Goal: Task Accomplishment & Management: Manage account settings

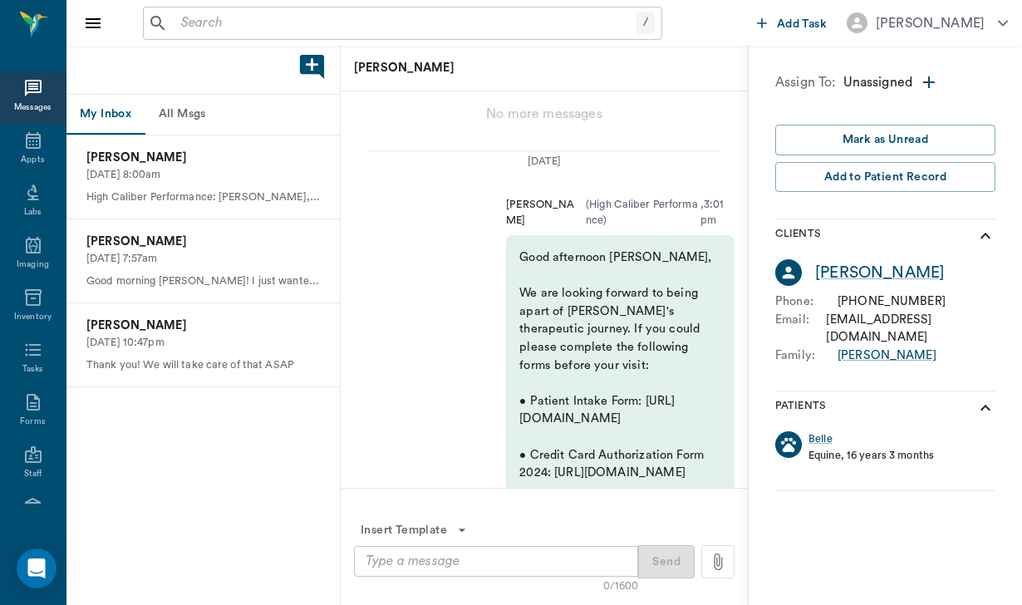
scroll to position [-656, 0]
click at [185, 105] on button "All Msgs" at bounding box center [182, 115] width 75 height 40
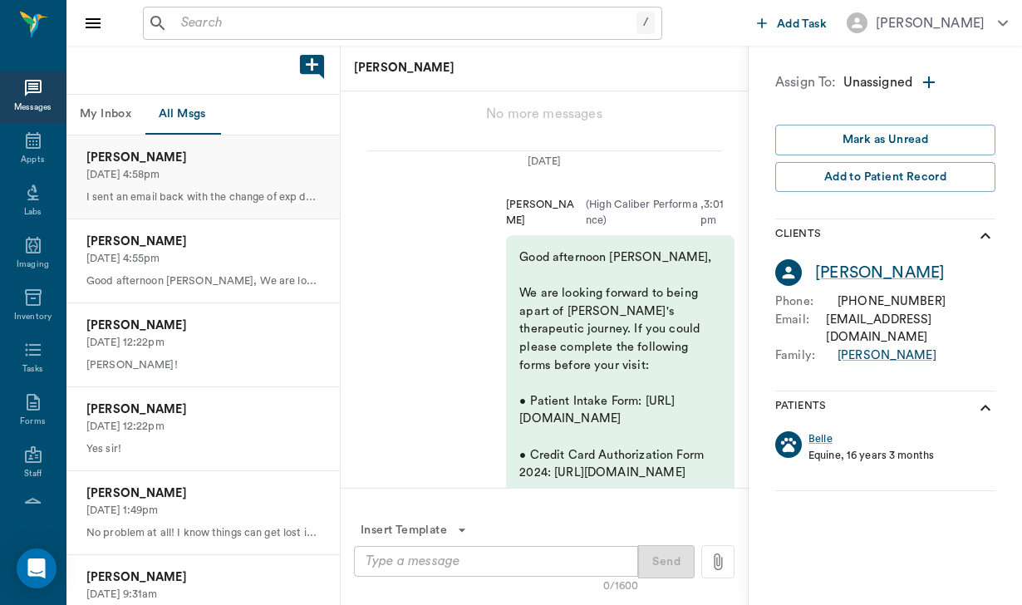
click at [213, 189] on p "I sent an email back with the change of exp date and cvv number." at bounding box center [202, 197] width 233 height 16
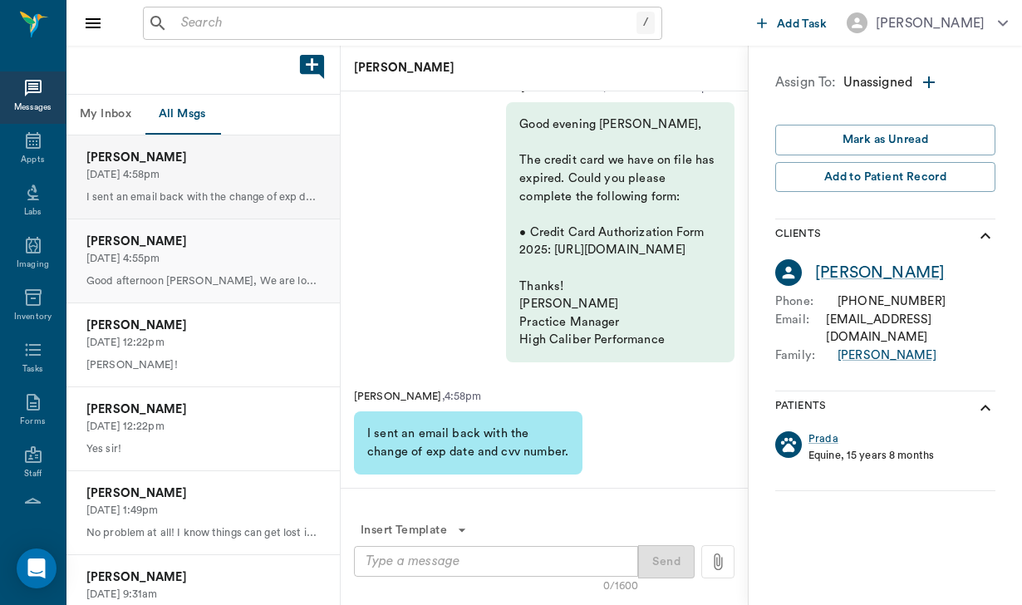
click at [239, 247] on p "[PERSON_NAME]" at bounding box center [202, 242] width 233 height 18
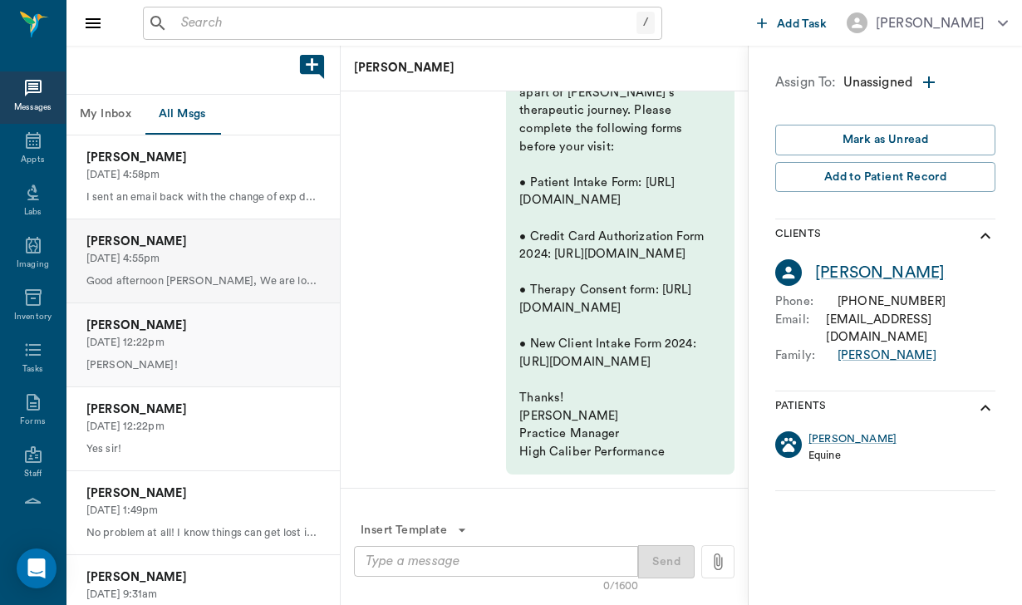
click at [237, 350] on div "[PERSON_NAME] [DATE] 12:22pm [PERSON_NAME]!" at bounding box center [202, 344] width 273 height 83
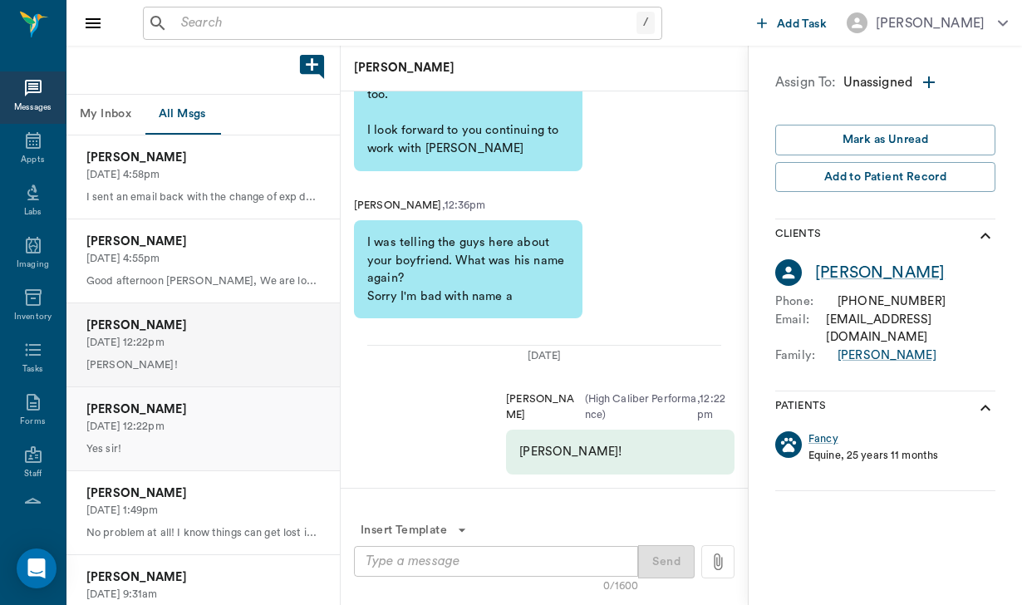
click at [241, 400] on p "[PERSON_NAME]" at bounding box center [202, 409] width 233 height 18
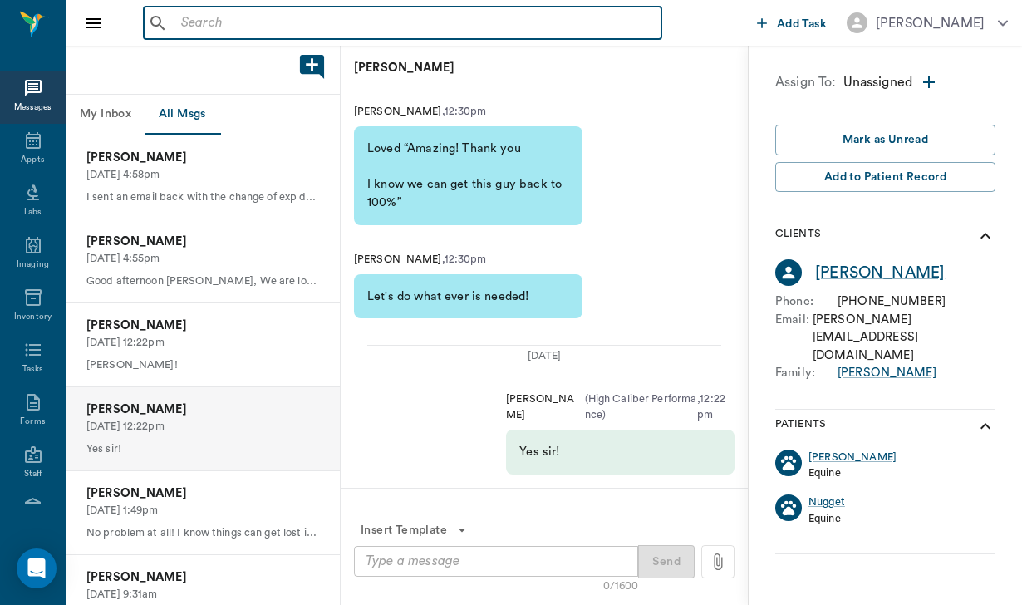
click at [194, 14] on input "text" at bounding box center [414, 23] width 480 height 23
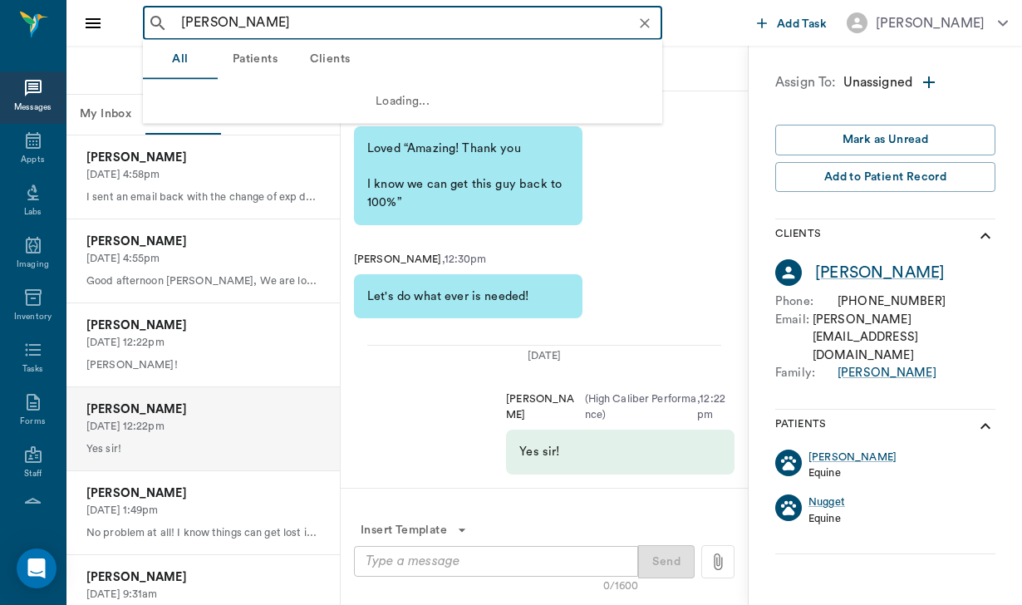
click at [290, 23] on input "[PERSON_NAME]" at bounding box center [415, 23] width 483 height 23
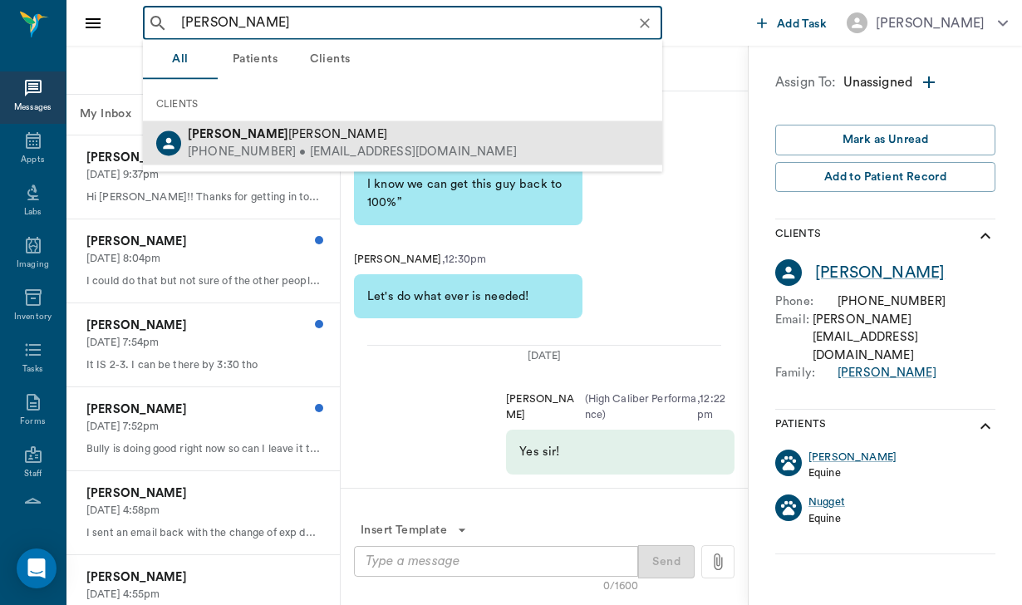
click at [259, 136] on span "[PERSON_NAME]" at bounding box center [287, 134] width 199 height 12
type input "[PERSON_NAME]"
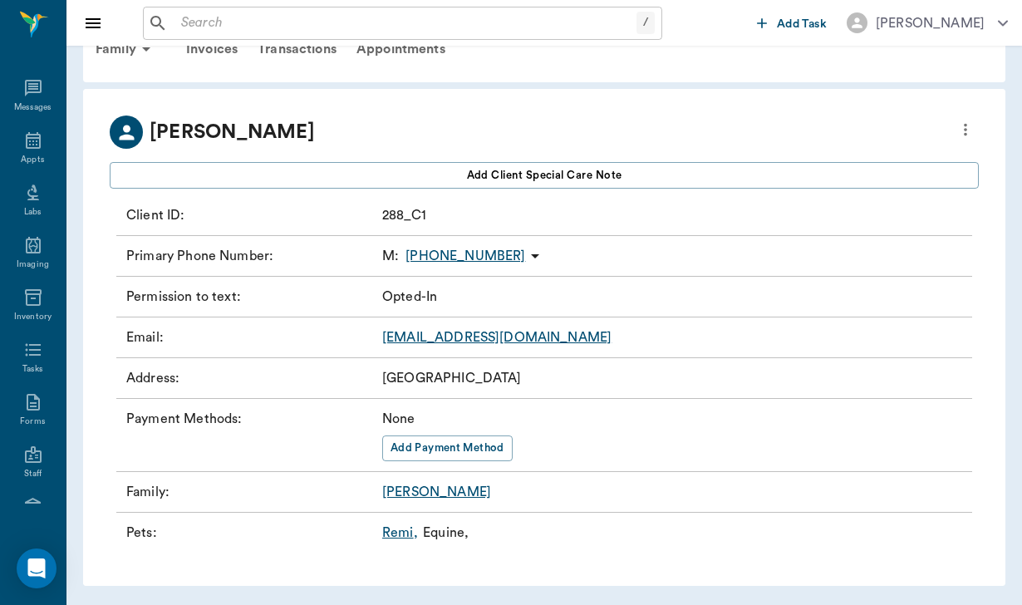
scroll to position [42, 0]
click at [26, 148] on icon at bounding box center [33, 140] width 15 height 17
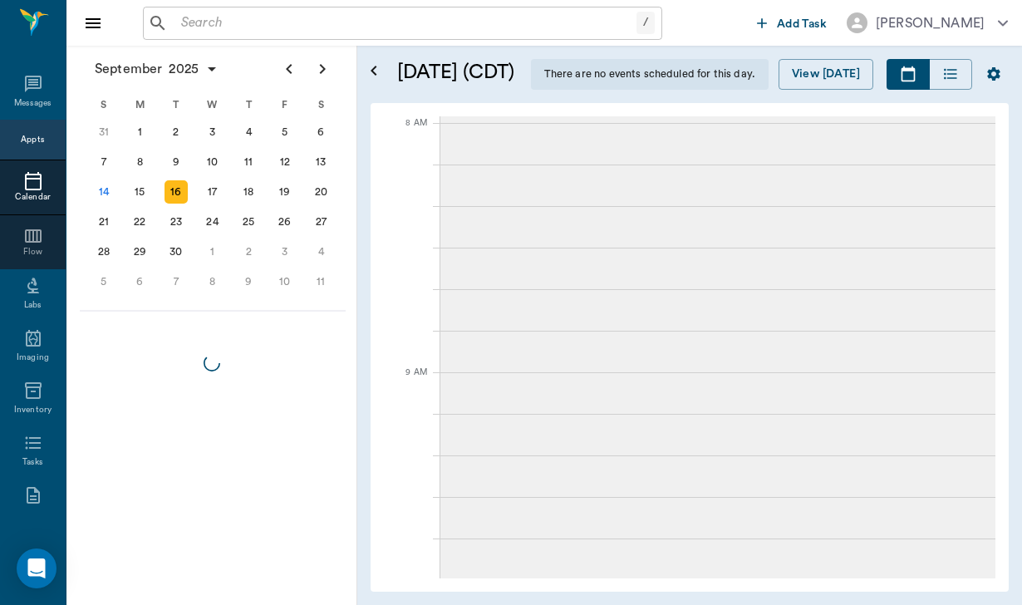
scroll to position [751, 0]
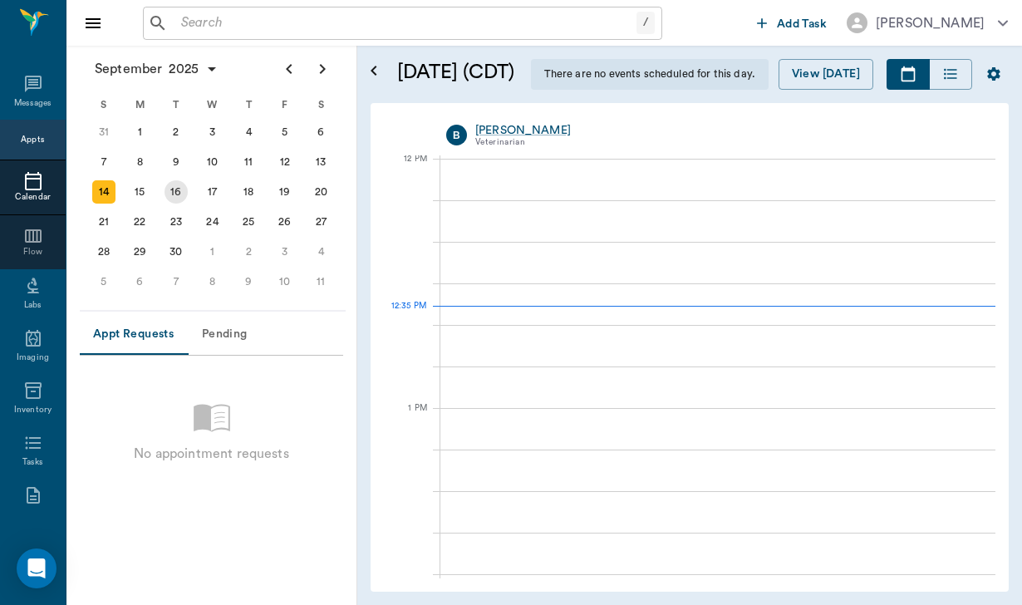
click at [179, 187] on div "16" at bounding box center [175, 191] width 23 height 23
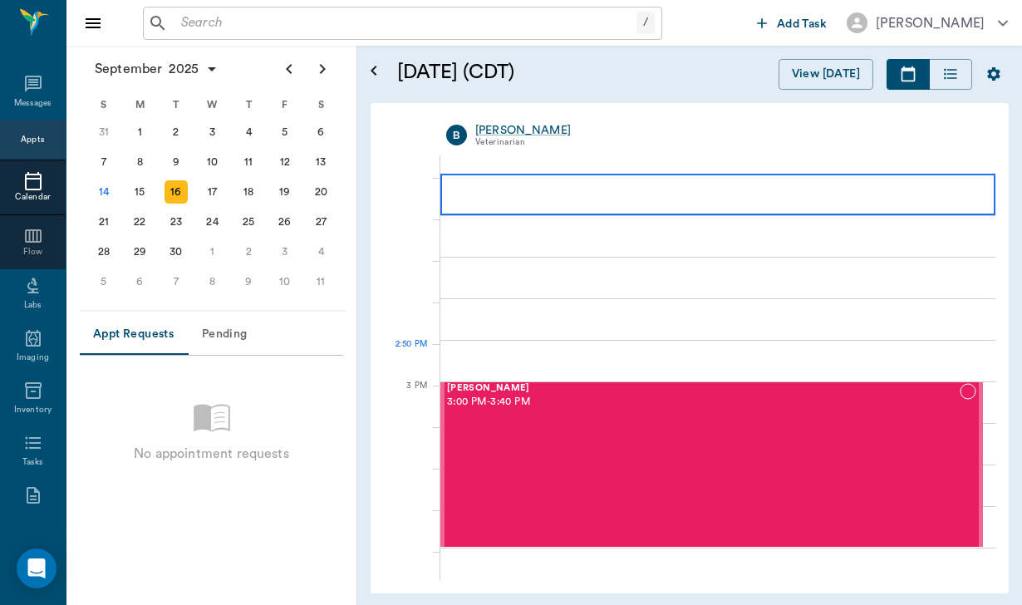
scroll to position [1533, 0]
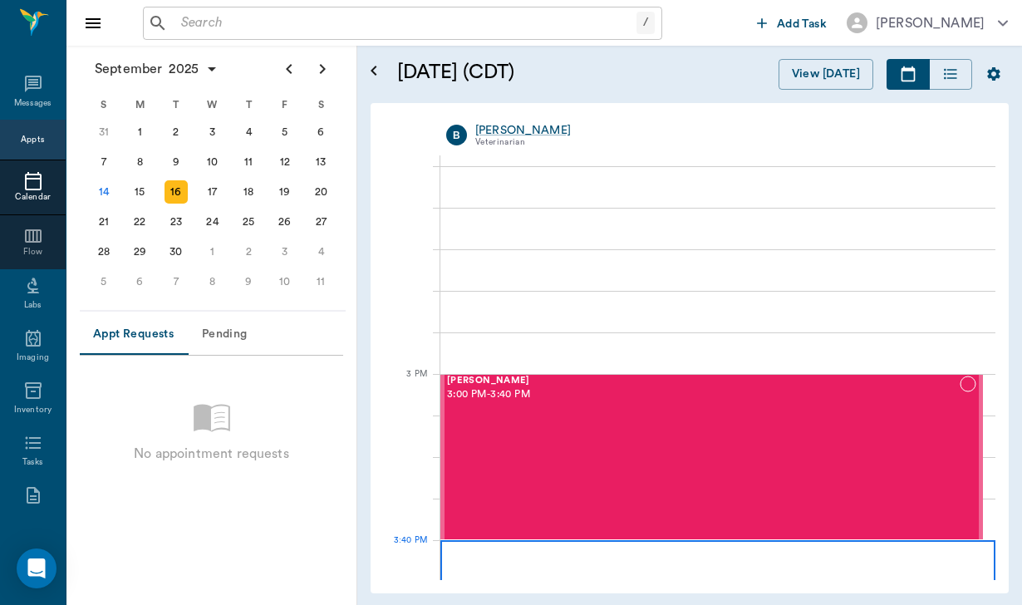
click at [542, 550] on div at bounding box center [717, 561] width 555 height 42
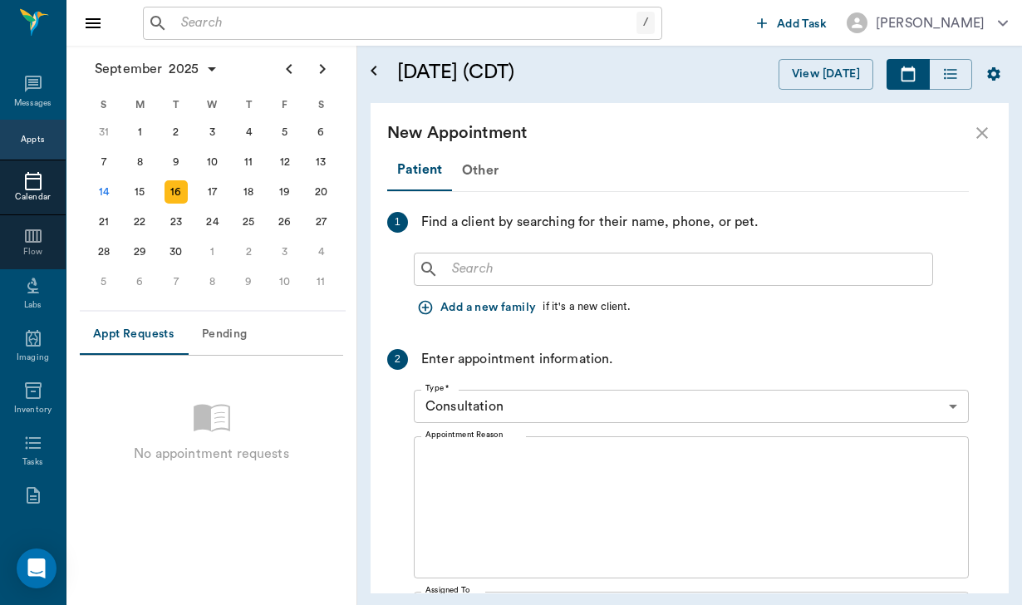
scroll to position [0, 0]
click at [488, 254] on div "​" at bounding box center [673, 269] width 519 height 33
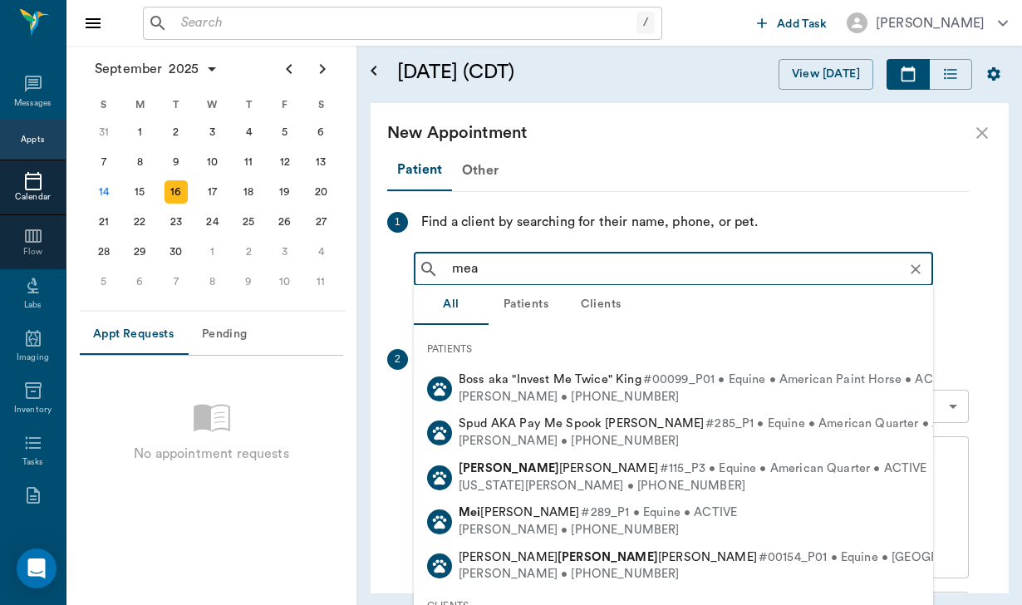
type input "[PERSON_NAME]"
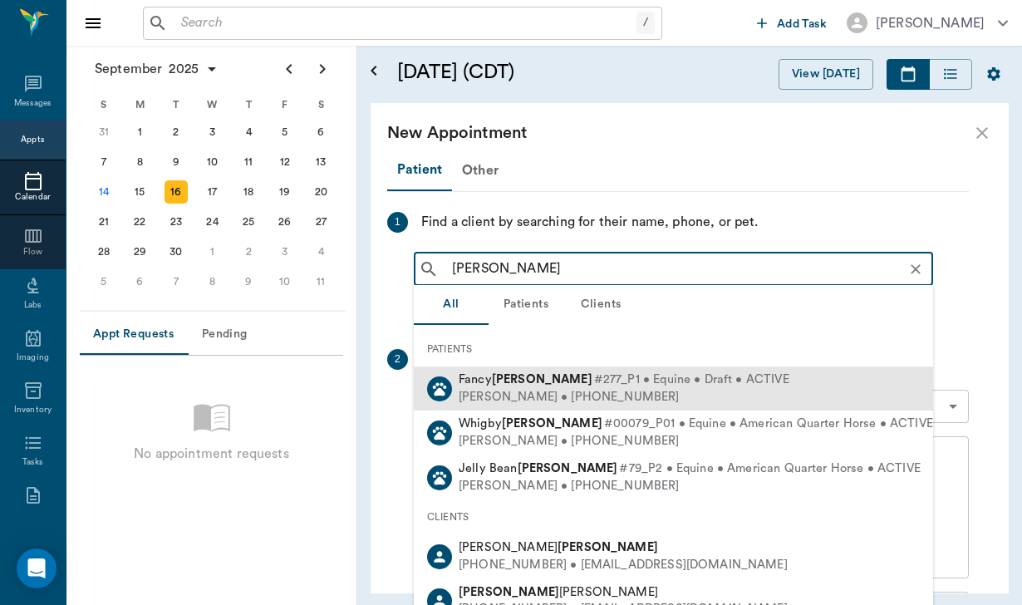
click at [556, 397] on div "[PERSON_NAME] • [PHONE_NUMBER]" at bounding box center [624, 397] width 331 height 17
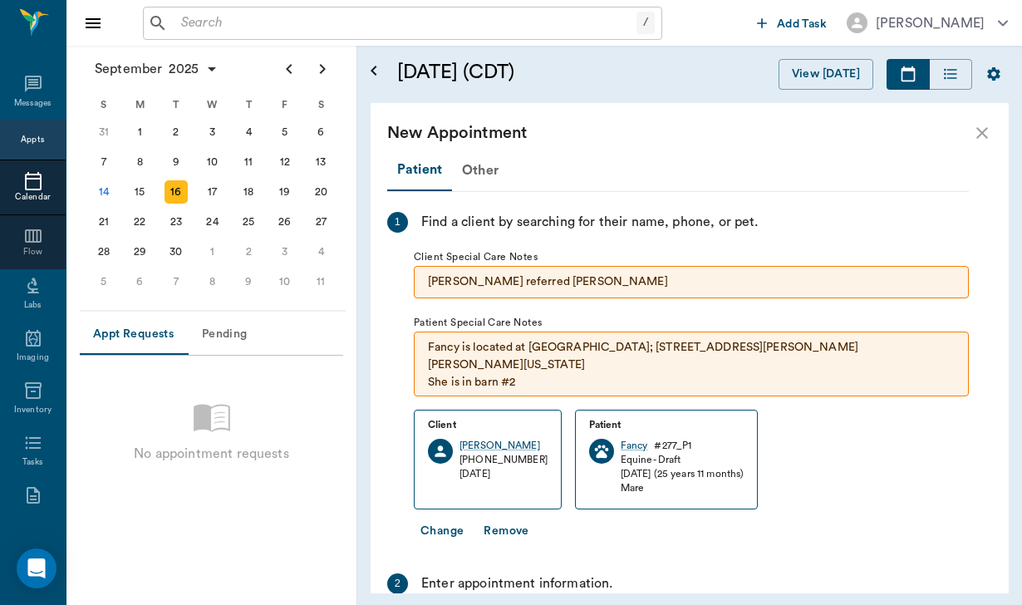
click at [567, 269] on div "[PERSON_NAME] referred [PERSON_NAME]" at bounding box center [691, 282] width 555 height 32
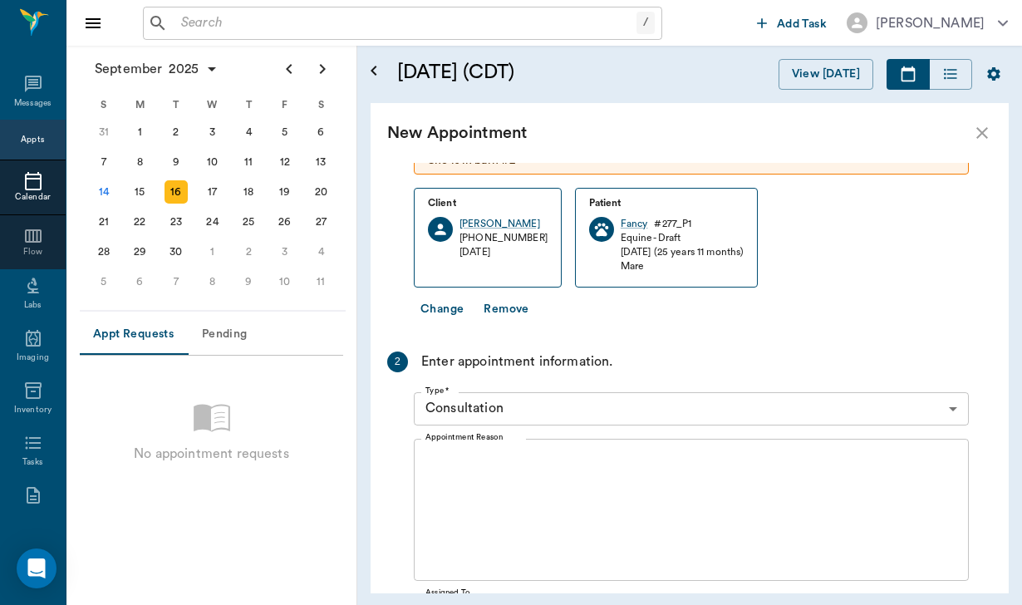
scroll to position [240, 0]
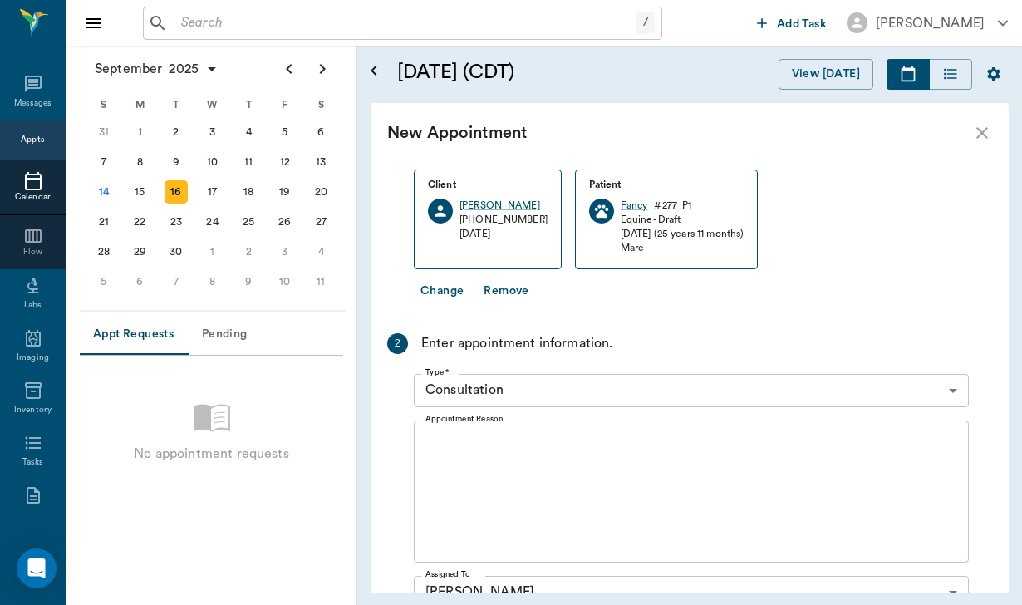
click at [572, 368] on body "/ ​ Add Task [PERSON_NAME] Nectar Messages Appts Calendar Flow Labs Imaging Inv…" at bounding box center [511, 302] width 1022 height 605
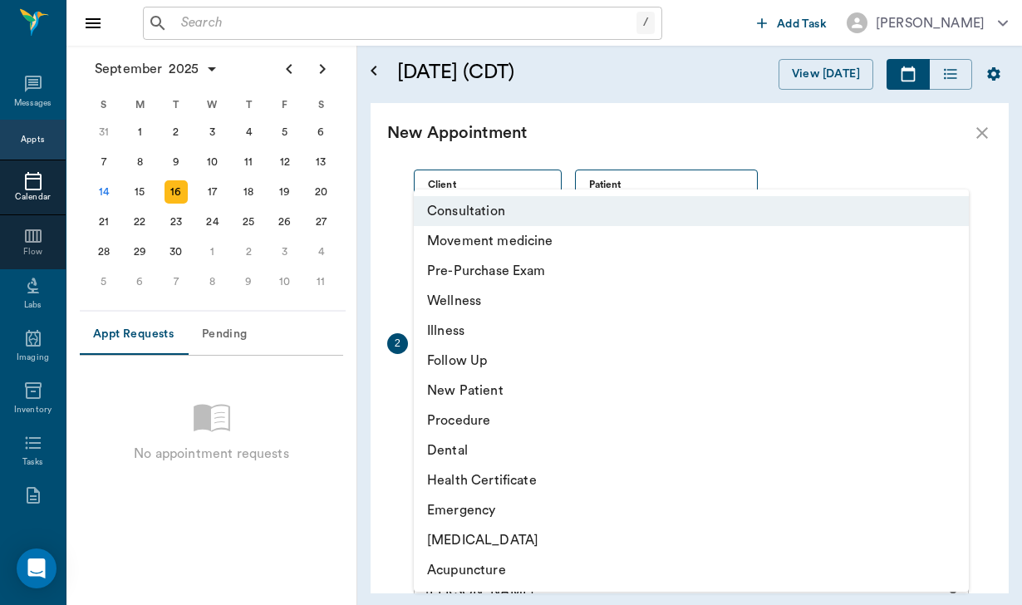
click at [539, 544] on li "[MEDICAL_DATA]" at bounding box center [691, 540] width 555 height 30
type input "65d2c202a8044d23520120ce"
type input "04:20 PM"
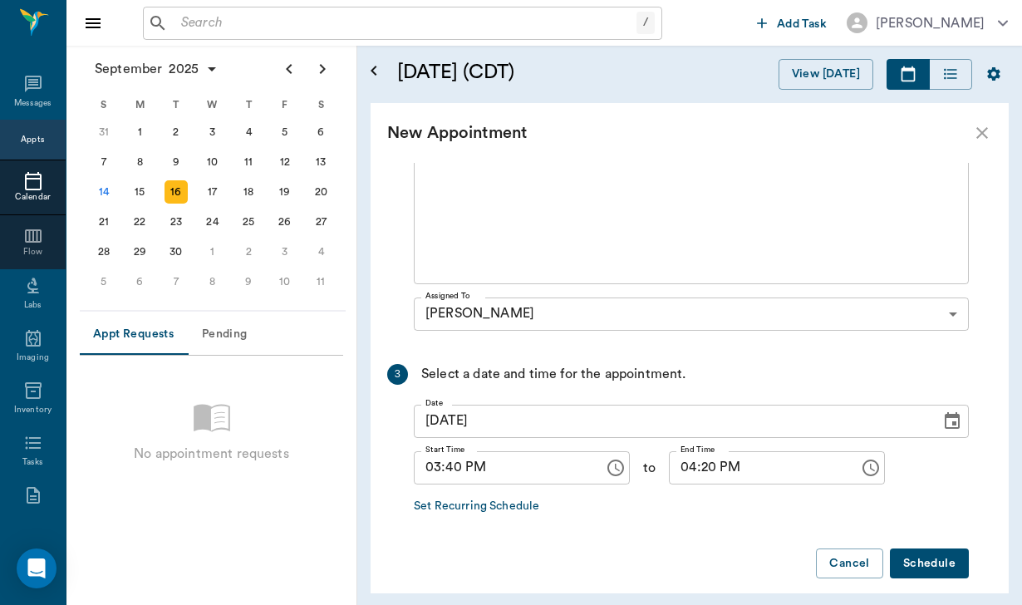
scroll to position [517, 0]
click at [944, 549] on button "Schedule" at bounding box center [929, 564] width 79 height 31
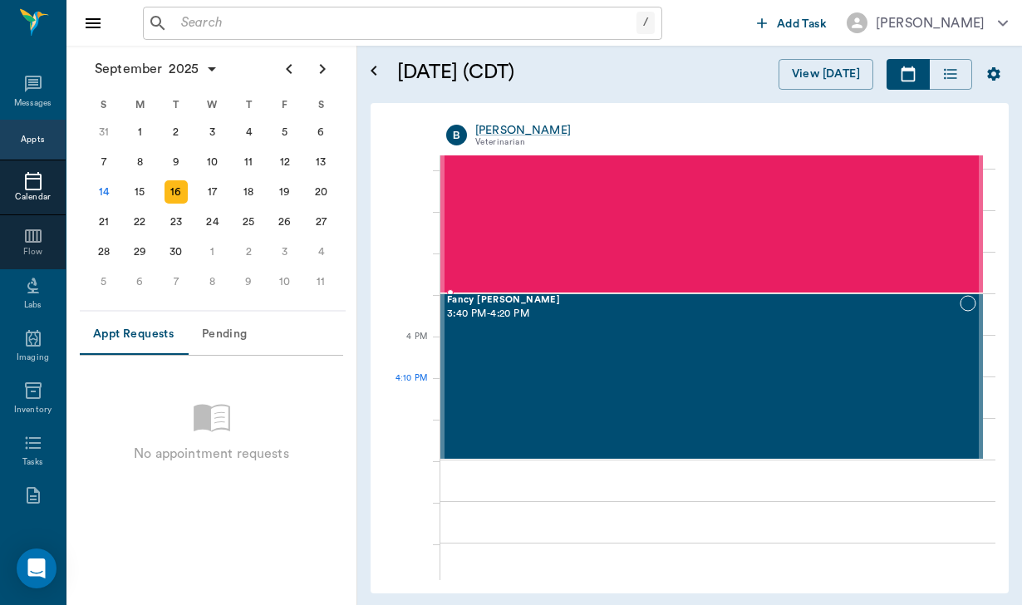
scroll to position [1819, 0]
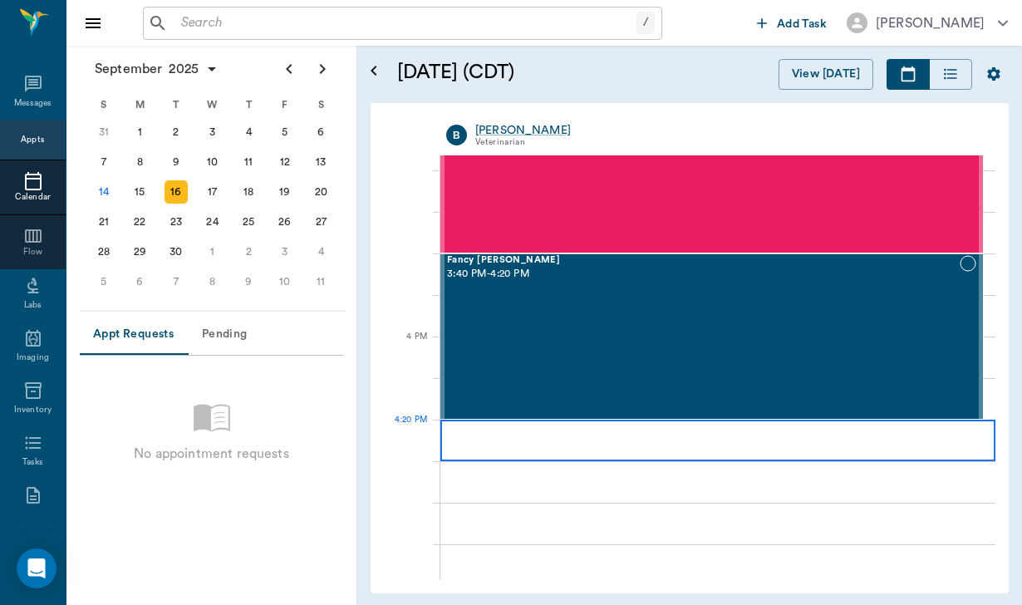
click at [484, 433] on div at bounding box center [717, 440] width 555 height 42
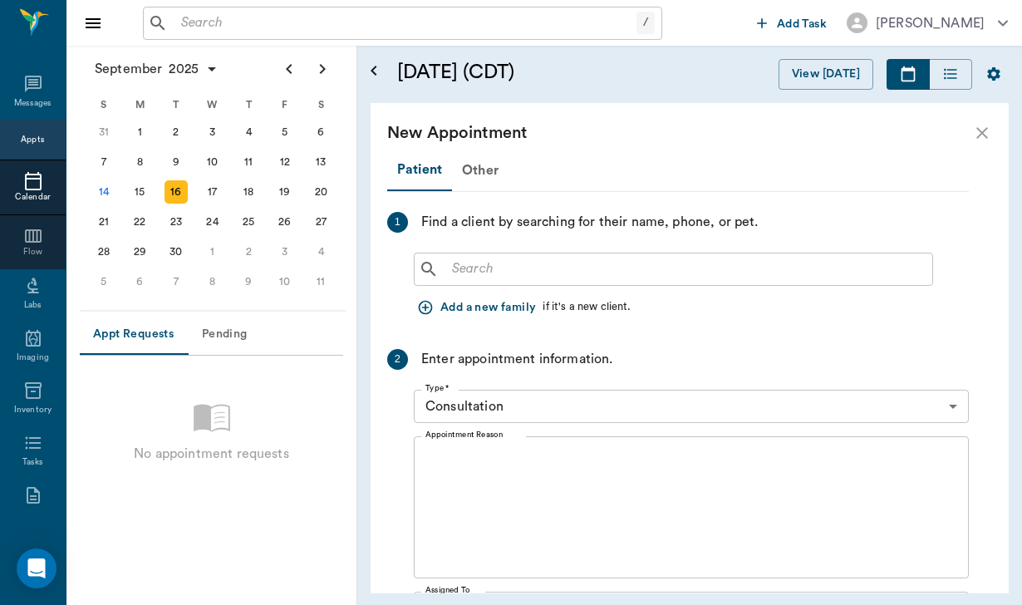
scroll to position [0, 0]
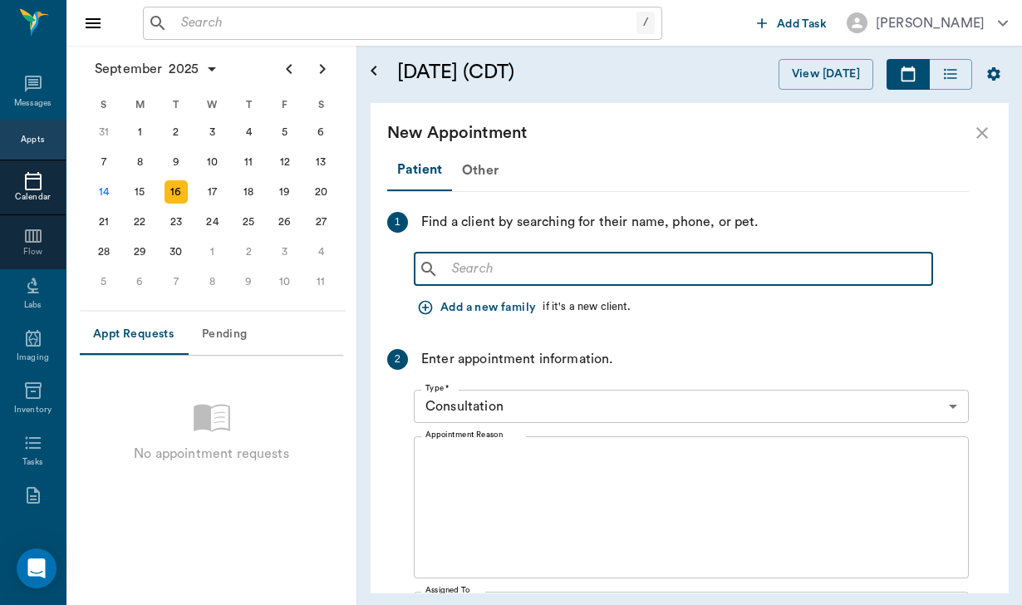
click at [470, 270] on input "text" at bounding box center [685, 268] width 480 height 23
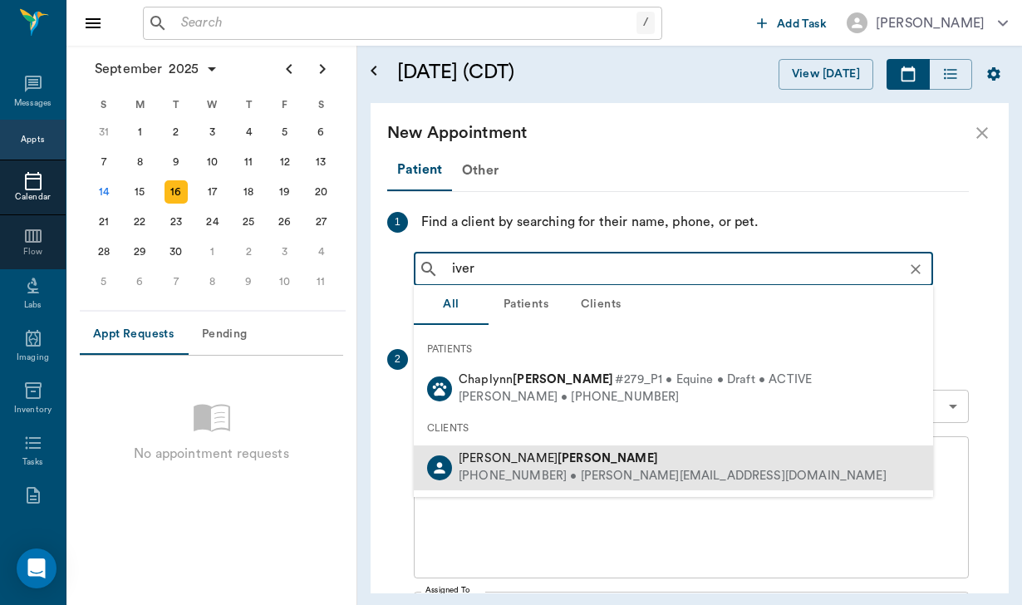
click at [505, 468] on div "[PHONE_NUMBER] • [PERSON_NAME][EMAIL_ADDRESS][DOMAIN_NAME]" at bounding box center [673, 476] width 428 height 17
type input "iver"
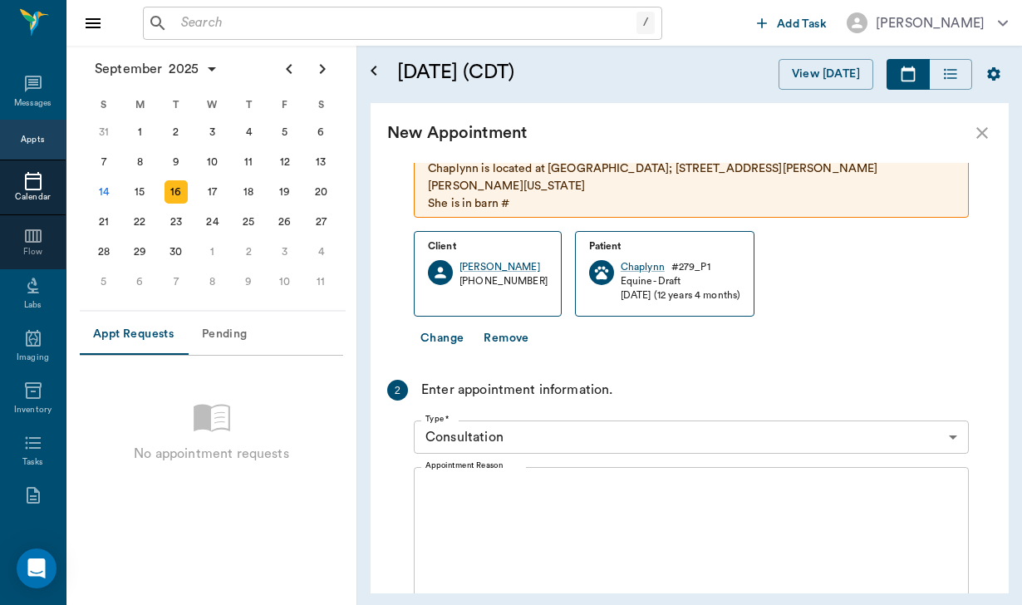
scroll to position [120, 0]
click at [525, 418] on body "/ ​ Add Task [PERSON_NAME] Nectar Messages Appts Calendar Flow Labs Imaging Inv…" at bounding box center [511, 302] width 1022 height 605
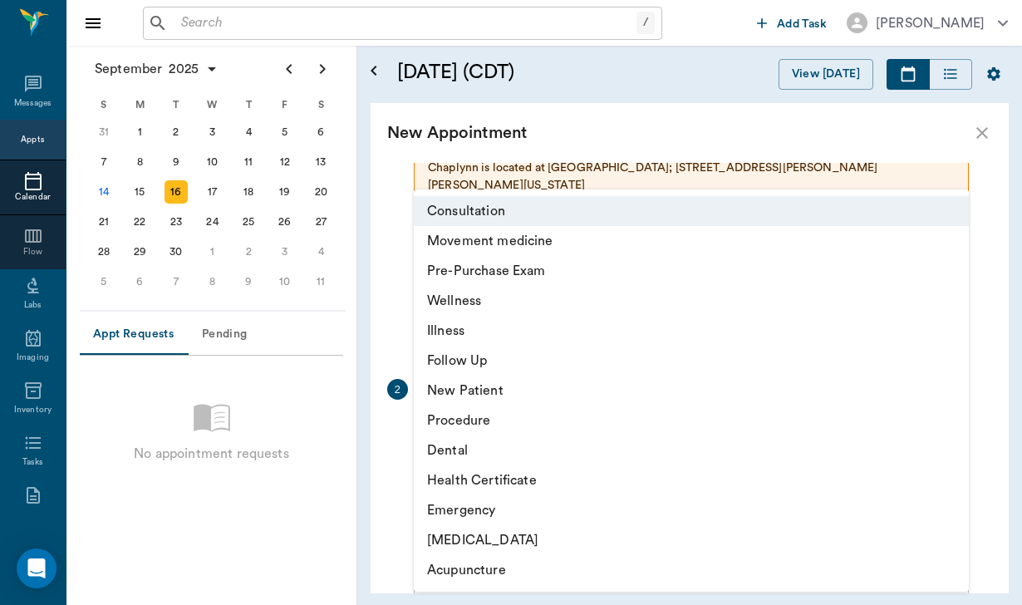
click at [528, 537] on li "[MEDICAL_DATA]" at bounding box center [691, 540] width 555 height 30
type input "65d2c202a8044d23520120ce"
type input "05:00 PM"
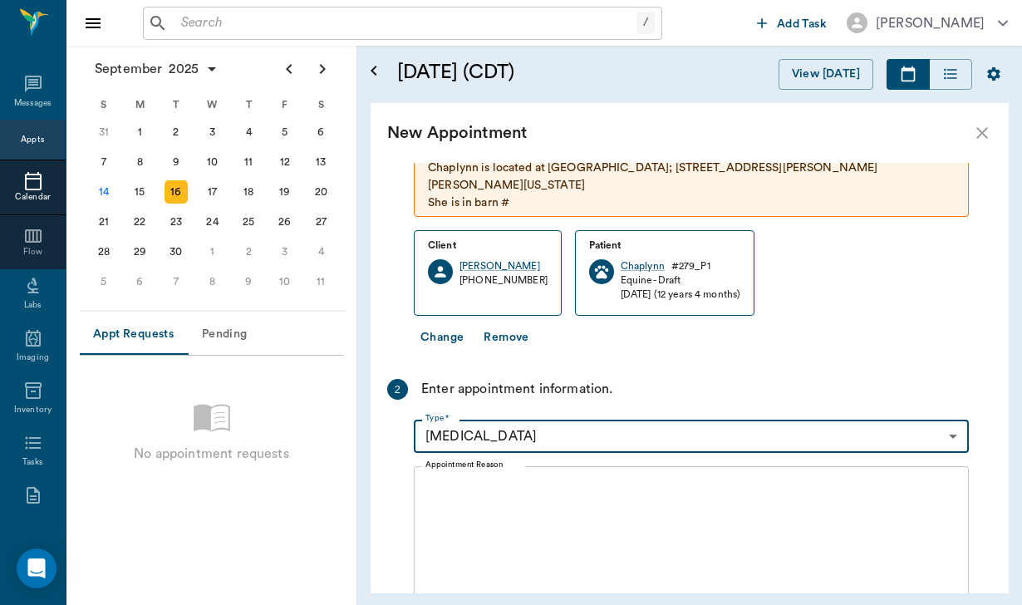
click at [527, 487] on textarea "Appointment Reason" at bounding box center [691, 537] width 532 height 115
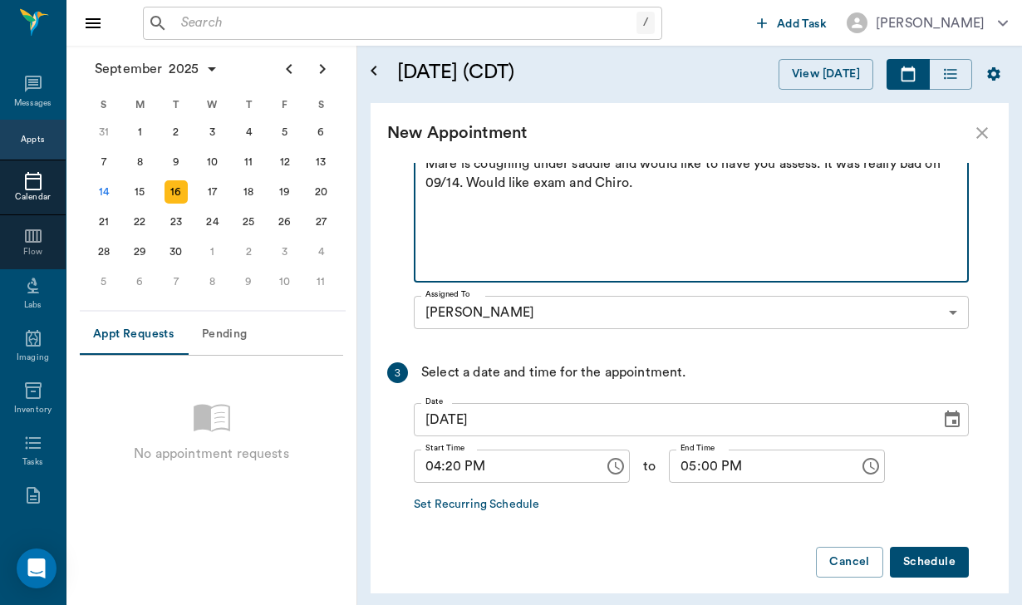
scroll to position [444, 0]
type textarea "Mare is coughing under saddle and would like to have you assess. It was really …"
click at [910, 548] on button "Schedule" at bounding box center [929, 563] width 79 height 31
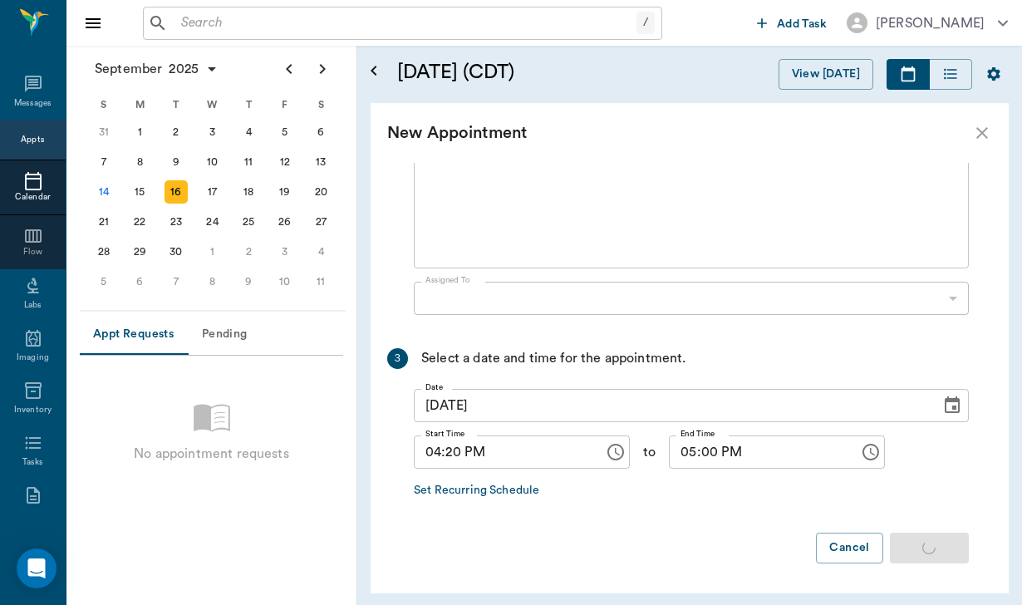
scroll to position [0, 0]
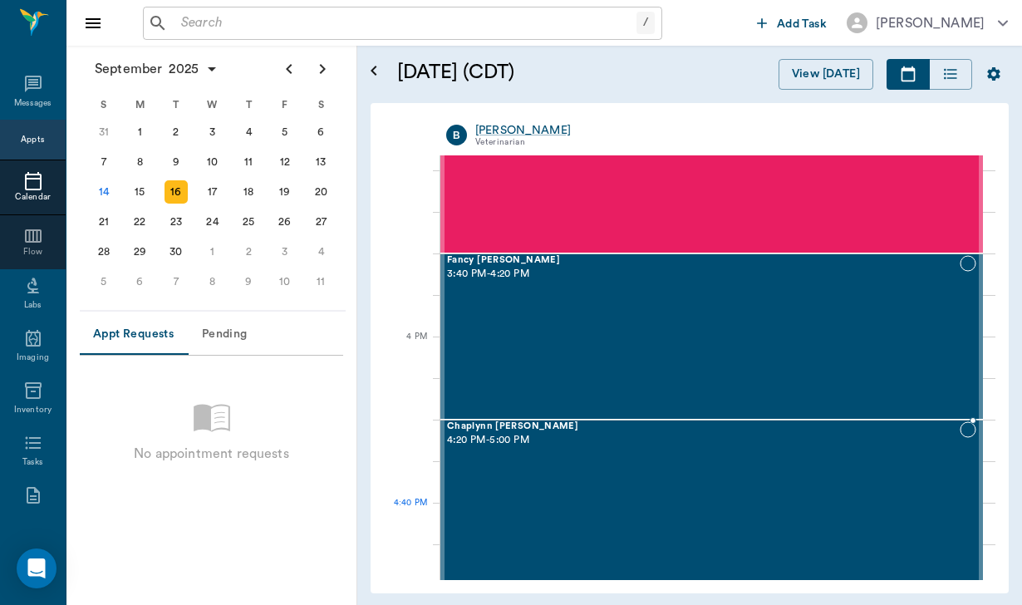
click at [855, 510] on div "Chaplynn [PERSON_NAME] 4:20 PM - 5:00 PM" at bounding box center [703, 502] width 513 height 163
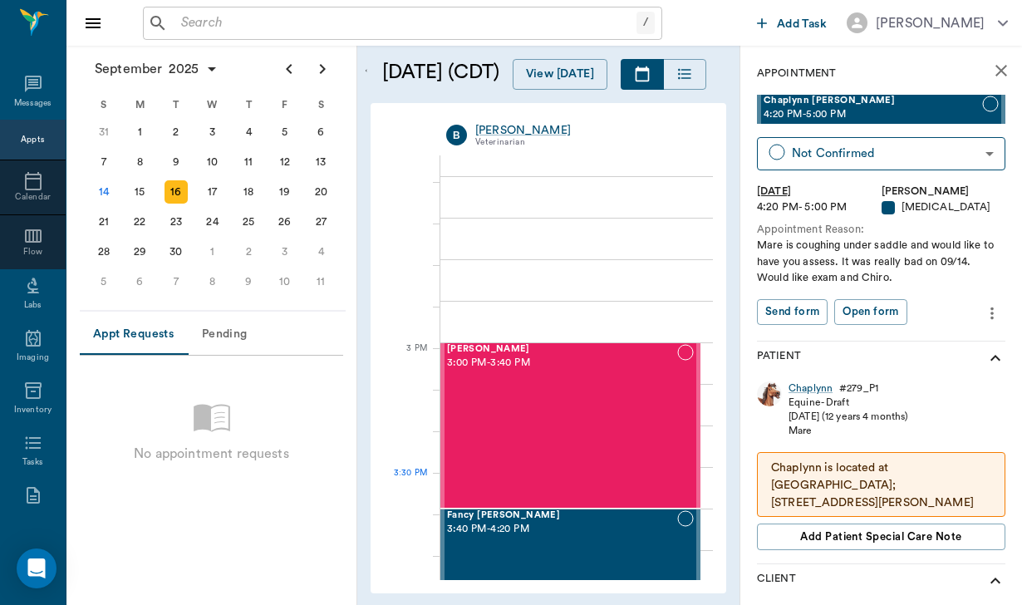
scroll to position [1553, 0]
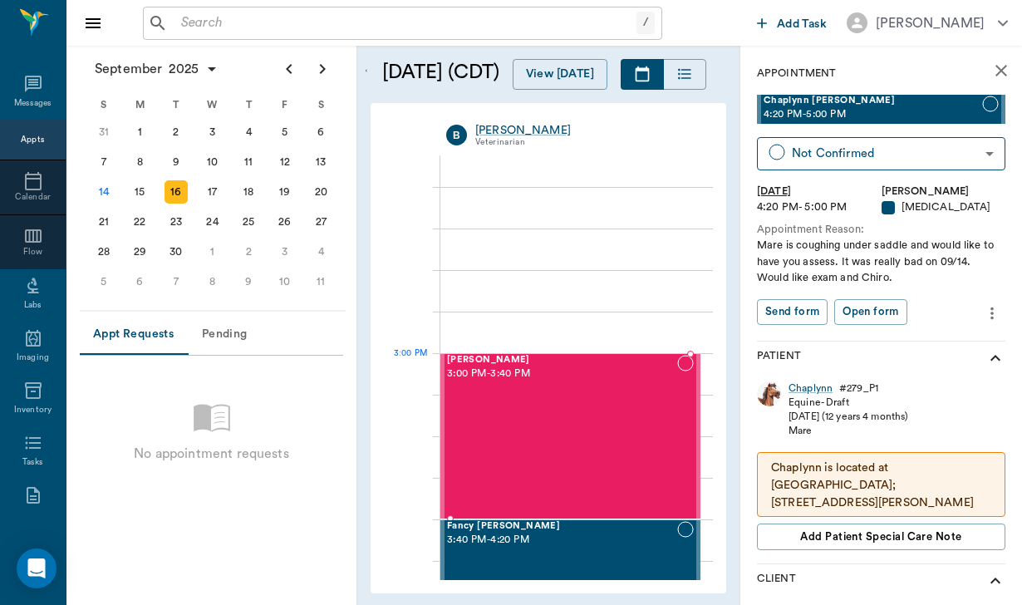
click at [547, 390] on div "[PERSON_NAME] 3:00 PM - 3:40 PM" at bounding box center [562, 436] width 230 height 163
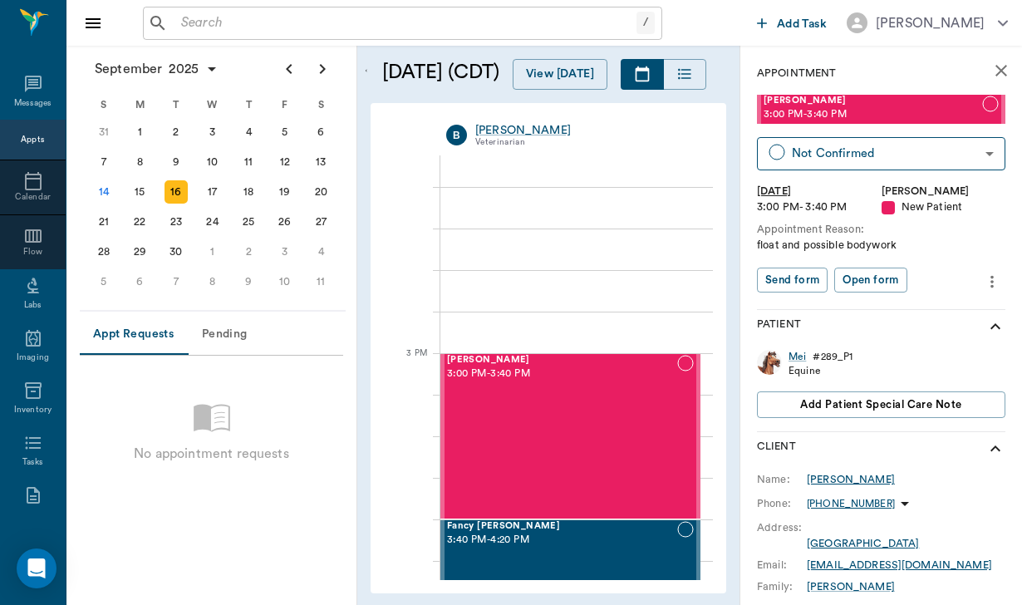
click at [851, 478] on div "[PERSON_NAME]" at bounding box center [851, 479] width 88 height 15
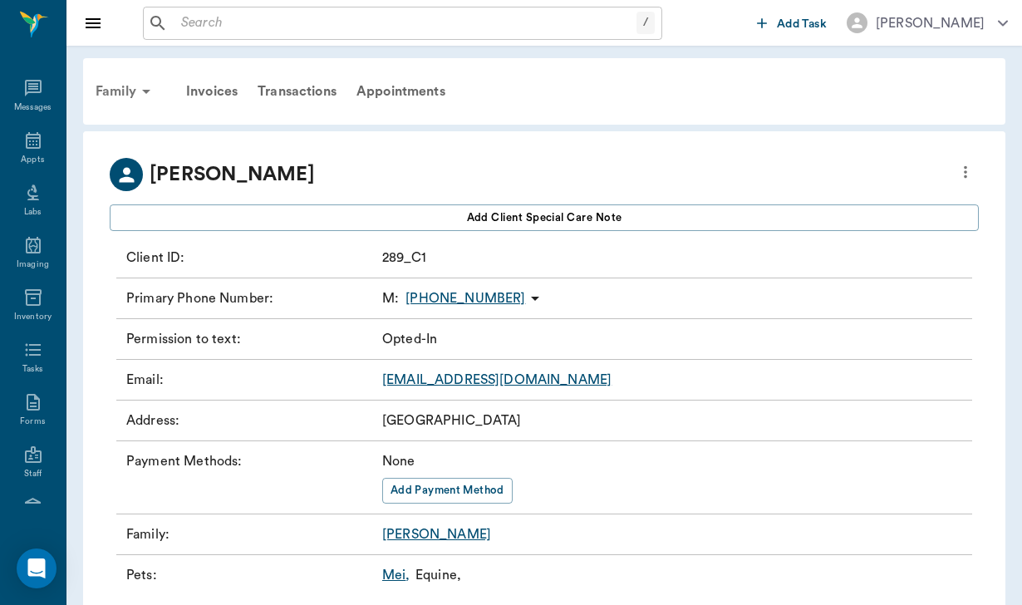
click at [128, 88] on div "Family" at bounding box center [126, 91] width 81 height 40
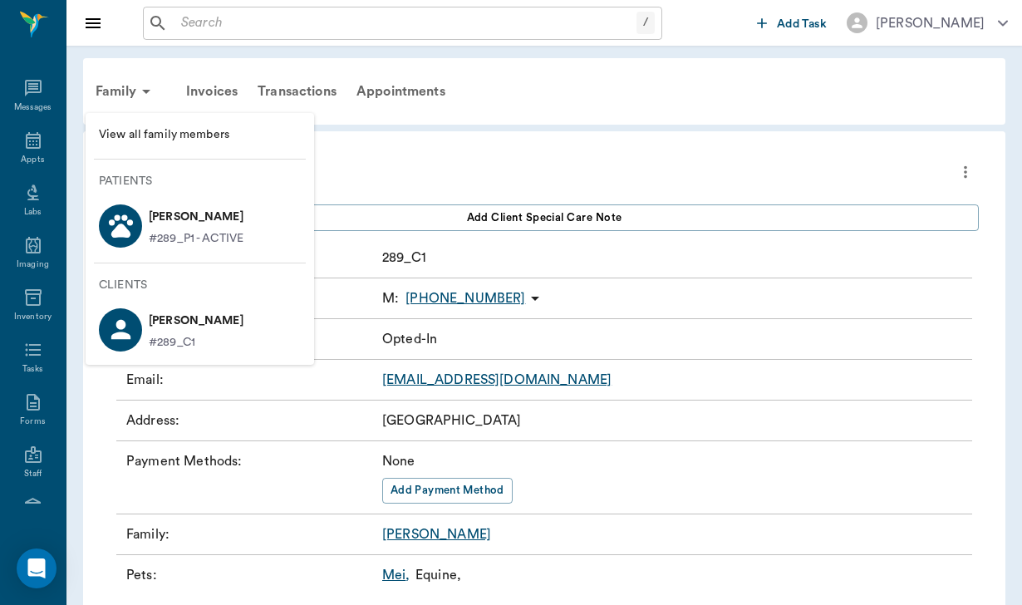
click at [169, 217] on p "[PERSON_NAME]" at bounding box center [196, 217] width 95 height 27
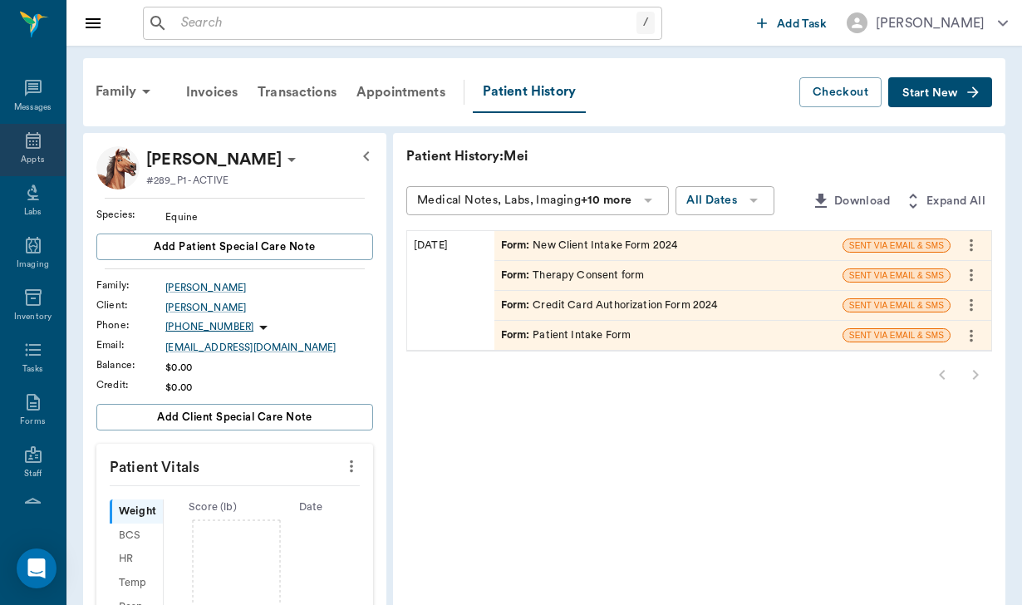
click at [22, 145] on div "Appts" at bounding box center [33, 150] width 66 height 52
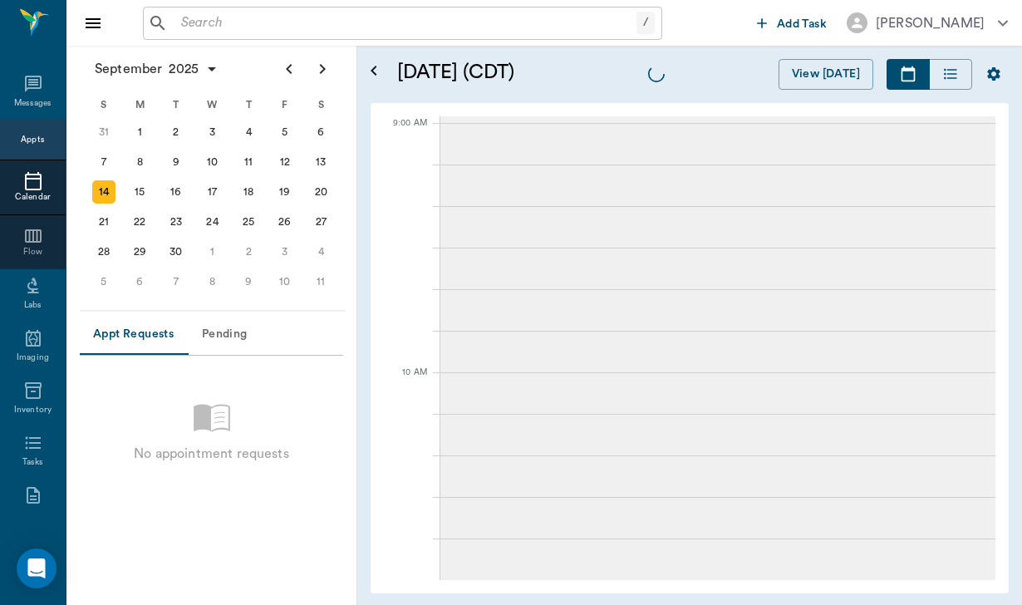
scroll to position [752, 0]
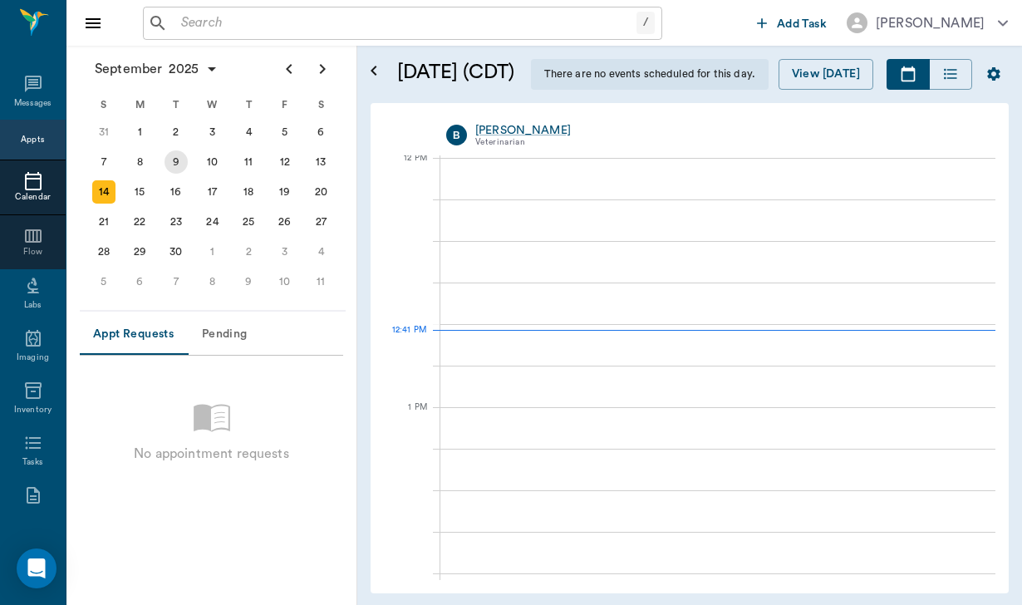
click at [187, 175] on div "9" at bounding box center [176, 162] width 37 height 30
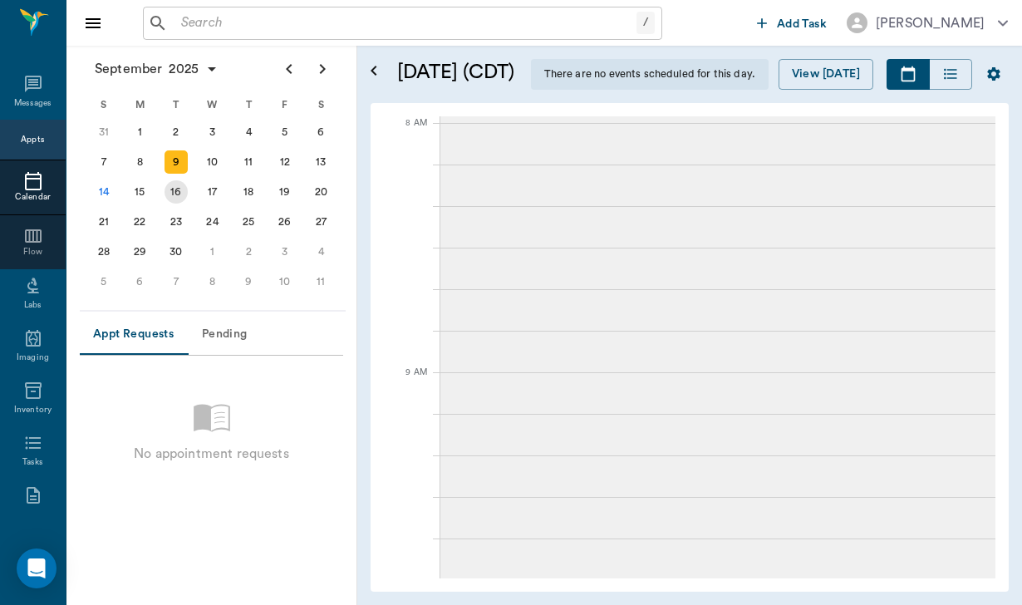
click at [183, 188] on div "16" at bounding box center [175, 191] width 23 height 23
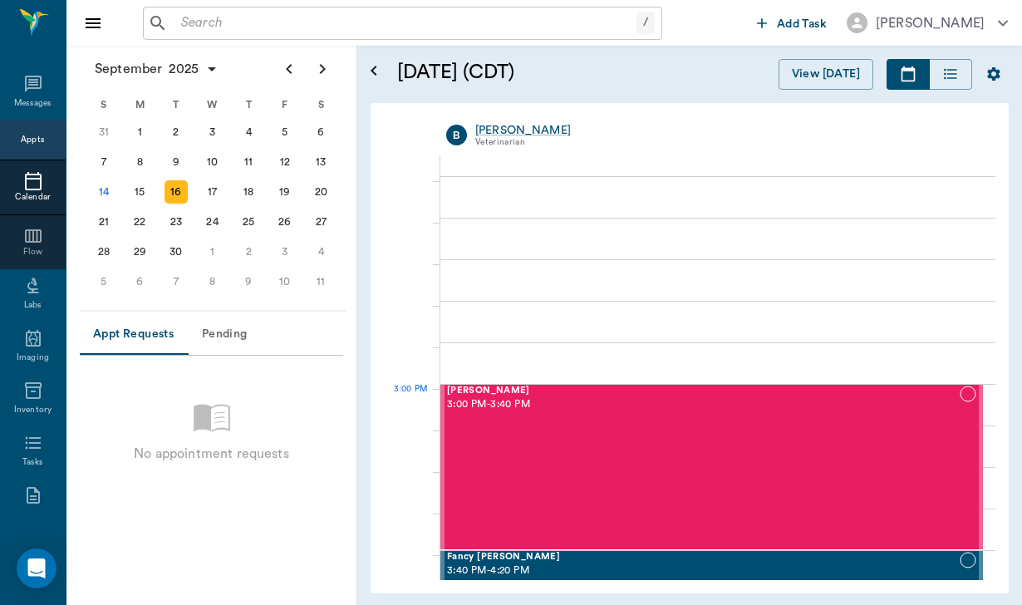
scroll to position [1523, 0]
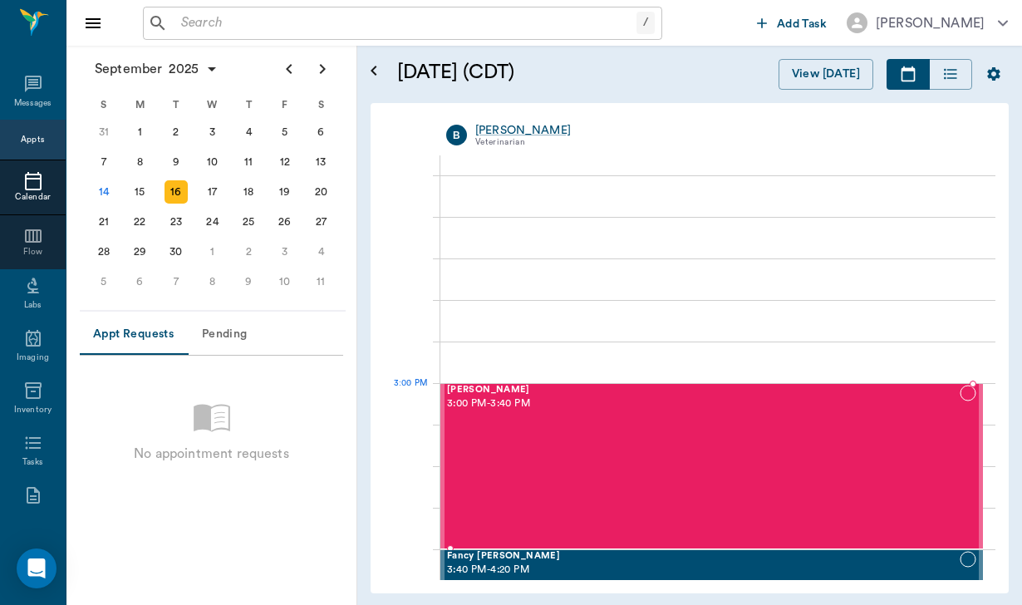
click at [733, 417] on div "[PERSON_NAME] 3:00 PM - 3:40 PM" at bounding box center [703, 466] width 513 height 163
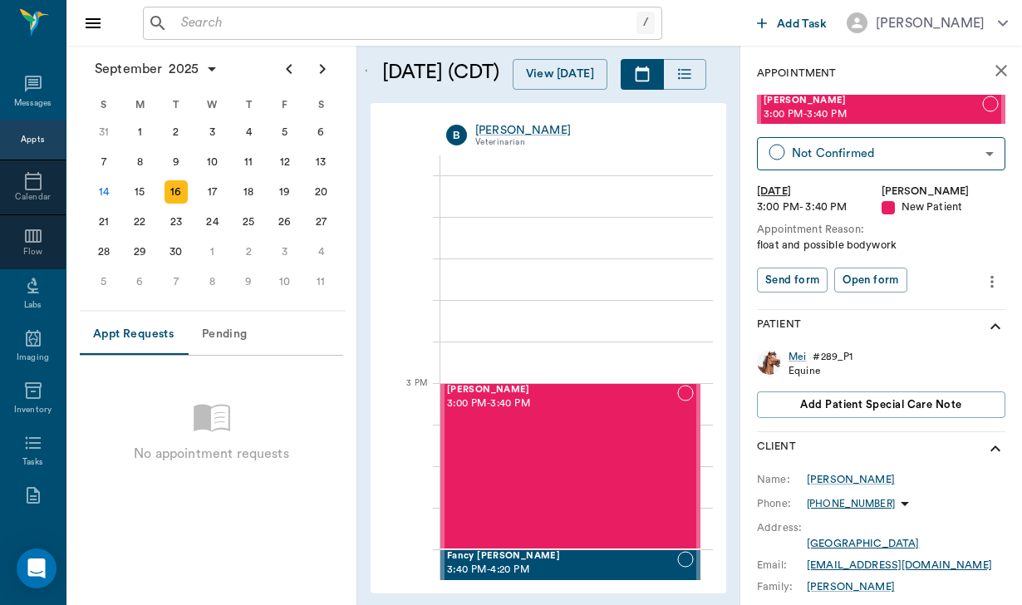
click at [996, 268] on button "more" at bounding box center [991, 281] width 27 height 28
click at [902, 302] on span "Edit appointment" at bounding box center [922, 307] width 140 height 17
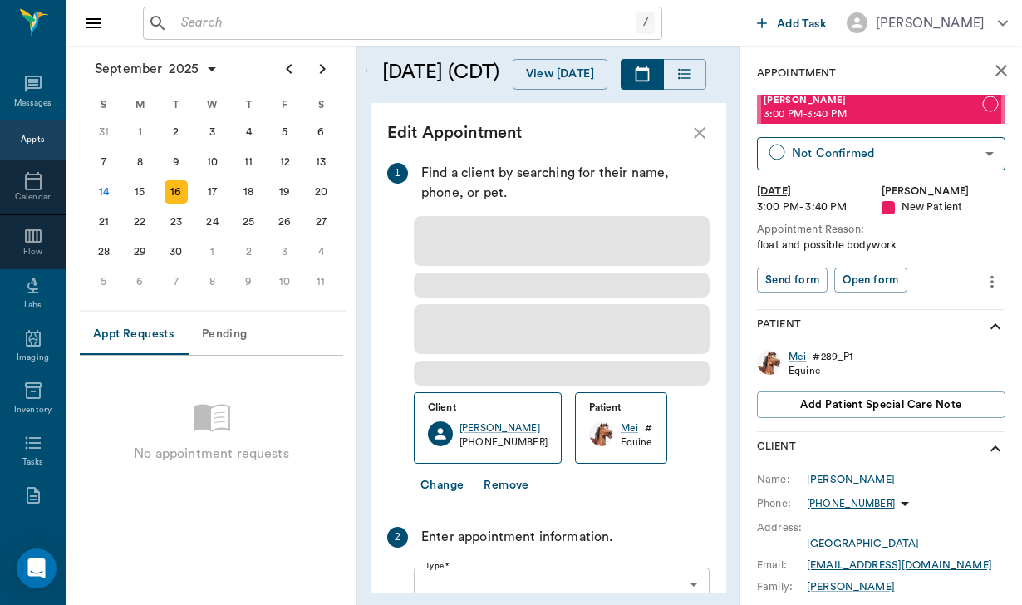
type input "[DATE]"
type input "03:00 PM"
type input "03:40 PM"
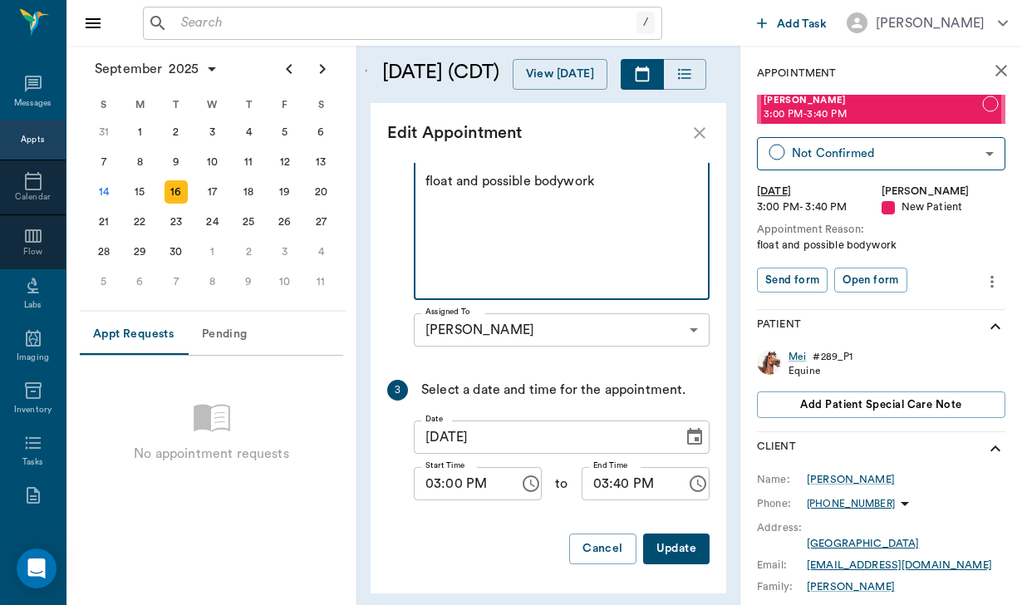
click at [425, 181] on textarea "float and possible bodywork" at bounding box center [561, 229] width 272 height 115
click at [476, 175] on textarea "no float and possible bodywork" at bounding box center [561, 229] width 272 height 115
drag, startPoint x: 502, startPoint y: 221, endPoint x: 414, endPoint y: 223, distance: 87.2
click at [414, 223] on div "no float need. another vet is coming our to do float and possible bodywork x Ap…" at bounding box center [562, 229] width 296 height 142
type textarea "no float need. another vet is coming our to do float Just bodywork"
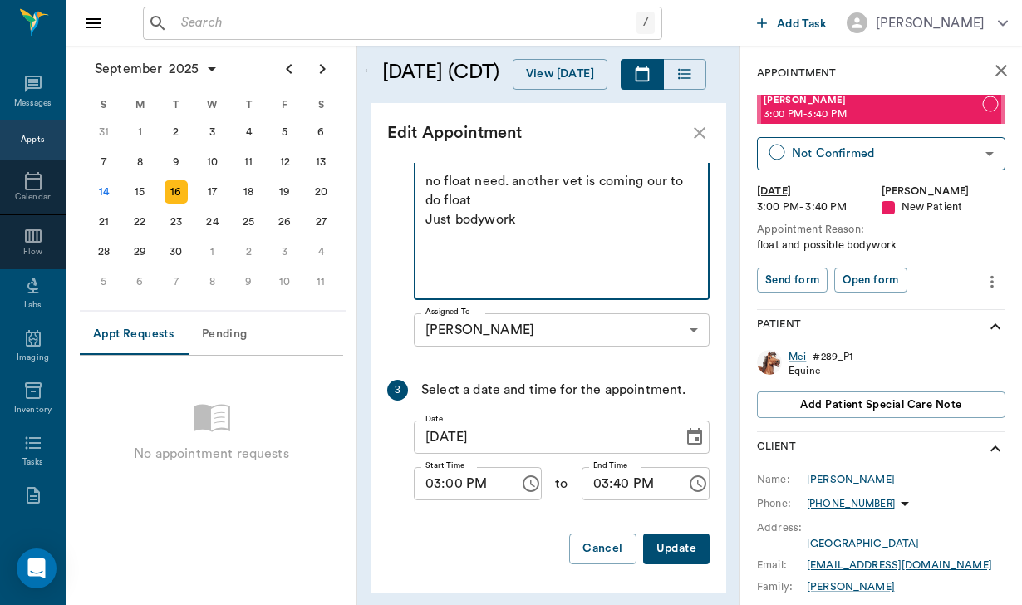
click at [677, 558] on button "Update" at bounding box center [676, 548] width 66 height 31
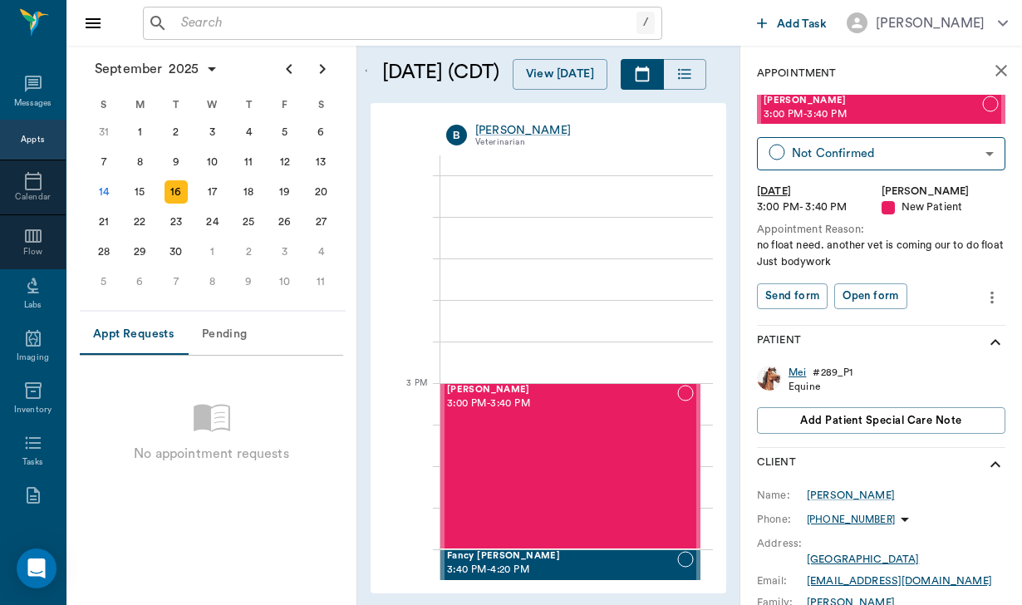
click at [801, 375] on div "Mei" at bounding box center [796, 372] width 17 height 14
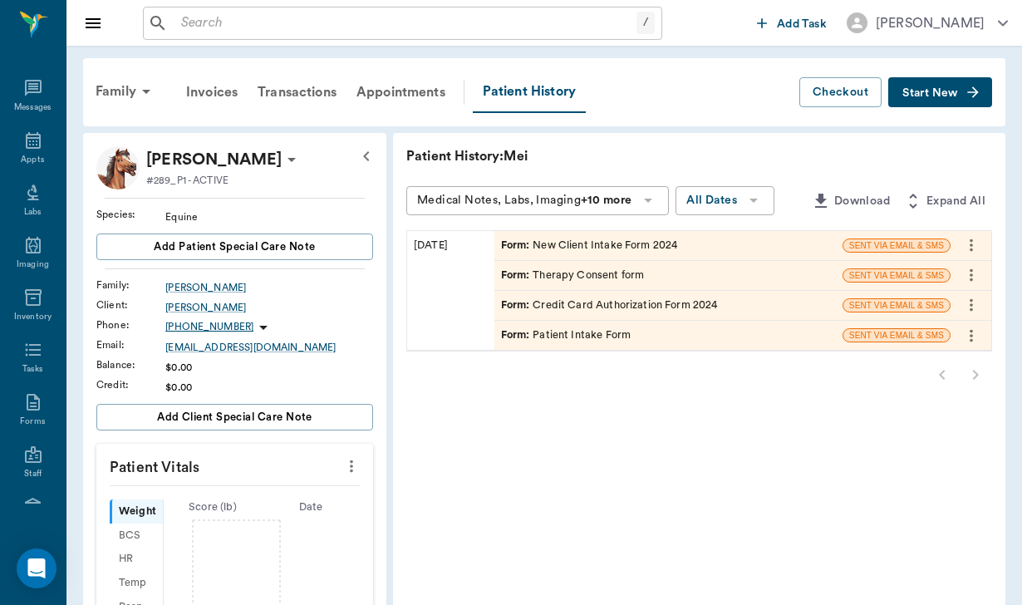
click at [900, 99] on button "Start New" at bounding box center [940, 92] width 104 height 31
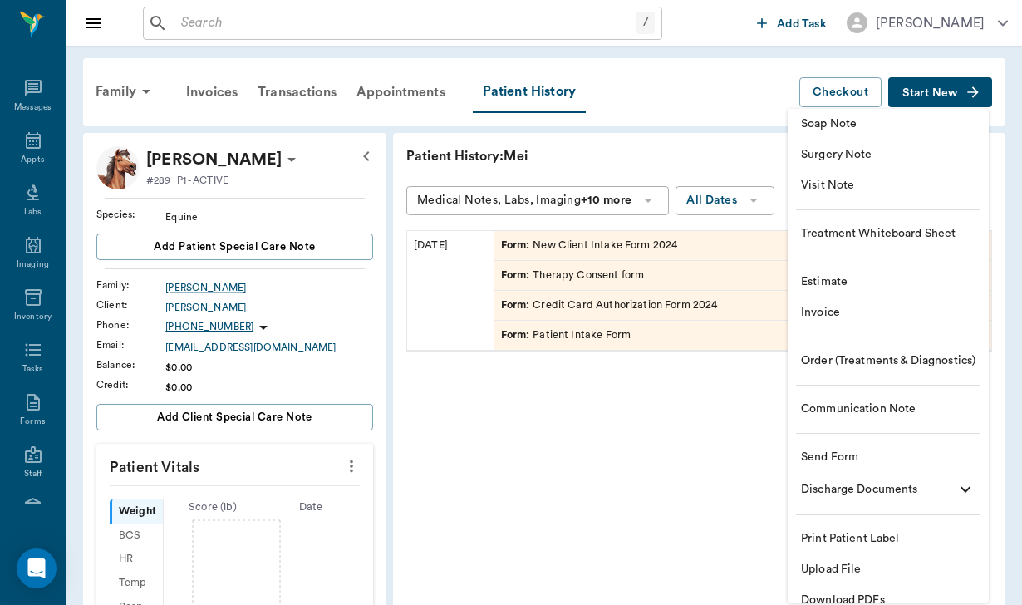
click at [848, 391] on ul "Soap Note Surgery Note Visit Note Treatment Whiteboard Sheet Estimate Invoice O…" at bounding box center [887, 362] width 201 height 507
click at [848, 415] on span "Communication Note" at bounding box center [888, 408] width 174 height 17
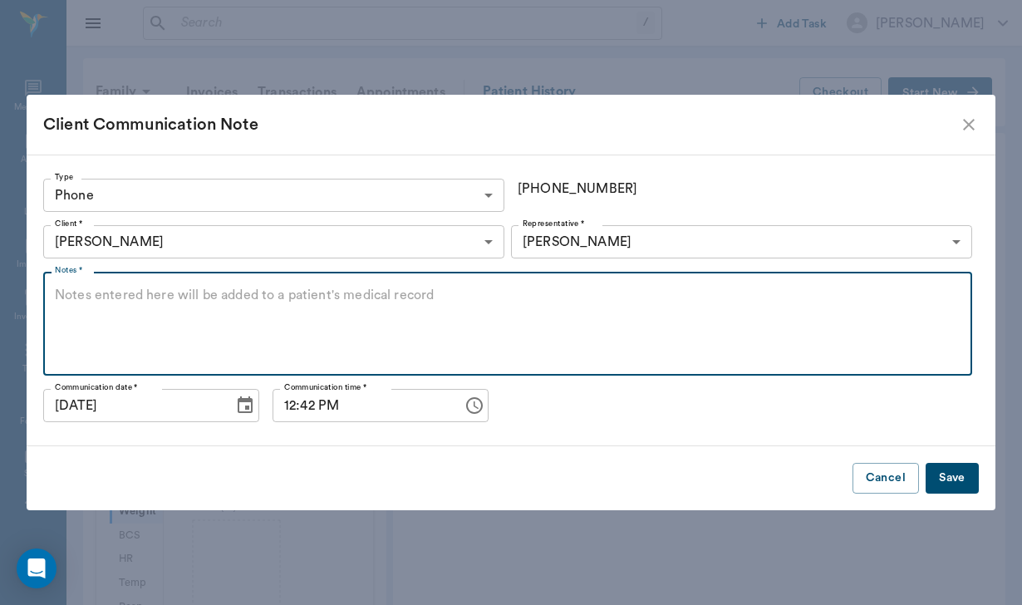
click at [127, 303] on textarea "Notes *" at bounding box center [507, 324] width 905 height 76
type textarea "Called to remind [PERSON_NAME] to fill out paperwork"
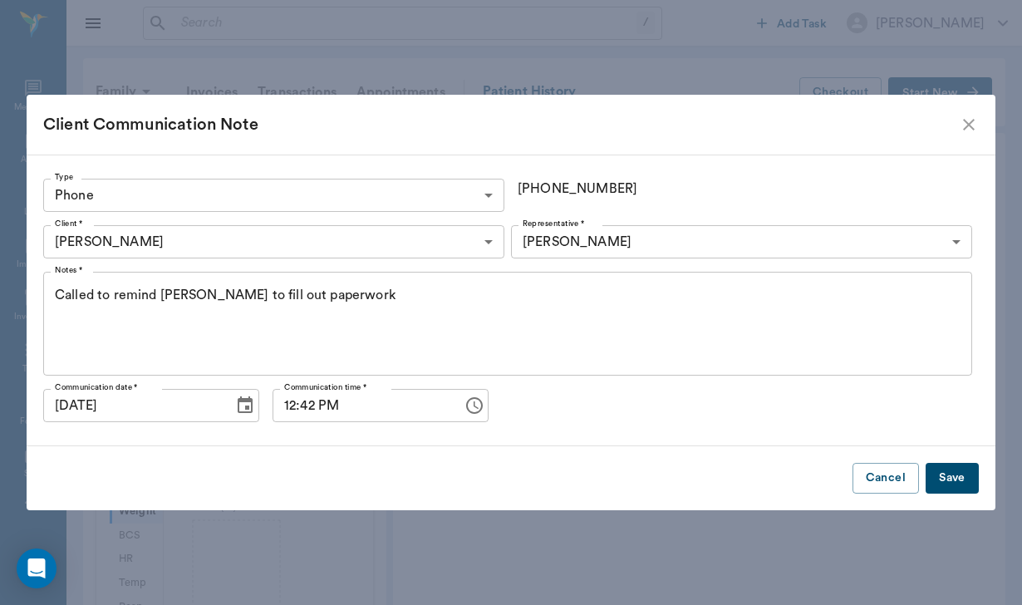
click at [970, 479] on button "Save" at bounding box center [951, 478] width 53 height 31
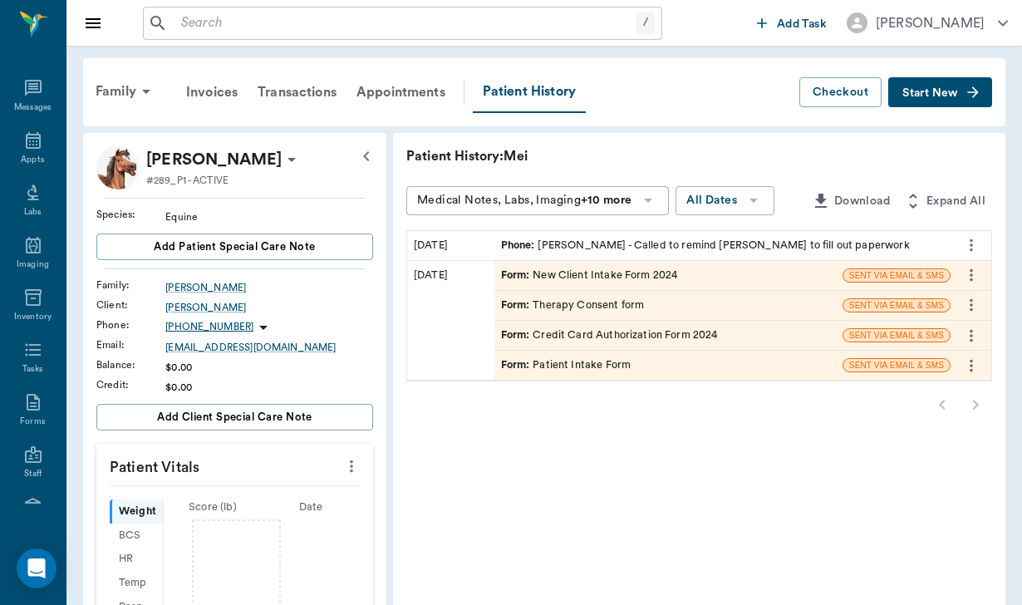
click at [182, 22] on input "text" at bounding box center [405, 23] width 462 height 23
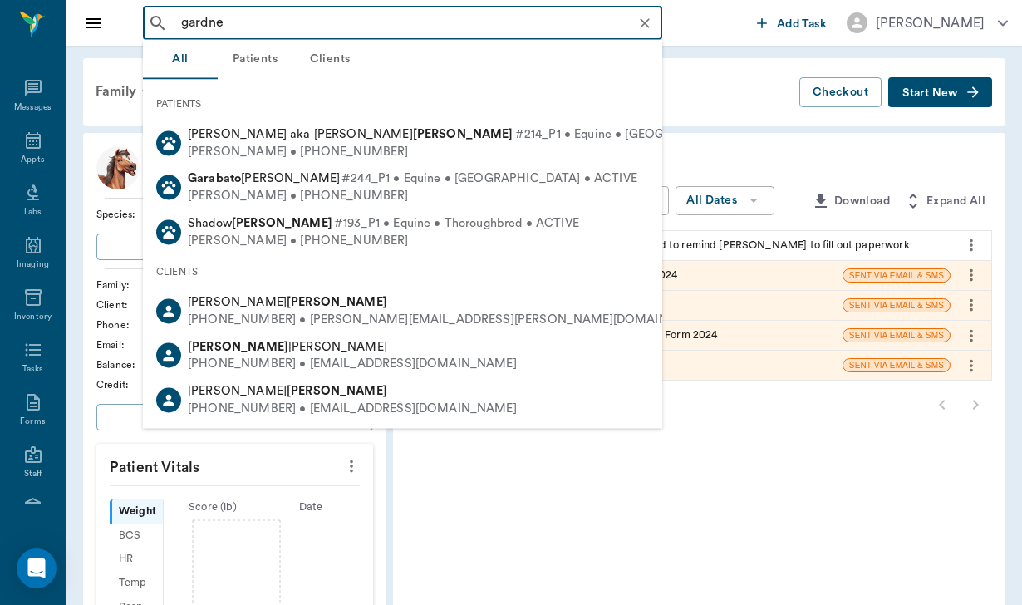
type input "[PERSON_NAME]"
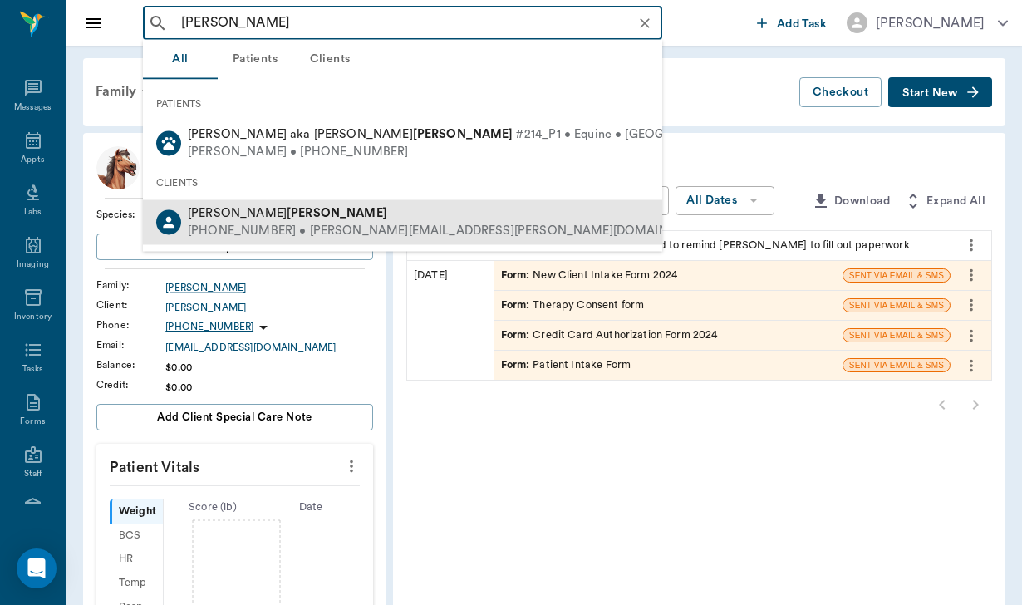
click at [280, 216] on div "[PERSON_NAME]" at bounding box center [451, 213] width 527 height 17
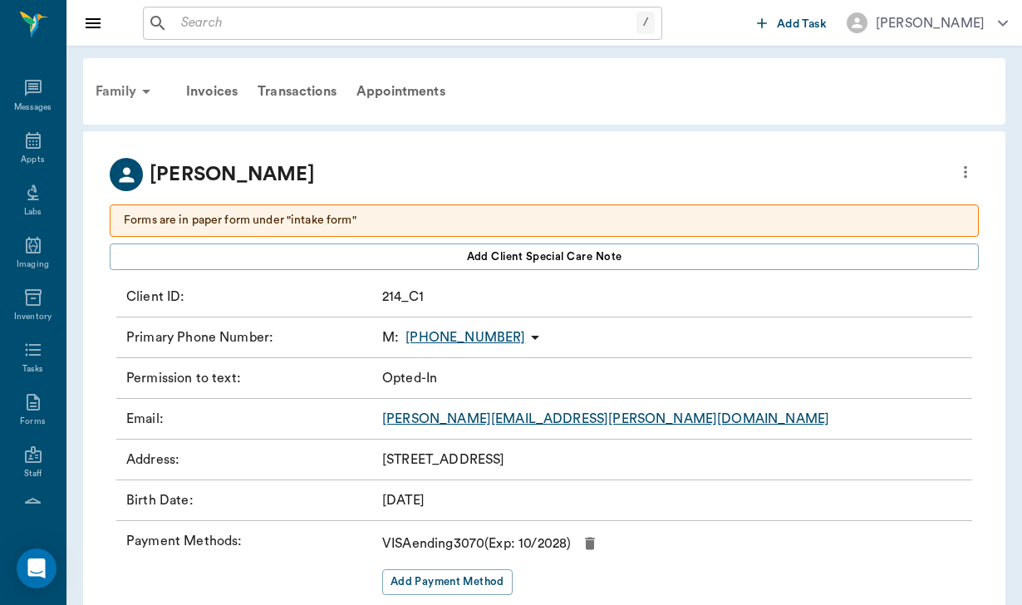
click at [120, 89] on div "Family" at bounding box center [126, 91] width 81 height 40
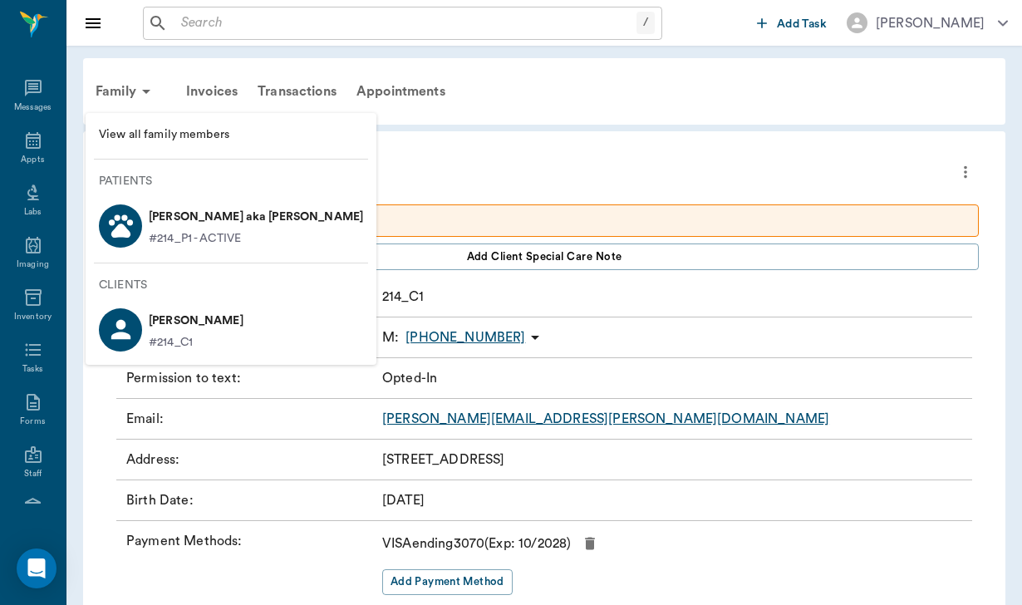
click at [253, 235] on div "#214_P1 - ACTIVE" at bounding box center [256, 238] width 214 height 17
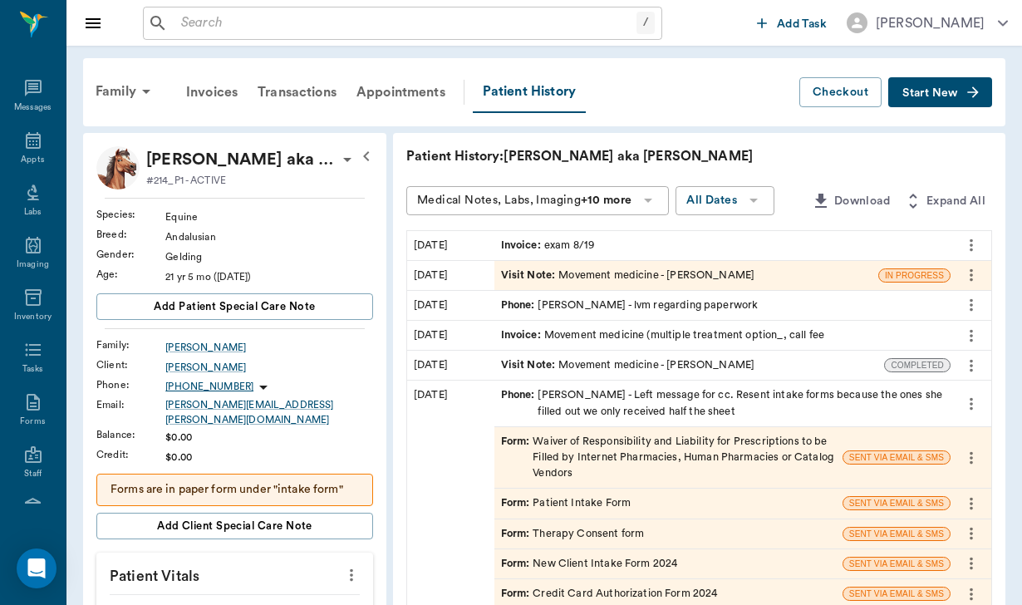
click at [932, 93] on span "Start New" at bounding box center [930, 93] width 56 height 0
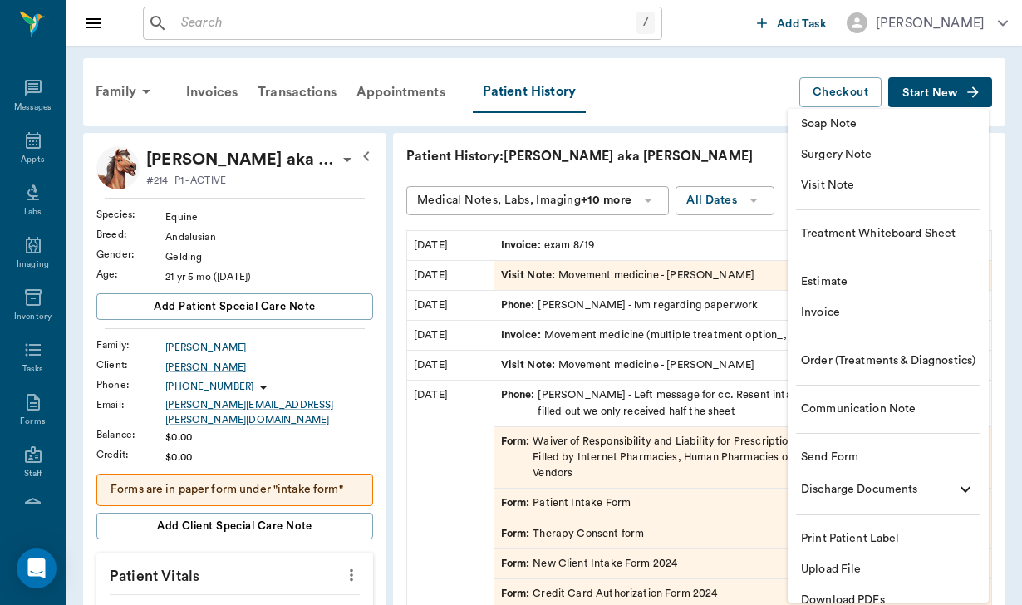
click at [950, 410] on span "Communication Note" at bounding box center [888, 408] width 174 height 17
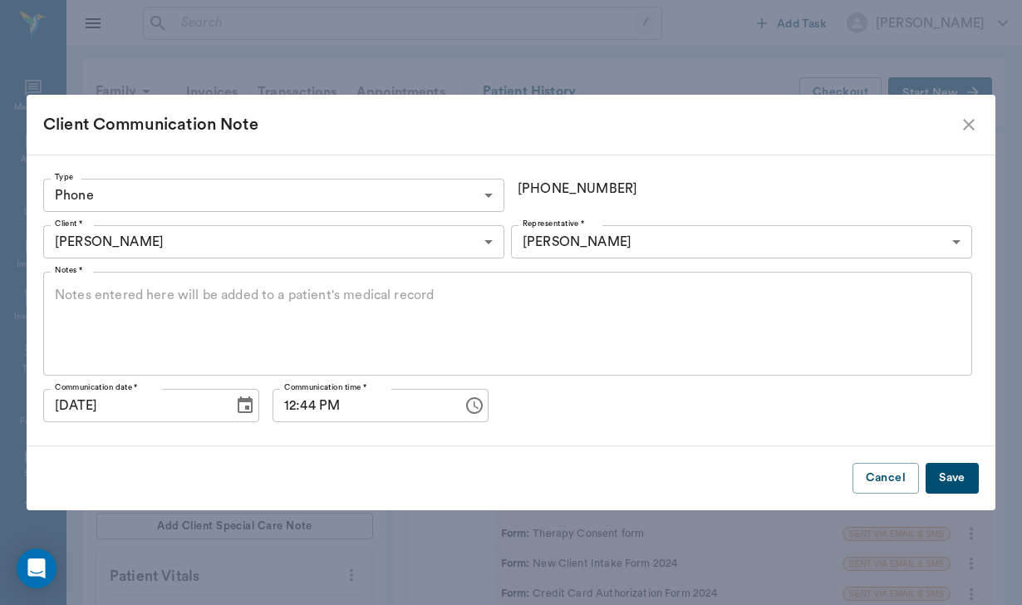
click at [89, 296] on textarea "Notes *" at bounding box center [507, 324] width 905 height 76
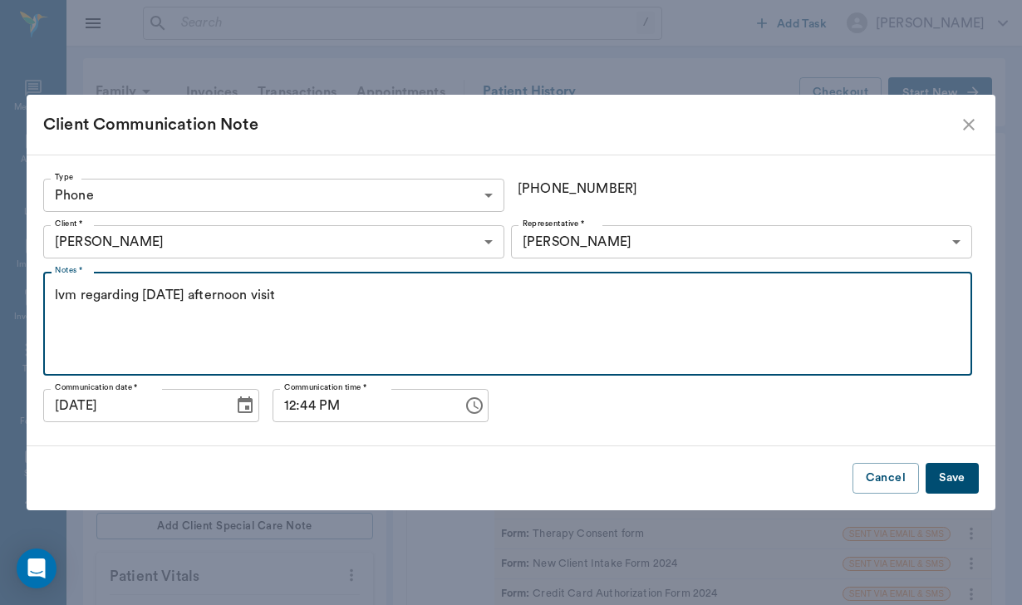
type textarea "lvm regarding [DATE] afternoon visit"
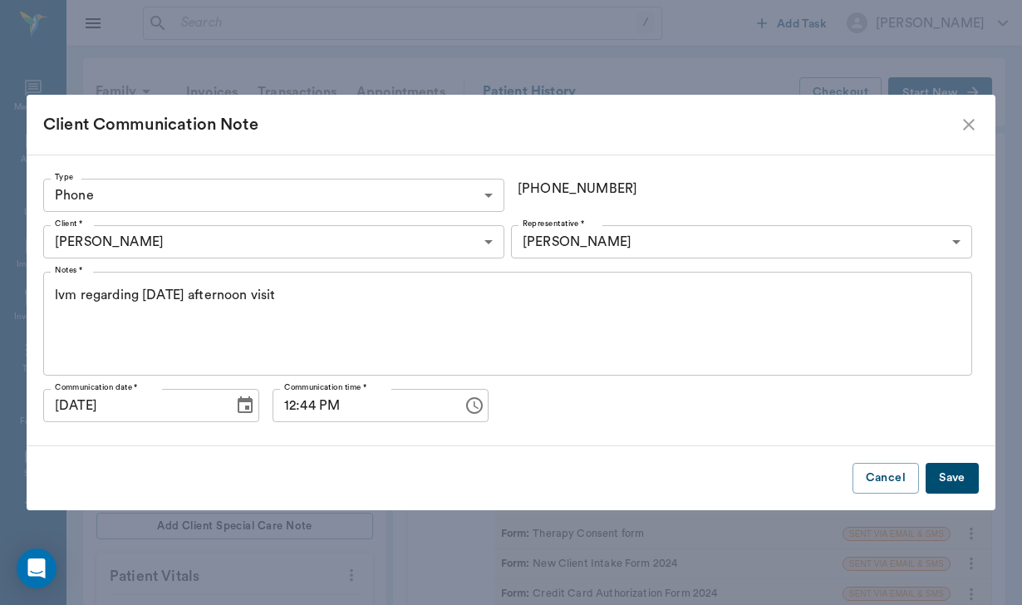
click at [948, 486] on button "Save" at bounding box center [951, 478] width 53 height 31
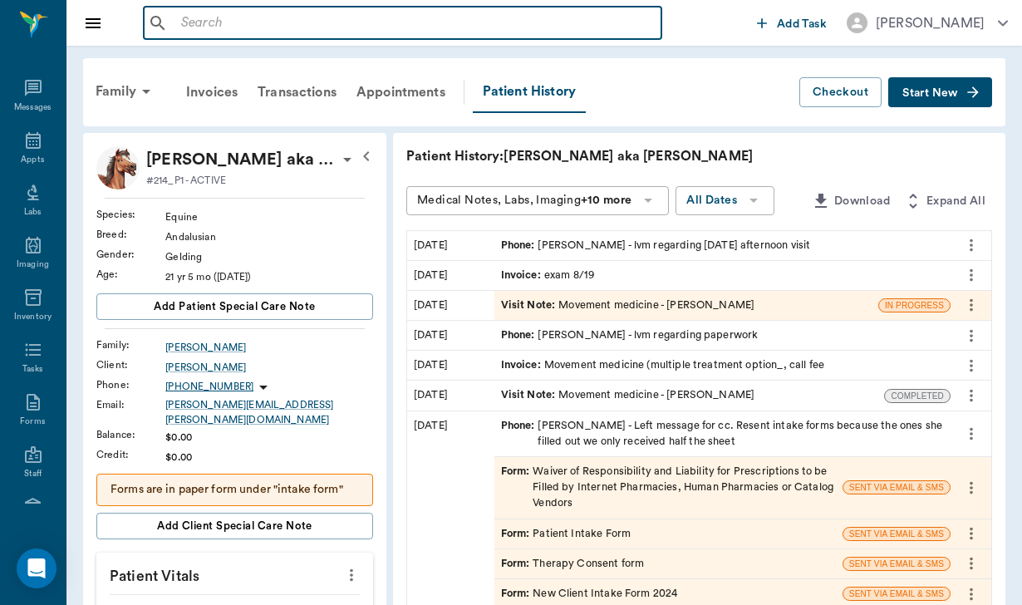
click at [192, 30] on input "text" at bounding box center [414, 23] width 480 height 23
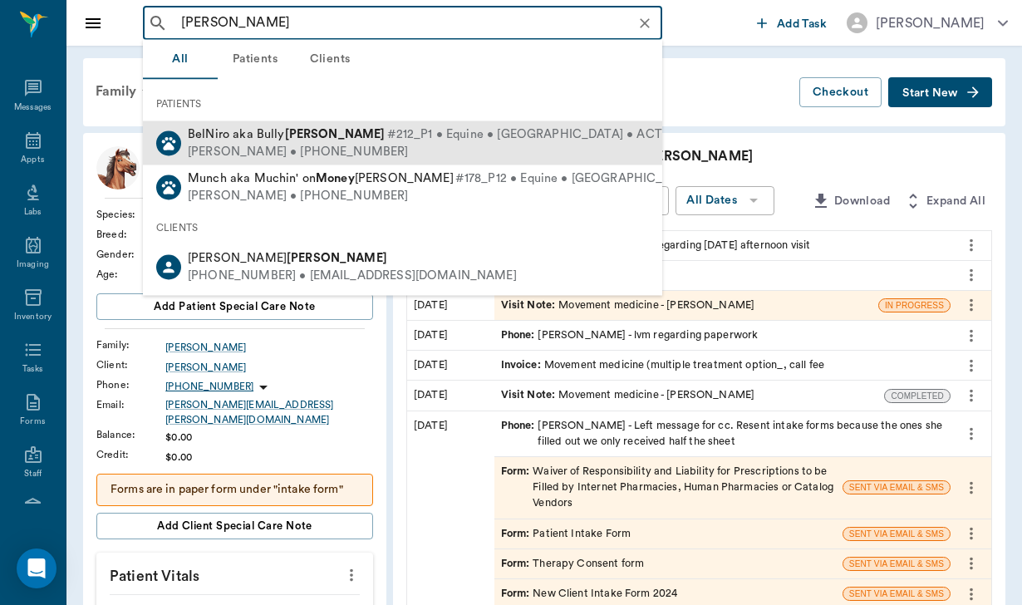
click at [234, 143] on div "[PERSON_NAME] • [PHONE_NUMBER]" at bounding box center [434, 151] width 492 height 17
type input "[PERSON_NAME]"
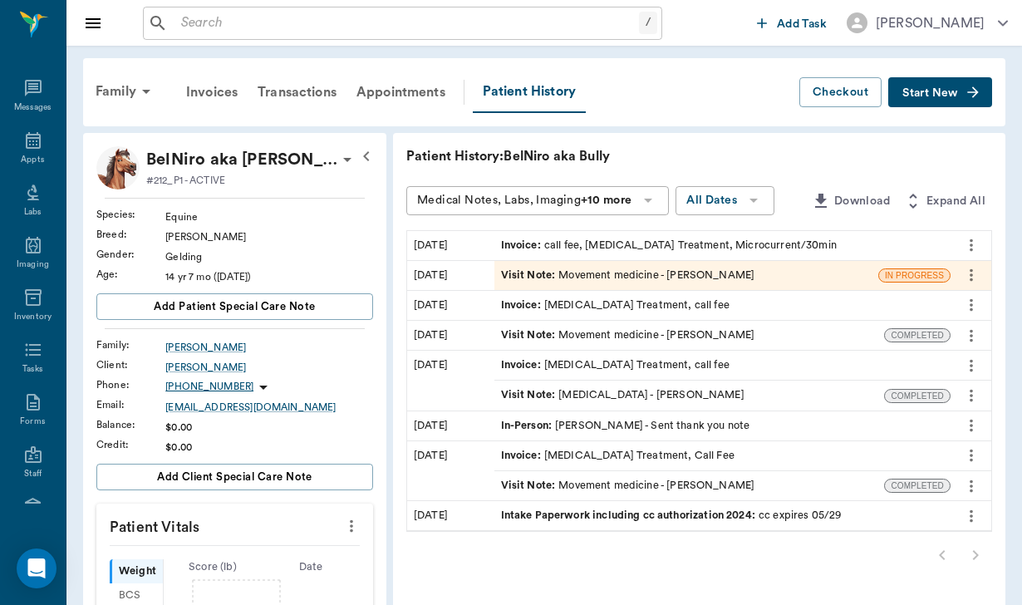
click at [919, 93] on span "Start New" at bounding box center [930, 93] width 56 height 0
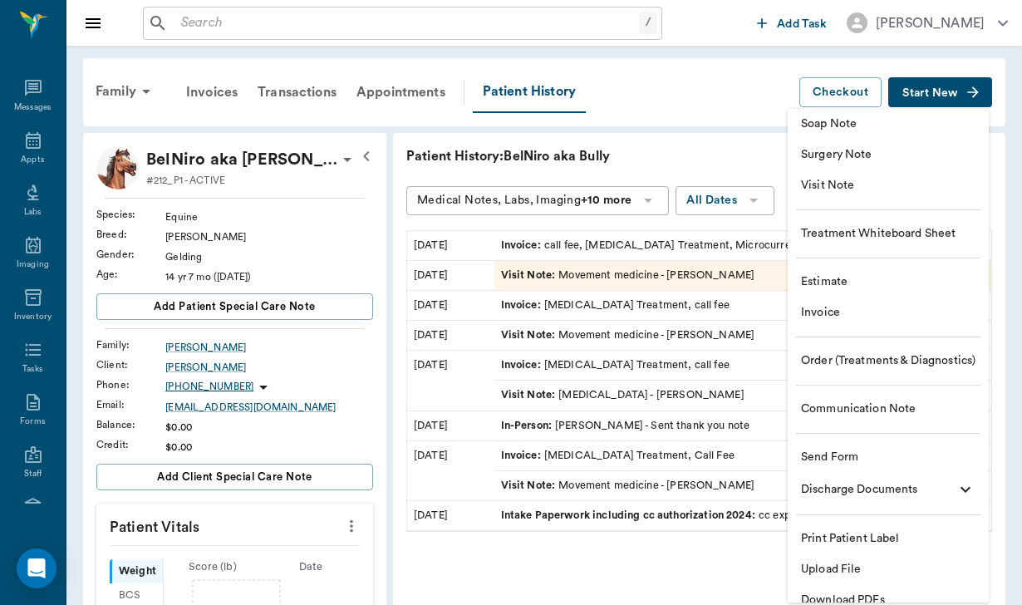
click at [876, 408] on span "Communication Note" at bounding box center [888, 408] width 174 height 17
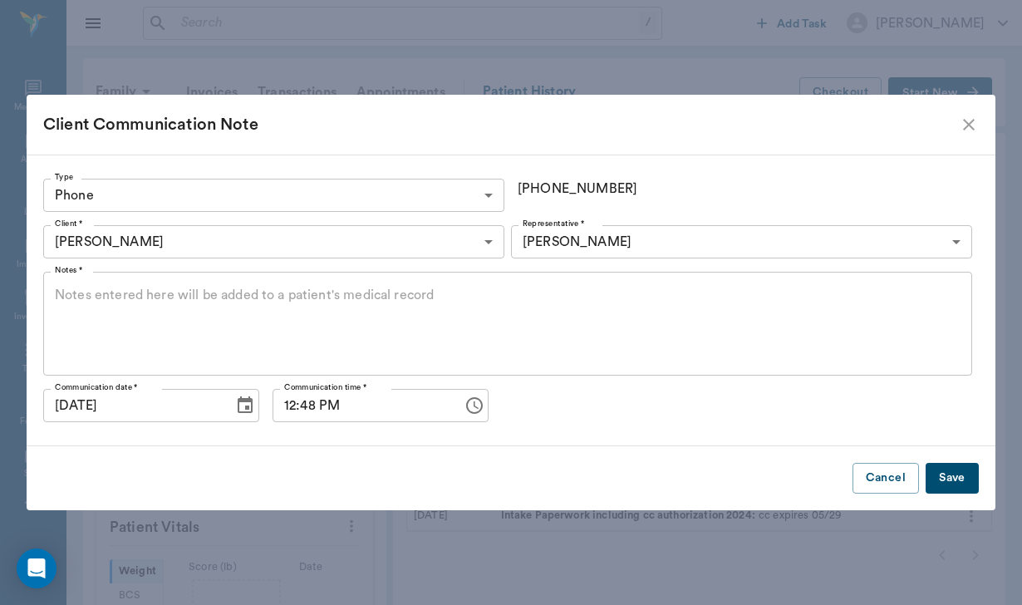
click at [116, 292] on textarea "Notes *" at bounding box center [507, 324] width 905 height 76
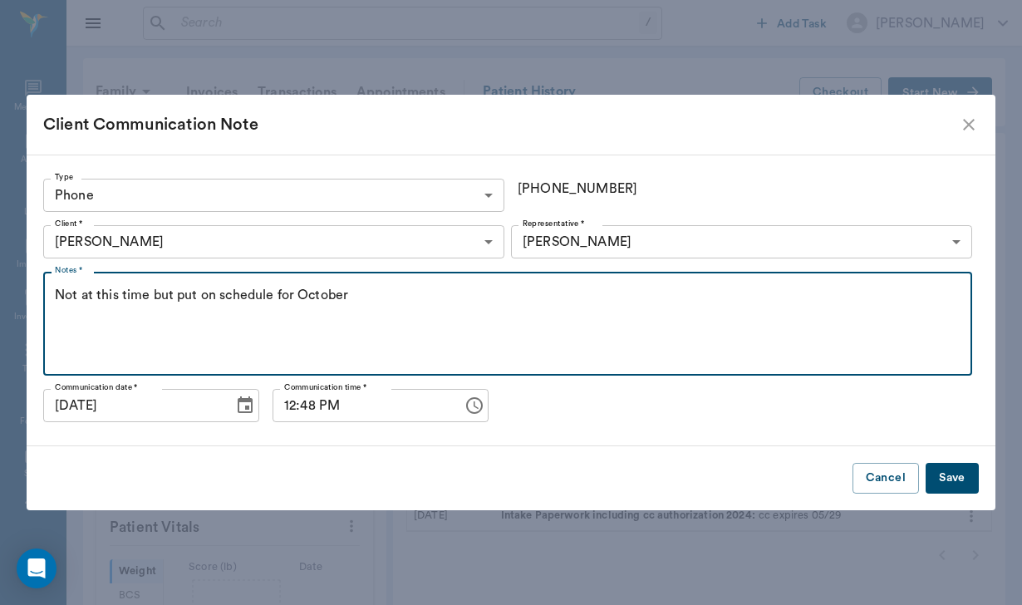
type textarea "Not at this time but put on schedule for October"
click at [966, 480] on button "Save" at bounding box center [951, 478] width 53 height 31
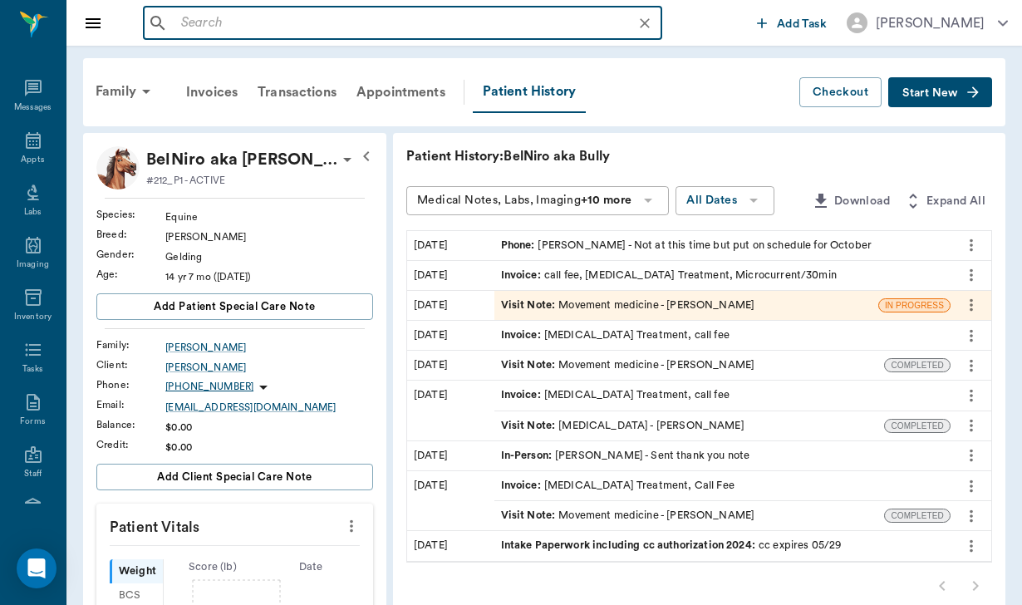
click at [191, 14] on input "text" at bounding box center [415, 23] width 483 height 23
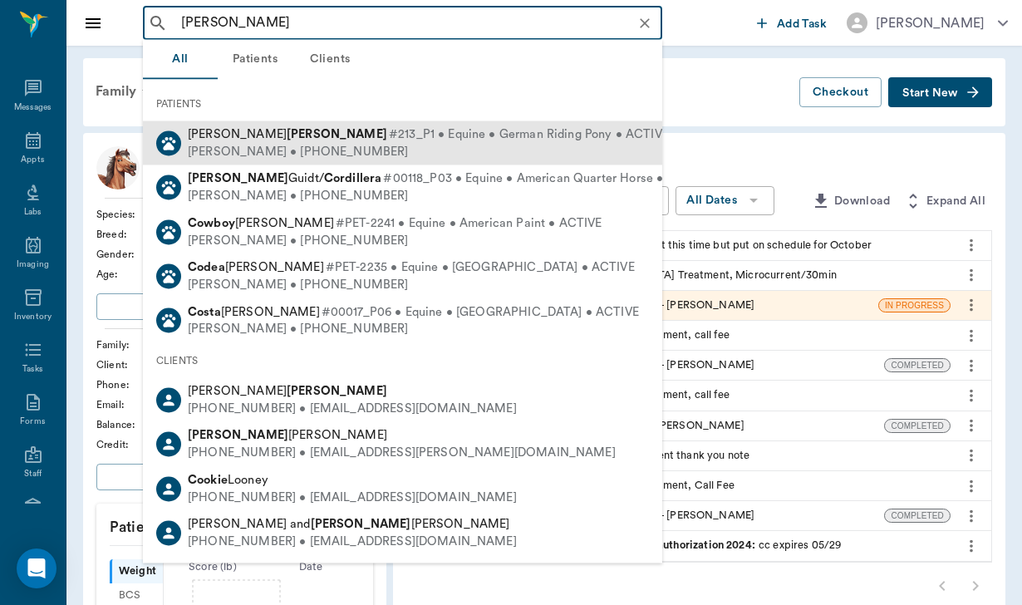
click at [245, 146] on div "[PERSON_NAME] • [PHONE_NUMBER]" at bounding box center [428, 151] width 481 height 17
type input "[PERSON_NAME]"
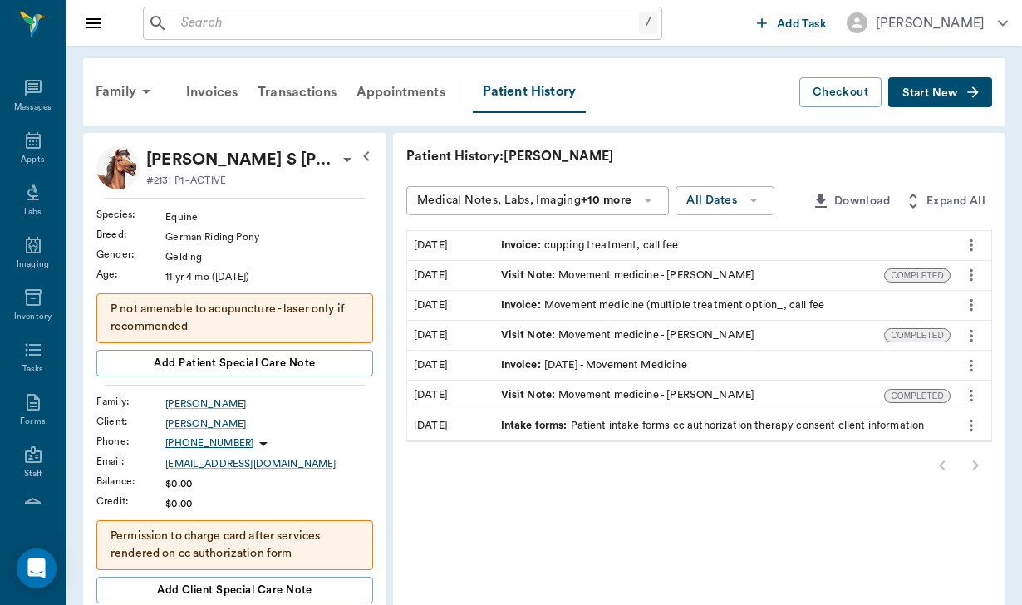
click at [935, 93] on span "Start New" at bounding box center [930, 93] width 56 height 0
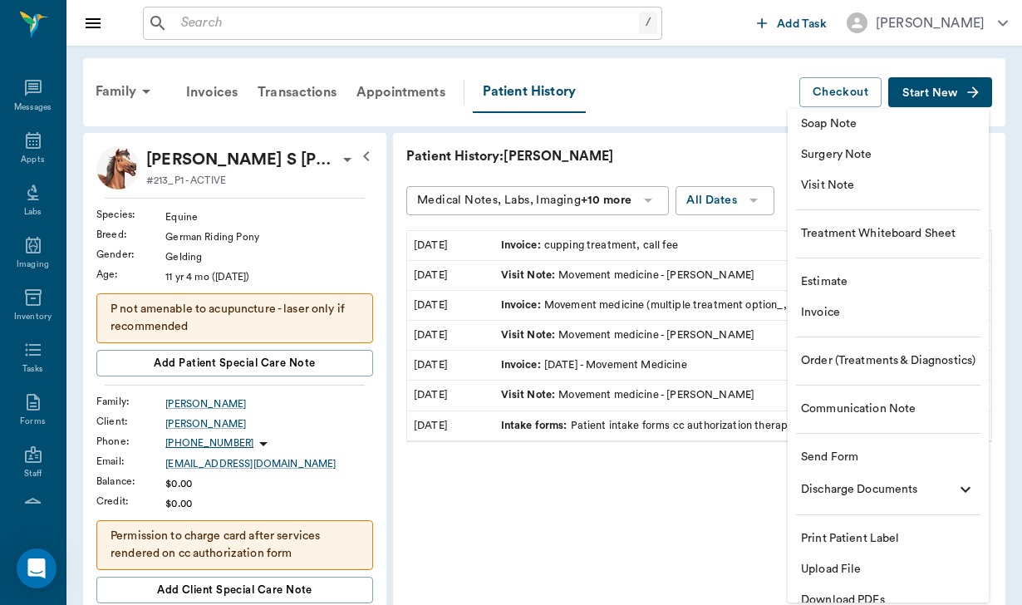
click at [896, 411] on span "Communication Note" at bounding box center [888, 408] width 174 height 17
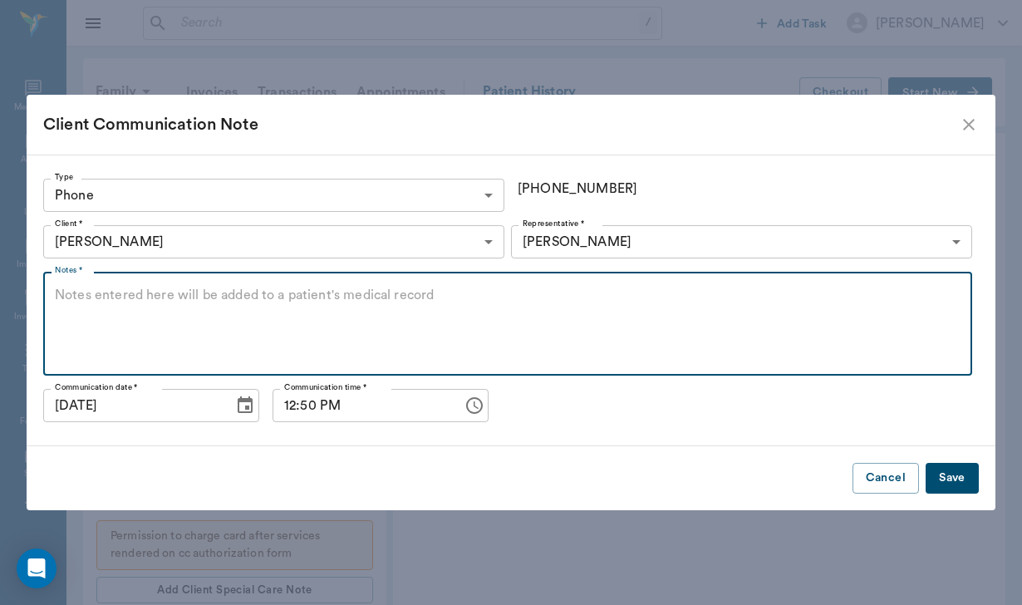
click at [194, 300] on textarea "Notes *" at bounding box center [507, 324] width 905 height 76
type textarea "lvm regarding needing body work"
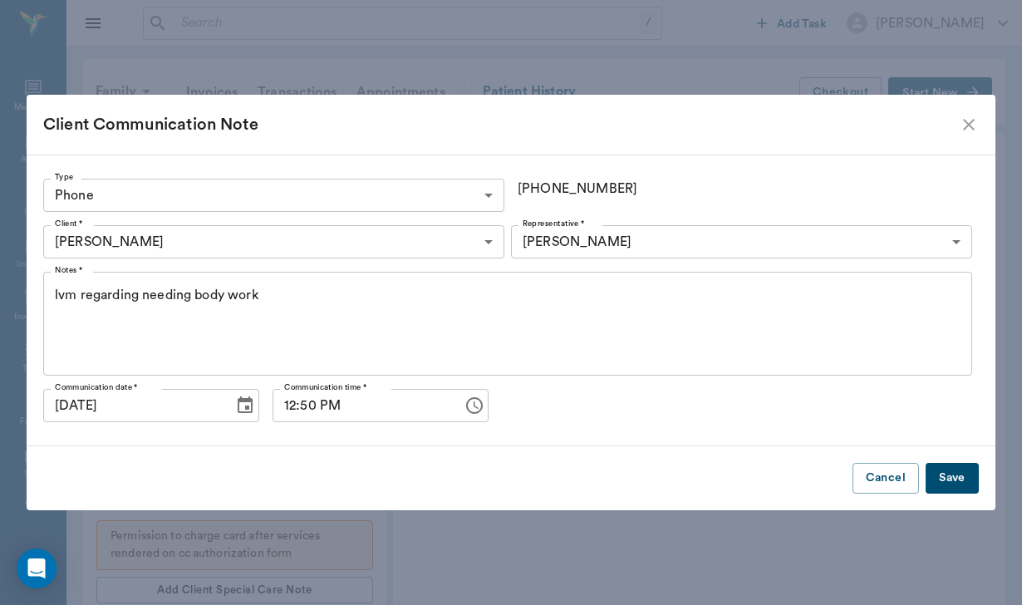
click at [969, 470] on button "Save" at bounding box center [951, 478] width 53 height 31
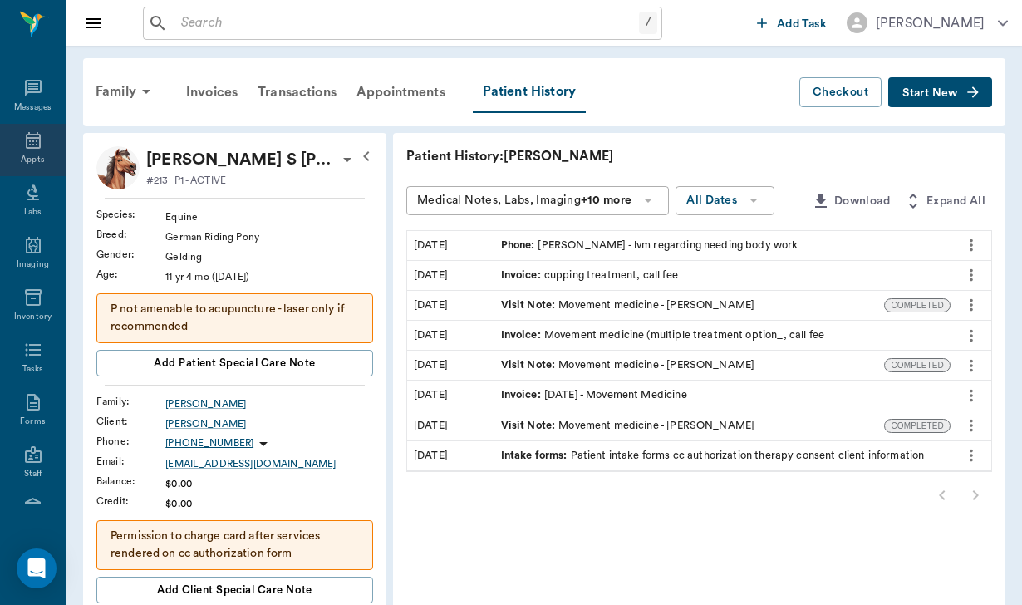
click at [34, 149] on icon at bounding box center [33, 140] width 20 height 20
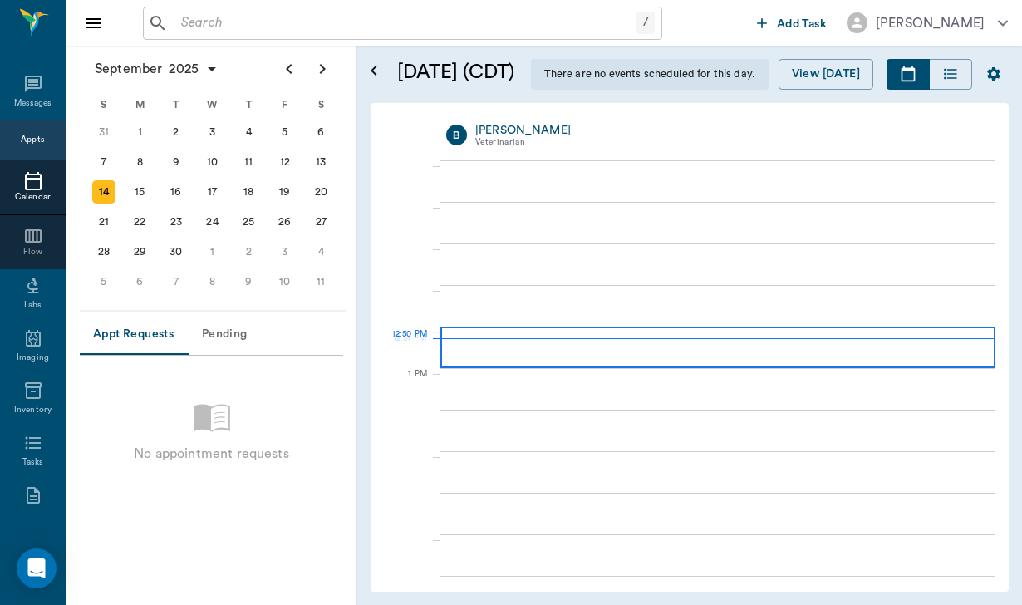
scroll to position [791, 0]
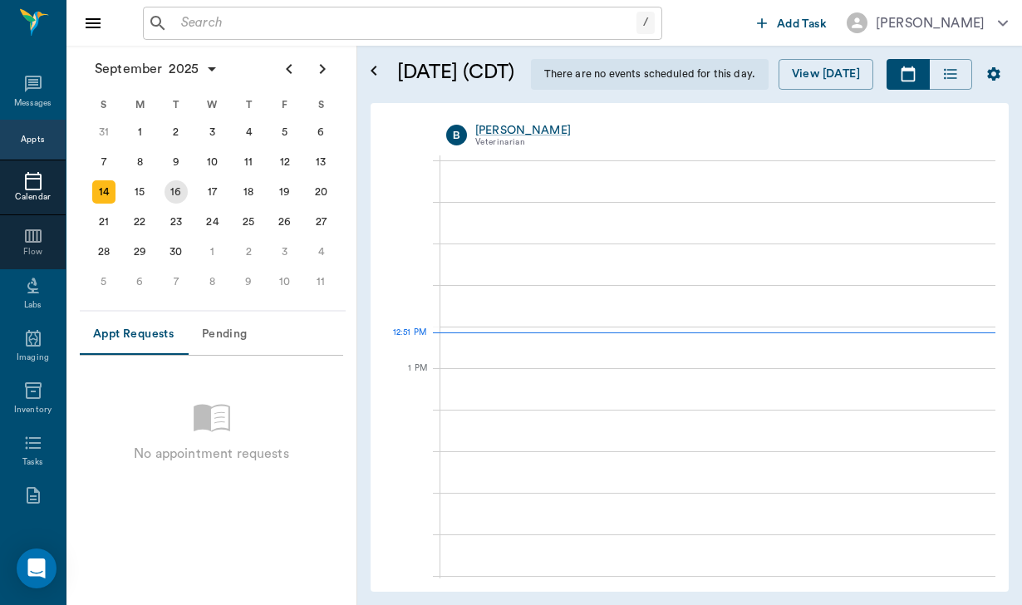
click at [159, 197] on div "16" at bounding box center [176, 192] width 37 height 30
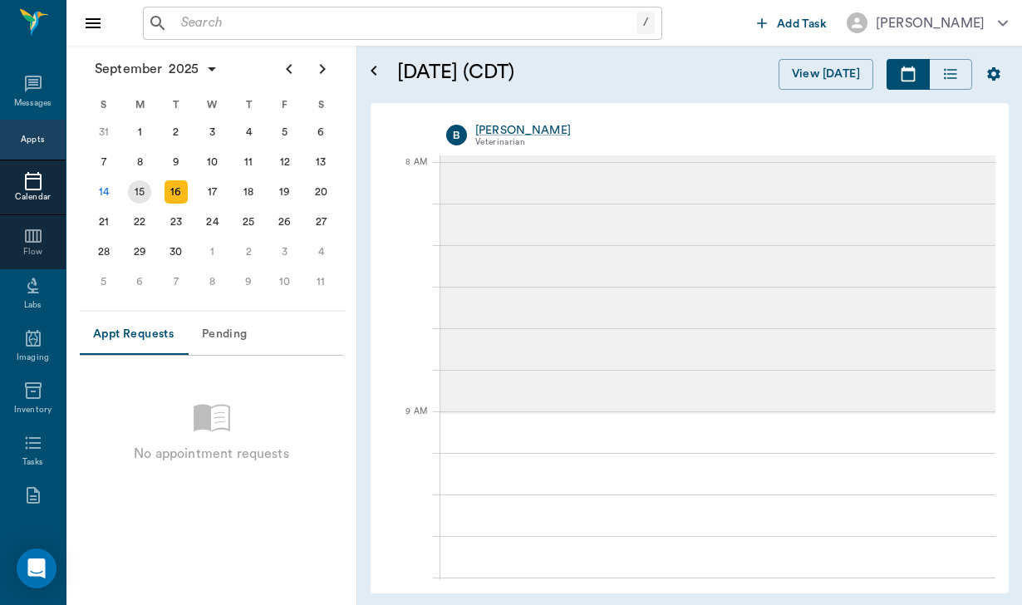
click at [140, 190] on div "15" at bounding box center [139, 191] width 23 height 23
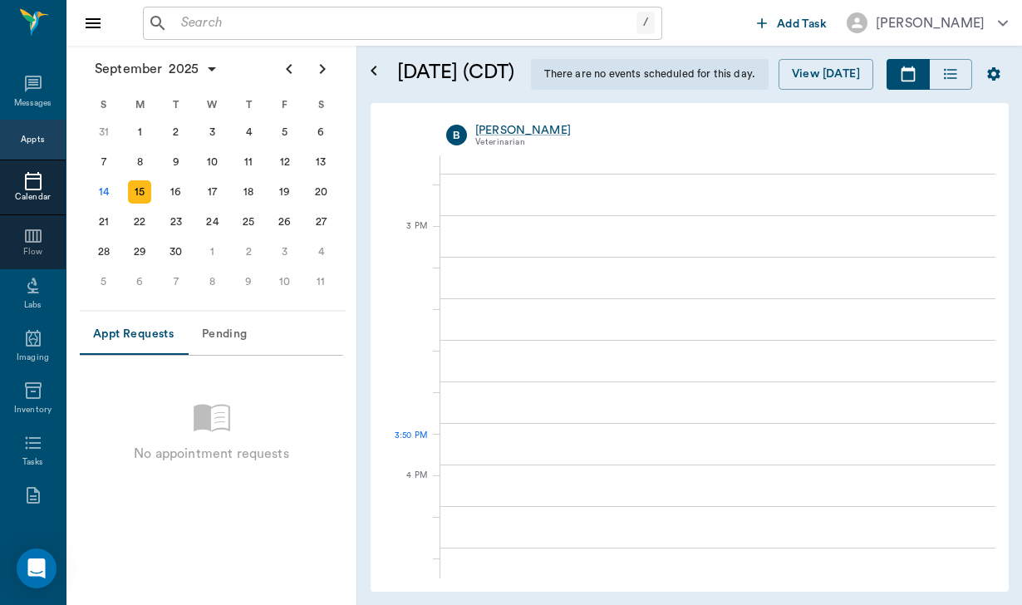
scroll to position [1695, 0]
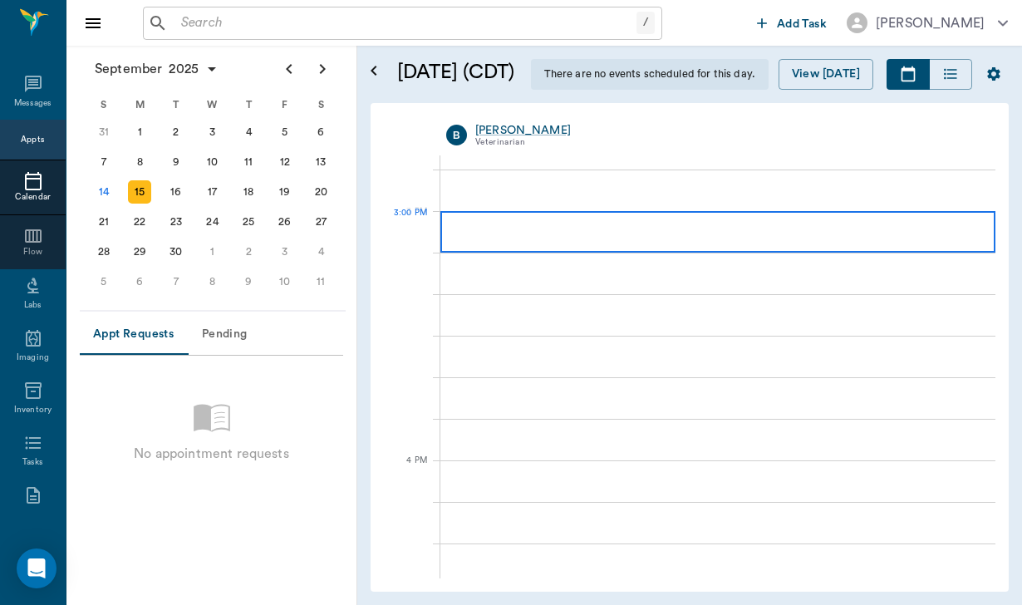
click at [527, 223] on div at bounding box center [717, 232] width 555 height 42
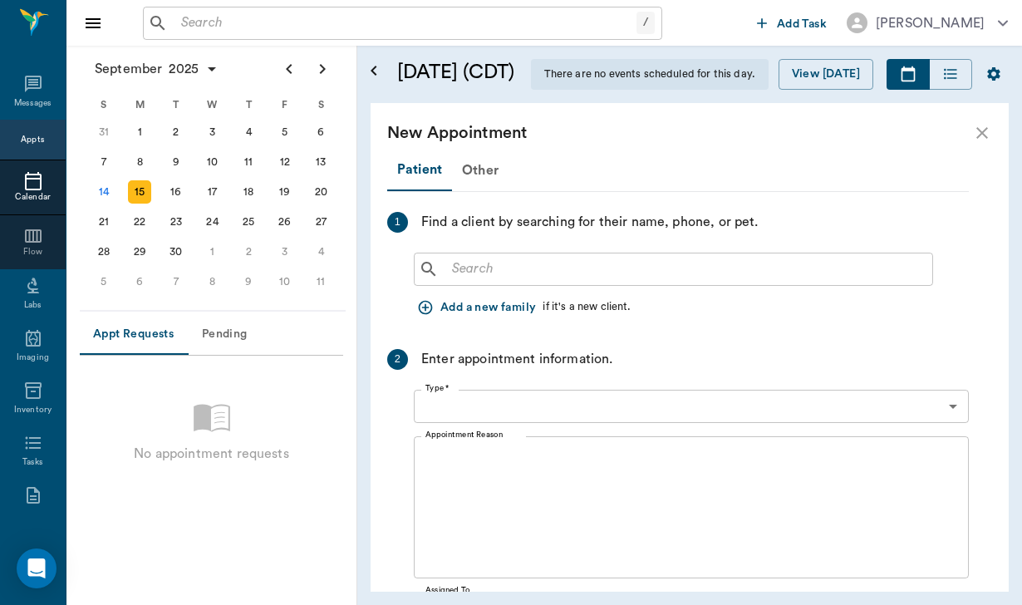
type input "[DATE]"
type input "03:00 PM"
type input "03:45 PM"
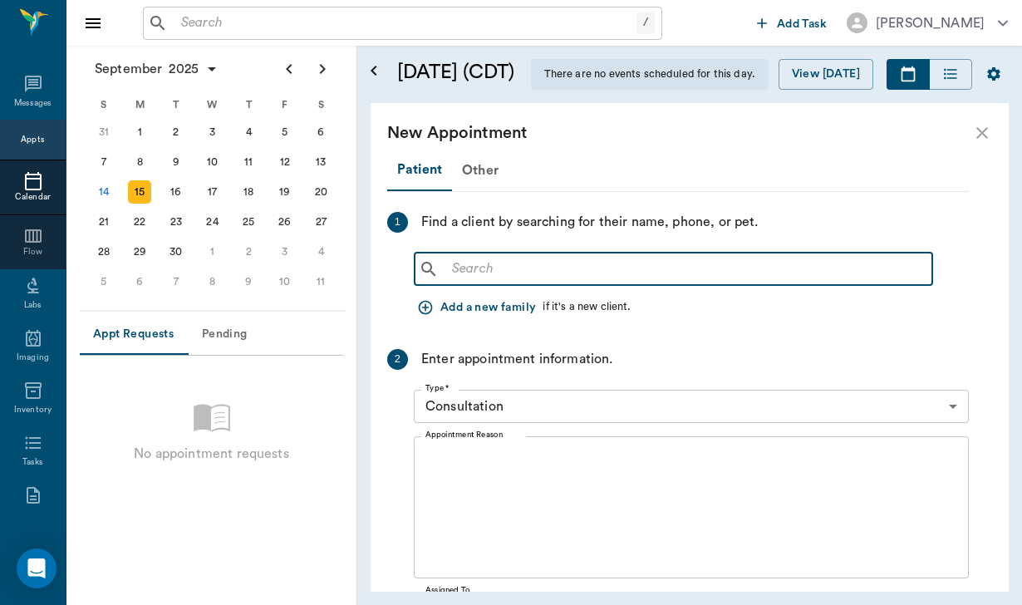
click at [475, 267] on input "text" at bounding box center [685, 268] width 480 height 23
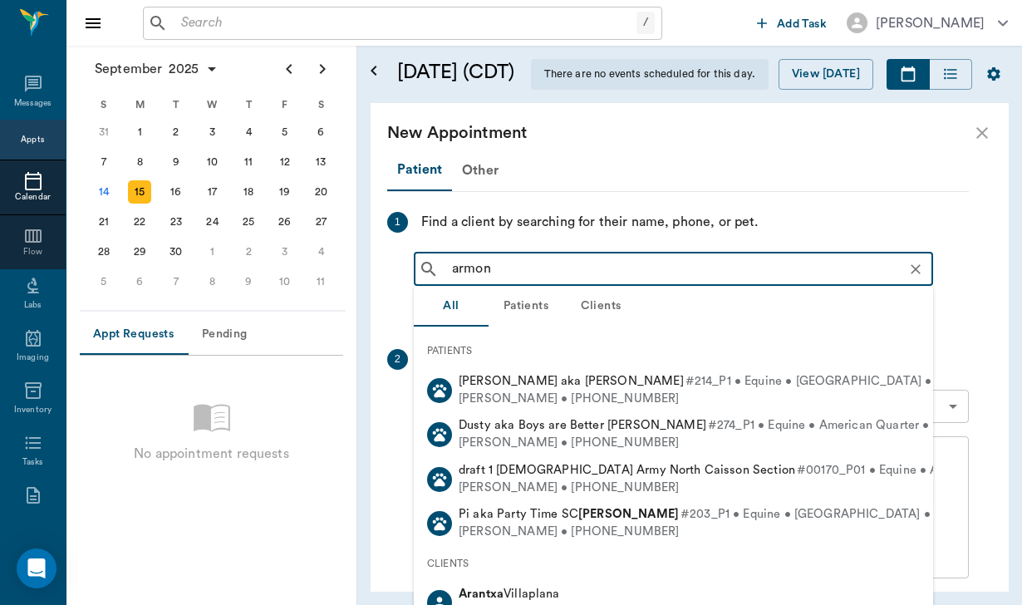
type input "armo"
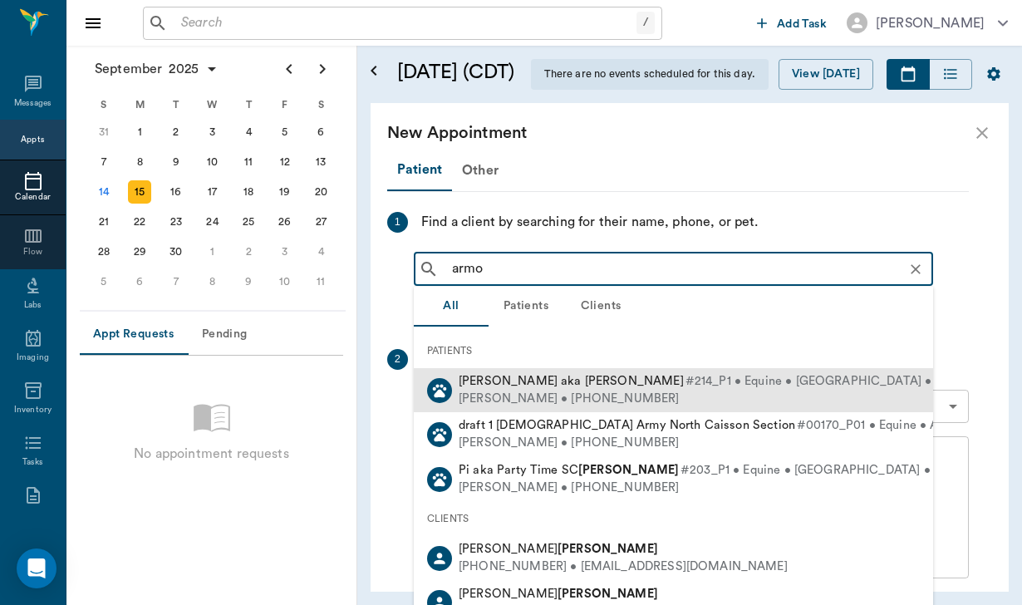
click at [576, 390] on div "[PERSON_NAME] • [PHONE_NUMBER]" at bounding box center [718, 398] width 519 height 17
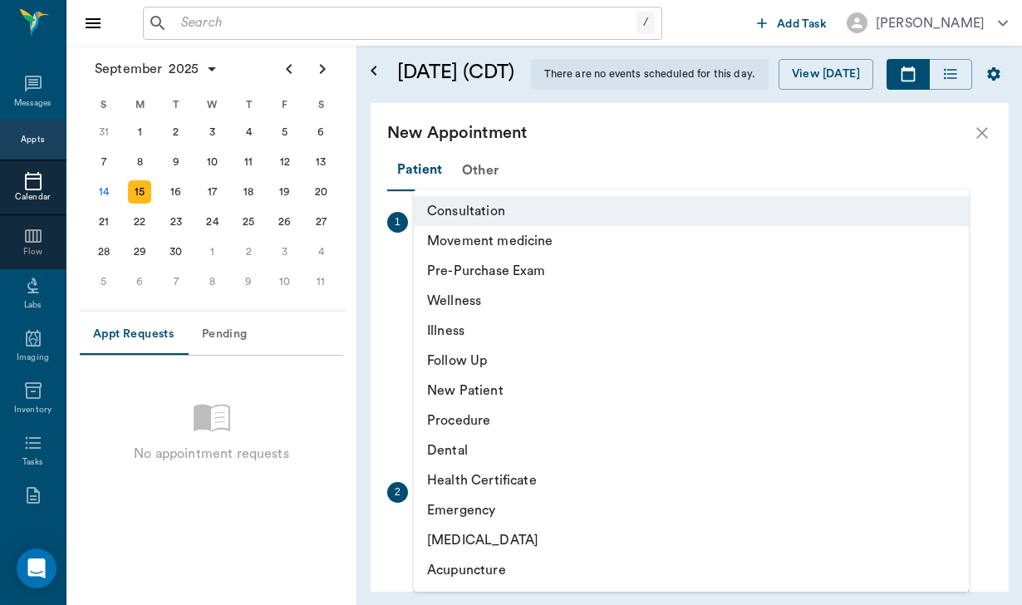
click at [560, 543] on body "/ ​ Add Task [PERSON_NAME] Nectar Messages Appts Calendar Flow Labs Imaging Inv…" at bounding box center [511, 302] width 1022 height 605
click at [529, 237] on li "Movement medicine" at bounding box center [691, 241] width 555 height 30
type input "6656c4aef87a612ea34fb244"
type input "04:00 PM"
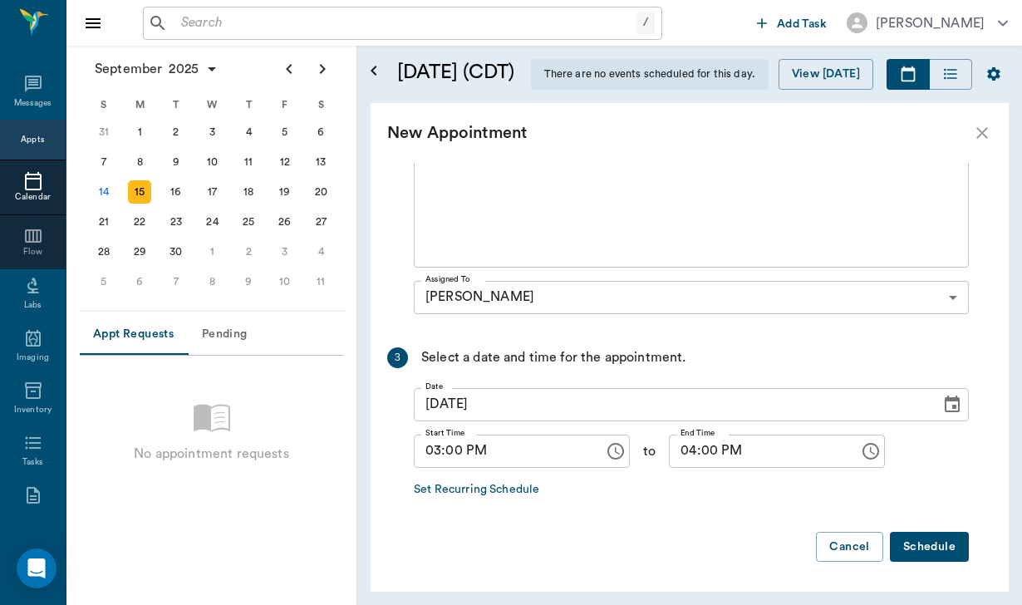
scroll to position [443, 0]
click at [905, 557] on button "Schedule" at bounding box center [929, 547] width 79 height 31
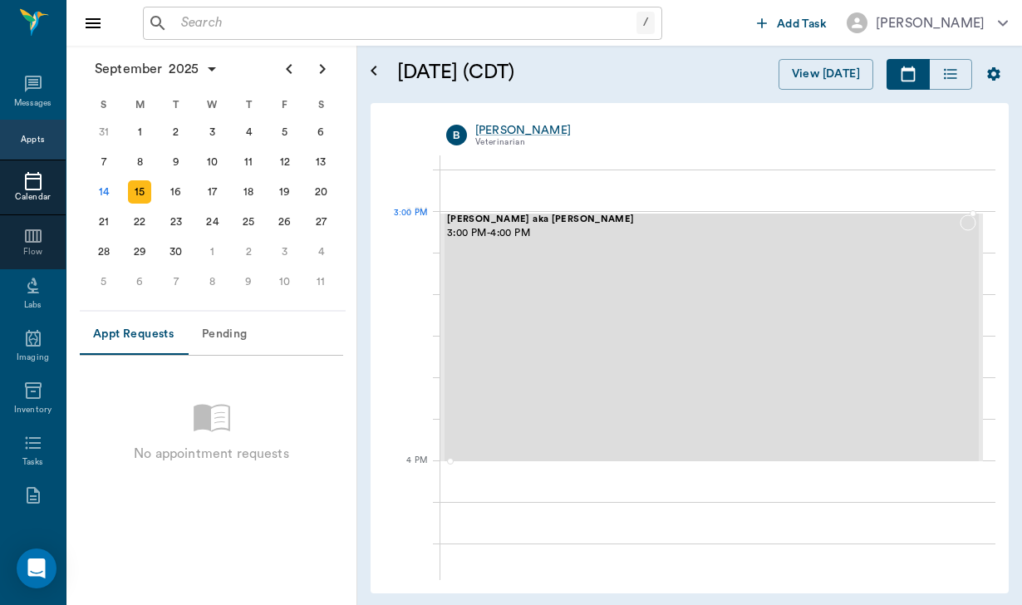
click at [590, 233] on span "3:00 PM - 4:00 PM" at bounding box center [703, 233] width 513 height 17
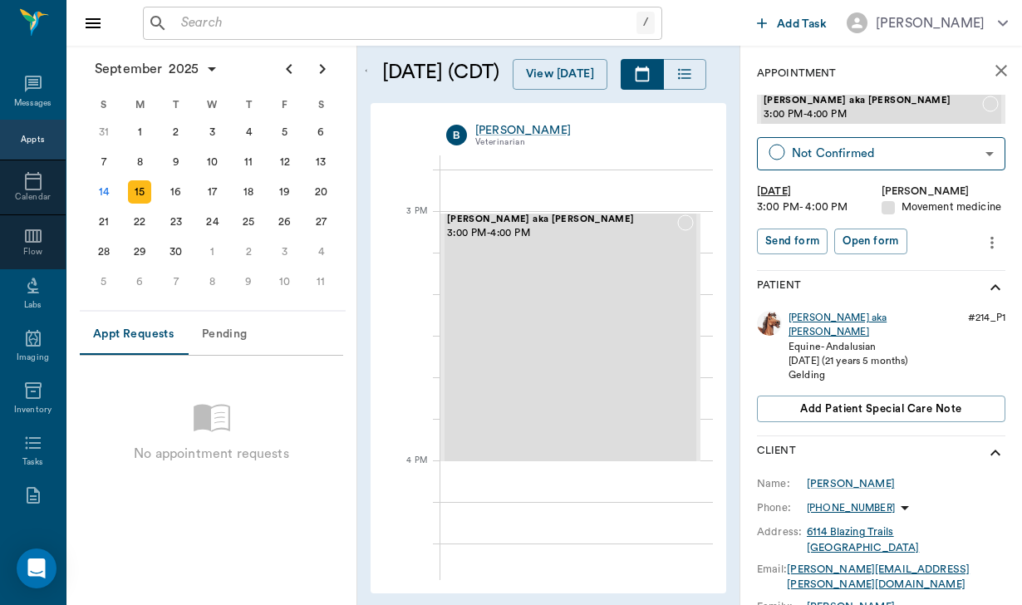
click at [857, 318] on div "[PERSON_NAME] aka [PERSON_NAME]" at bounding box center [874, 325] width 173 height 28
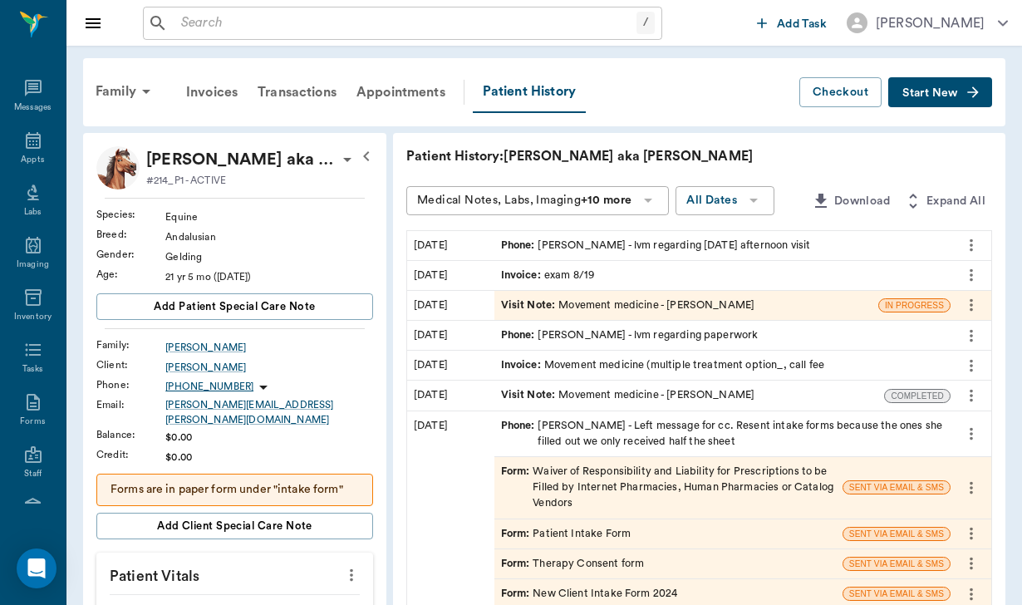
click at [178, 22] on input "text" at bounding box center [405, 23] width 462 height 23
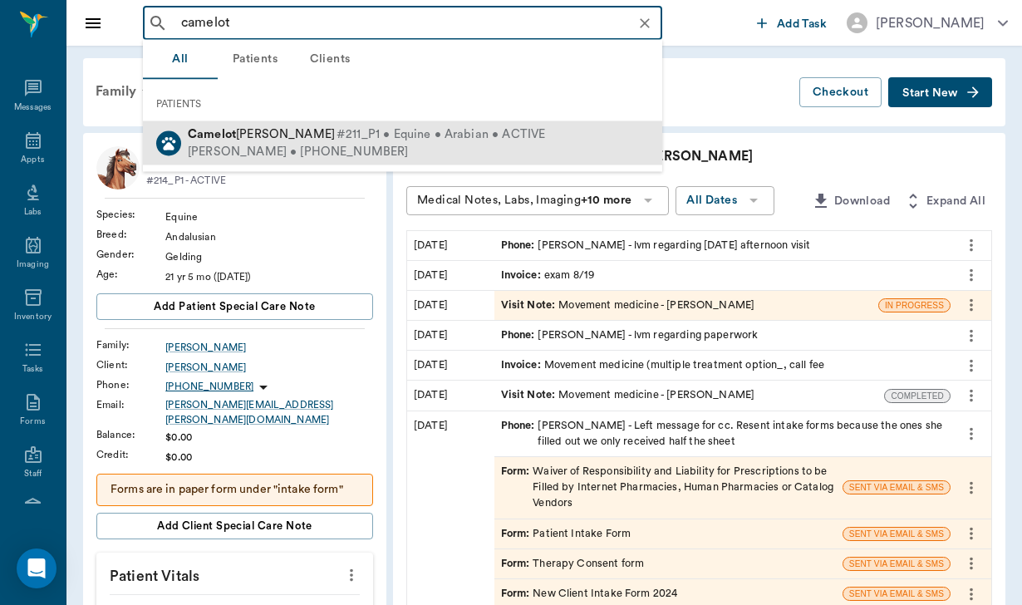
click at [238, 135] on span "[PERSON_NAME]" at bounding box center [261, 134] width 147 height 12
type input "camelot"
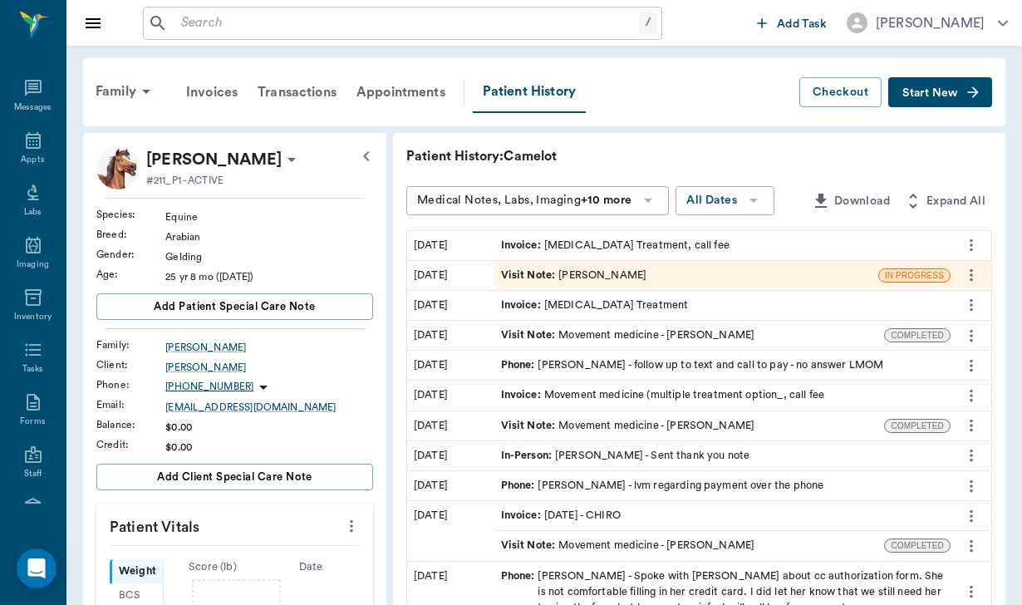
click at [916, 93] on span "Start New" at bounding box center [930, 93] width 56 height 0
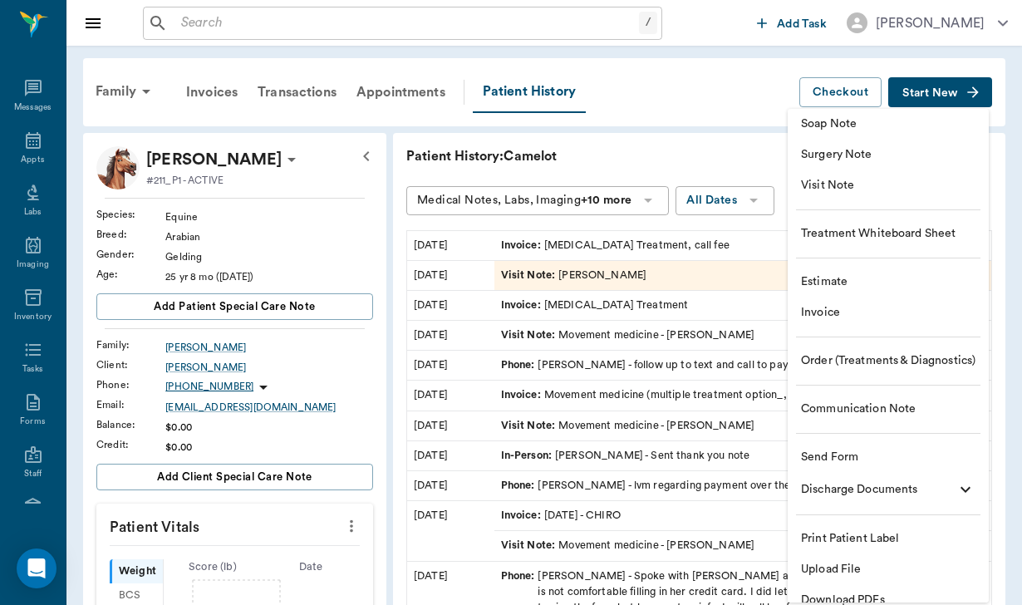
click at [858, 414] on span "Communication Note" at bounding box center [888, 408] width 174 height 17
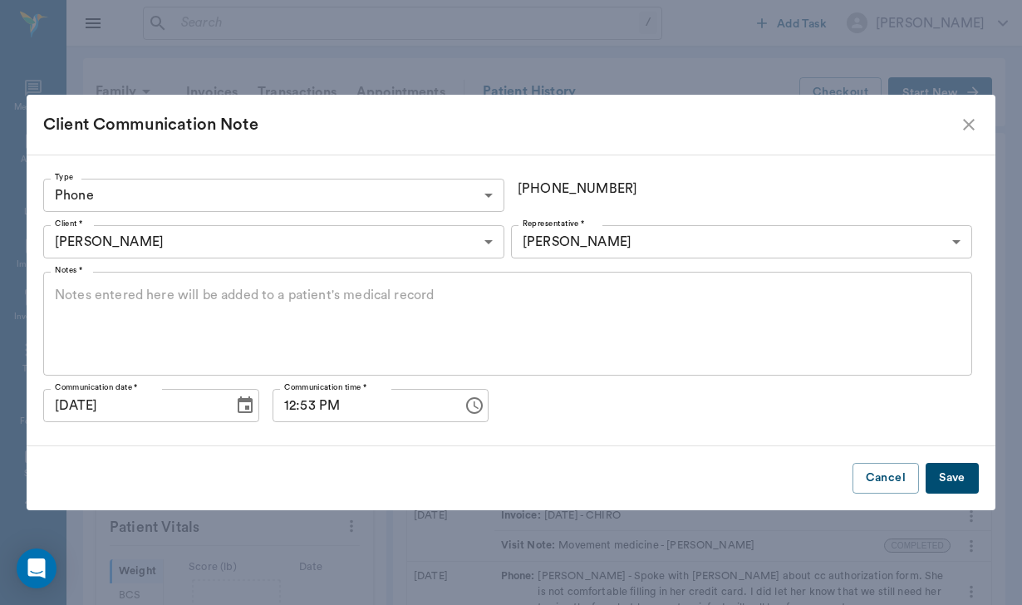
click at [121, 307] on textarea "Notes *" at bounding box center [507, 324] width 905 height 76
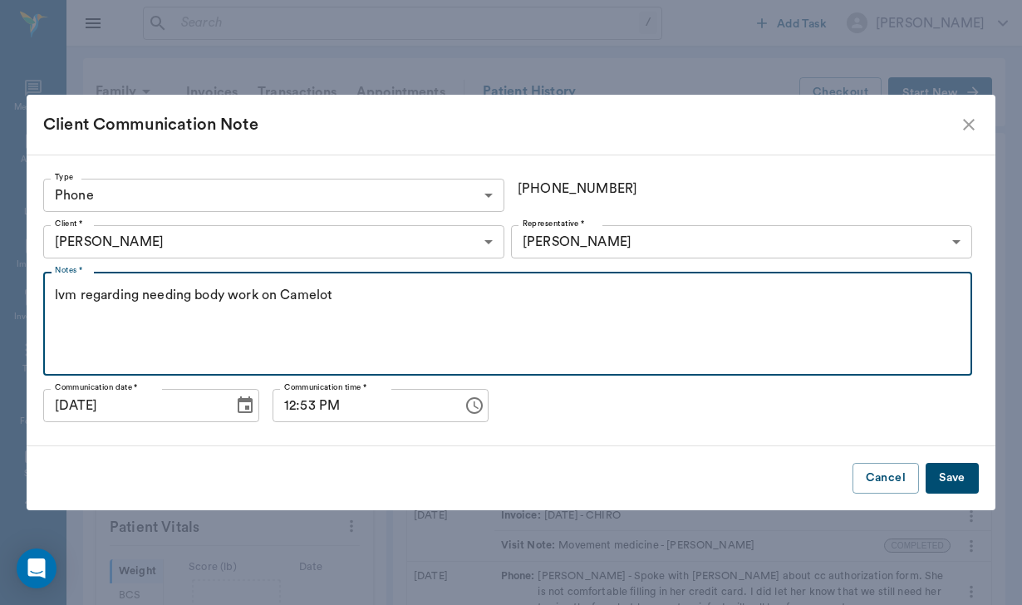
type textarea "lvm regarding needing body work on Camelot"
click at [950, 478] on button "Save" at bounding box center [951, 478] width 53 height 31
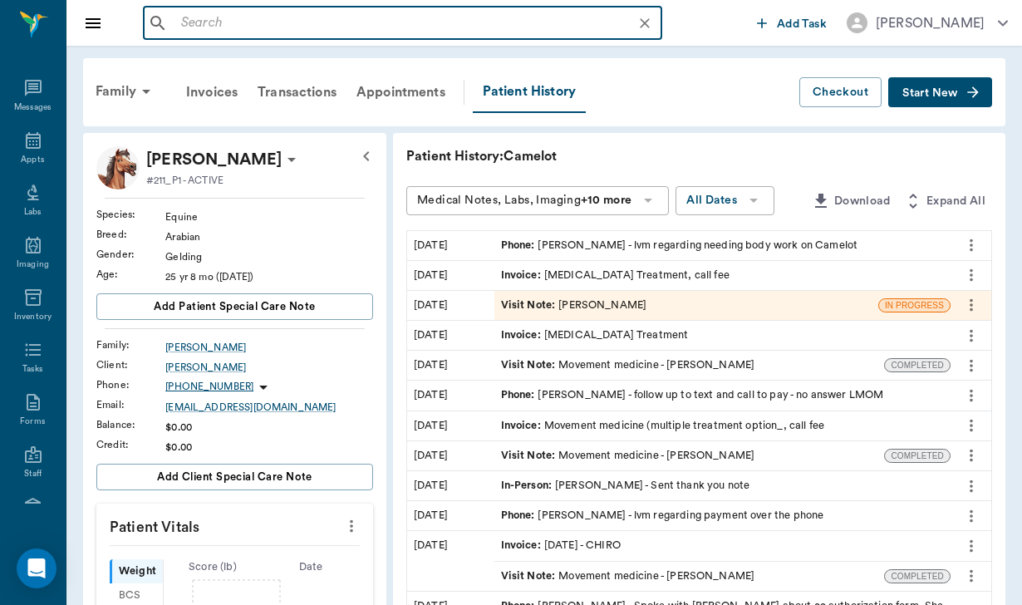
click at [200, 19] on input "text" at bounding box center [415, 23] width 483 height 23
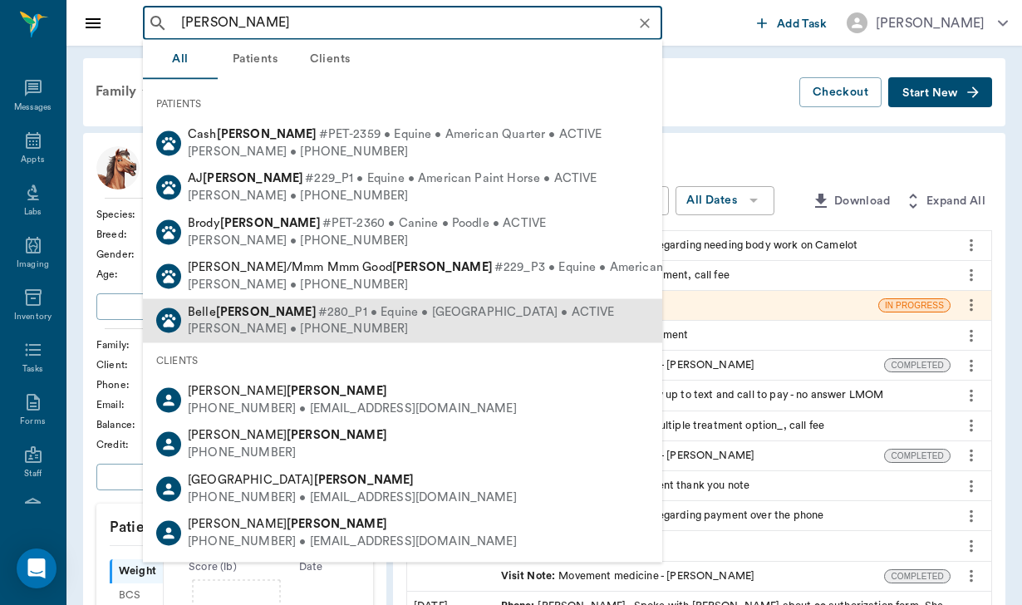
click at [249, 316] on div "[PERSON_NAME] #280_P1 • Equine • [GEOGRAPHIC_DATA] • ACTIVE [PERSON_NAME] • [PH…" at bounding box center [397, 320] width 433 height 34
type input "[PERSON_NAME]"
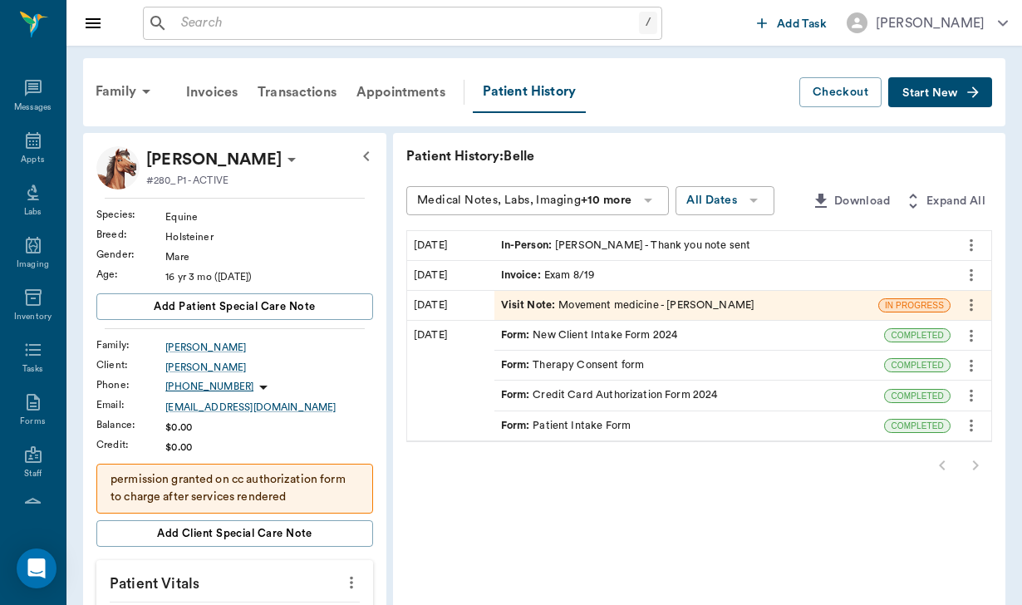
click at [934, 93] on span "Start New" at bounding box center [930, 93] width 56 height 0
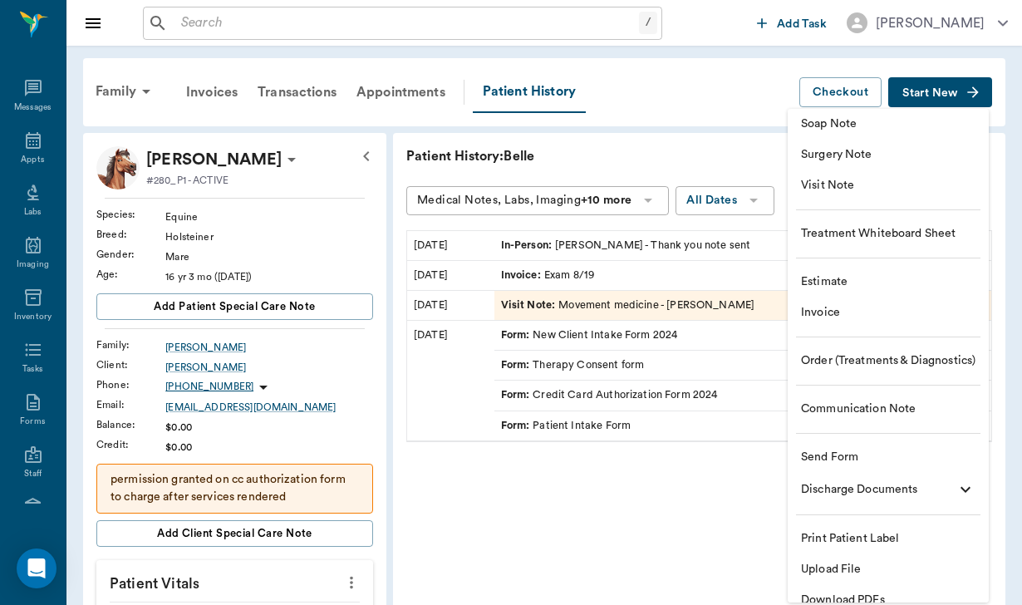
click at [868, 414] on span "Communication Note" at bounding box center [888, 408] width 174 height 17
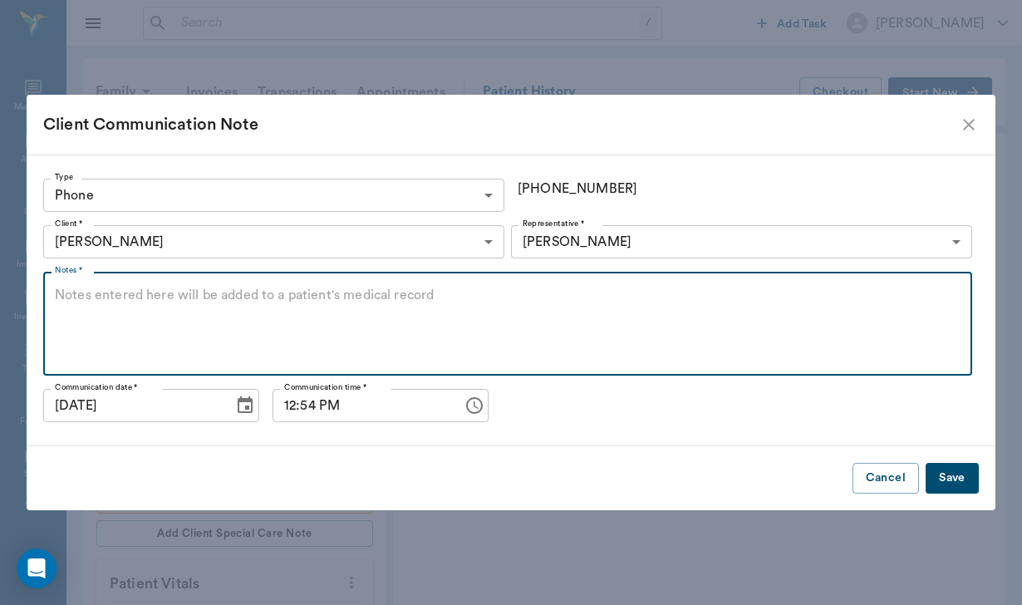
click at [84, 297] on textarea "Notes *" at bounding box center [507, 324] width 905 height 76
type textarea "lvm regarding body work on"
click at [951, 485] on button "Save" at bounding box center [951, 478] width 53 height 31
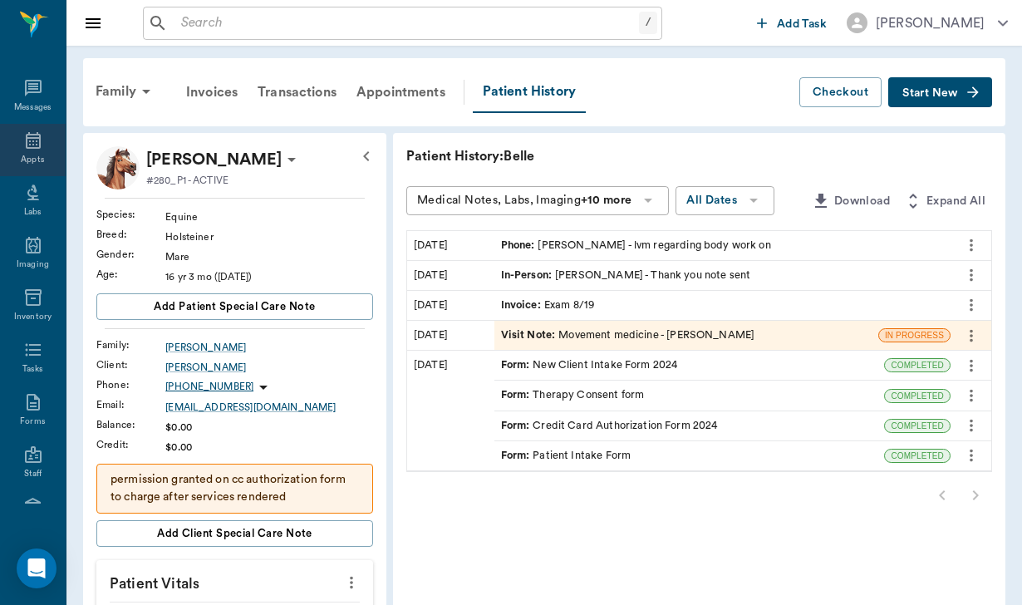
click at [46, 153] on div "Appts" at bounding box center [33, 150] width 66 height 52
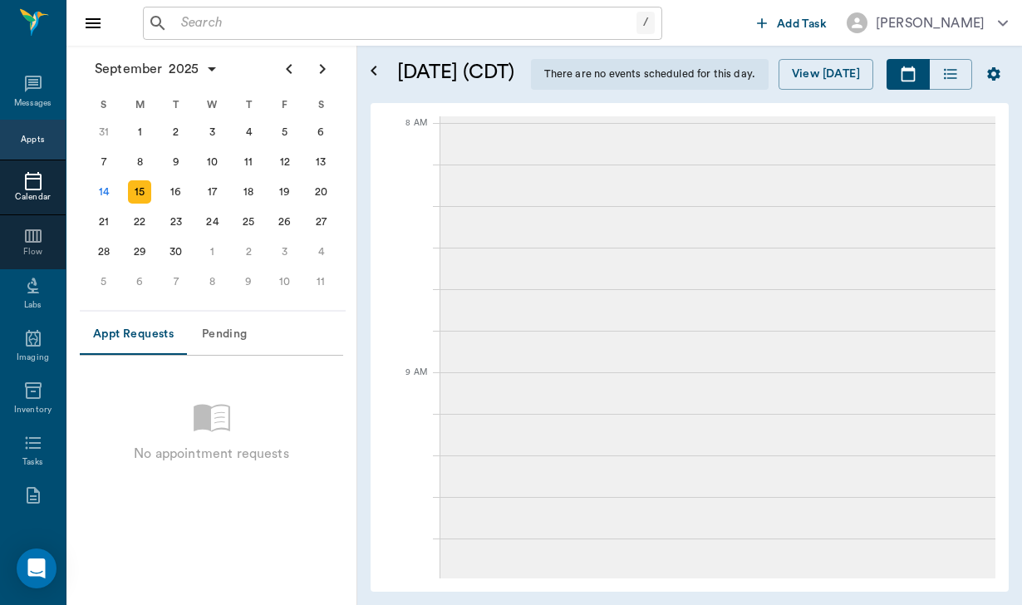
scroll to position [1003, 0]
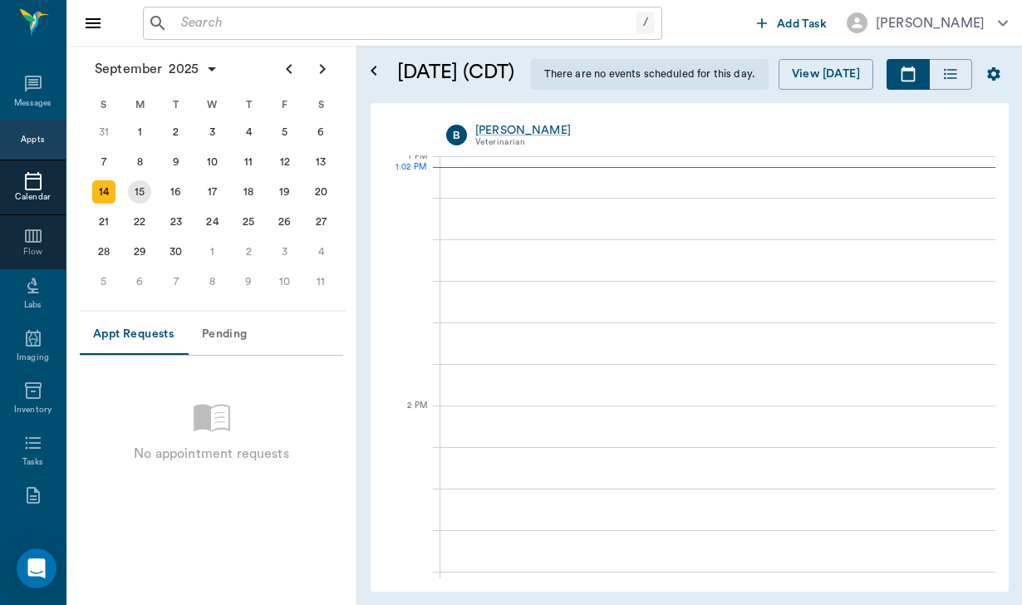
click at [139, 192] on div "15" at bounding box center [139, 191] width 23 height 23
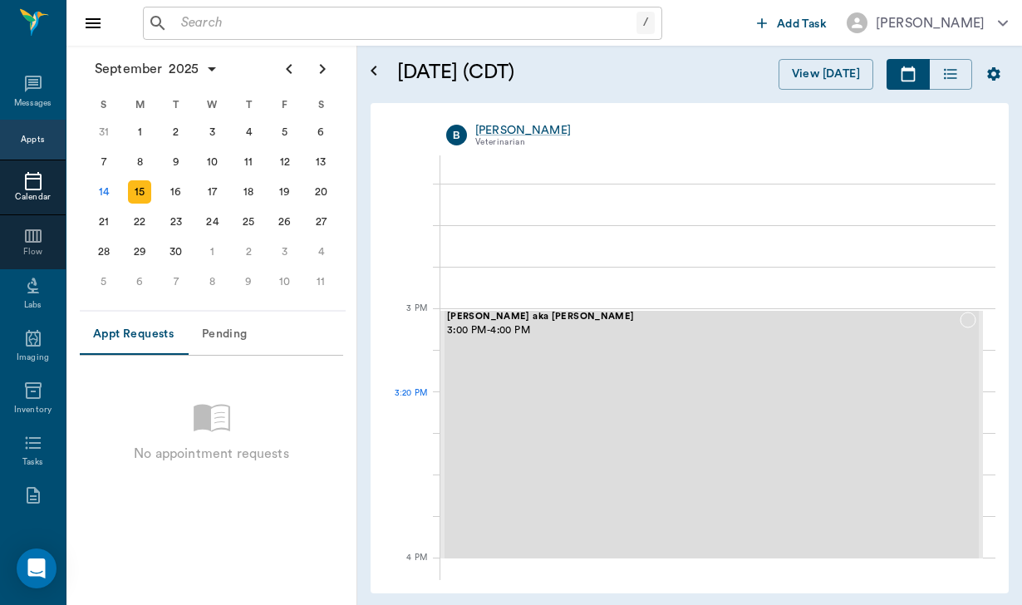
scroll to position [1599, 0]
click at [182, 194] on div "16" at bounding box center [175, 191] width 23 height 23
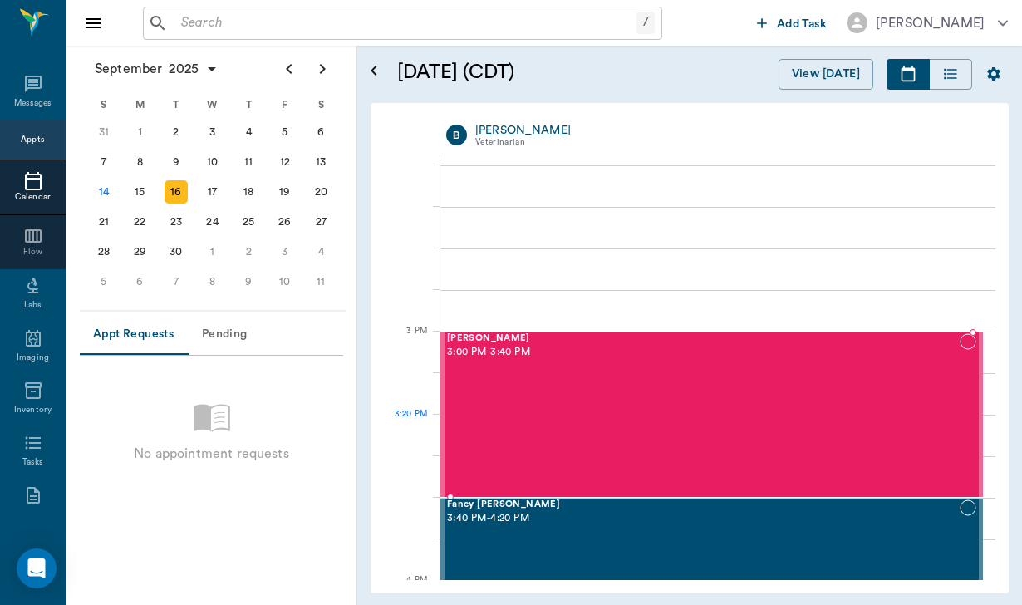
scroll to position [1576, 0]
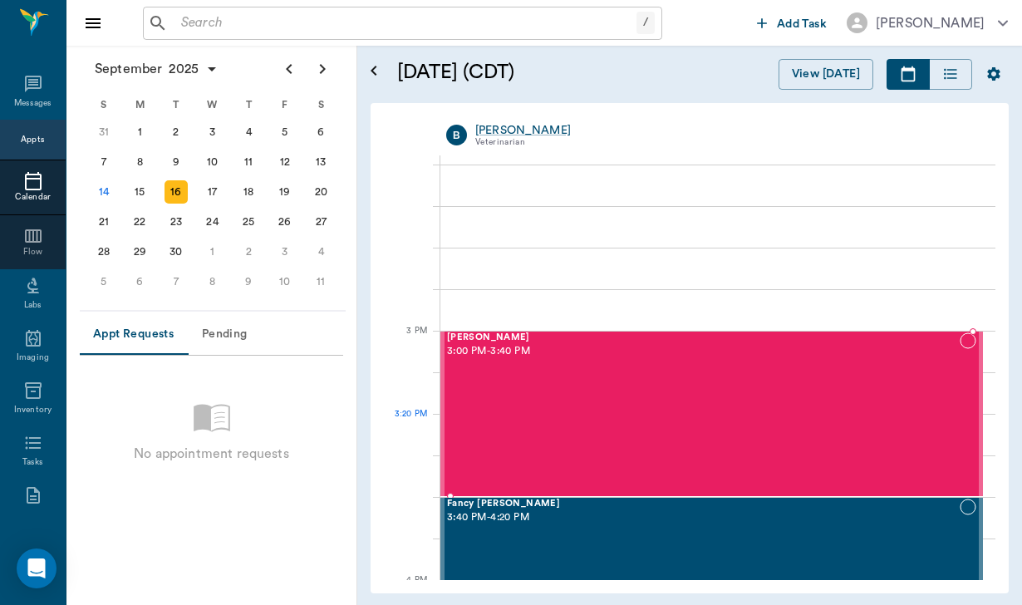
click at [768, 434] on div "[PERSON_NAME] 3:00 PM - 3:40 PM" at bounding box center [703, 413] width 513 height 163
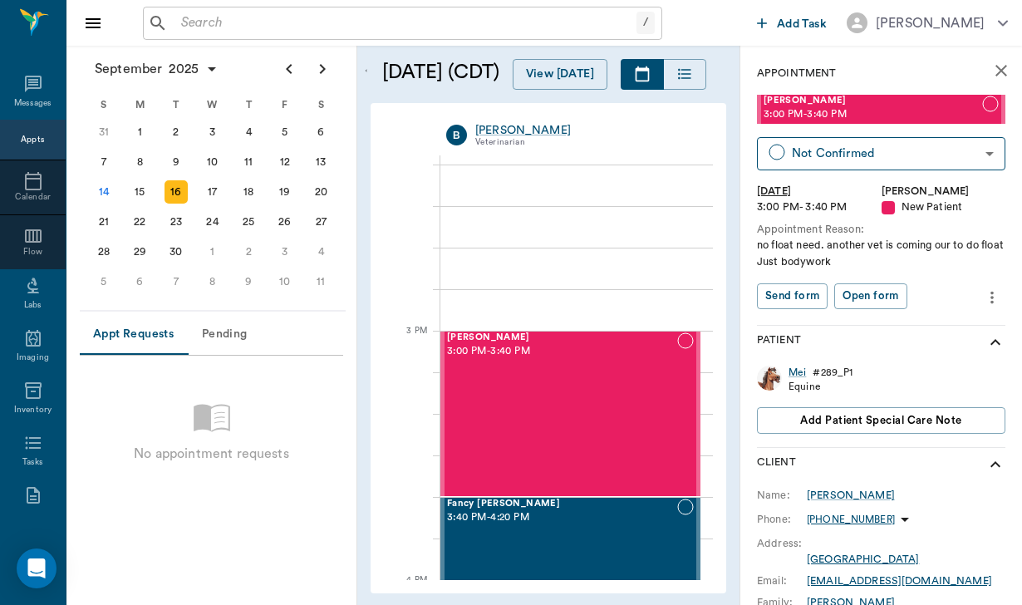
click at [989, 298] on icon "more" at bounding box center [992, 297] width 18 height 20
click at [925, 329] on span "Edit appointment" at bounding box center [922, 323] width 140 height 17
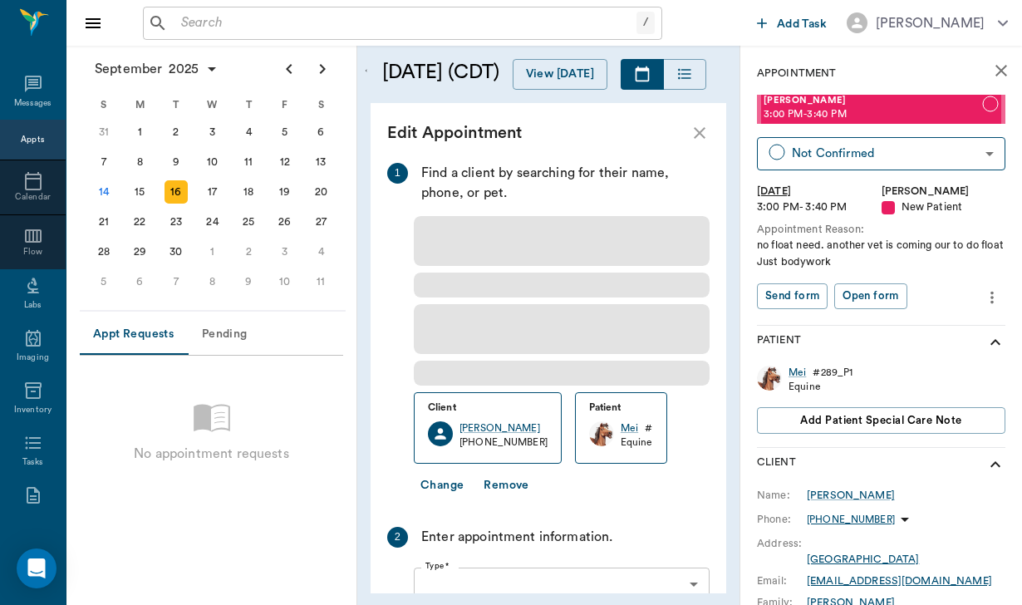
type input "[DATE]"
type input "03:00 PM"
type input "03:40 PM"
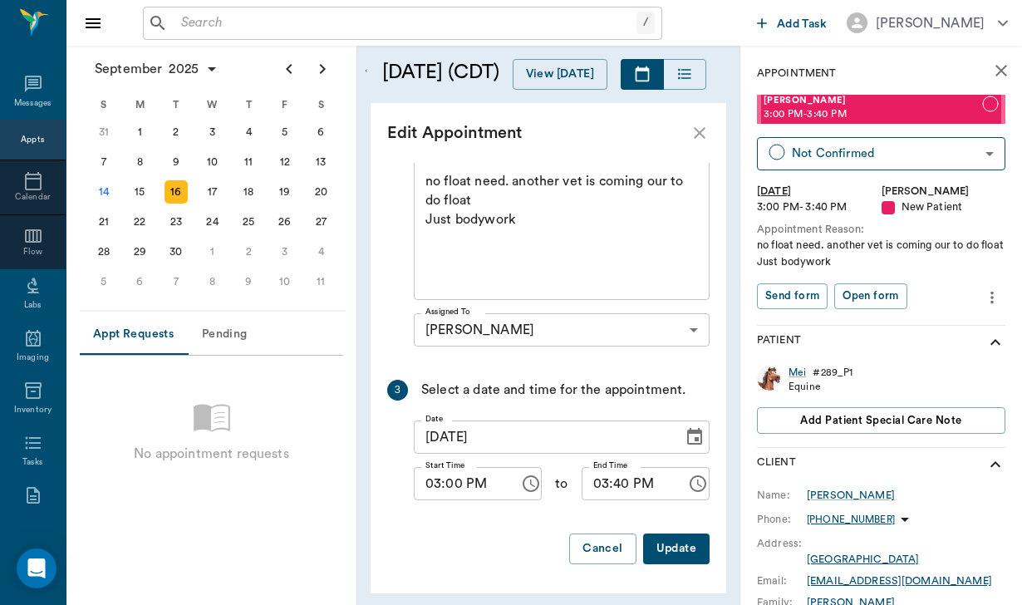
click at [440, 483] on input "03:00 PM" at bounding box center [461, 483] width 94 height 33
type input "05:00 PM"
click at [608, 483] on input "03:40 PM" at bounding box center [628, 483] width 94 height 33
type input "06:00 PM"
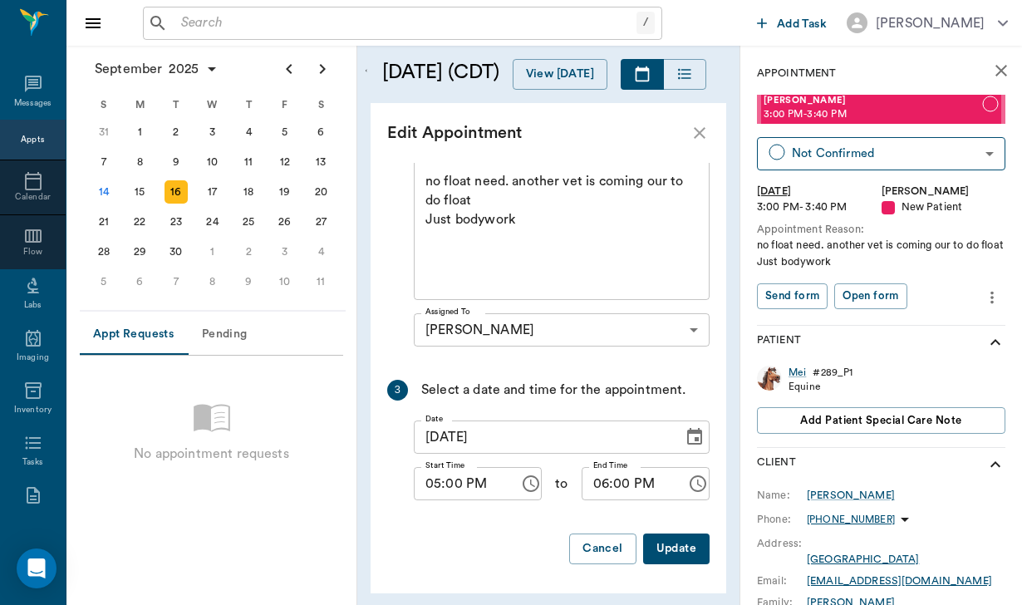
click at [689, 548] on button "Update" at bounding box center [676, 548] width 66 height 31
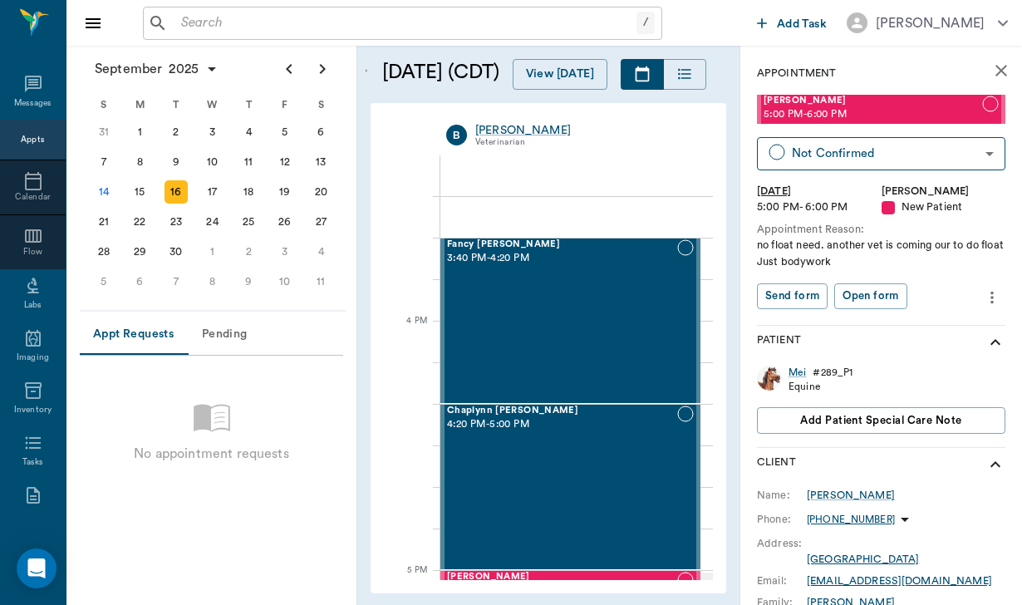
scroll to position [1836, 0]
click at [572, 346] on div "Fancy [PERSON_NAME] 3:40 PM - 4:20 PM" at bounding box center [562, 319] width 230 height 163
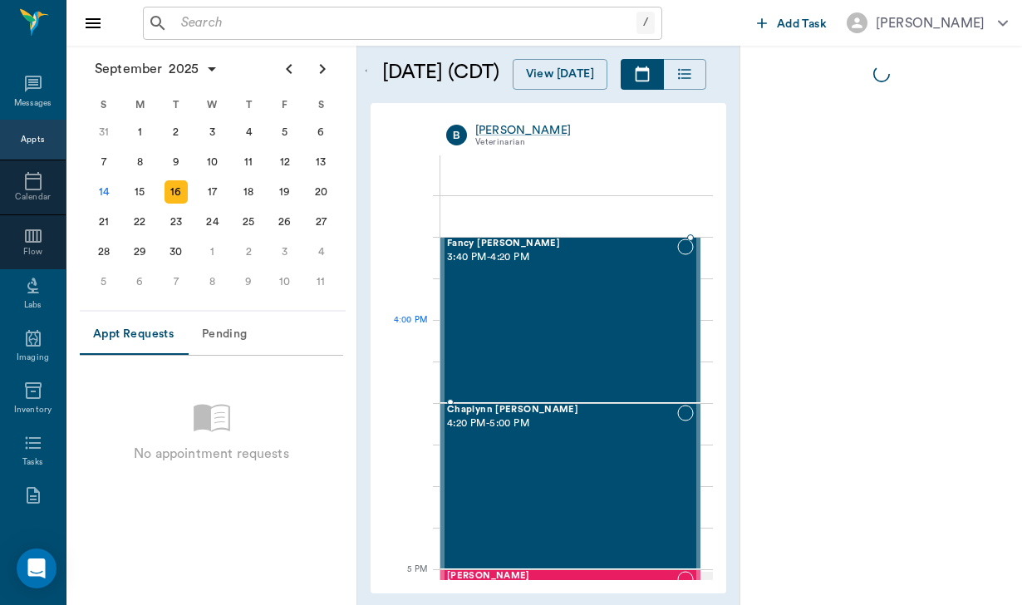
click at [572, 346] on div "Fancy [PERSON_NAME] 3:40 PM - 4:20 PM" at bounding box center [562, 319] width 230 height 163
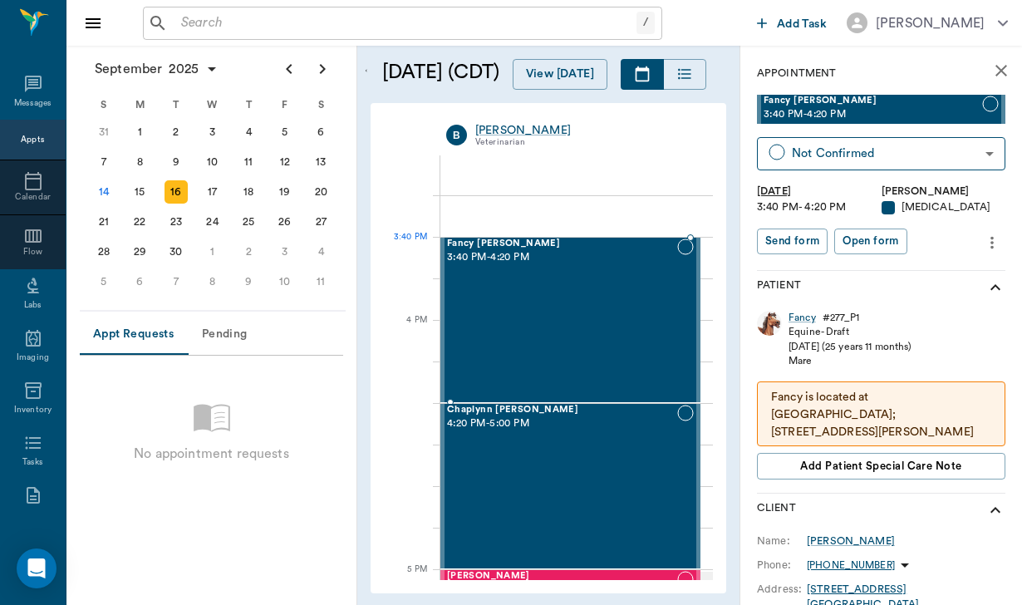
click at [554, 309] on div "Fancy [PERSON_NAME] 3:40 PM - 4:20 PM" at bounding box center [562, 319] width 230 height 163
click at [990, 238] on icon "more" at bounding box center [992, 243] width 18 height 20
click at [882, 269] on span "Edit appointment" at bounding box center [922, 269] width 140 height 17
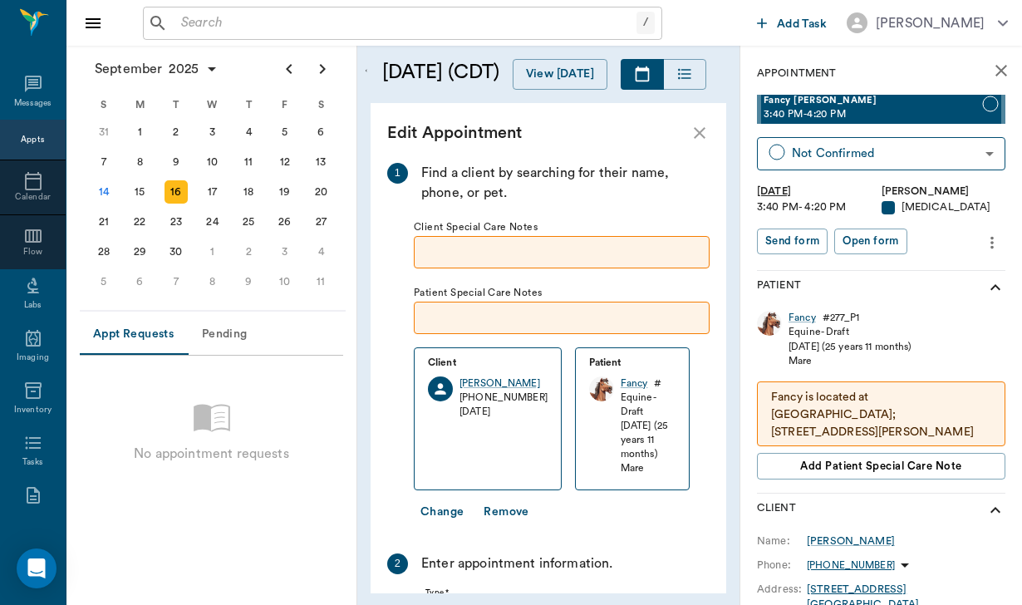
type input "[DATE]"
type input "03:40 PM"
type input "04:20 PM"
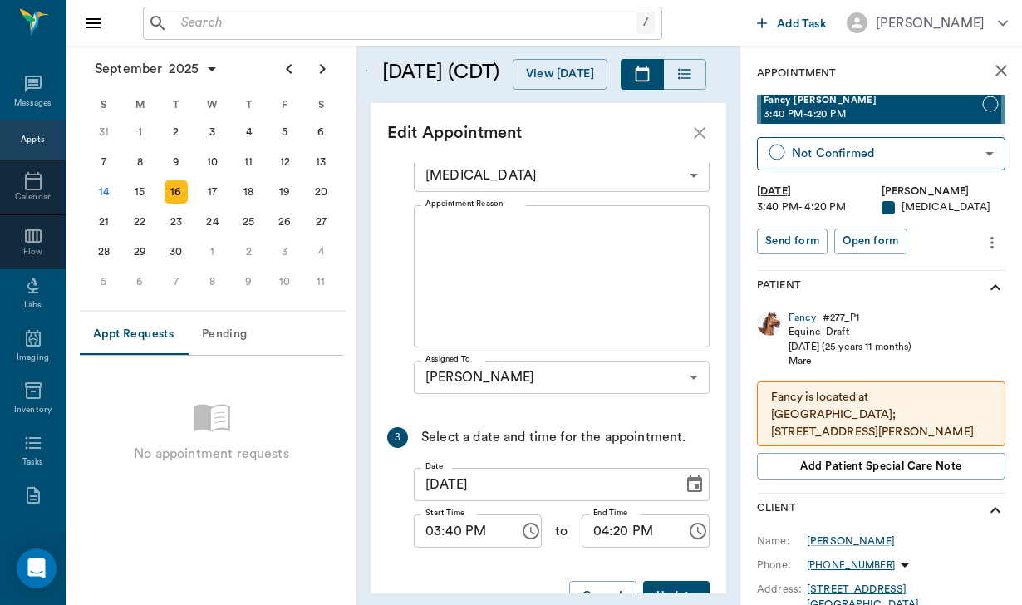
click at [440, 514] on input "03:40 PM" at bounding box center [461, 530] width 94 height 33
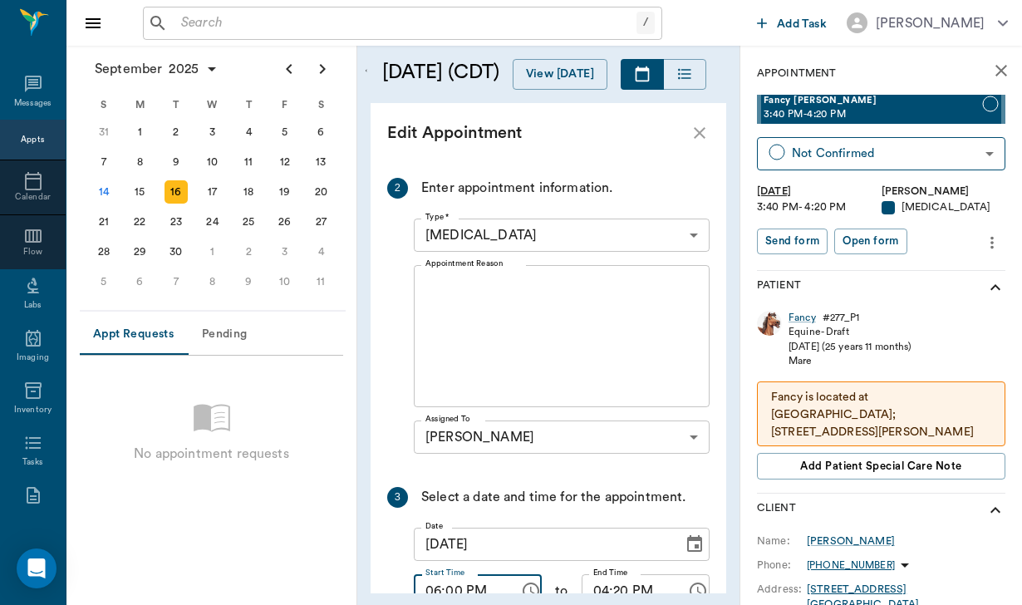
type input "06:00 PM"
click at [600, 574] on input "04:20 PM" at bounding box center [628, 590] width 94 height 33
type input "07:00 PM"
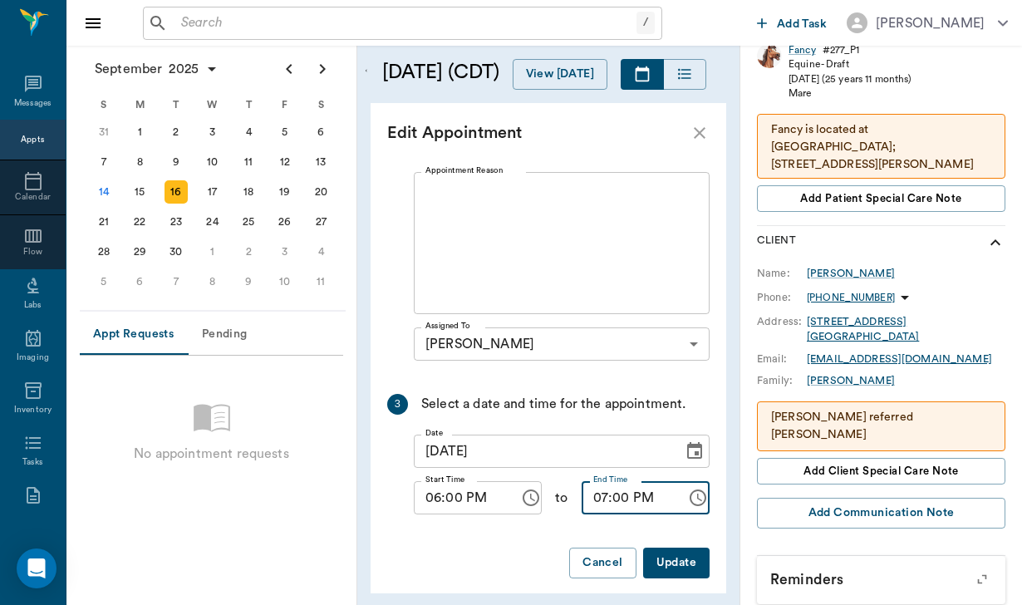
scroll to position [560, 0]
click at [669, 548] on button "Update" at bounding box center [676, 563] width 66 height 31
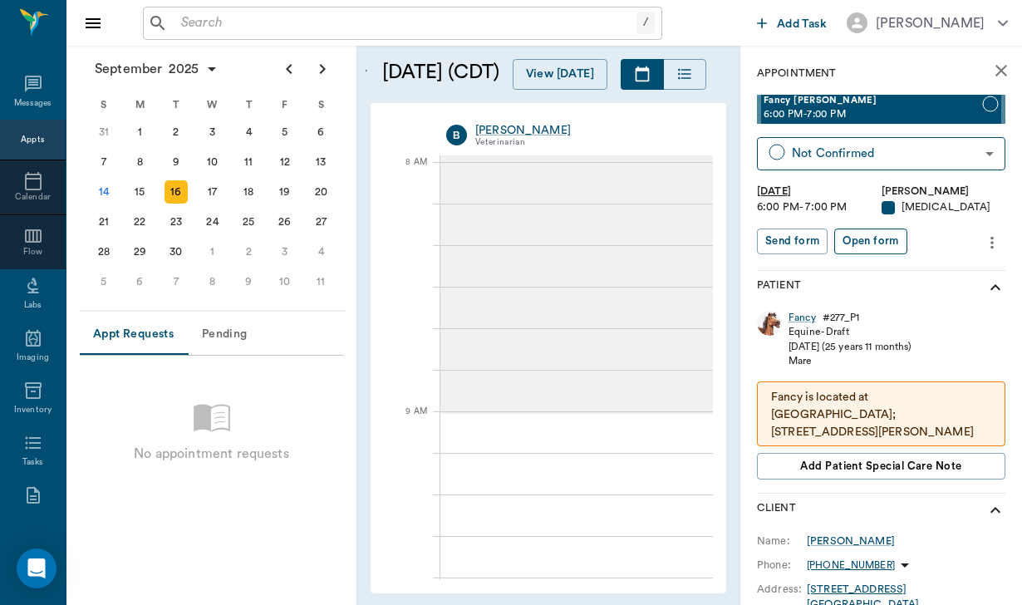
scroll to position [0, 0]
click at [995, 240] on icon "more" at bounding box center [992, 243] width 18 height 20
click at [947, 265] on span "Edit appointment" at bounding box center [922, 269] width 140 height 17
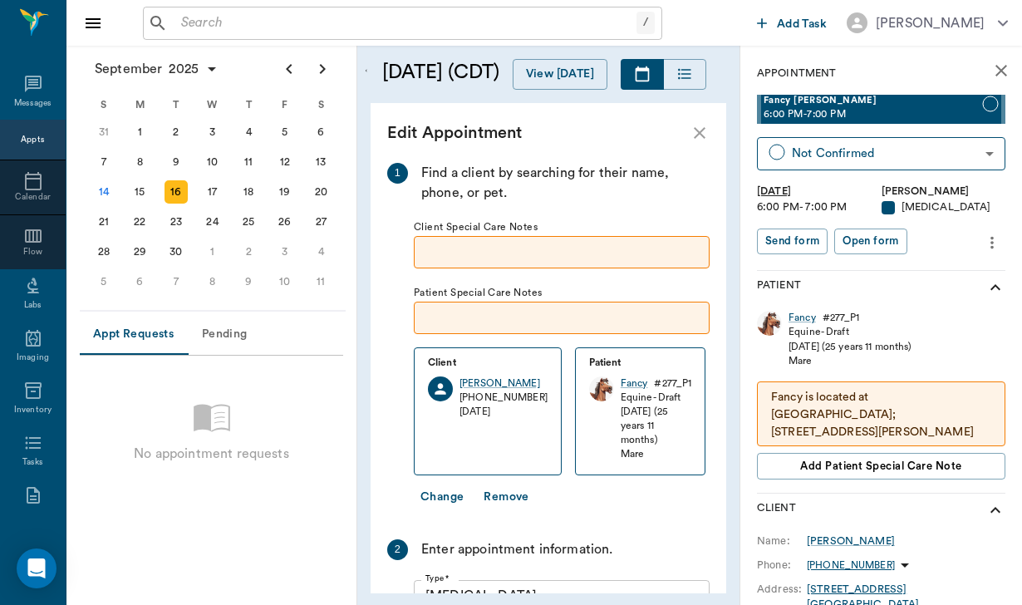
scroll to position [468, 0]
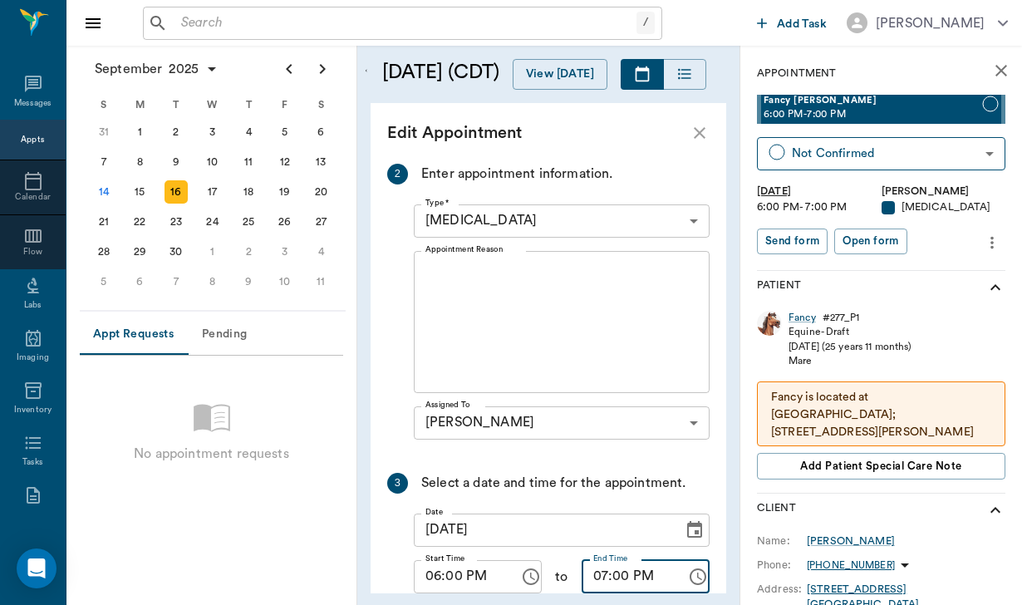
click at [604, 577] on input "07:00 PM" at bounding box center [628, 576] width 94 height 33
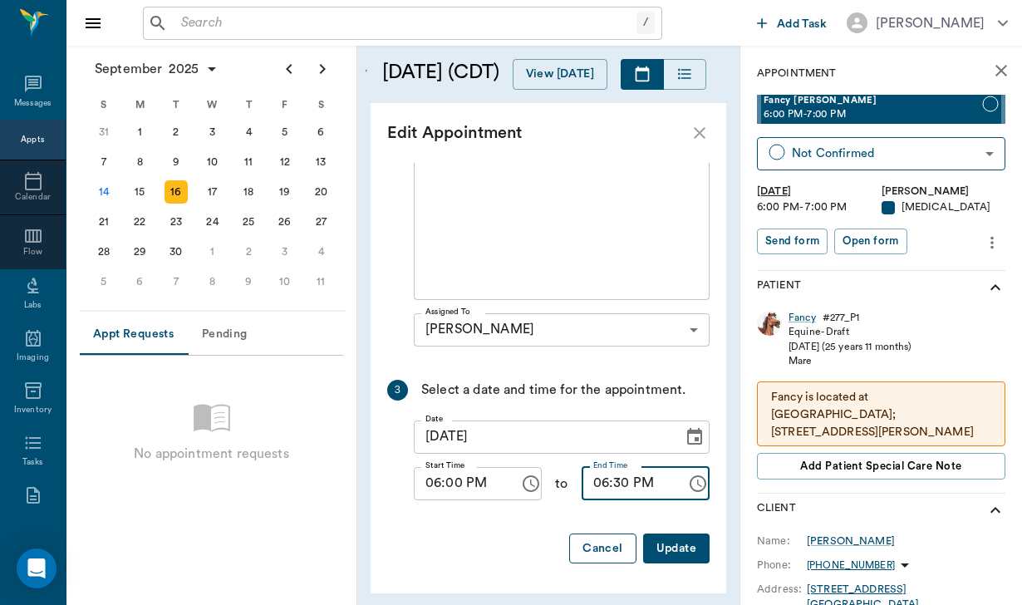
scroll to position [560, 0]
click at [623, 485] on input "06:30 PM" at bounding box center [628, 484] width 94 height 33
drag, startPoint x: 679, startPoint y: 547, endPoint x: 616, endPoint y: 474, distance: 96.0
click at [616, 474] on div "Overlapping Exception: The selected employee is not working. 1 Find a client by…" at bounding box center [548, 90] width 322 height 975
click at [616, 474] on input "06:00 PM" at bounding box center [628, 484] width 94 height 33
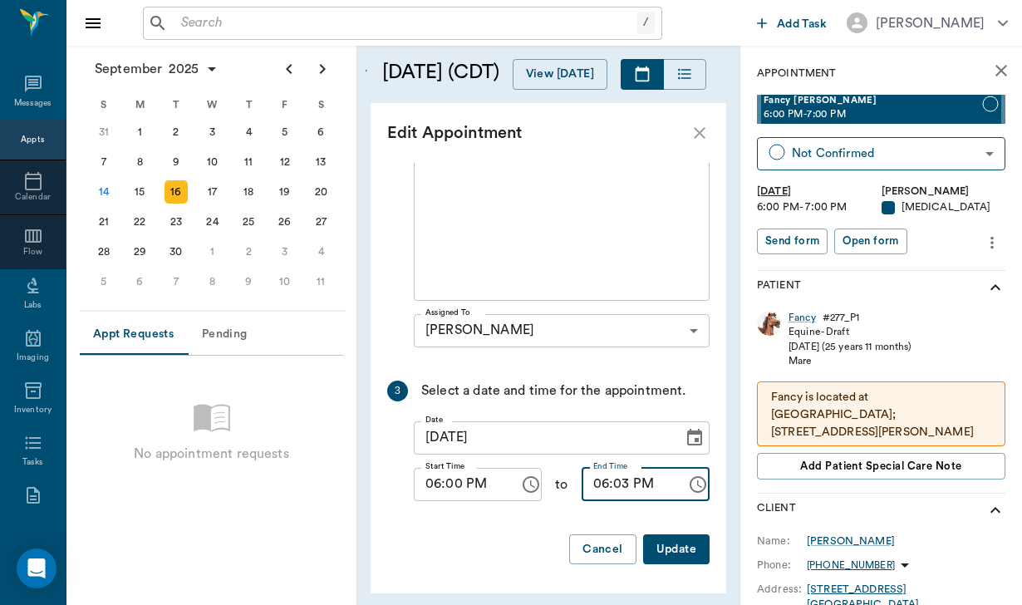
type input "06:30 PM"
click at [688, 542] on button "Update" at bounding box center [676, 549] width 66 height 31
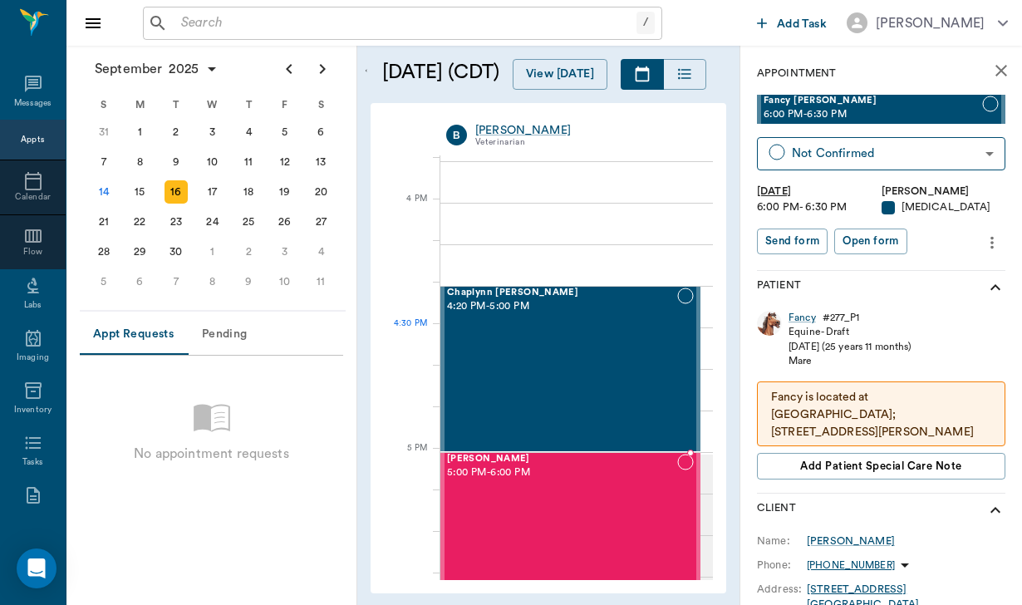
scroll to position [1957, 0]
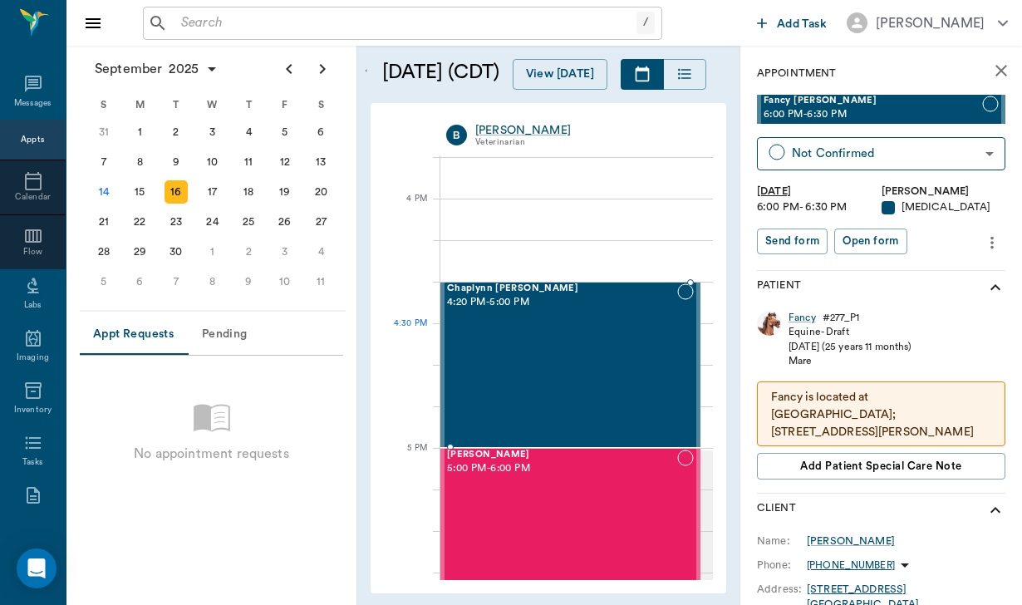
click at [616, 341] on div "Chaplynn [PERSON_NAME] 4:20 PM - 5:00 PM" at bounding box center [562, 364] width 230 height 163
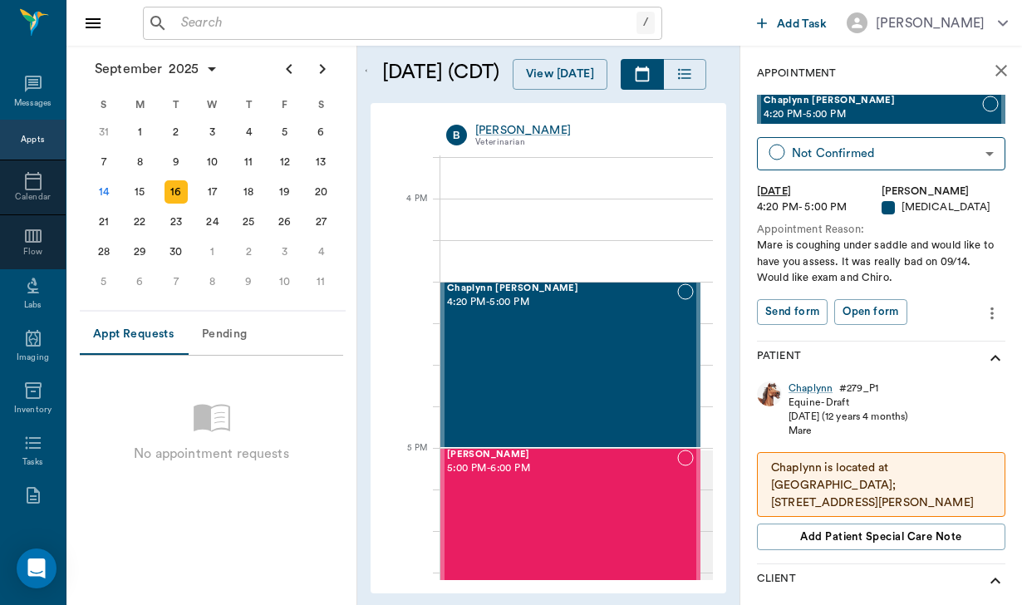
click at [991, 300] on button "more" at bounding box center [991, 313] width 27 height 28
click at [940, 346] on span "Edit appointment" at bounding box center [922, 339] width 140 height 17
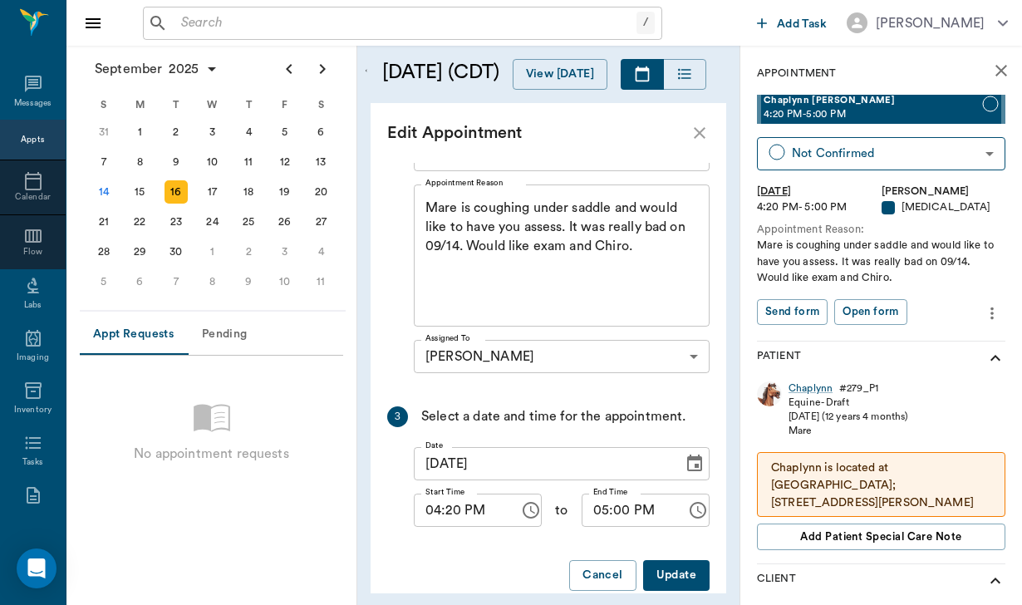
scroll to position [427, 0]
click at [434, 496] on input "04:20 PM" at bounding box center [461, 512] width 94 height 33
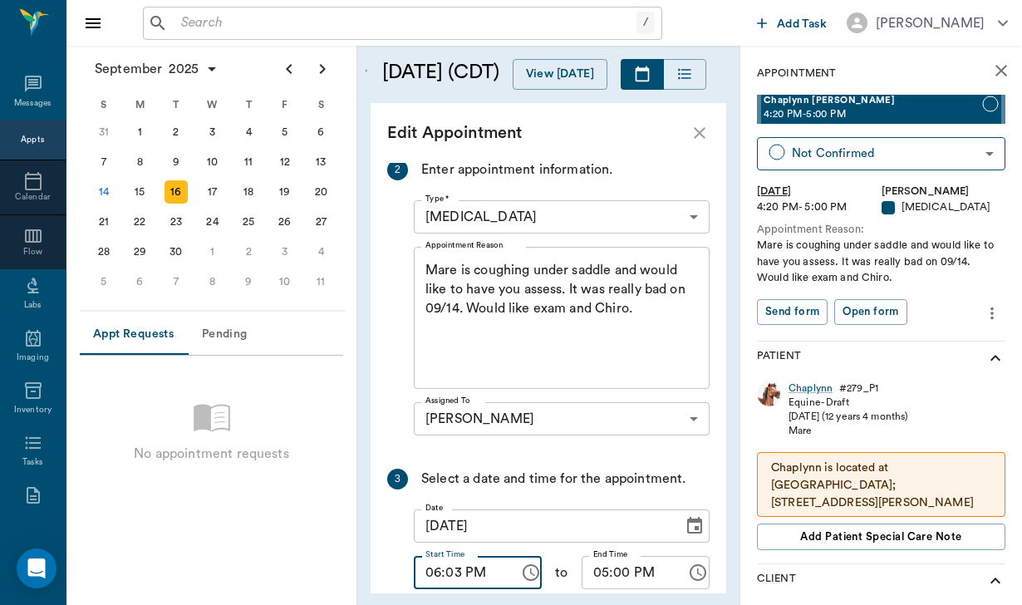
type input "06:30 PM"
click at [600, 556] on input "05:00 PM" at bounding box center [628, 572] width 94 height 33
type input "07:30 PM"
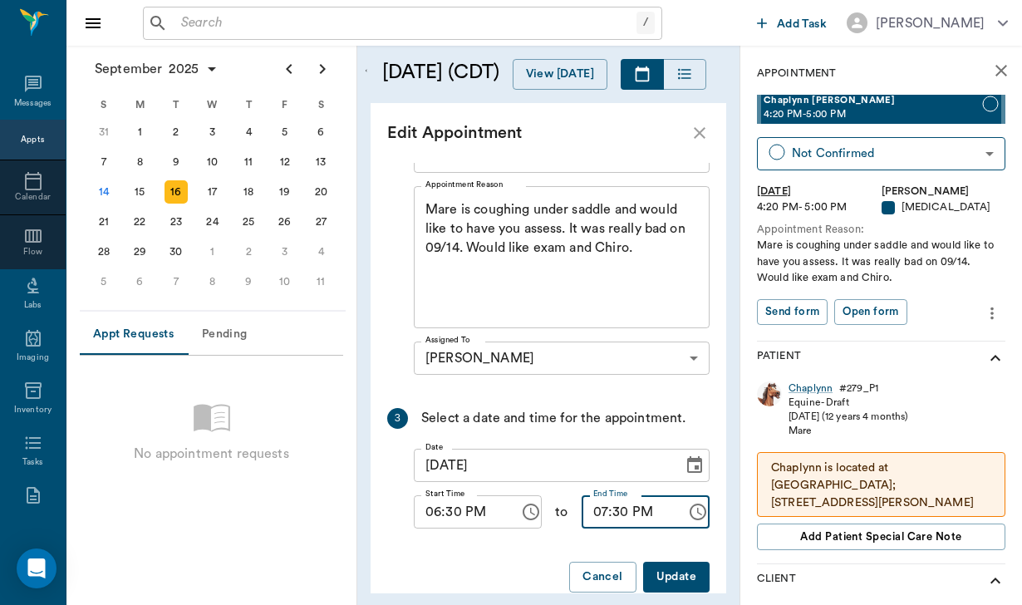
scroll to position [487, 0]
click at [666, 562] on button "Update" at bounding box center [676, 577] width 66 height 31
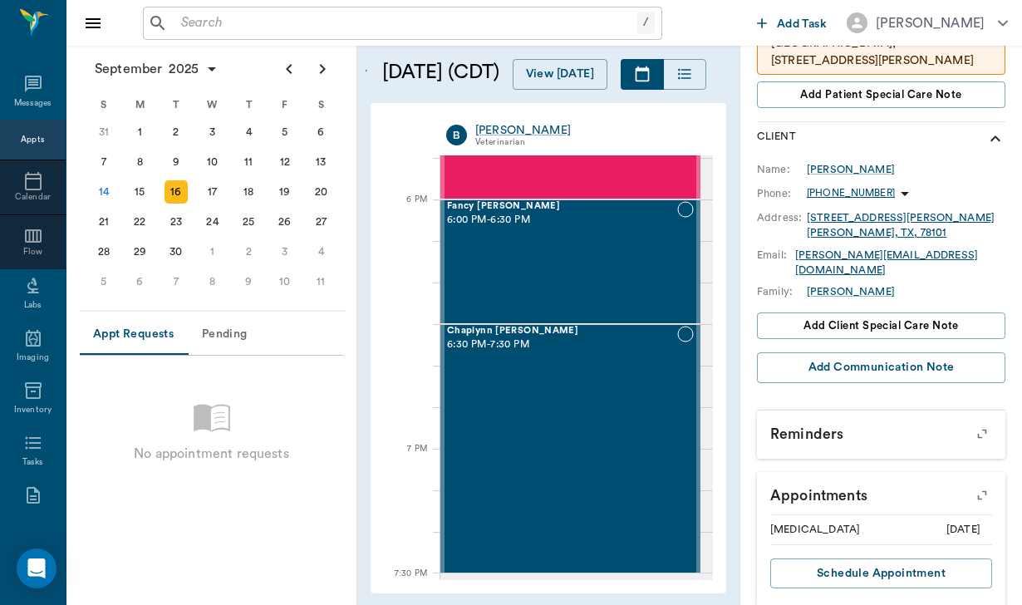
scroll to position [441, 0]
click at [540, 584] on div "[DATE] [DATE] [DATE] B [PERSON_NAME] Veterinarian 8 AM 9 AM 10 AM 11 AM 12 PM 1…" at bounding box center [548, 348] width 356 height 490
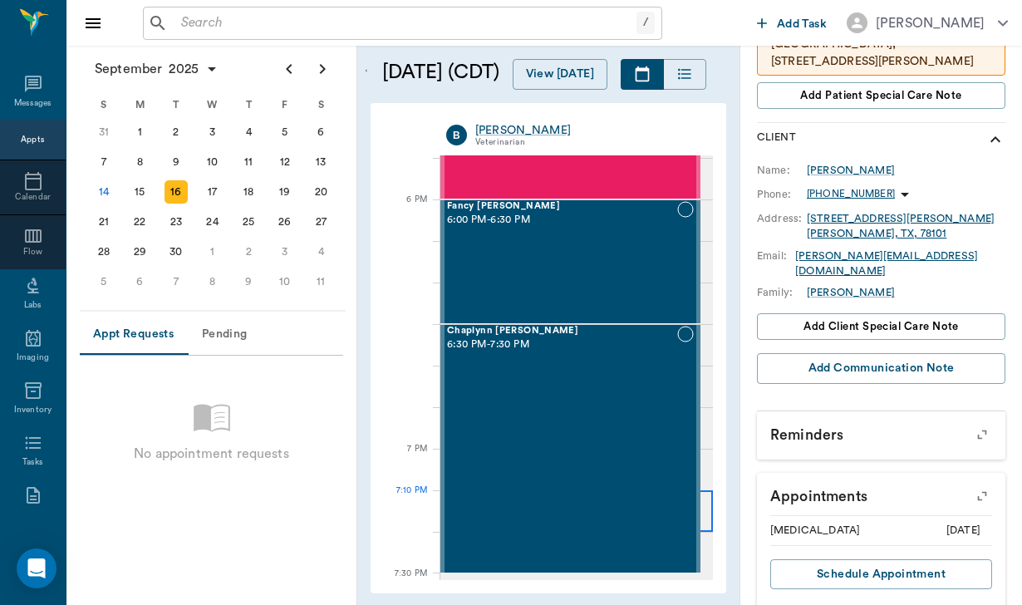
click at [704, 521] on div at bounding box center [576, 511] width 272 height 42
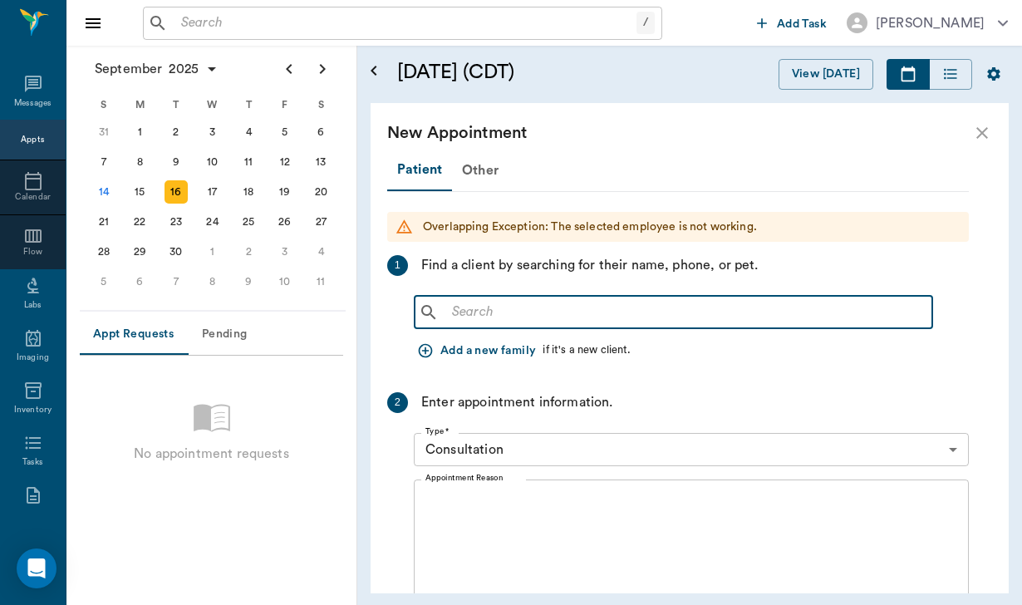
click at [466, 301] on input "text" at bounding box center [685, 312] width 480 height 23
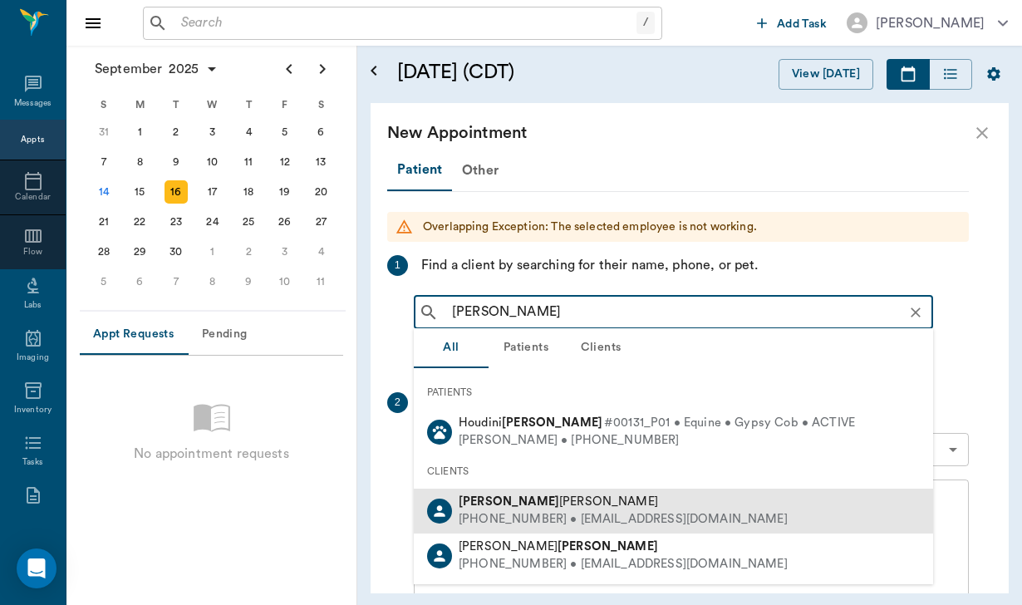
click at [557, 494] on div "[PERSON_NAME]" at bounding box center [623, 501] width 329 height 17
type input "[PERSON_NAME]"
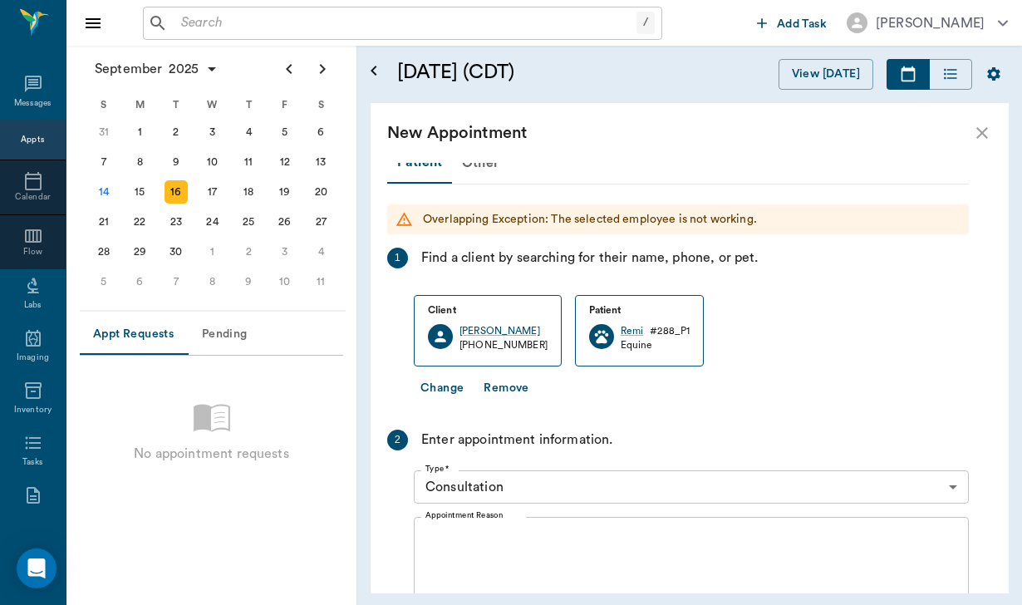
scroll to position [6, 0]
click at [557, 494] on body "/ ​ Add Task [PERSON_NAME] Nectar Messages Appts Calendar Flow Labs Imaging Inv…" at bounding box center [511, 302] width 1022 height 605
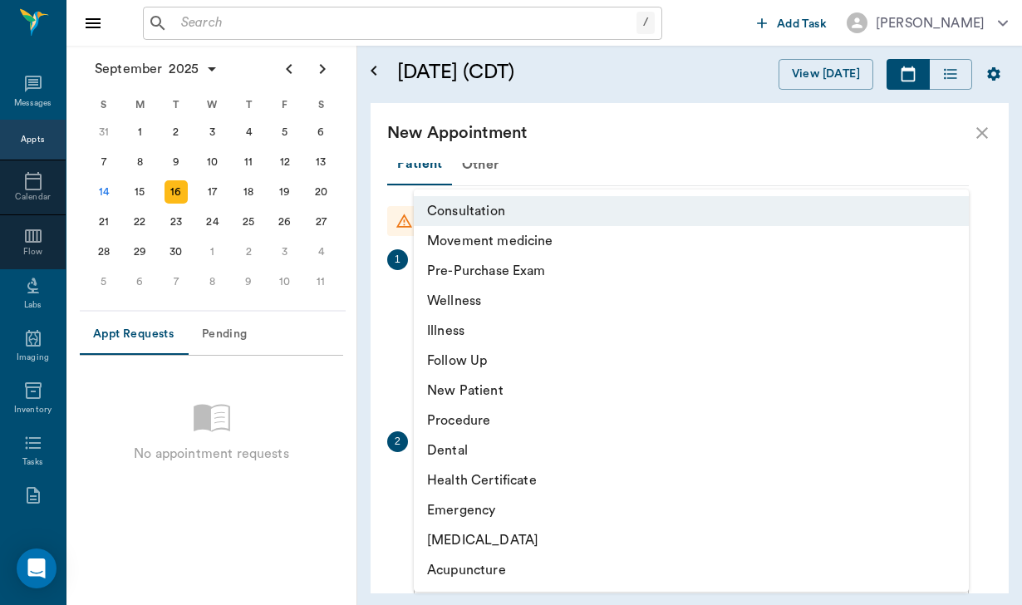
click at [519, 237] on li "Movement medicine" at bounding box center [691, 241] width 555 height 30
type input "6656c4aef87a612ea34fb244"
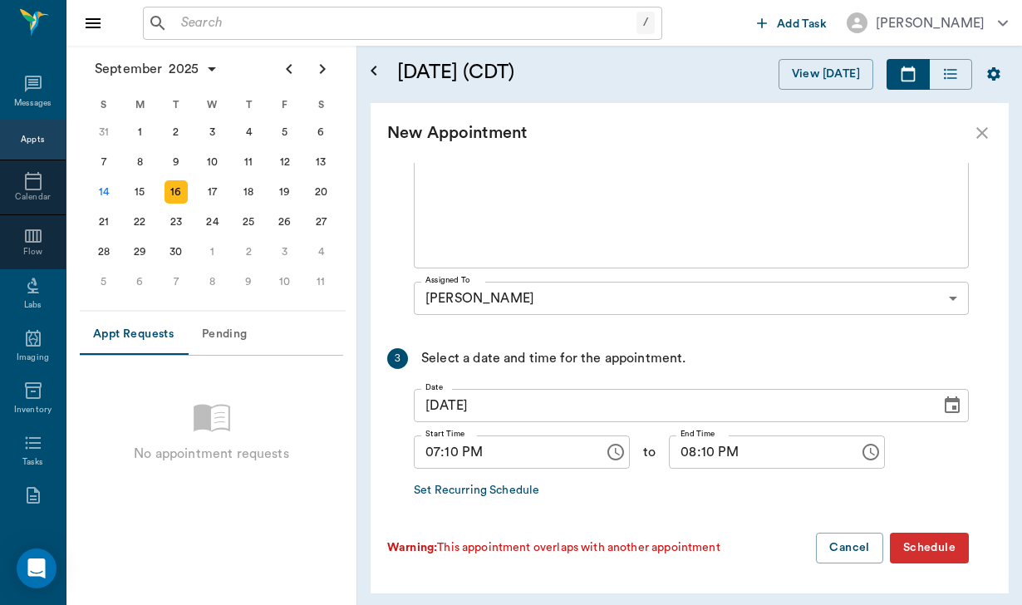
scroll to position [397, 0]
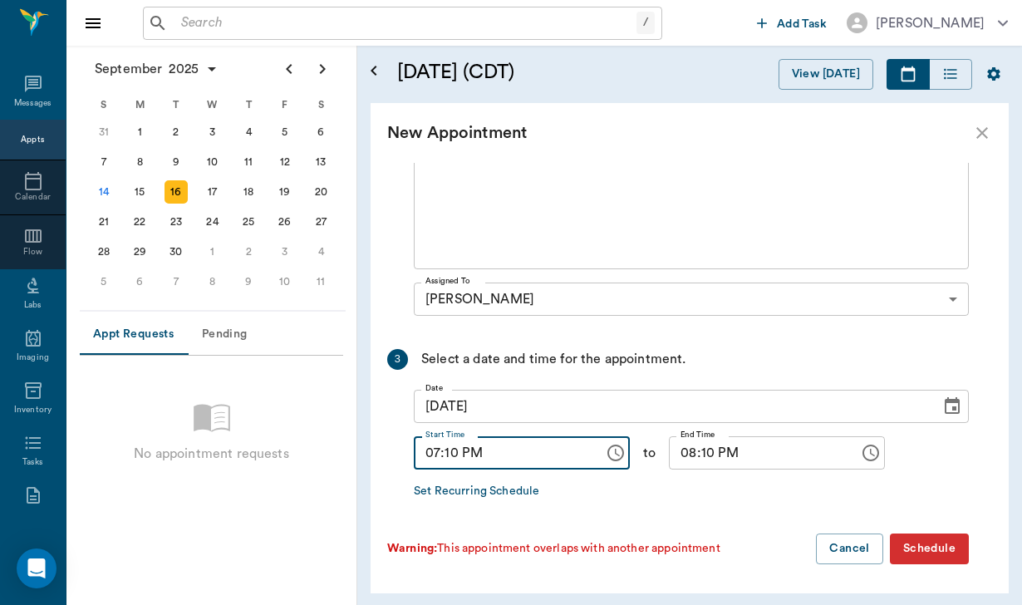
click at [452, 449] on input "07:10 PM" at bounding box center [503, 452] width 179 height 33
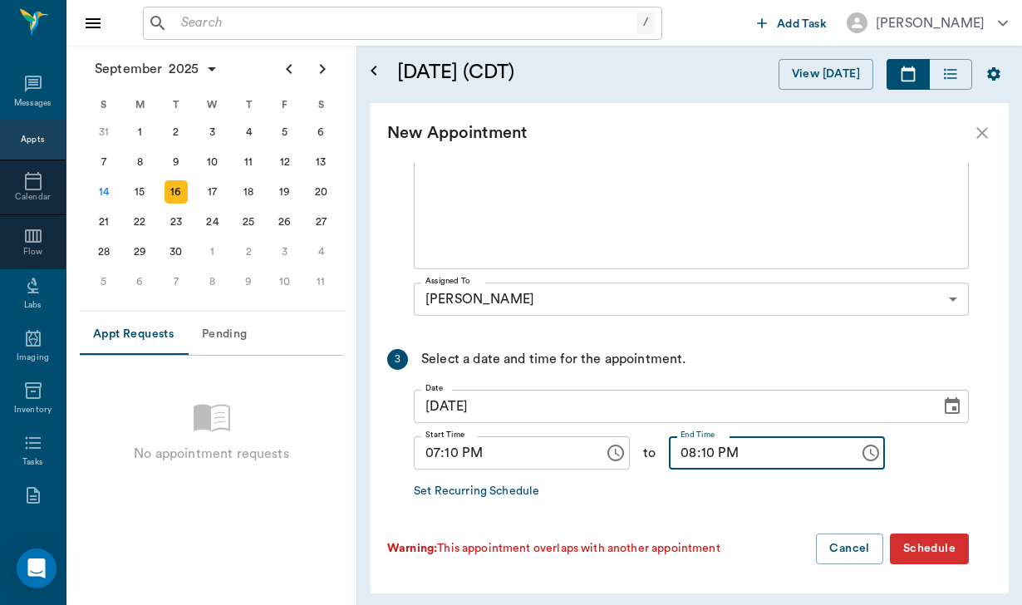
click at [714, 455] on input "08:10 PM" at bounding box center [758, 452] width 179 height 33
type input "08:40 PM"
click at [933, 559] on button "Schedule" at bounding box center [929, 548] width 79 height 31
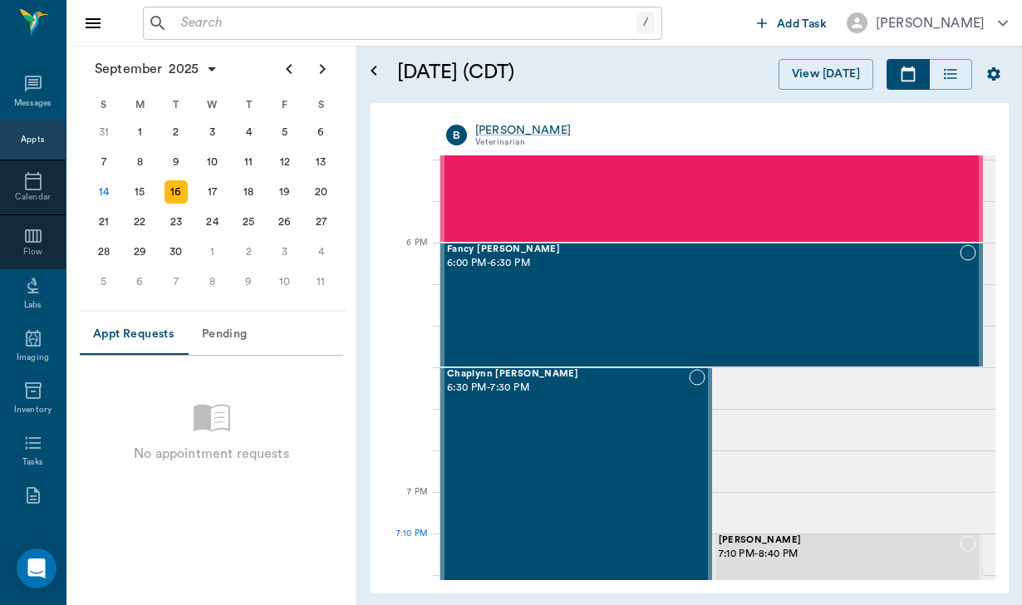
scroll to position [2422, 0]
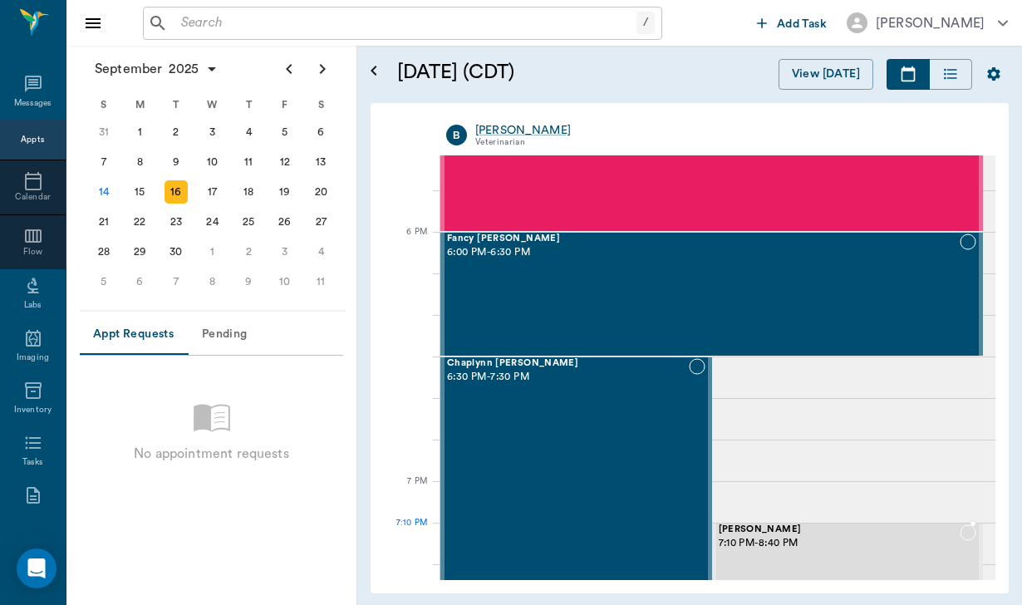
click at [772, 548] on span "7:10 PM - 8:40 PM" at bounding box center [840, 543] width 242 height 17
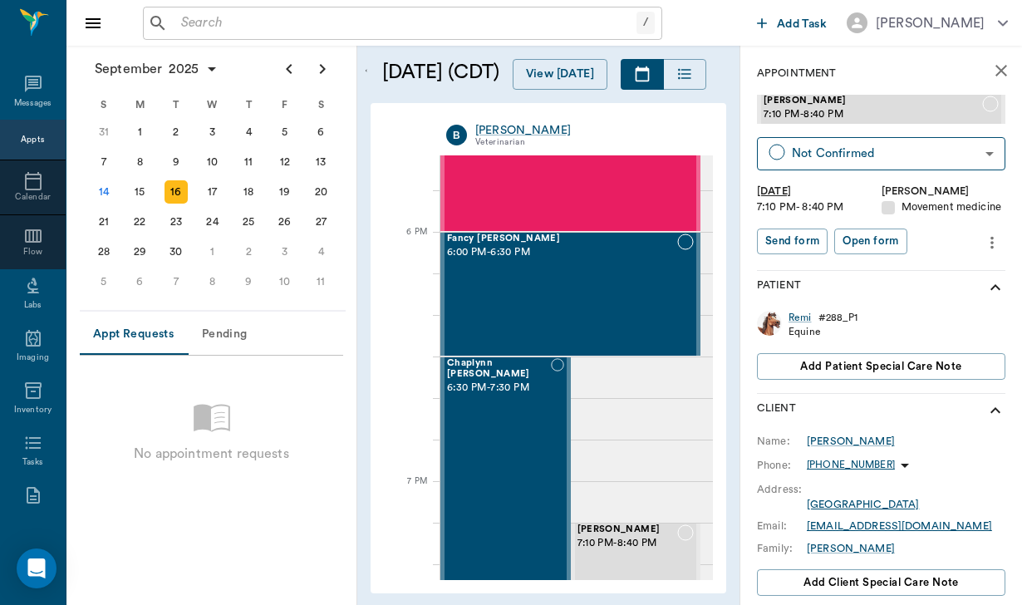
click at [983, 244] on icon "more" at bounding box center [992, 243] width 18 height 20
click at [917, 277] on span "Edit appointment" at bounding box center [922, 269] width 140 height 17
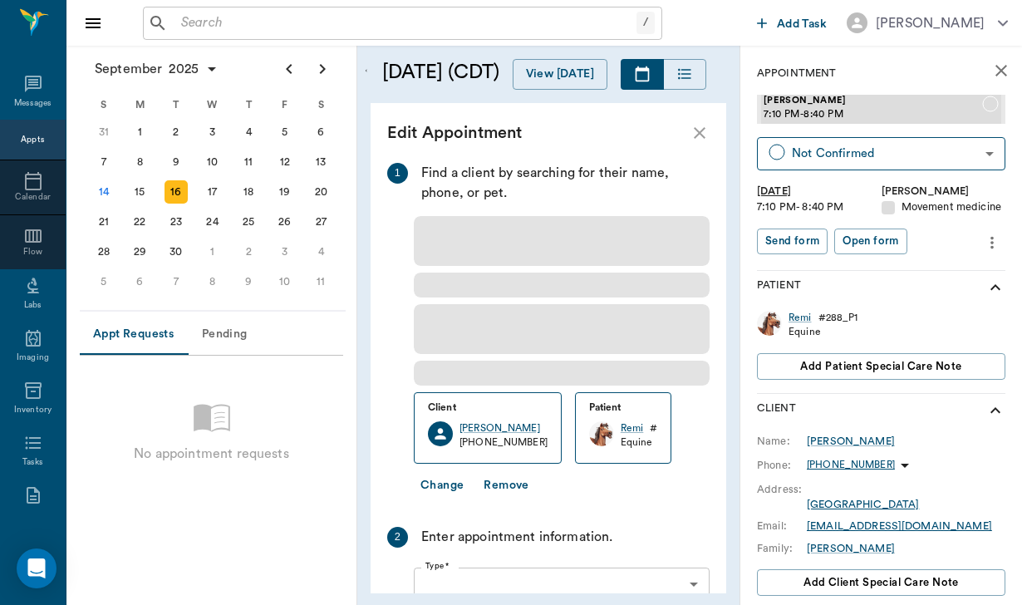
type input "[DATE]"
type input "07:10 PM"
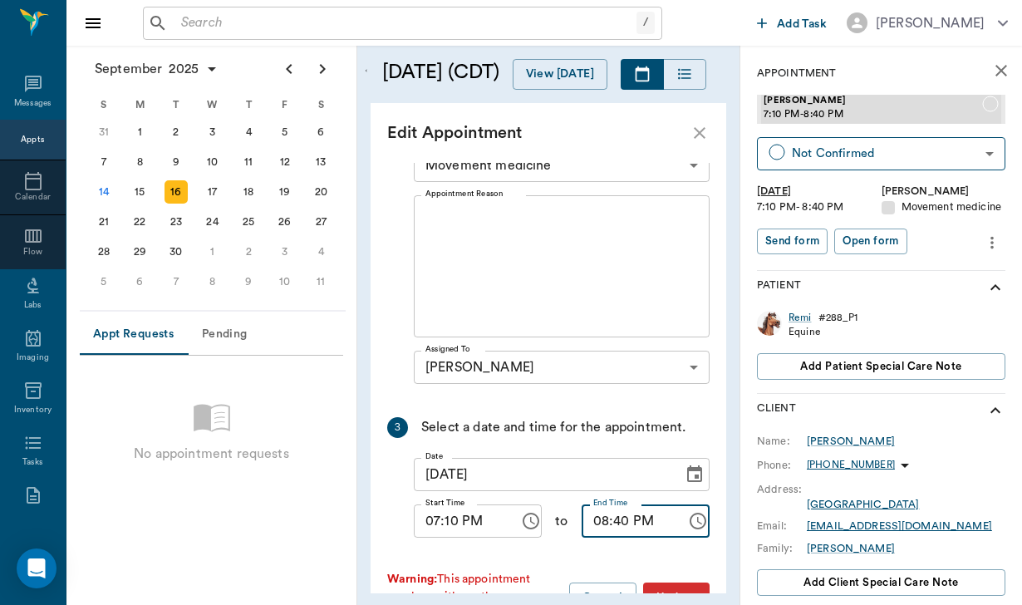
click at [601, 524] on input "08:40 PM" at bounding box center [628, 520] width 94 height 33
type input "07:40 PM"
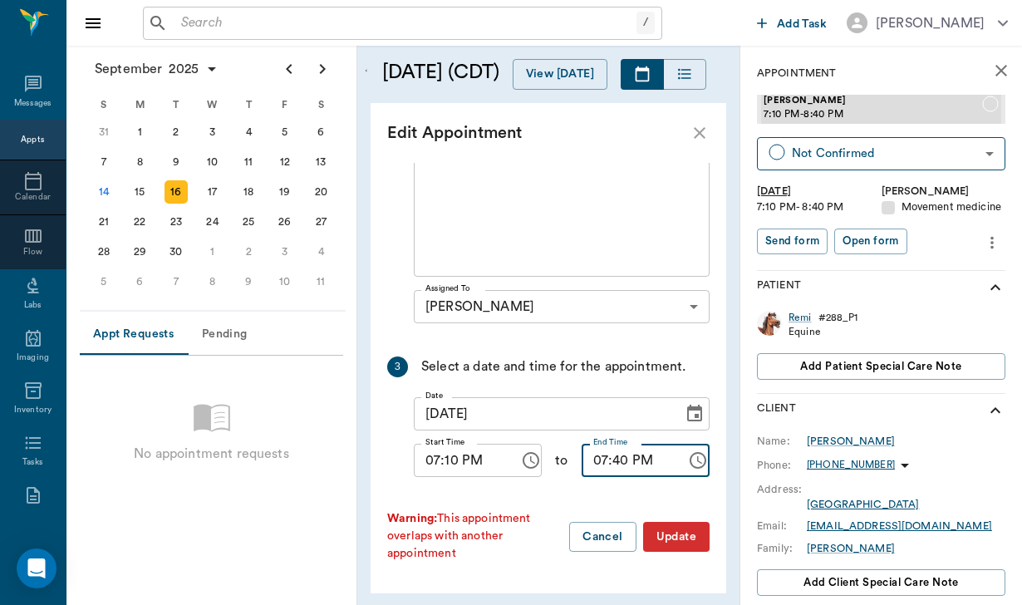
scroll to position [375, 0]
click at [694, 547] on button "Update" at bounding box center [676, 537] width 66 height 31
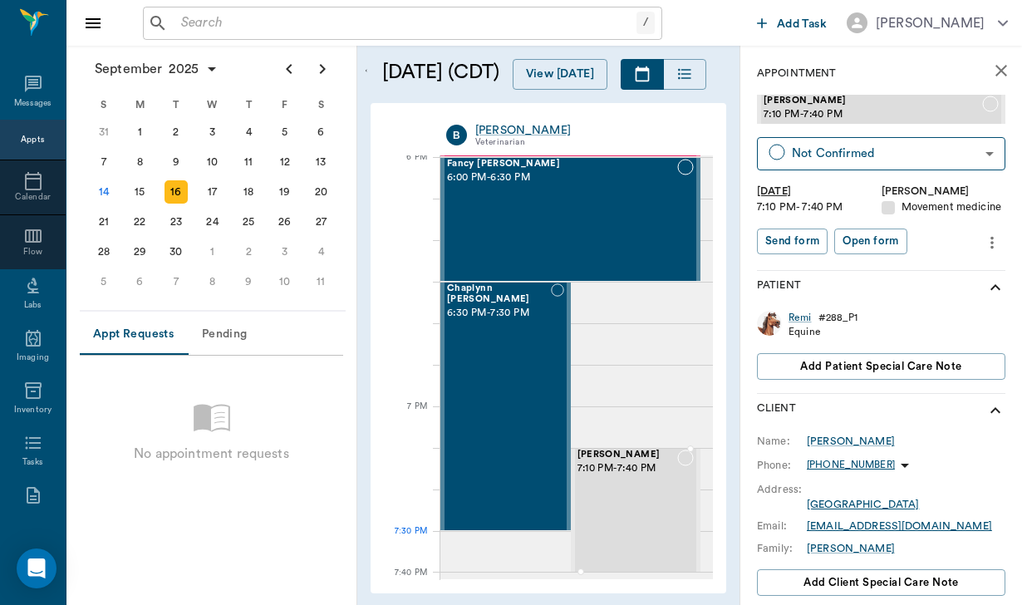
scroll to position [2496, 0]
click at [516, 473] on div "Chaplynn IVERSON 6:30 PM - 7:30 PM" at bounding box center [499, 407] width 104 height 246
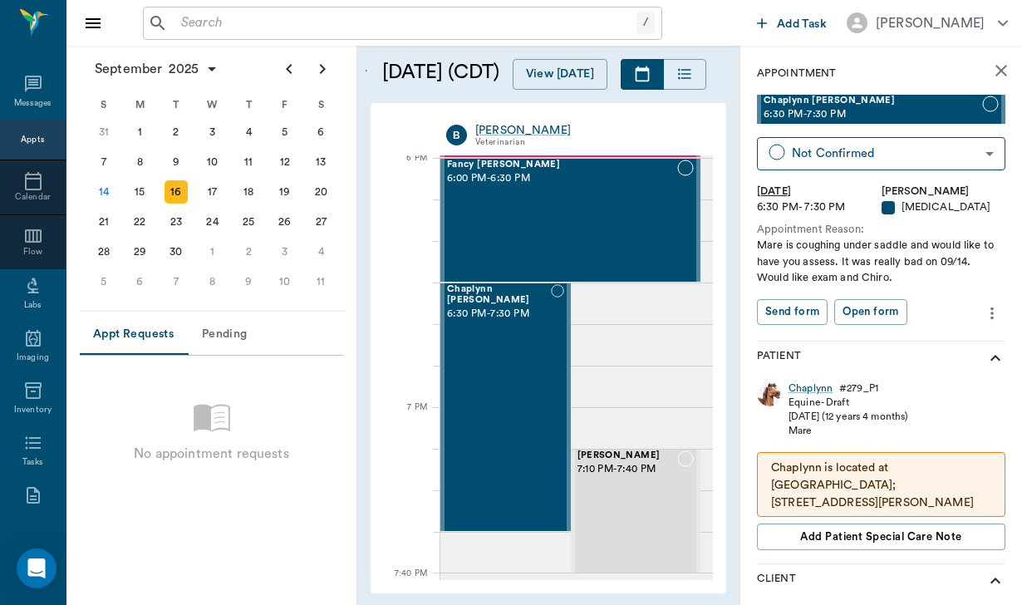
click at [987, 329] on div "Chaplynn IVERSON 6:30 PM - 7:30 PM Not Confirmed NOT_CONFIRMED ​ Tue, Sep 16, 2…" at bounding box center [881, 218] width 248 height 246
click at [998, 303] on icon "more" at bounding box center [992, 313] width 18 height 20
click at [949, 334] on span "Edit appointment" at bounding box center [922, 339] width 140 height 17
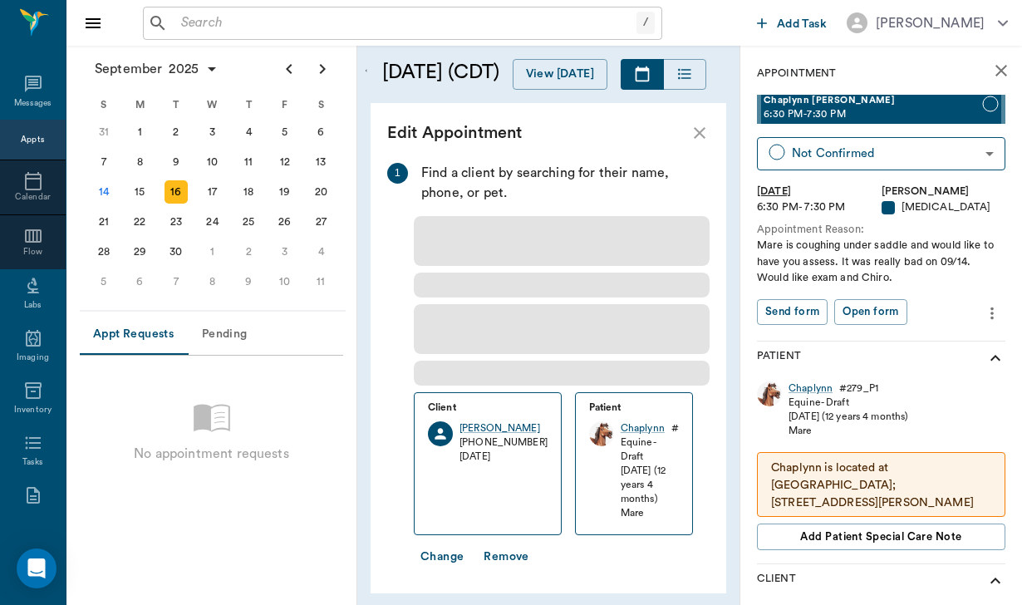
type input "[DATE]"
type input "06:30 PM"
type input "07:30 PM"
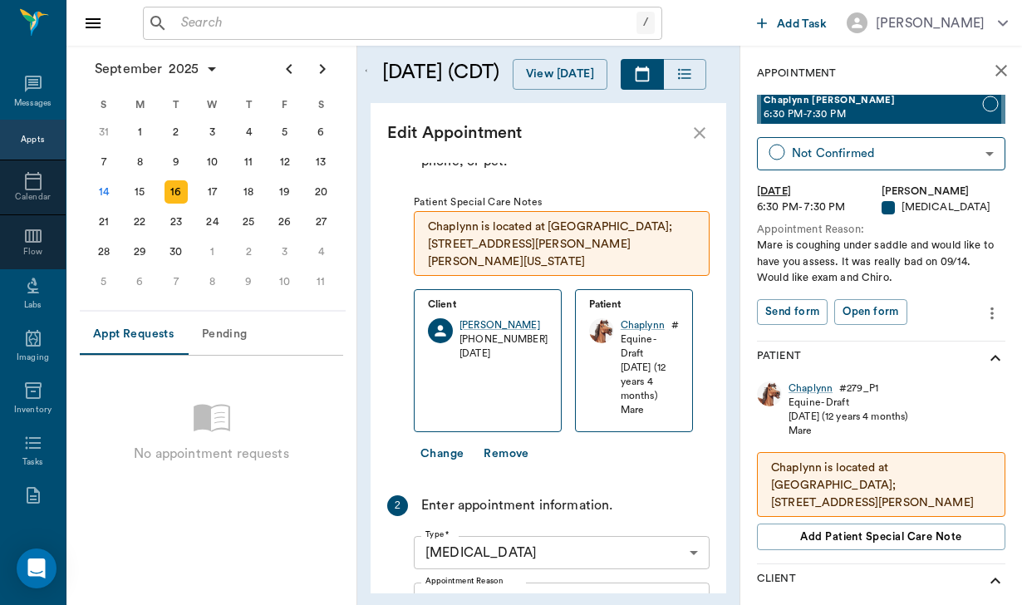
scroll to position [78, 0]
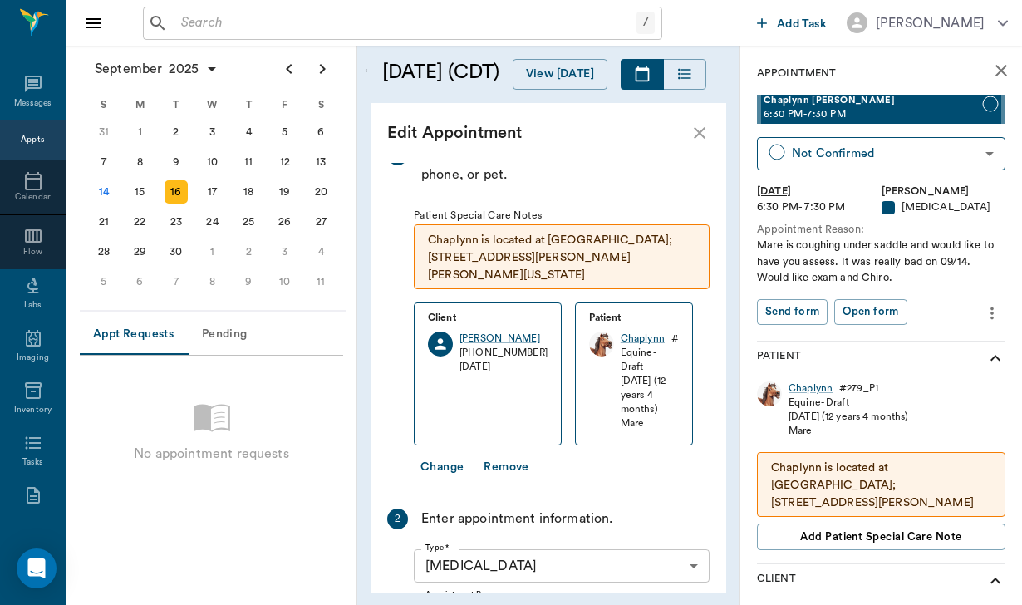
click at [522, 523] on body "/ ​ Add Task Helen Newsham Nectar Messages Appts Calendar Flow Labs Imaging Inv…" at bounding box center [511, 302] width 1022 height 605
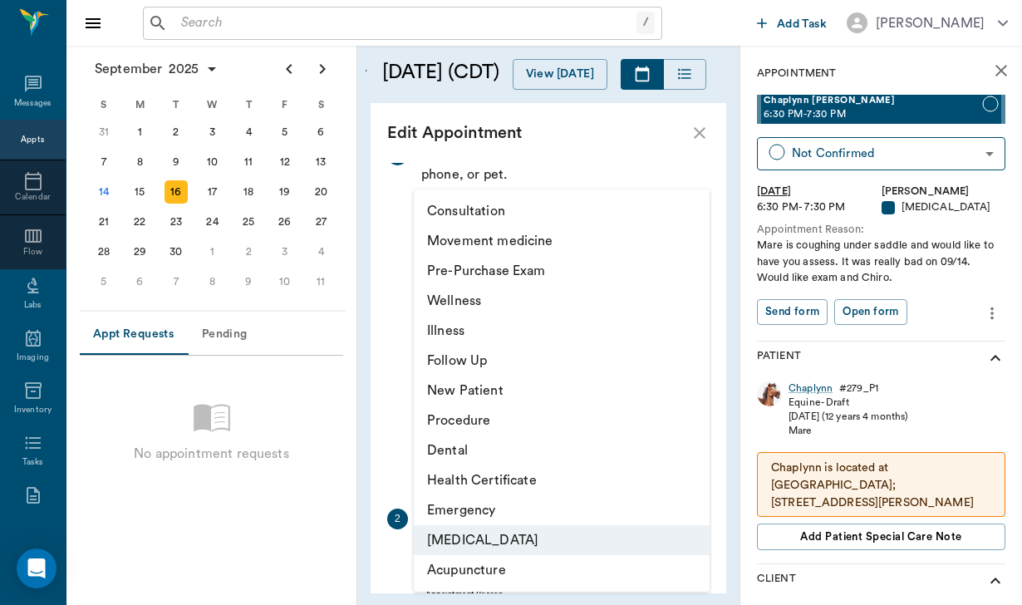
click at [516, 295] on li "Wellness" at bounding box center [562, 301] width 296 height 30
type input "65d2c202a8044d23520120c5"
type input "06:50 PM"
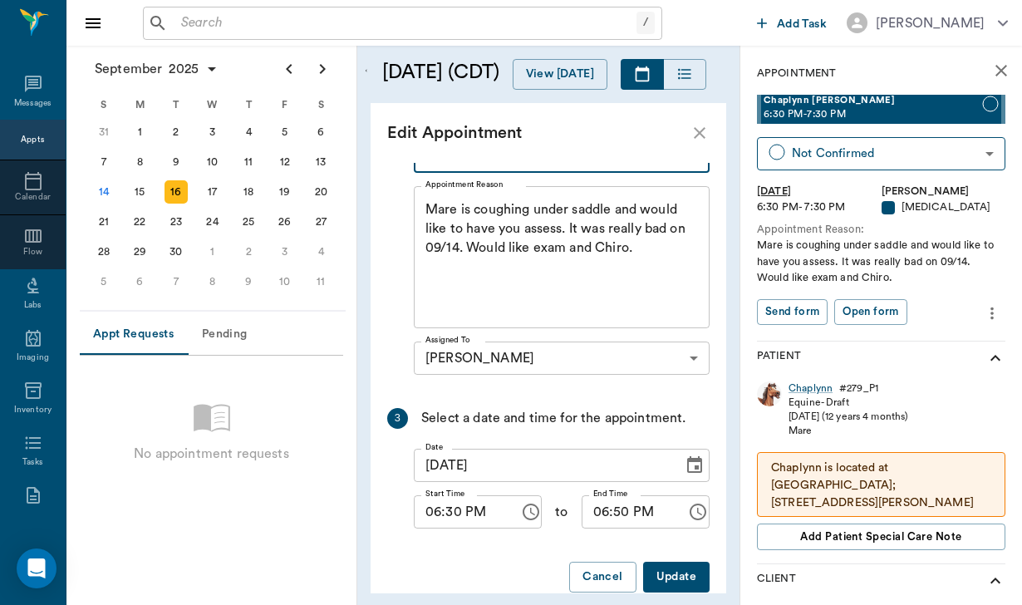
scroll to position [487, 0]
click at [688, 562] on button "Update" at bounding box center [676, 577] width 66 height 31
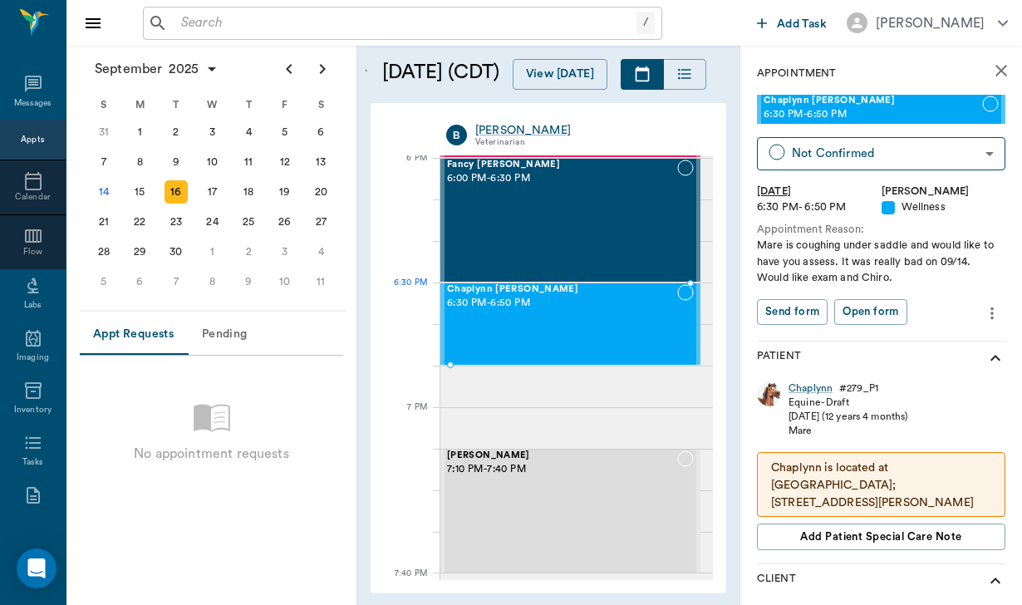
click at [635, 312] on div "Chaplynn IVERSON 6:30 PM - 6:50 PM" at bounding box center [562, 324] width 230 height 80
click at [996, 310] on icon "more" at bounding box center [992, 313] width 18 height 20
click at [969, 336] on span "Edit appointment" at bounding box center [922, 339] width 140 height 17
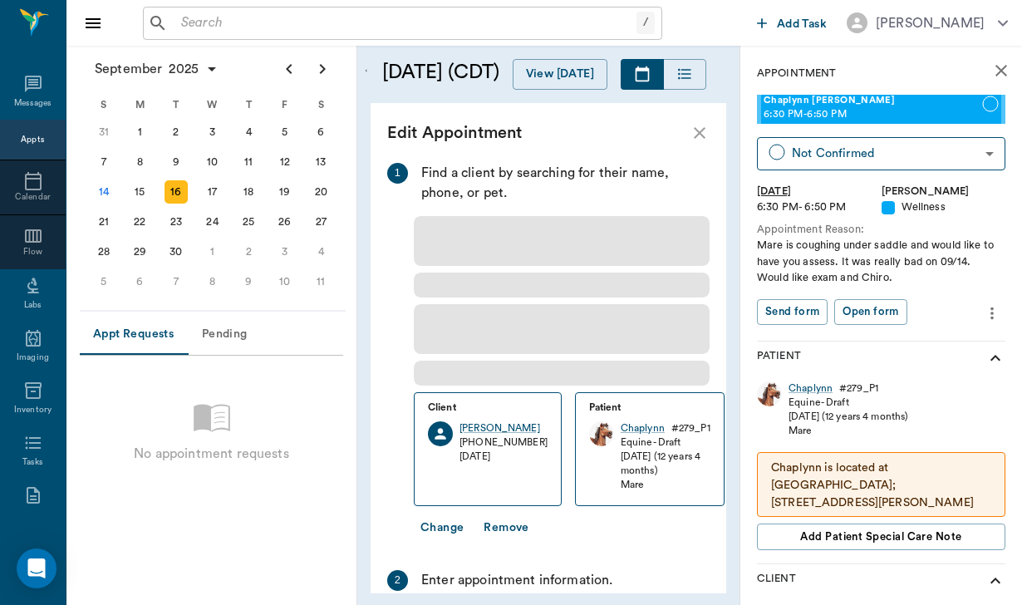
type input "[DATE]"
type input "06:30 PM"
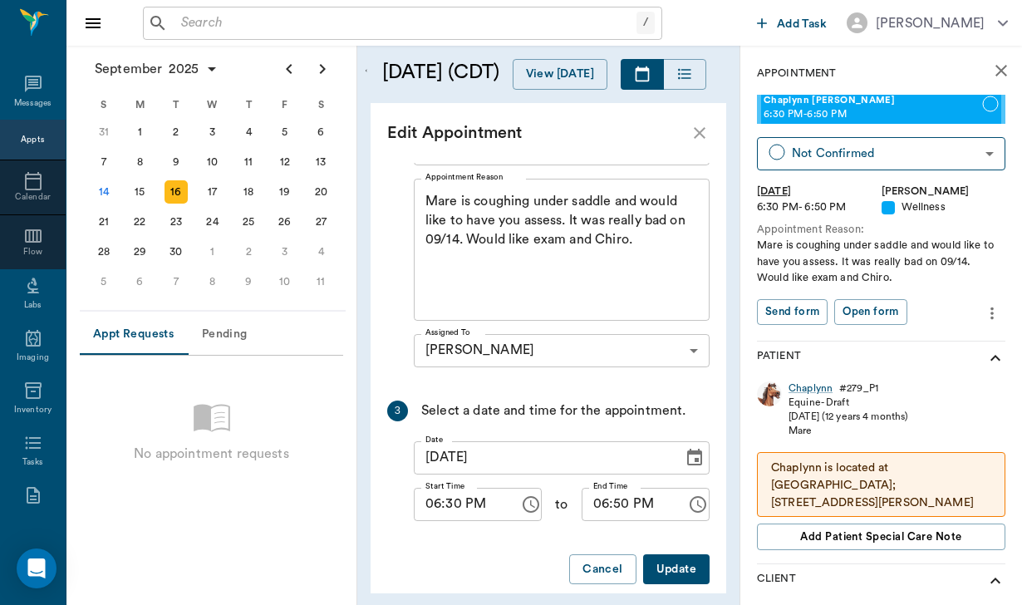
scroll to position [468, 0]
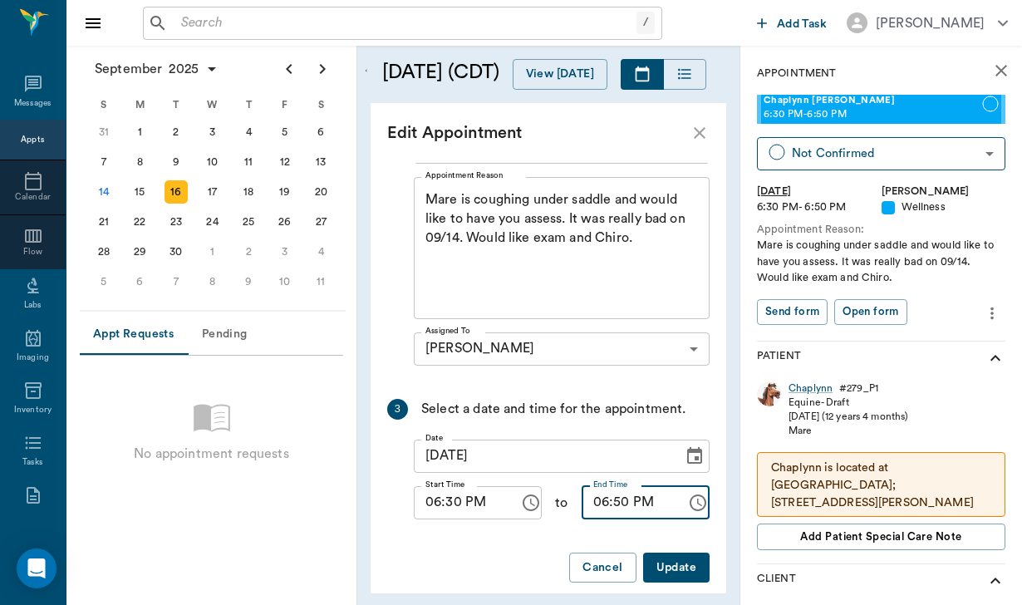
click at [606, 502] on input "06:50 PM" at bounding box center [628, 502] width 94 height 33
click at [678, 573] on button "Update" at bounding box center [676, 567] width 66 height 31
click at [596, 502] on input "06:50 PM" at bounding box center [628, 502] width 94 height 33
type input "07:15 PM"
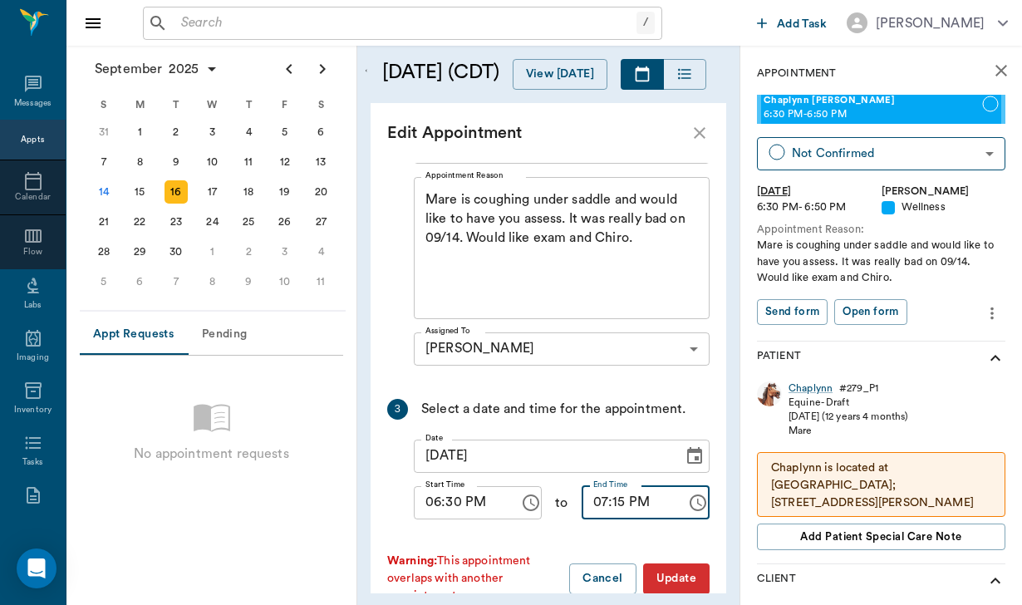
click at [695, 571] on button "Update" at bounding box center [676, 578] width 66 height 31
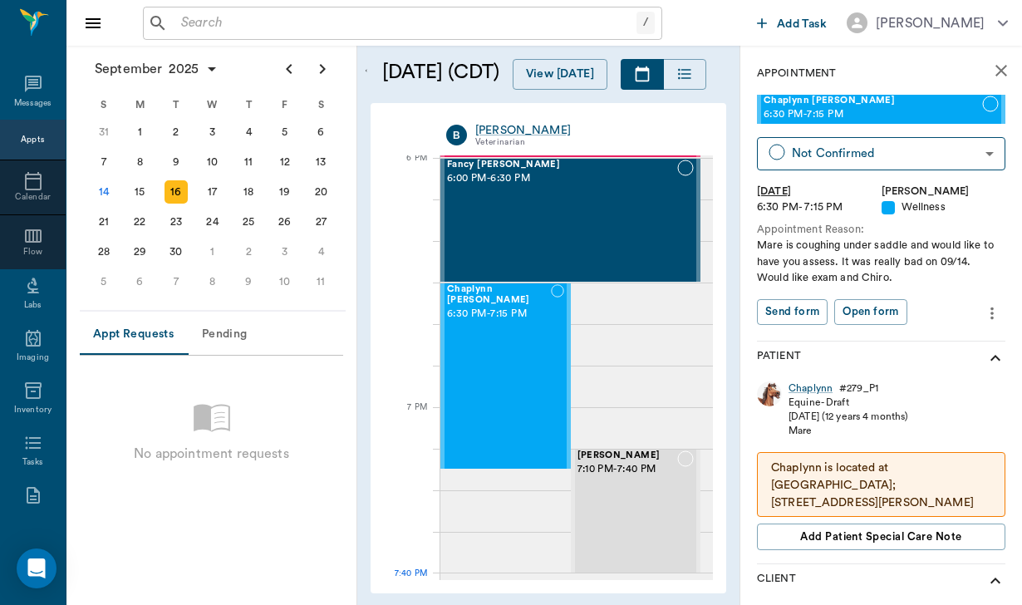
scroll to position [0, 0]
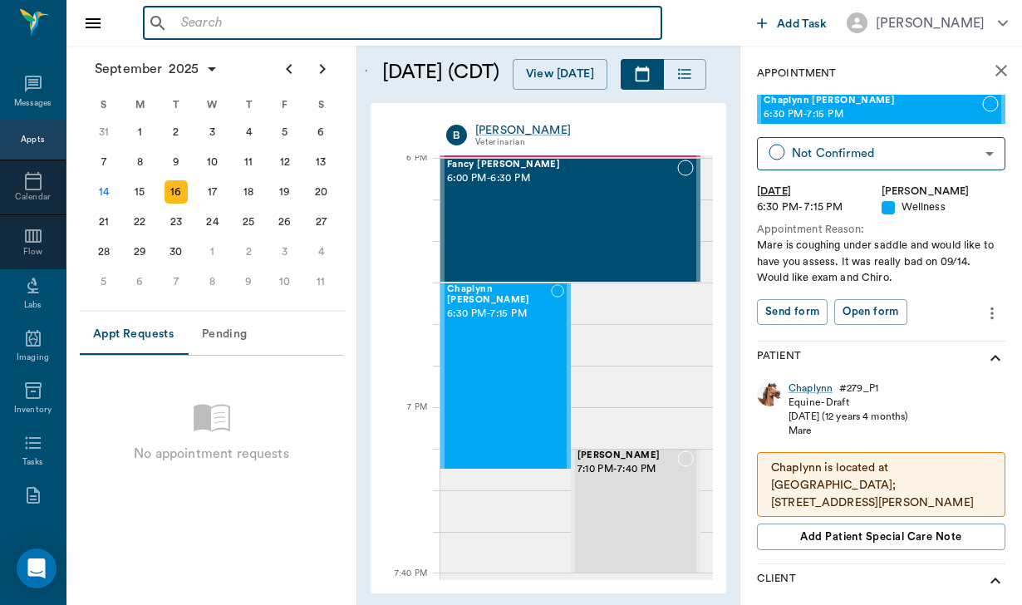
click at [198, 16] on input "text" at bounding box center [414, 23] width 480 height 23
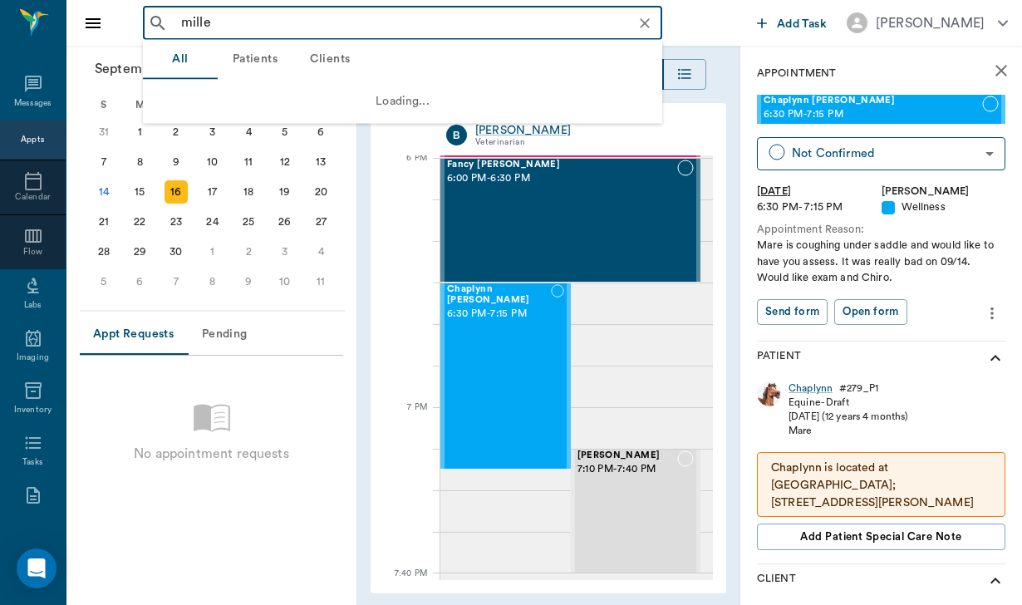
type input "[PERSON_NAME]"
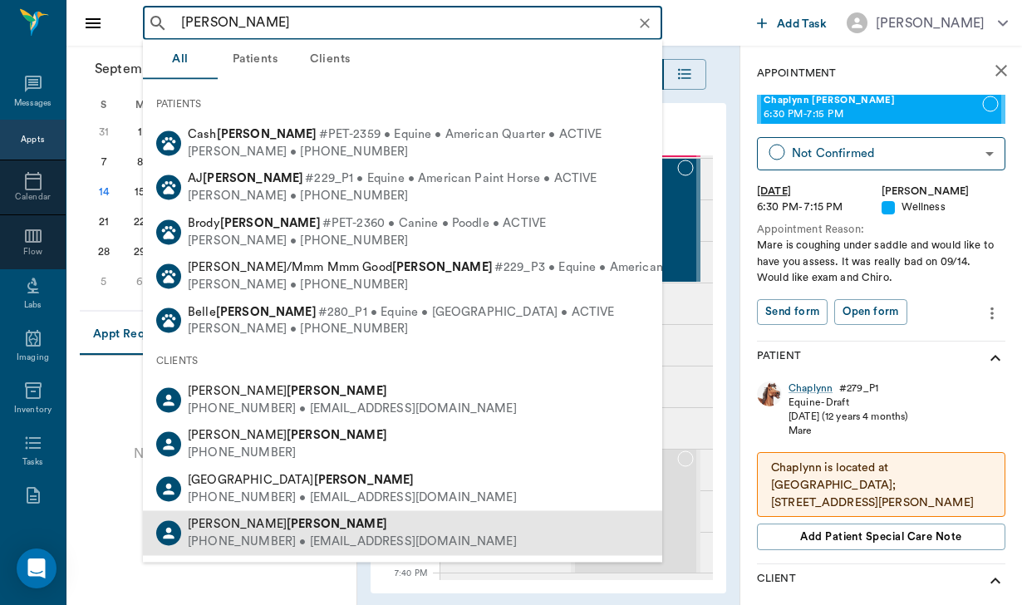
click at [275, 517] on div "Linda Miller" at bounding box center [352, 524] width 329 height 17
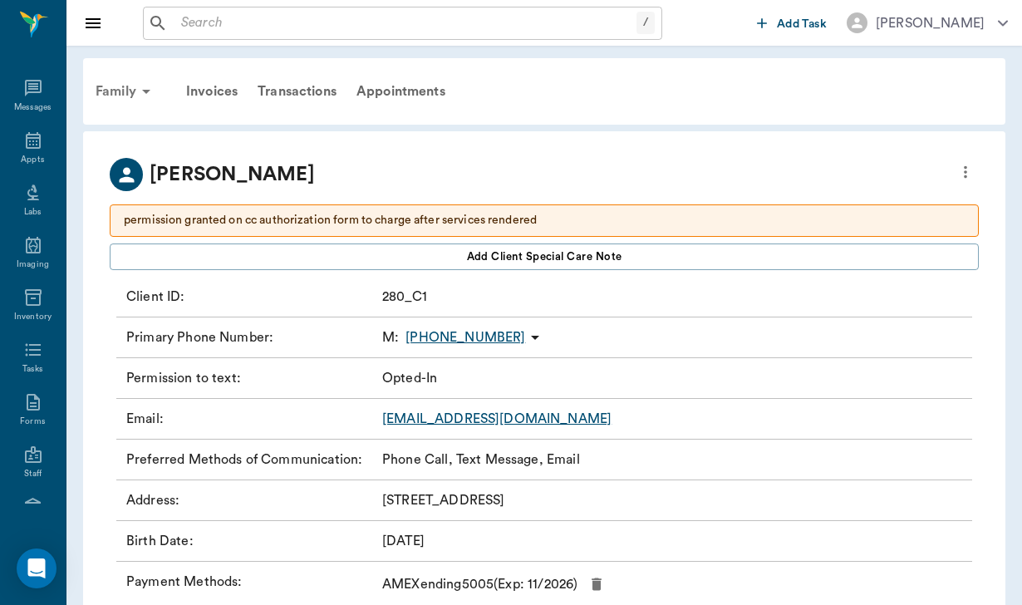
click at [124, 90] on div "Family" at bounding box center [126, 91] width 81 height 40
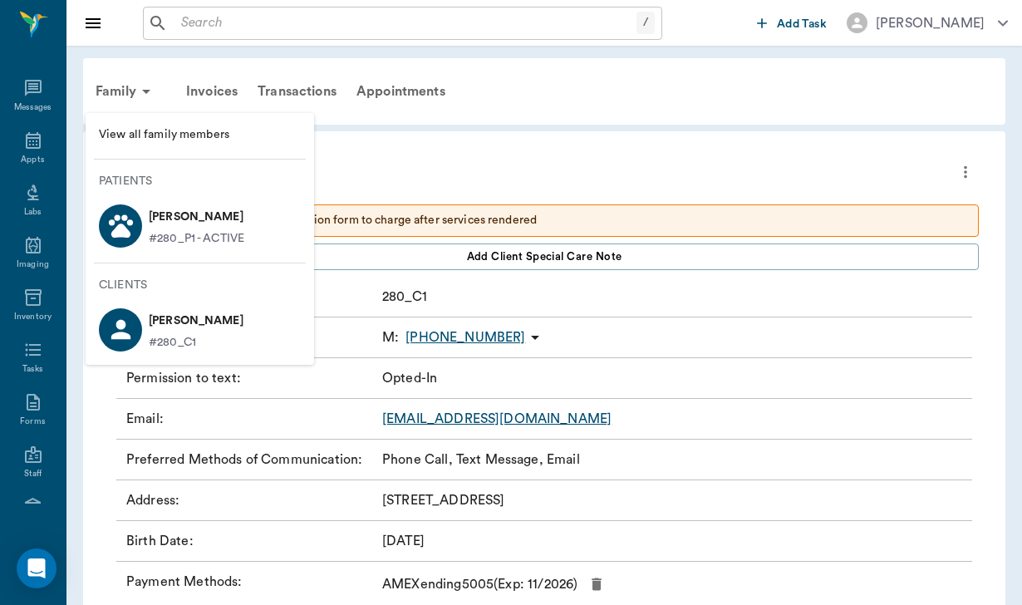
click at [189, 209] on p "[PERSON_NAME]" at bounding box center [197, 217] width 96 height 27
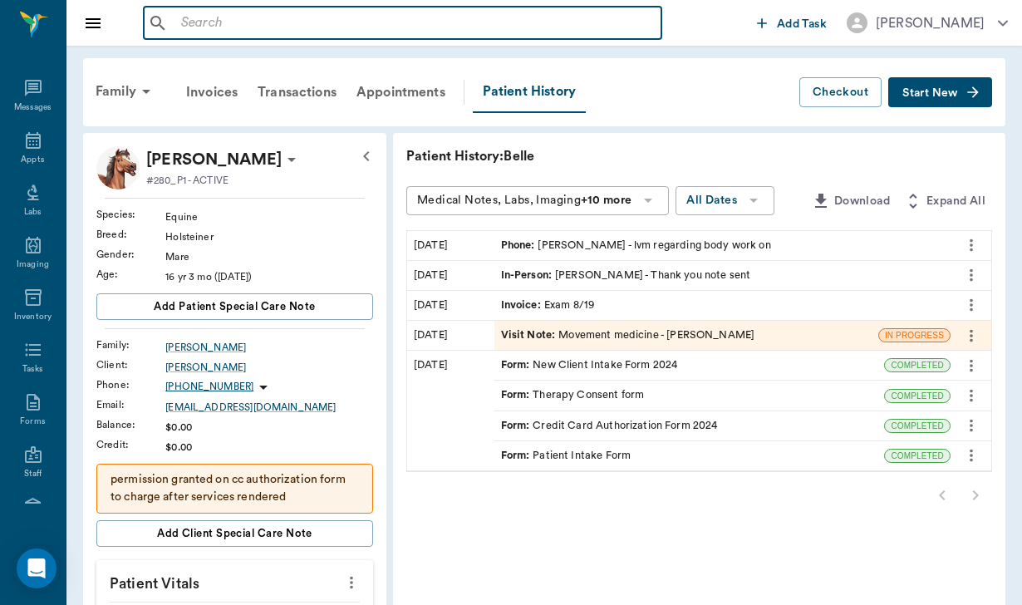
click at [277, 26] on input "text" at bounding box center [414, 23] width 480 height 23
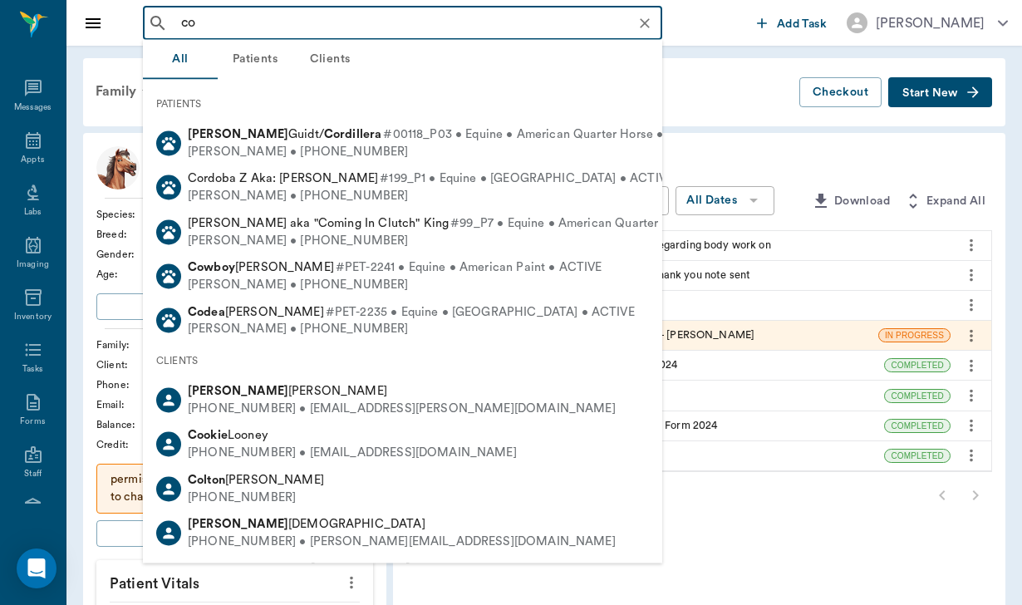
type input "[PERSON_NAME]"
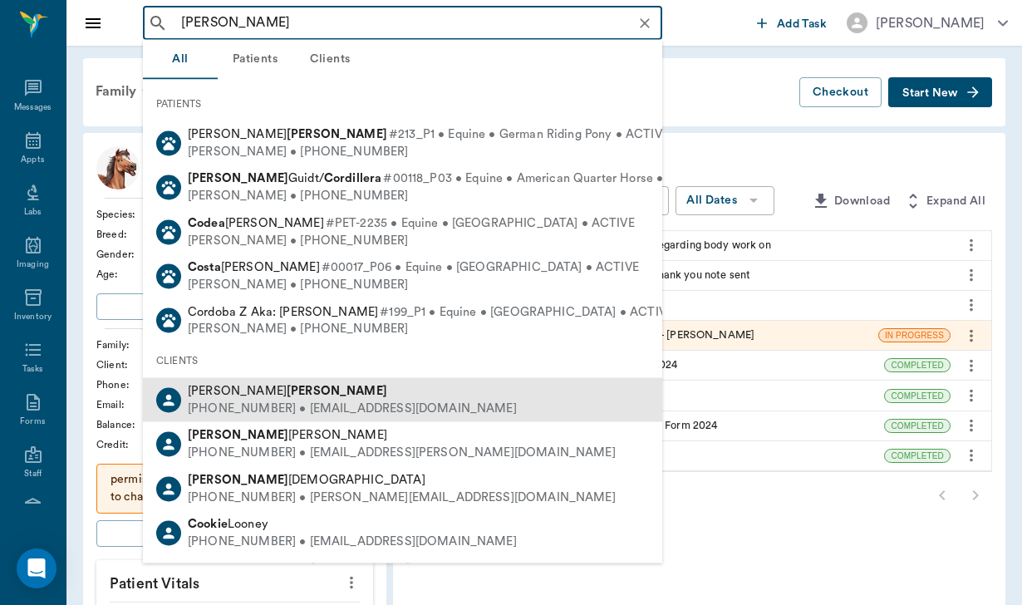
click at [267, 392] on div "Beth Cox" at bounding box center [352, 391] width 329 height 17
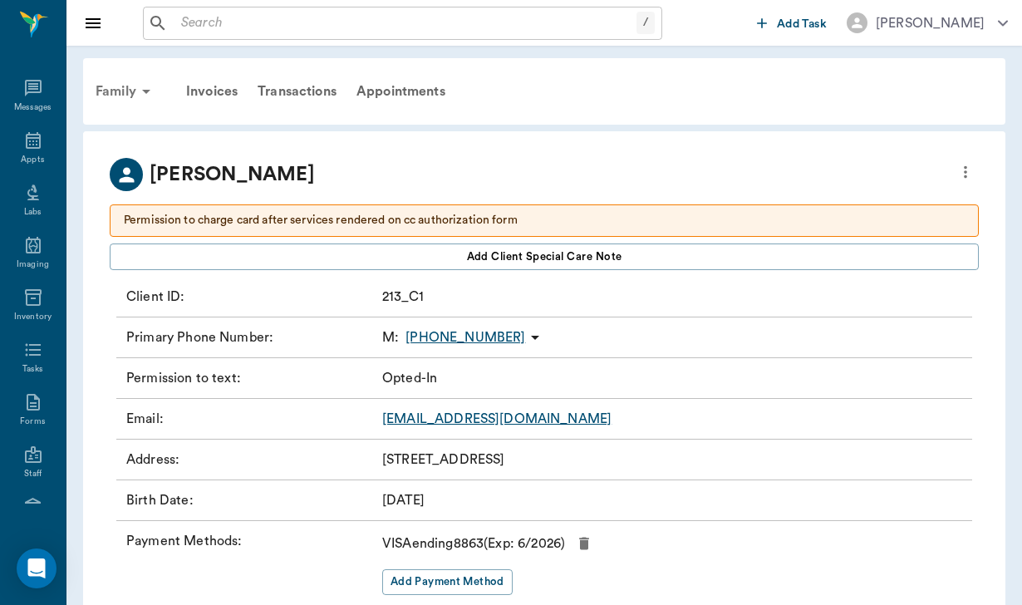
click at [117, 82] on div "Family" at bounding box center [126, 91] width 81 height 40
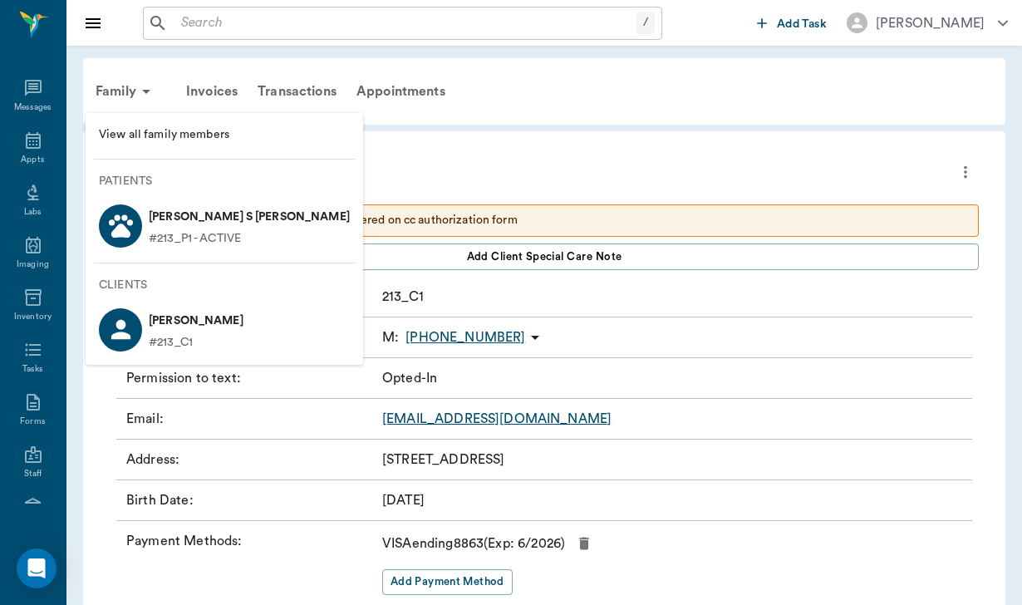
click at [190, 213] on p "[PERSON_NAME] S [PERSON_NAME]" at bounding box center [249, 217] width 201 height 27
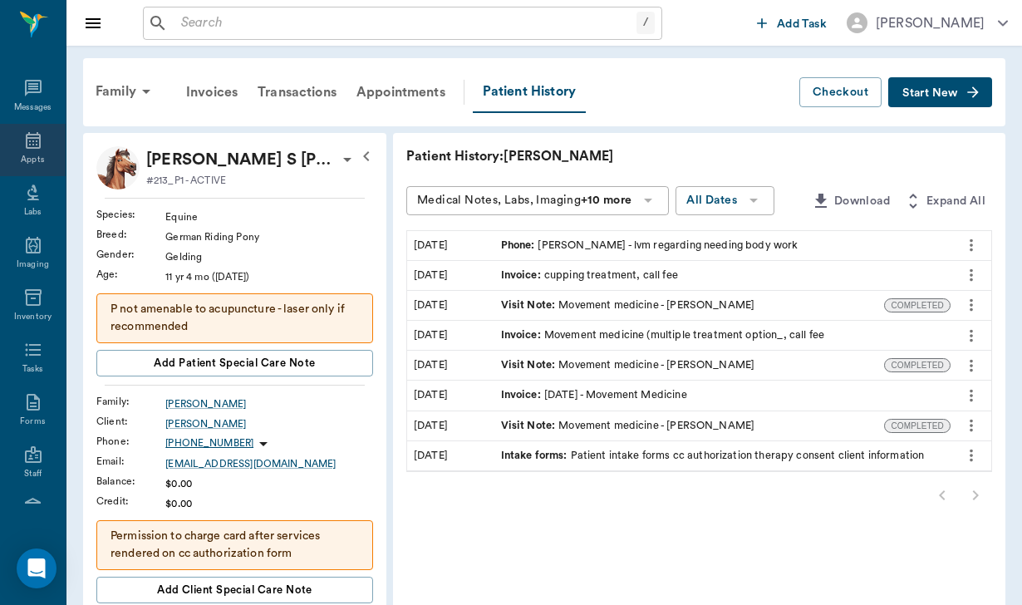
click at [42, 146] on icon at bounding box center [33, 140] width 20 height 20
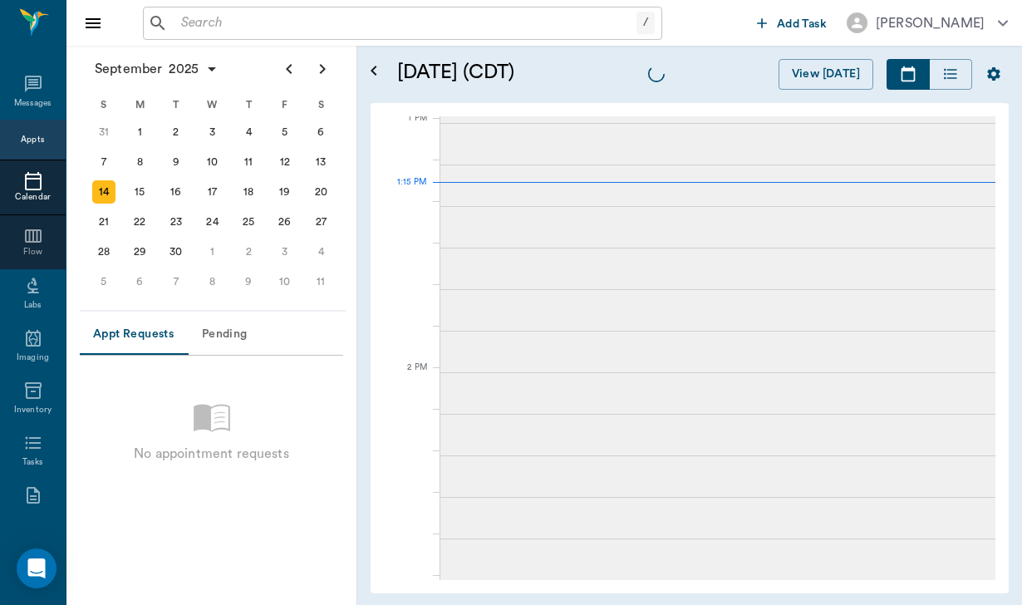
scroll to position [1002, 0]
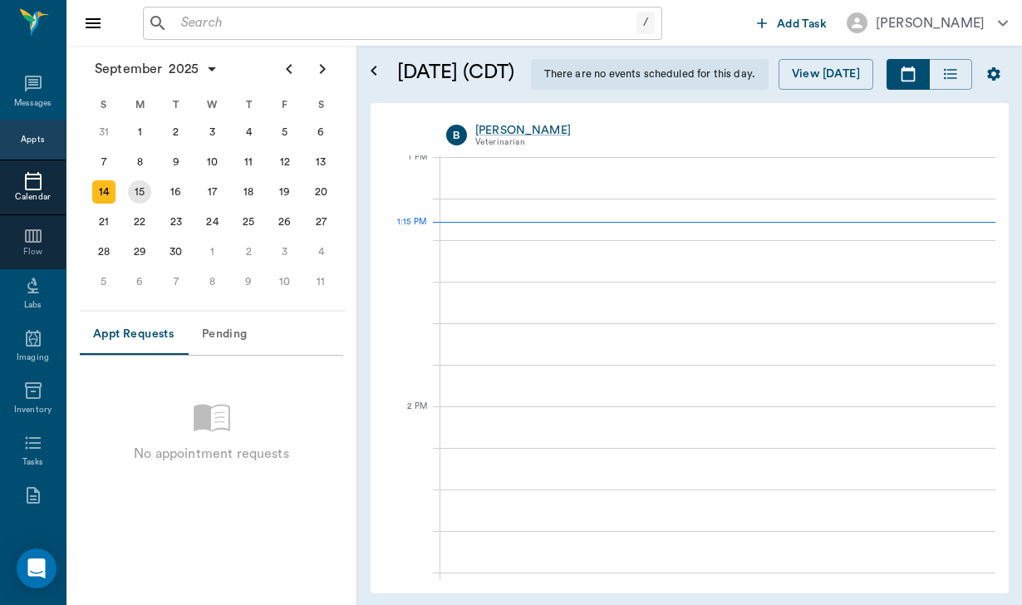
click at [140, 191] on div "15" at bounding box center [139, 191] width 23 height 23
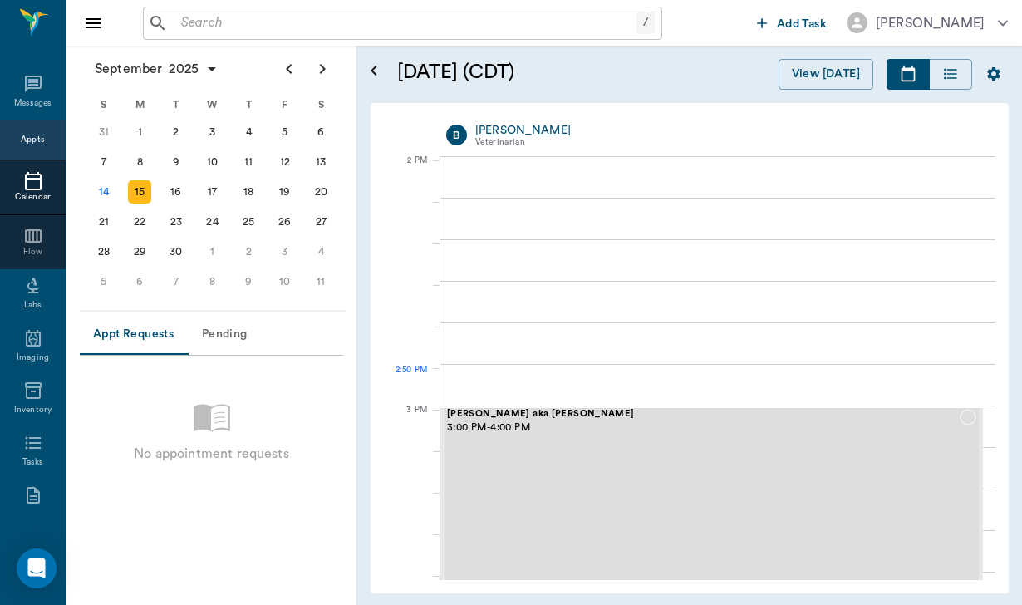
scroll to position [1503, 0]
click at [282, 28] on input "text" at bounding box center [405, 23] width 462 height 23
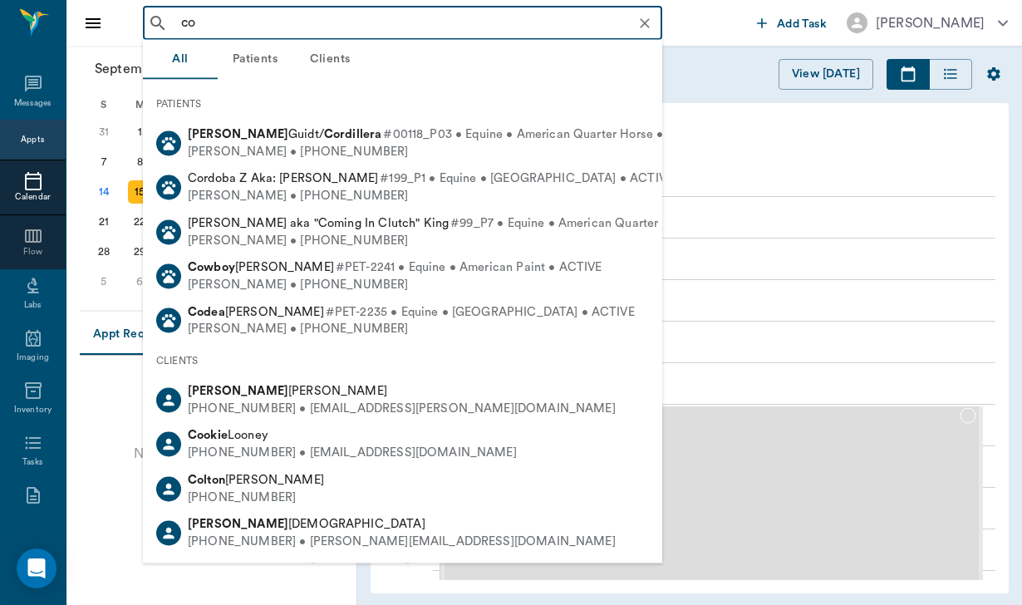
type input "[PERSON_NAME]"
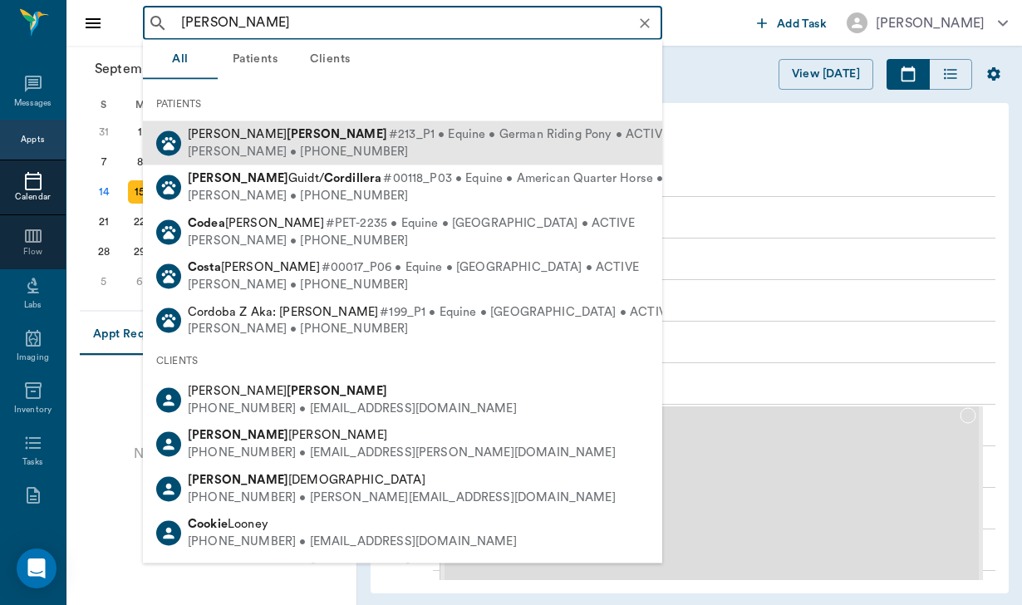
click at [325, 150] on div "[PERSON_NAME] • [PHONE_NUMBER]" at bounding box center [428, 151] width 481 height 17
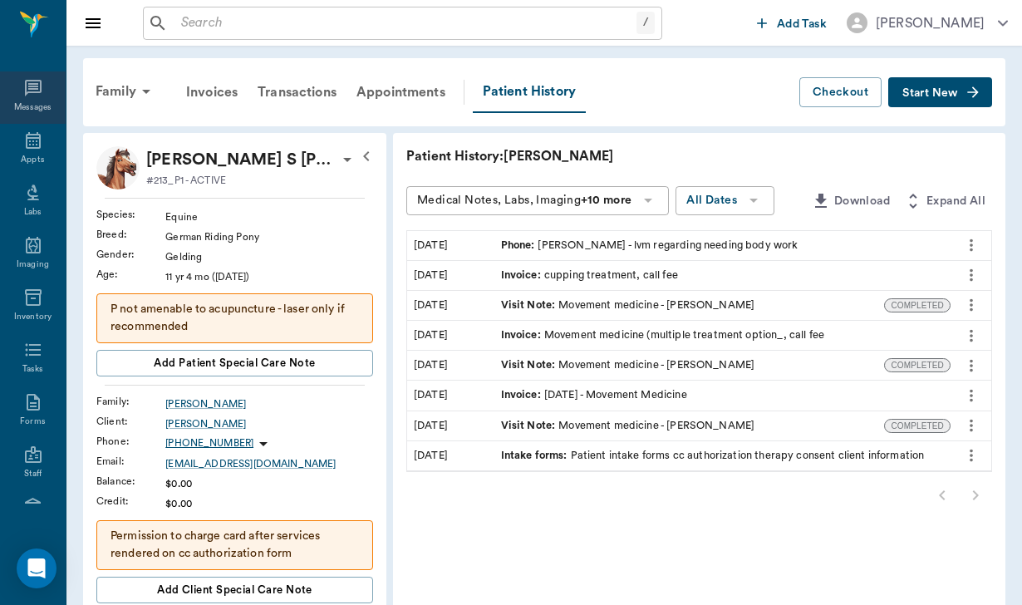
click at [48, 84] on div "Messages" at bounding box center [33, 97] width 66 height 52
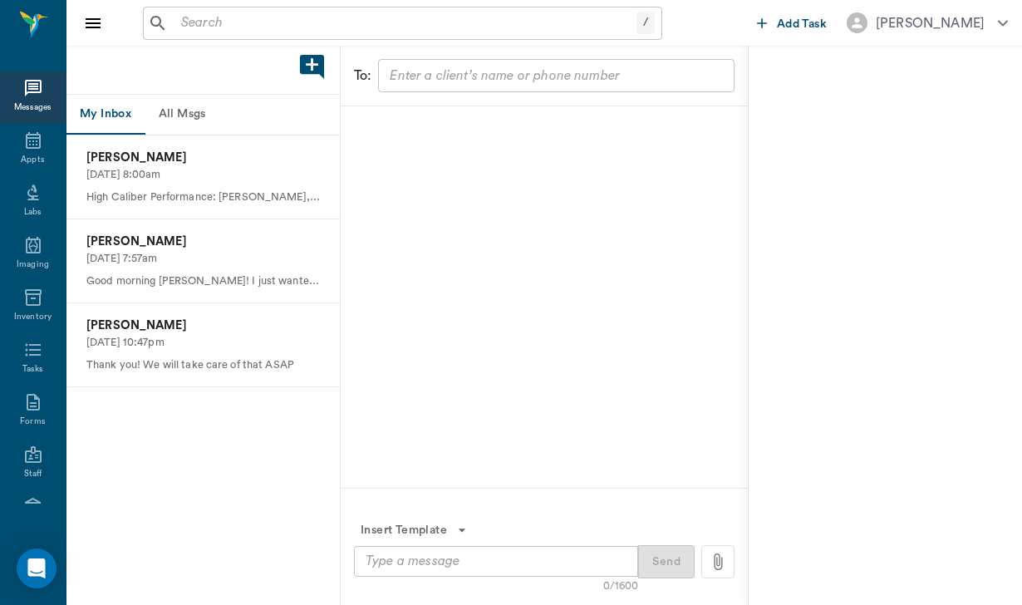
click at [176, 121] on button "All Msgs" at bounding box center [182, 115] width 75 height 40
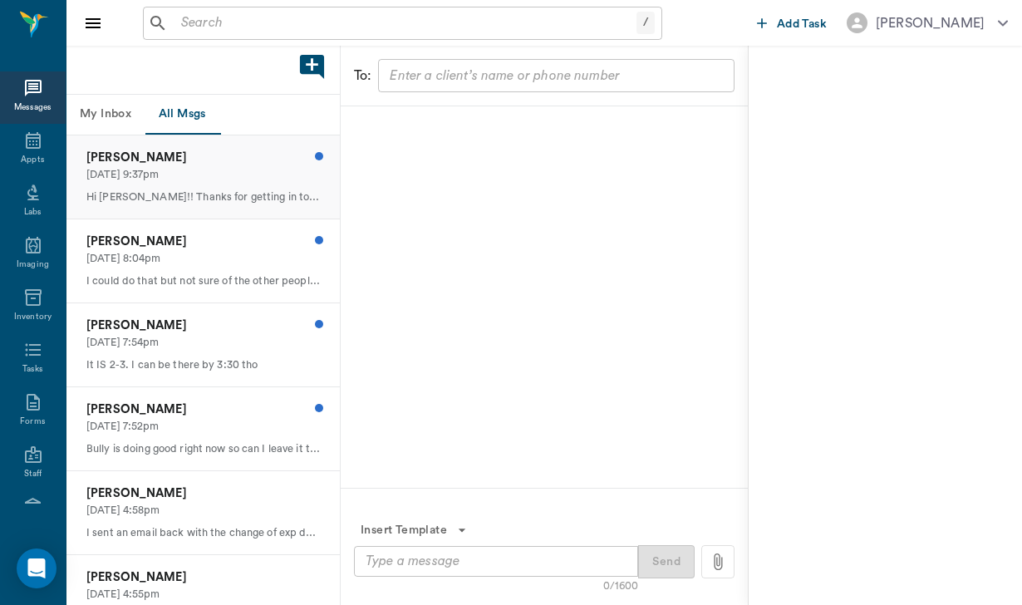
click at [203, 177] on p "[DATE] 9:37pm" at bounding box center [202, 175] width 233 height 16
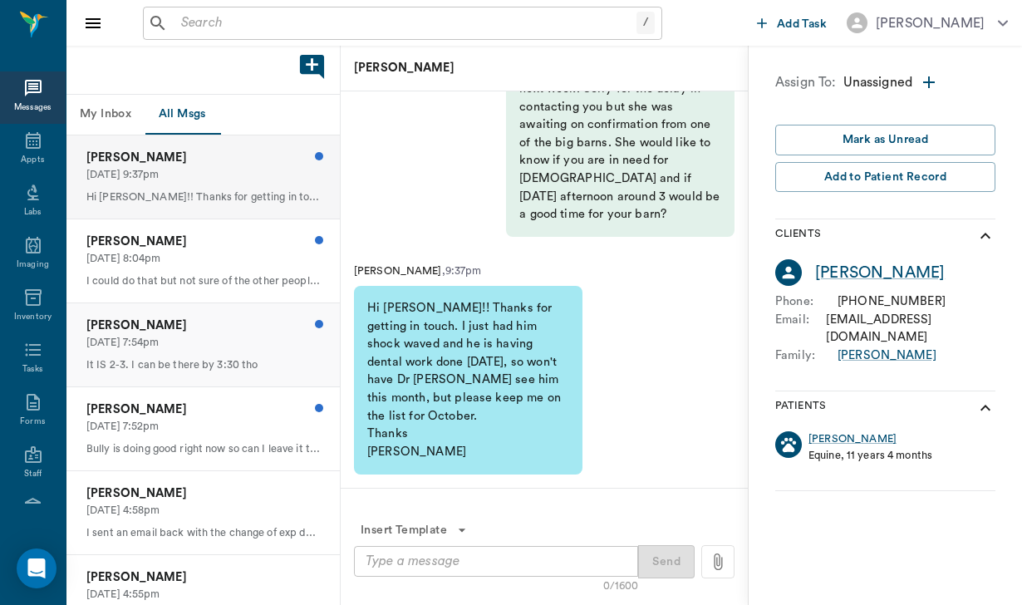
click at [220, 365] on p "It IS 2-3. I can be there by 3:30 tho" at bounding box center [202, 365] width 233 height 16
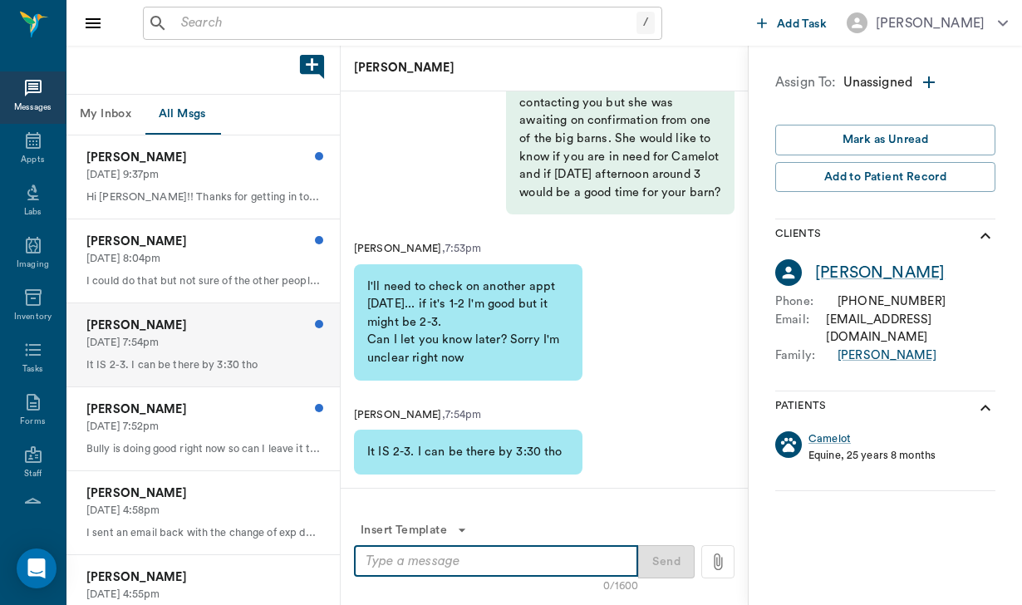
click at [381, 562] on textarea at bounding box center [495, 561] width 261 height 19
type textarea "j"
type textarea "That will work. She will be arrive around 3"
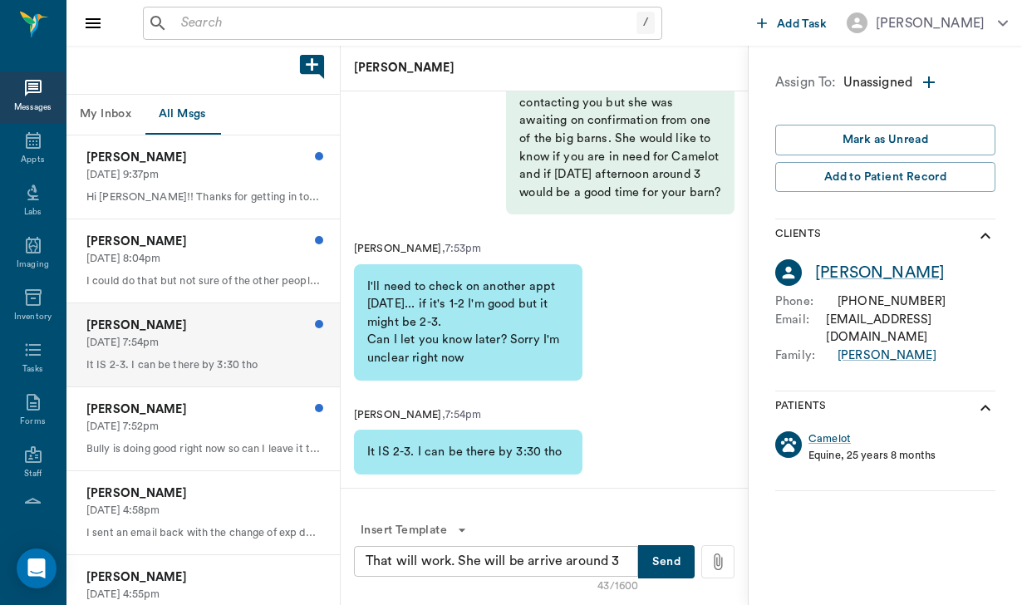
click at [675, 569] on button "Send" at bounding box center [666, 561] width 56 height 33
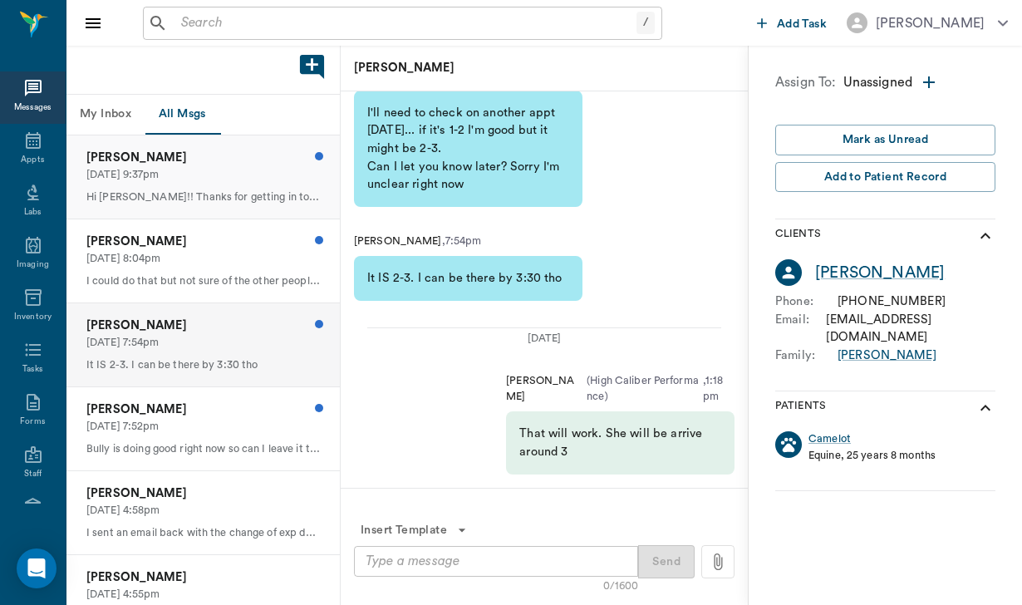
click at [211, 174] on p "[DATE] 9:37pm" at bounding box center [202, 175] width 233 height 16
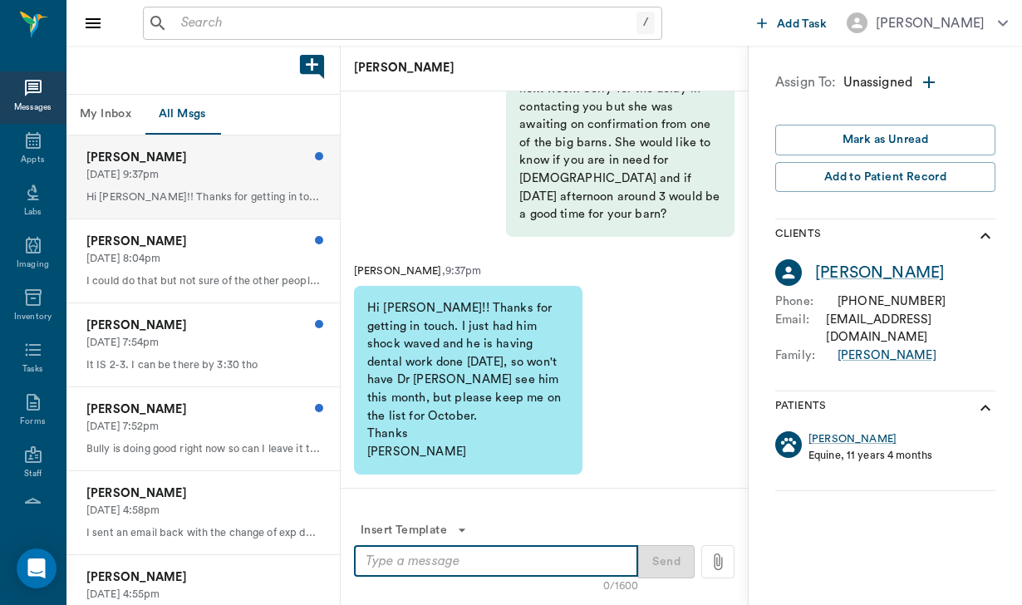
click at [537, 557] on textarea at bounding box center [495, 561] width 261 height 19
type textarea "Sounds good. I will add to October list."
click at [660, 556] on button "Send" at bounding box center [666, 561] width 56 height 33
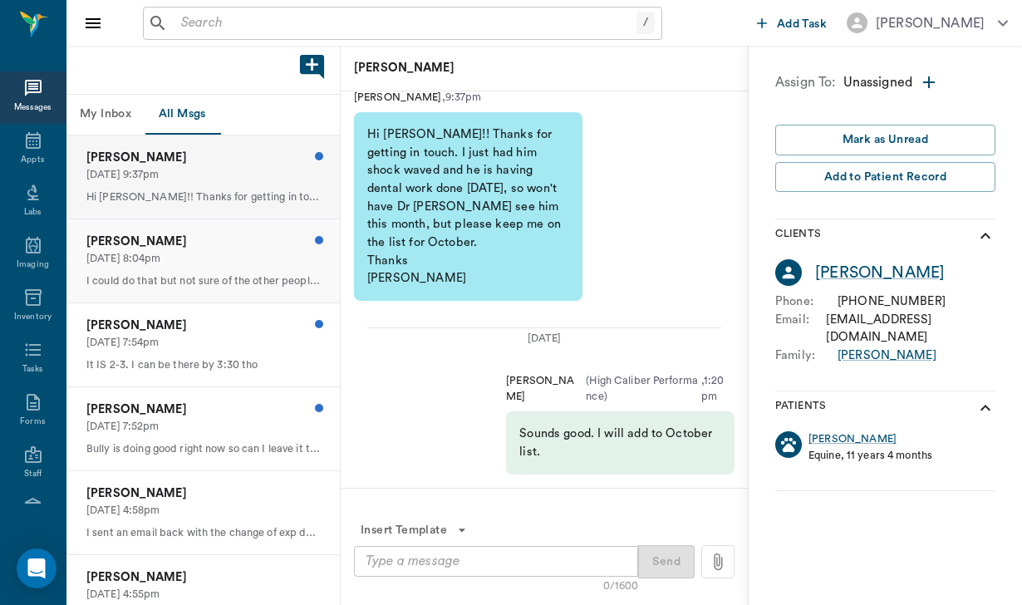
click at [189, 257] on p "[DATE] 8:04pm" at bounding box center [202, 259] width 233 height 16
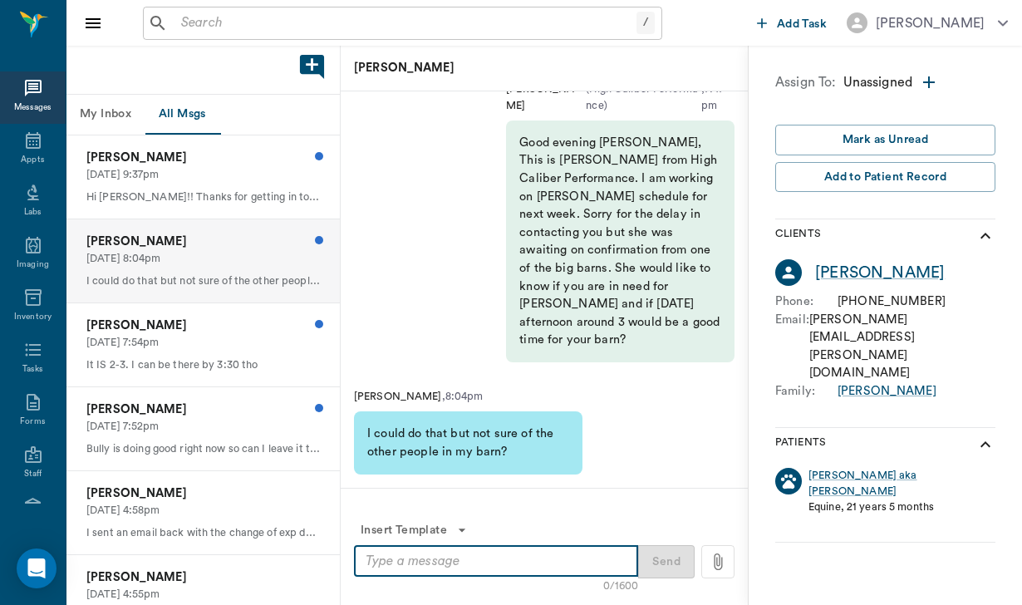
click at [400, 563] on textarea at bounding box center [495, 561] width 261 height 19
type textarea "I have you scheduled for 3:00 on Monday."
click at [674, 561] on button "Send" at bounding box center [666, 561] width 56 height 33
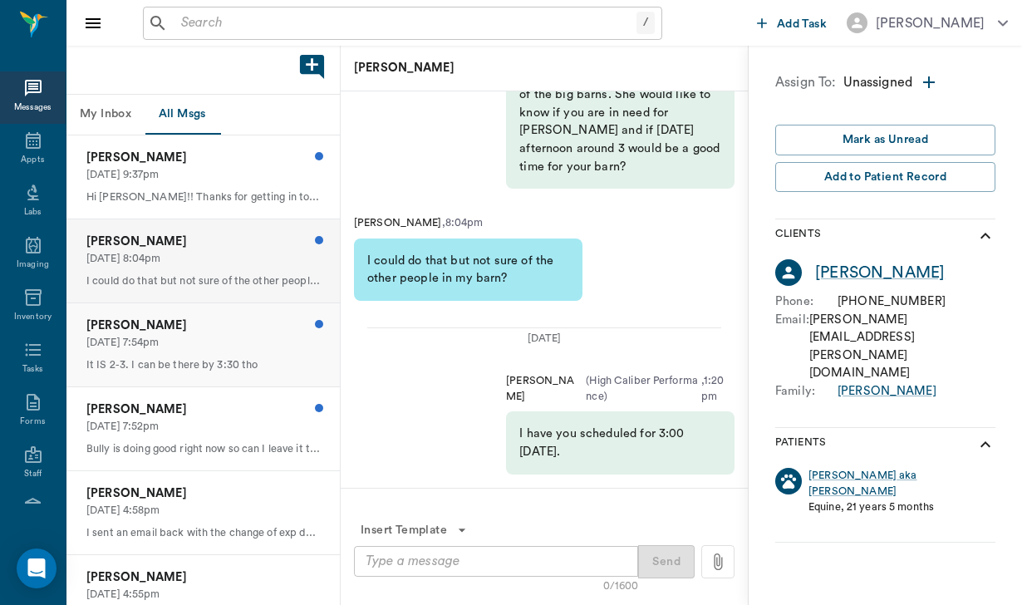
click at [216, 346] on p "[DATE] 7:54pm" at bounding box center [202, 343] width 233 height 16
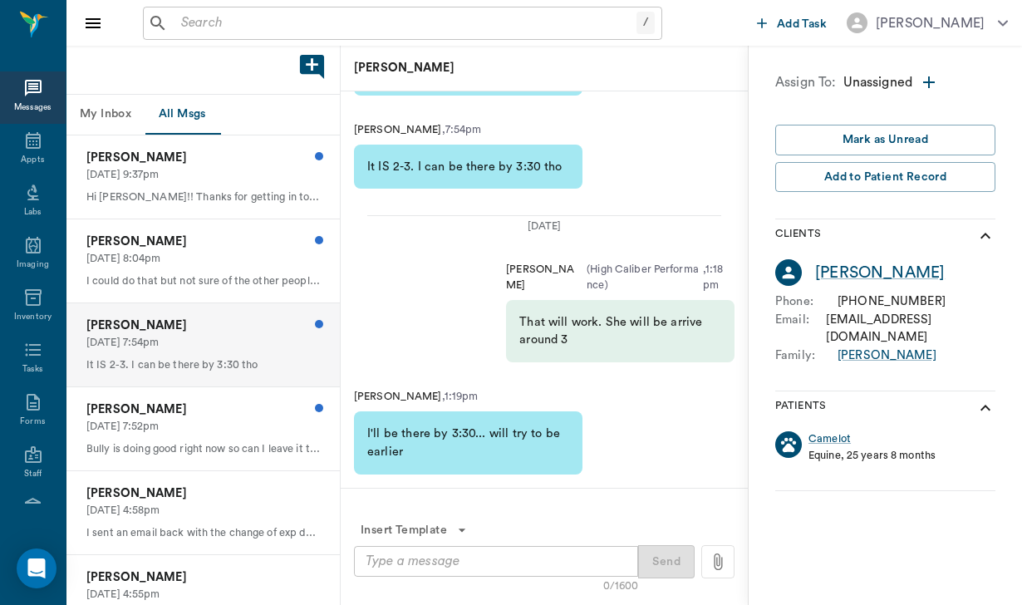
click at [446, 565] on textarea at bounding box center [495, 561] width 261 height 19
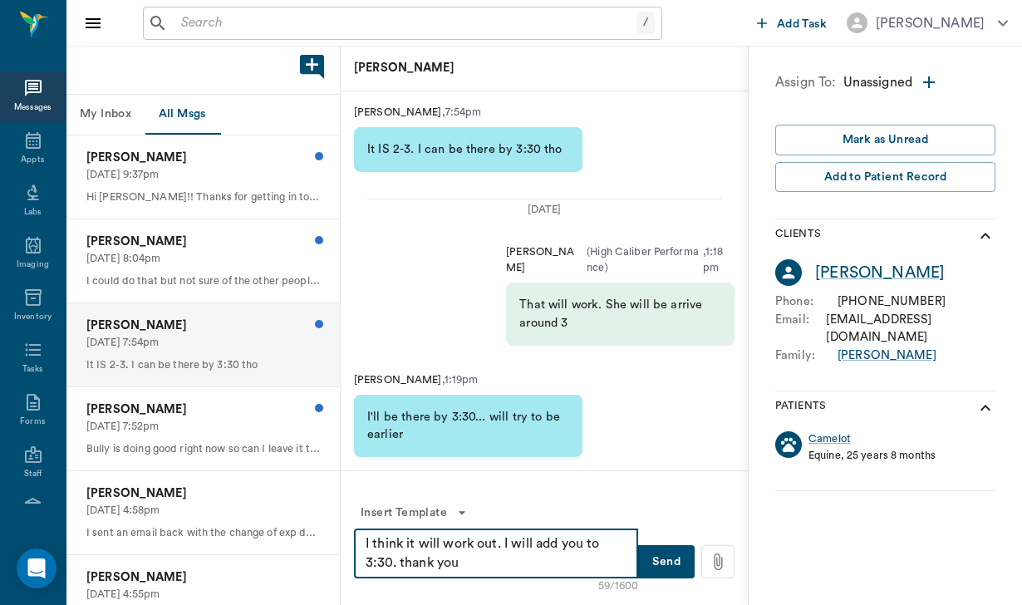
type textarea "I think it will work out. I will add you to 3:30. thank you"
click at [676, 562] on button "Send" at bounding box center [666, 561] width 56 height 33
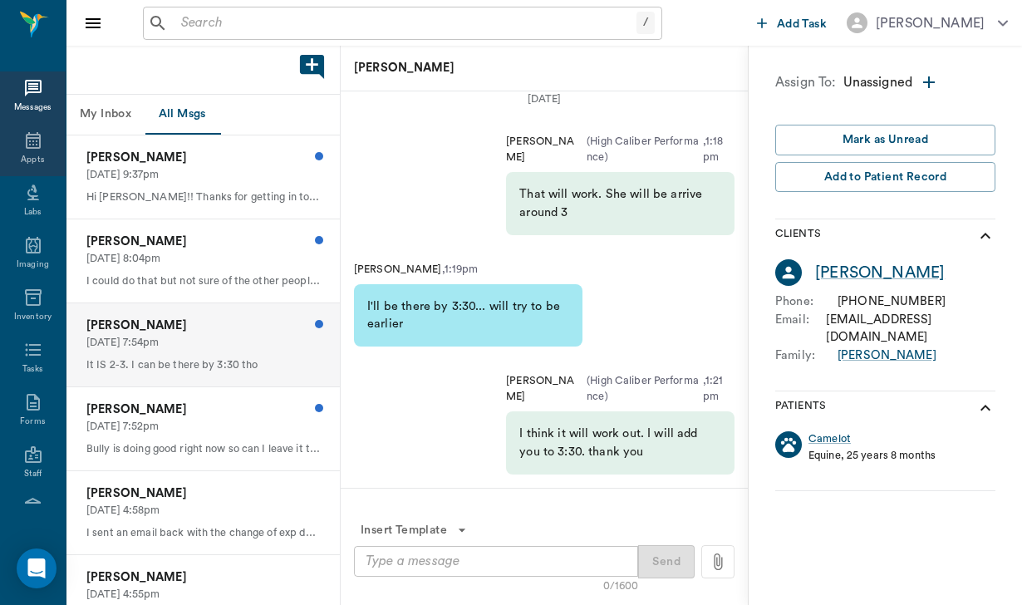
click at [53, 144] on div "Appts" at bounding box center [33, 150] width 66 height 52
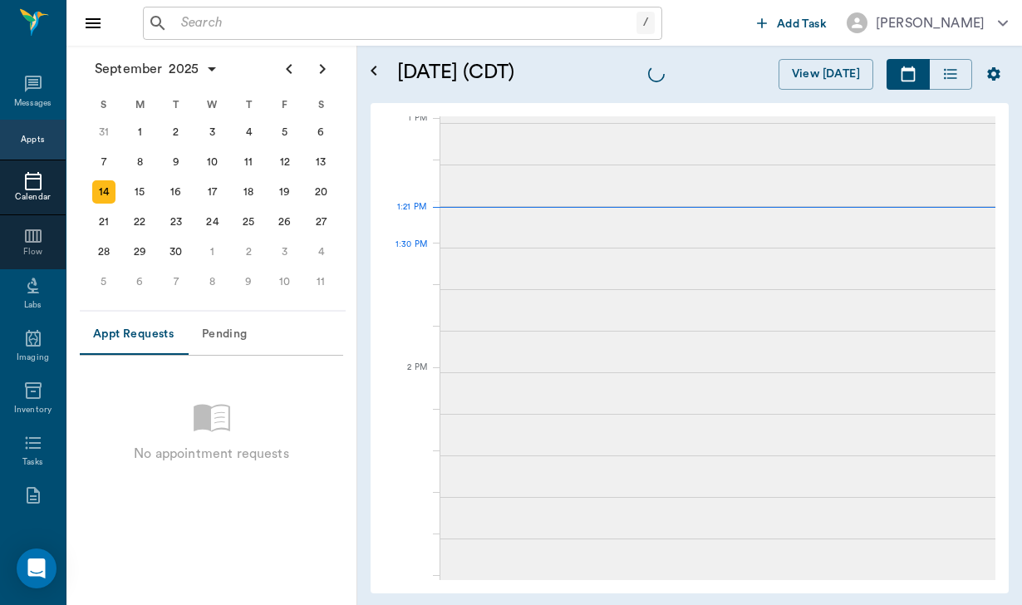
scroll to position [1002, 0]
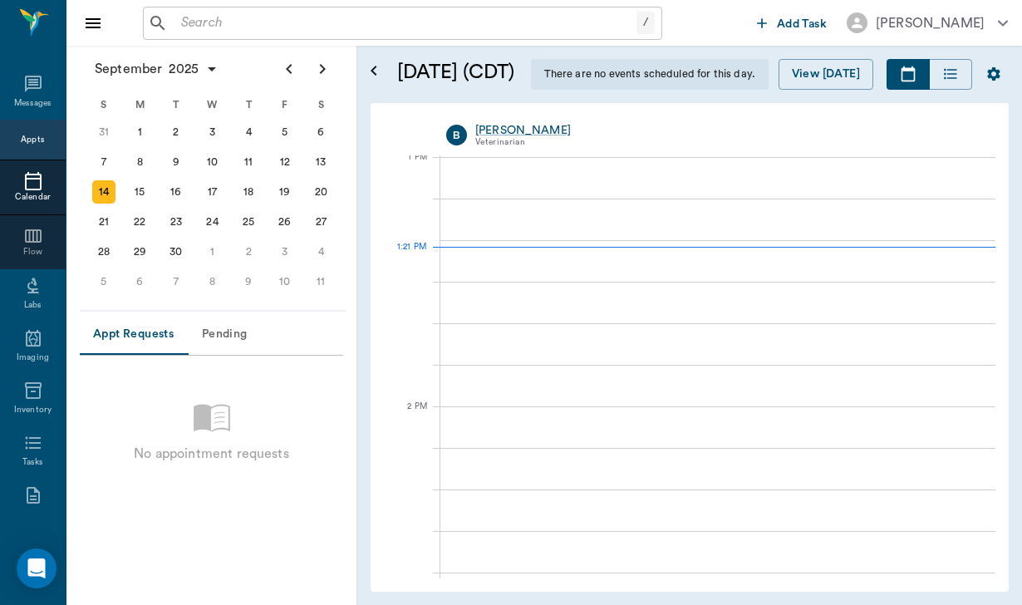
click at [118, 192] on div "14" at bounding box center [104, 192] width 37 height 30
click at [143, 198] on div "15" at bounding box center [139, 191] width 23 height 23
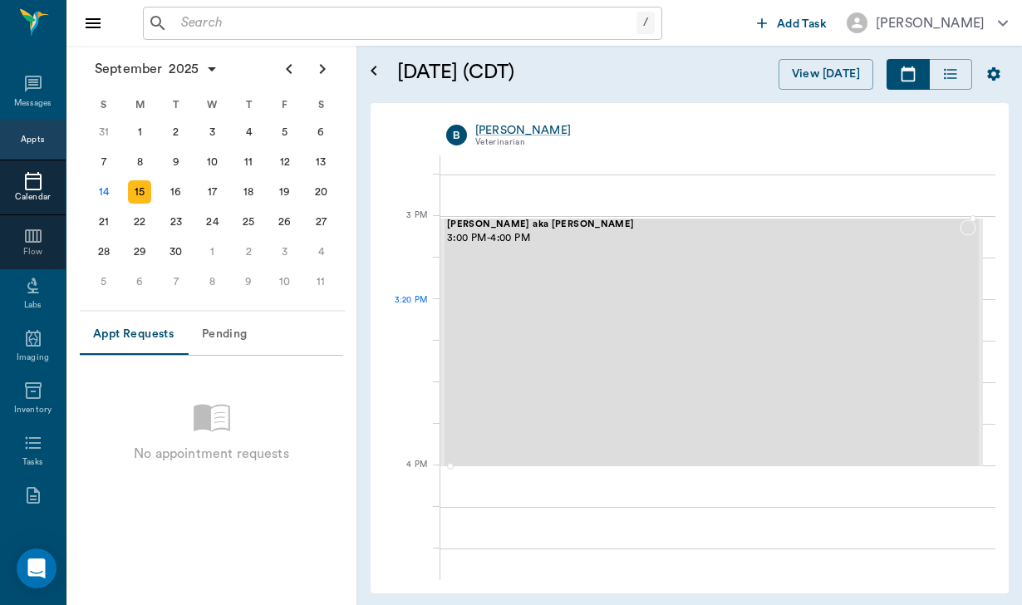
scroll to position [1691, 0]
click at [612, 374] on div "[PERSON_NAME] aka [PERSON_NAME] [PERSON_NAME] 3:00 PM - 4:00 PM" at bounding box center [703, 341] width 513 height 246
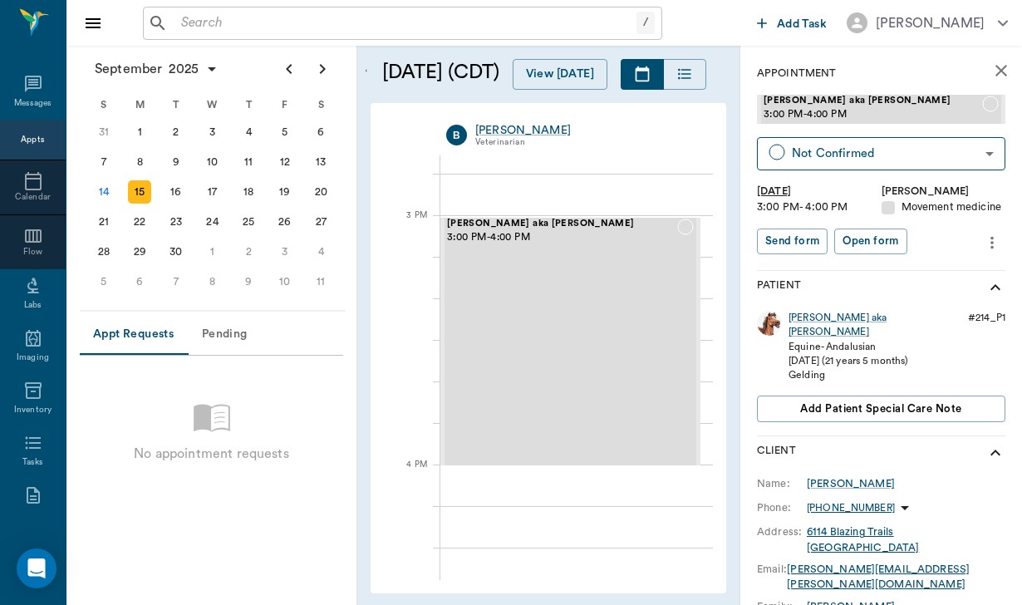
click at [999, 236] on icon "more" at bounding box center [992, 243] width 18 height 20
click at [925, 263] on span "Edit appointment" at bounding box center [922, 269] width 140 height 17
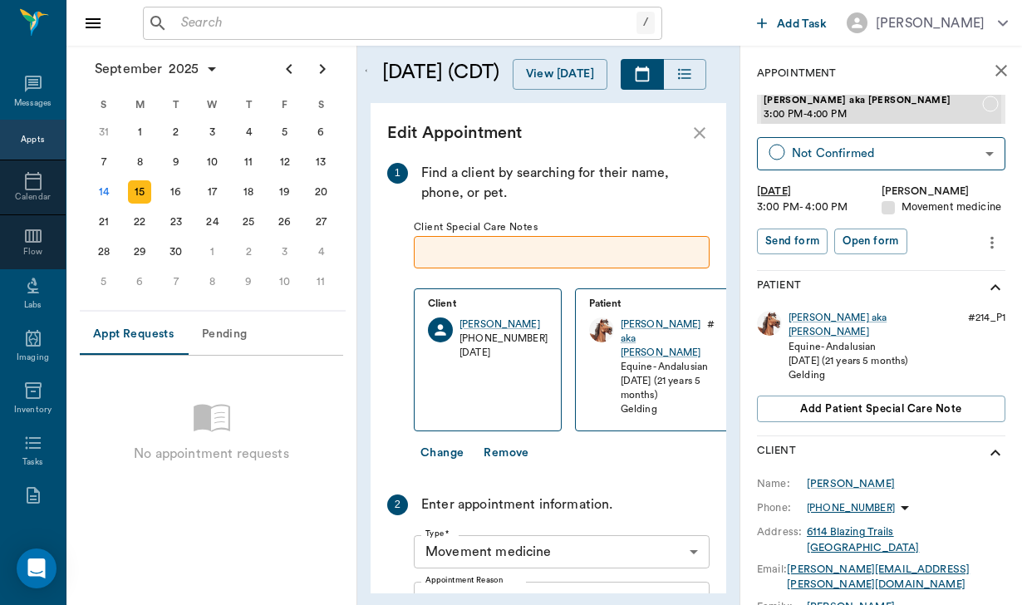
scroll to position [409, 0]
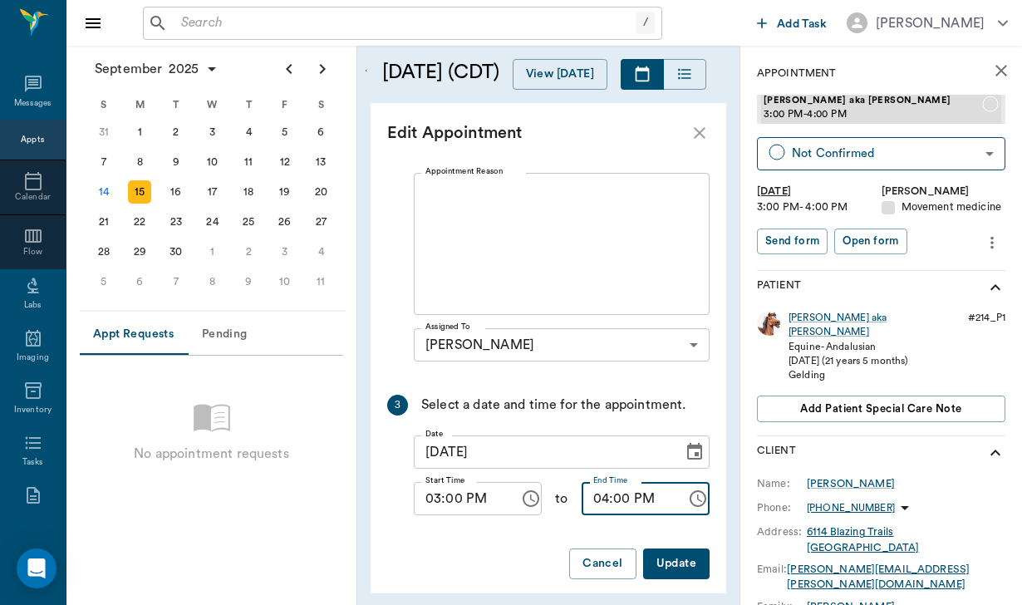
click at [603, 483] on input "04:00 PM" at bounding box center [628, 498] width 94 height 33
type input "03:30 PM"
click at [691, 548] on button "Update" at bounding box center [676, 563] width 66 height 31
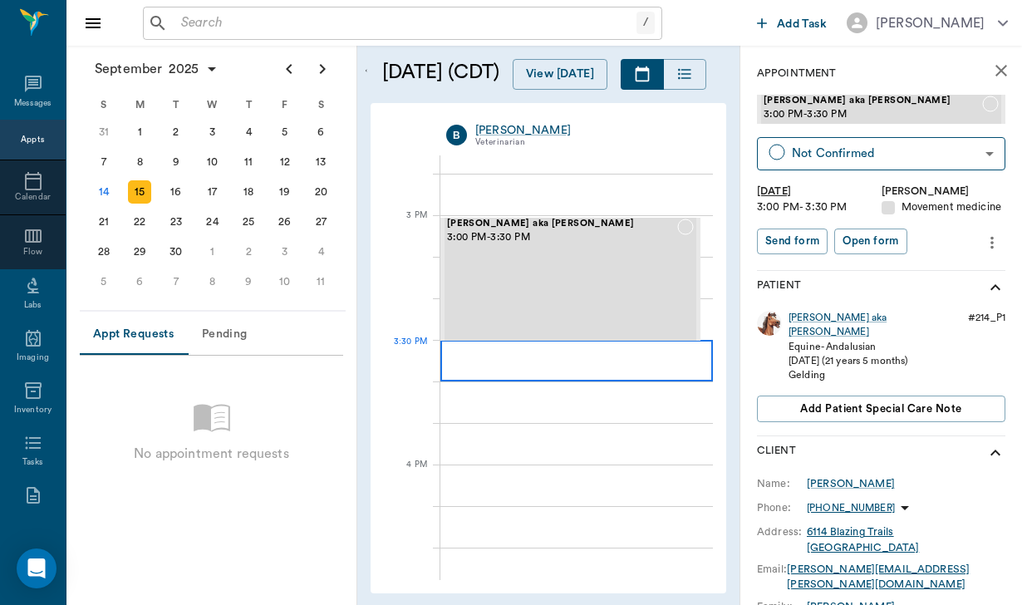
click at [444, 354] on div at bounding box center [576, 361] width 272 height 42
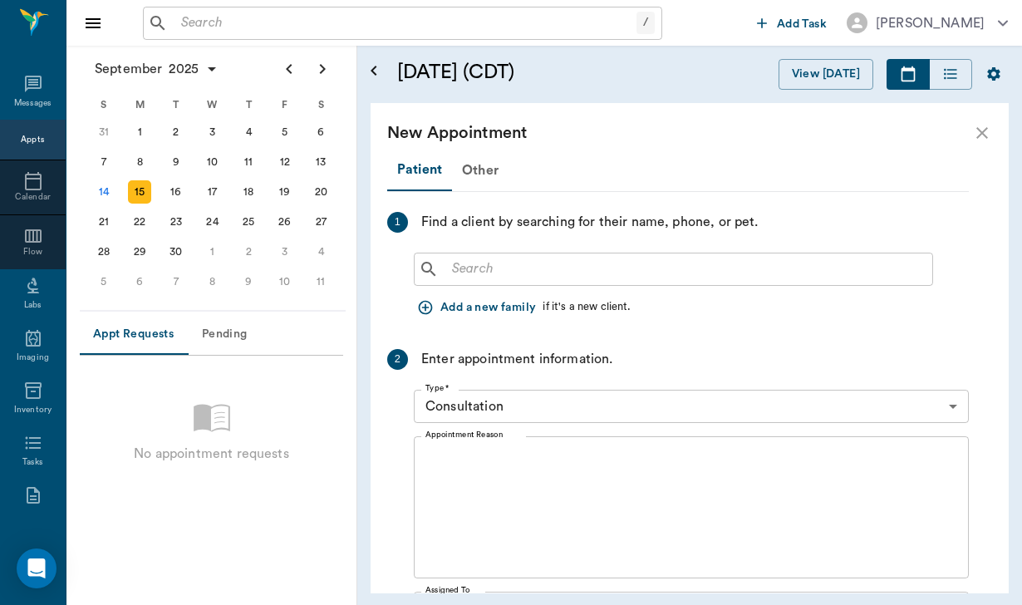
scroll to position [0, 0]
click at [489, 265] on input "text" at bounding box center [685, 268] width 480 height 23
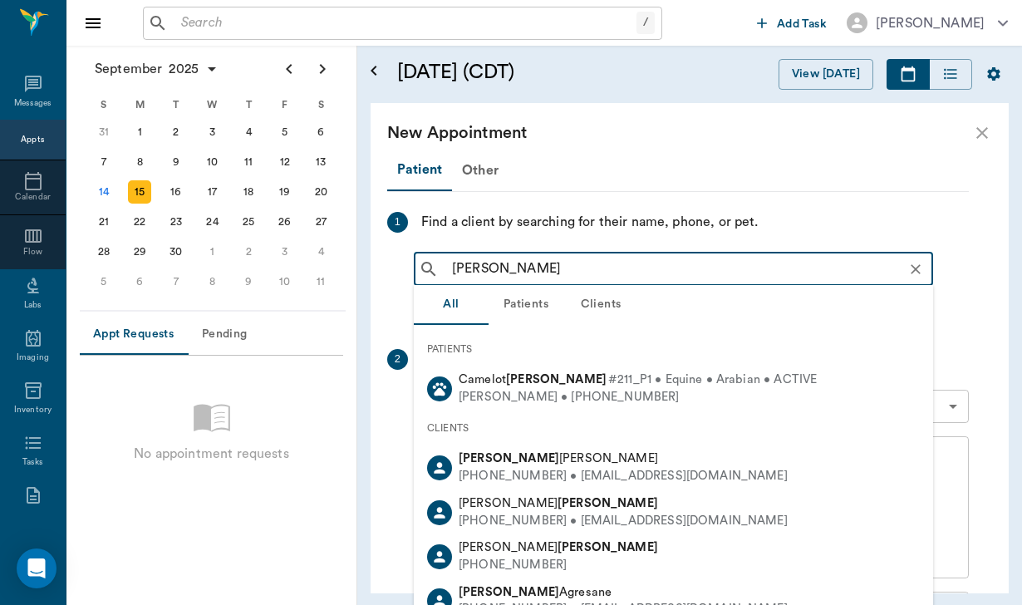
click at [614, 377] on span "#211_P1 • Equine • Arabian • ACTIVE" at bounding box center [712, 379] width 208 height 17
type input "logan"
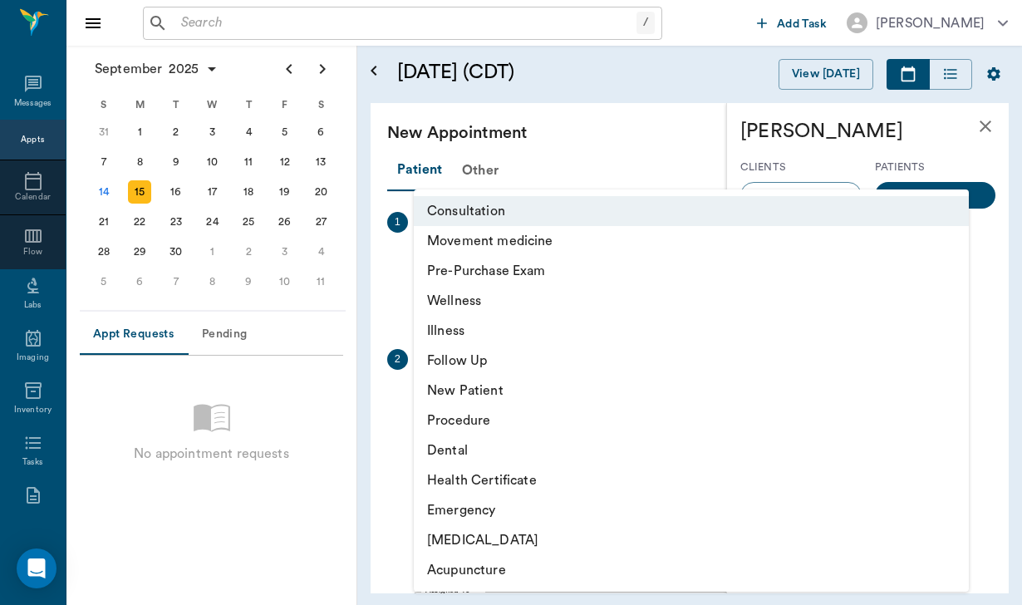
click at [606, 403] on body "/ ​ Add Task Helen Newsham Nectar Messages Appts Calendar Flow Labs Imaging Inv…" at bounding box center [511, 302] width 1022 height 605
click at [543, 252] on li "Movement medicine" at bounding box center [691, 241] width 555 height 30
type input "6656c4aef87a612ea34fb244"
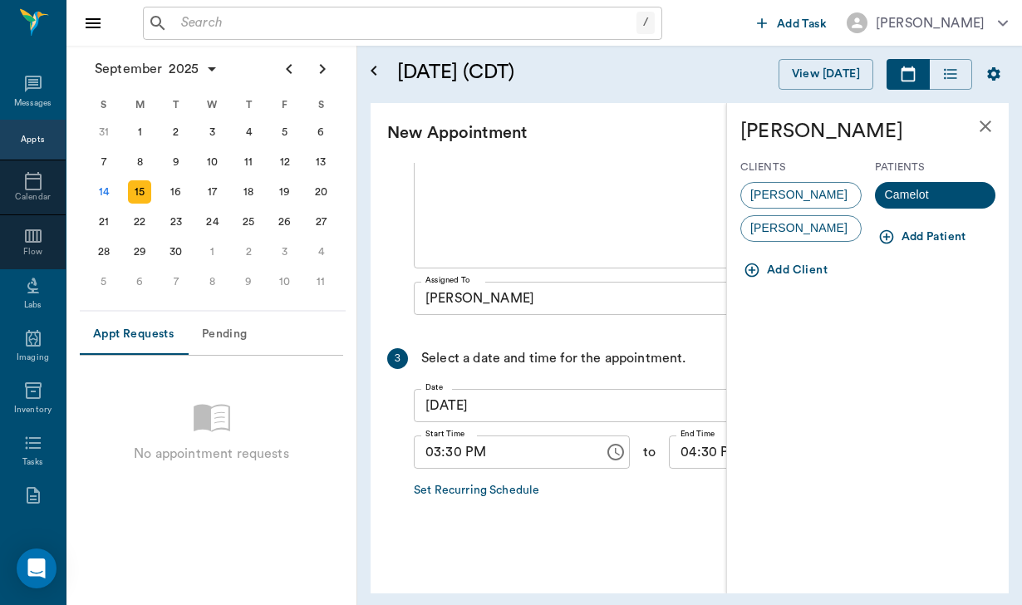
scroll to position [309, 0]
click at [810, 191] on span "[PERSON_NAME]" at bounding box center [798, 194] width 115 height 17
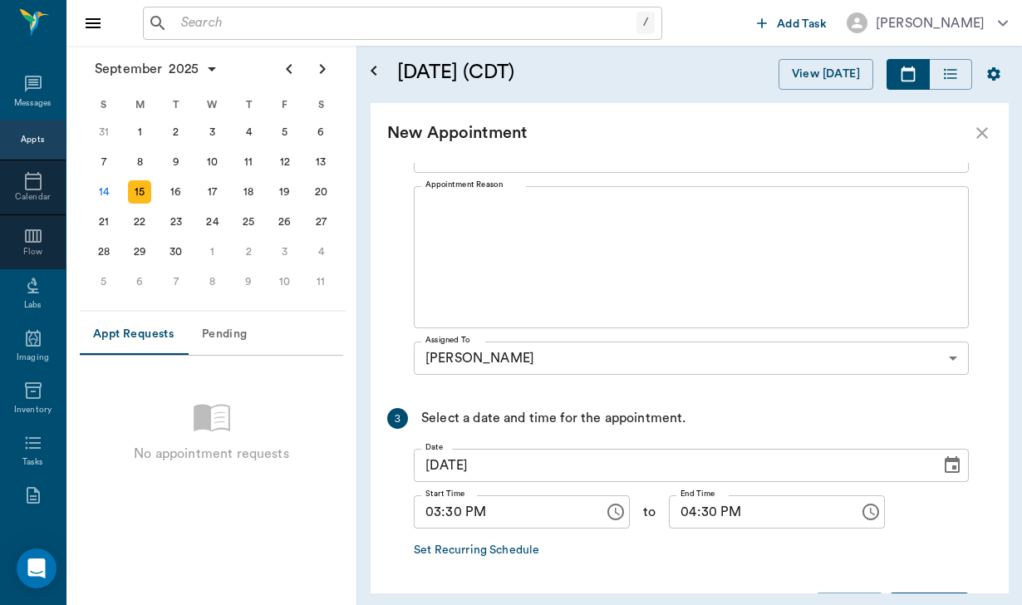
click at [714, 511] on input "04:30 PM" at bounding box center [758, 511] width 179 height 33
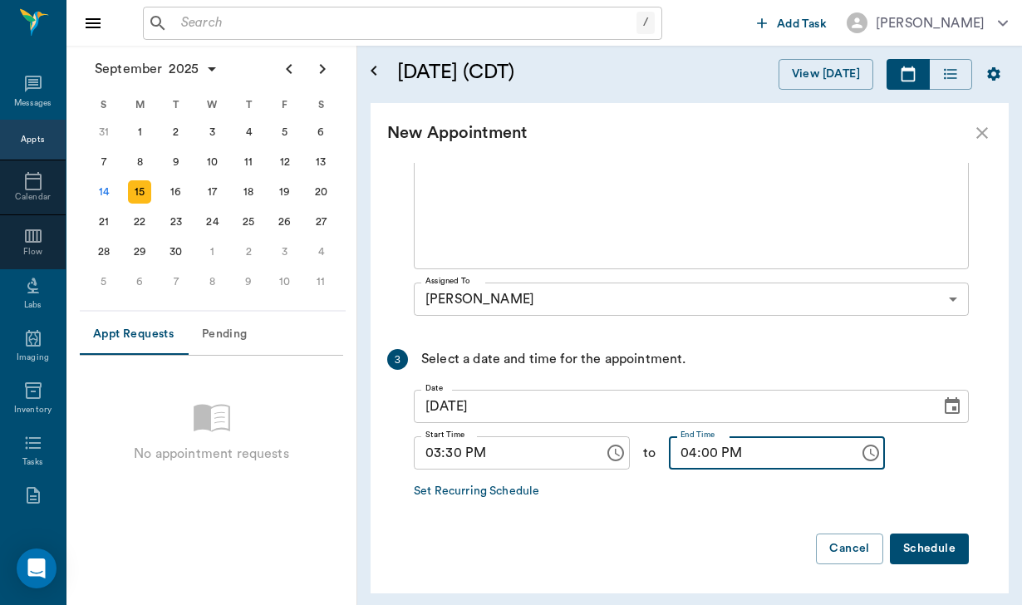
scroll to position [0, 0]
type input "04:00 PM"
click at [940, 548] on button "Schedule" at bounding box center [929, 548] width 79 height 31
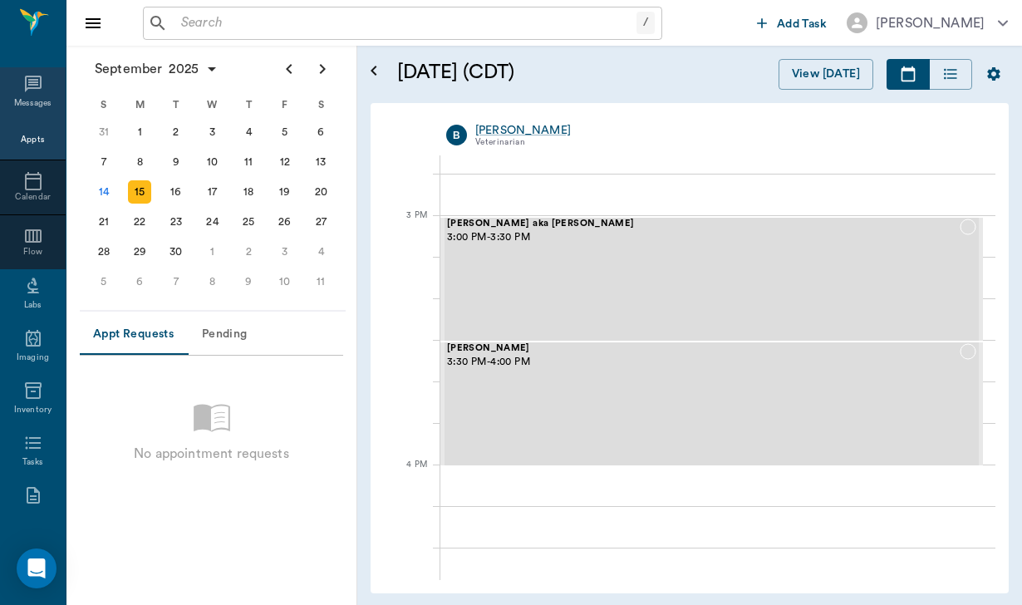
click at [32, 102] on div "Messages" at bounding box center [33, 93] width 66 height 52
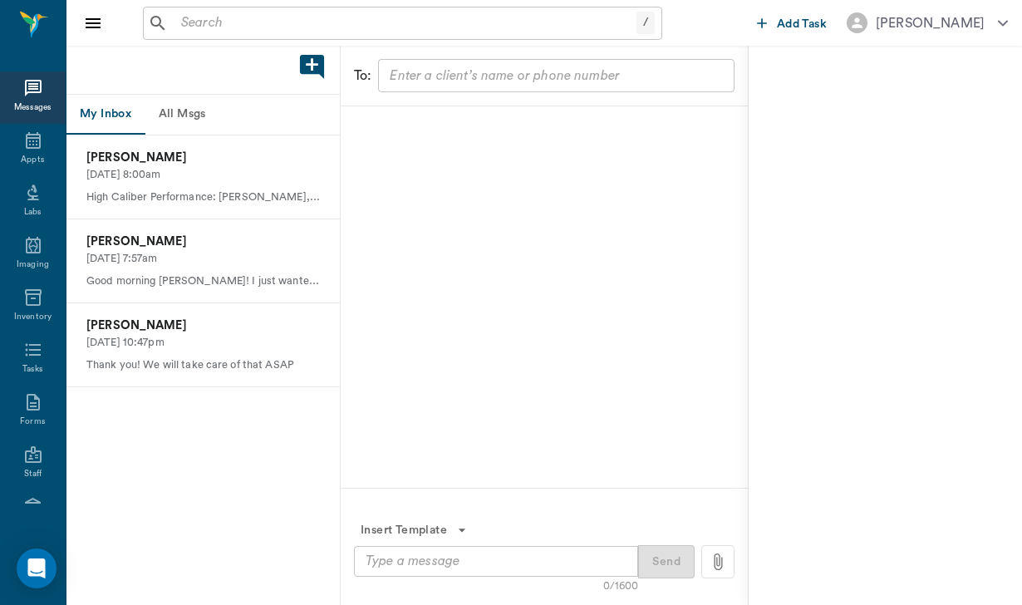
click at [180, 101] on button "All Msgs" at bounding box center [182, 115] width 75 height 40
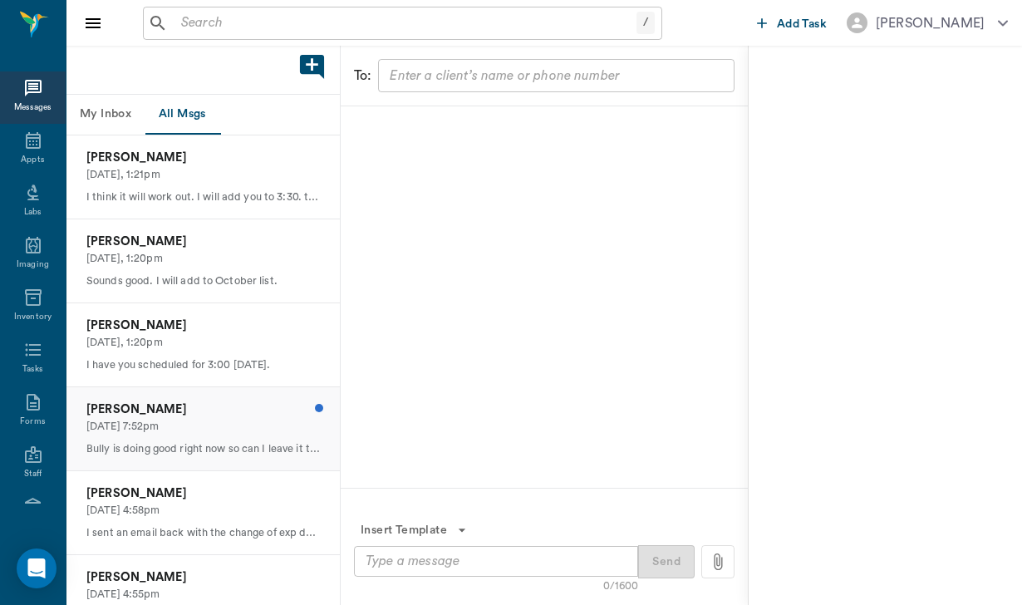
click at [219, 441] on p "Bully is doing good right now so can I leave it till her next planned visit ?" at bounding box center [202, 449] width 233 height 16
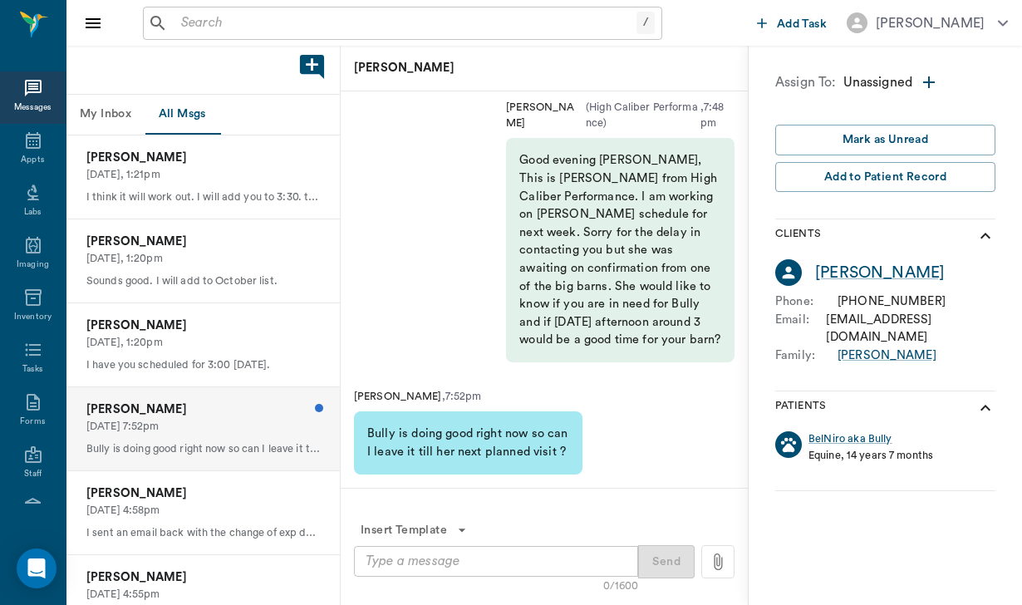
click at [397, 562] on textarea at bounding box center [495, 561] width 261 height 19
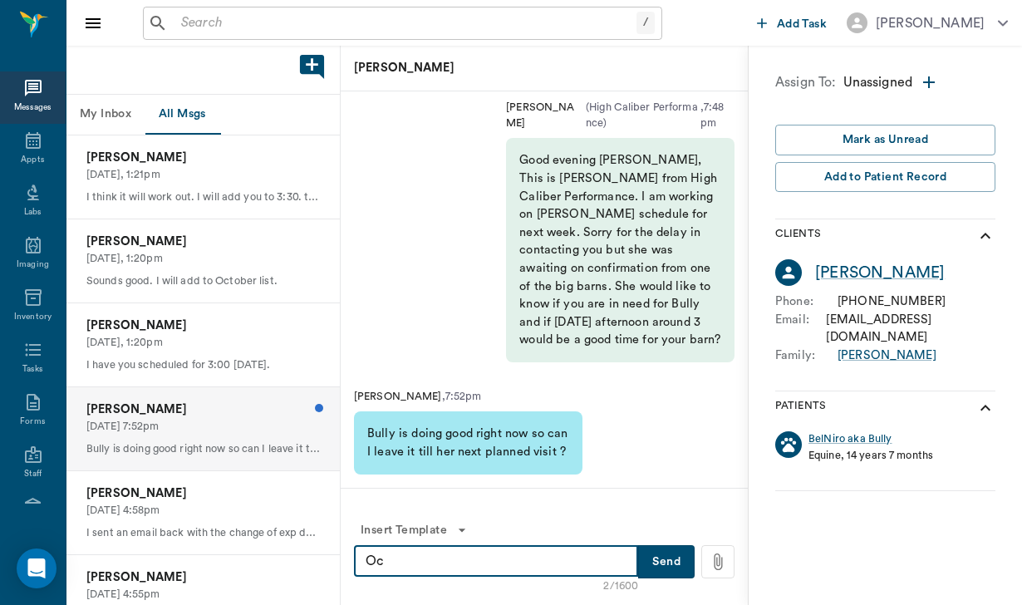
type textarea "O"
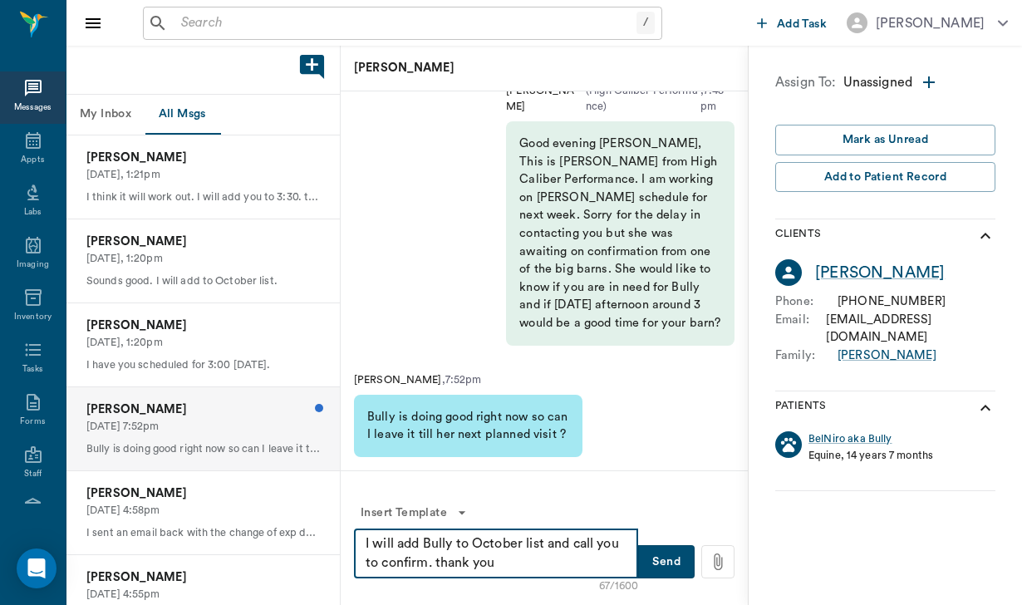
type textarea "I will add Bully to October list and call you to confirm. thank you"
click at [677, 571] on button "Send" at bounding box center [666, 561] width 56 height 33
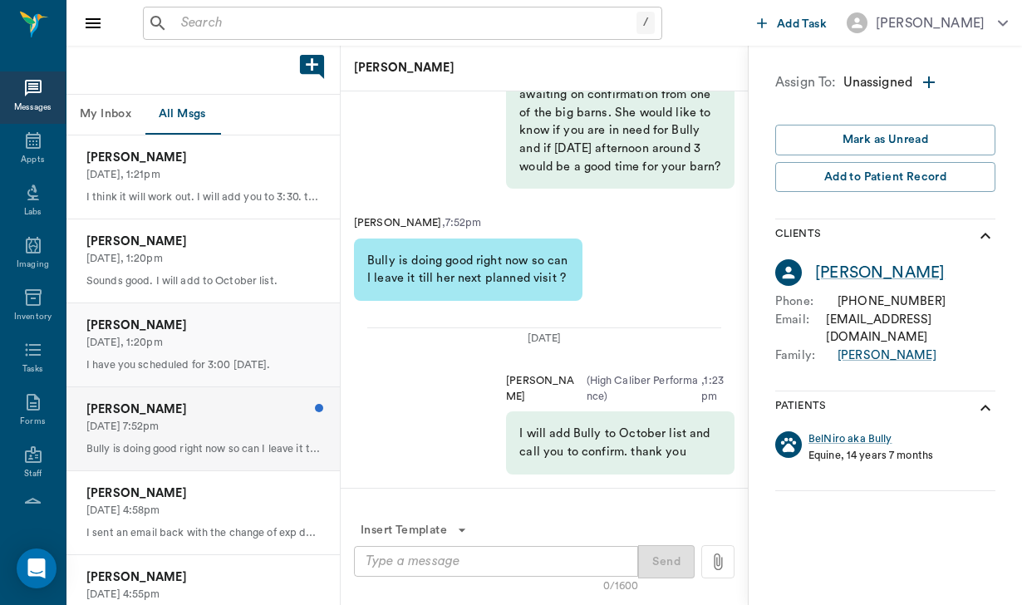
click at [158, 322] on p "[PERSON_NAME]" at bounding box center [202, 325] width 233 height 18
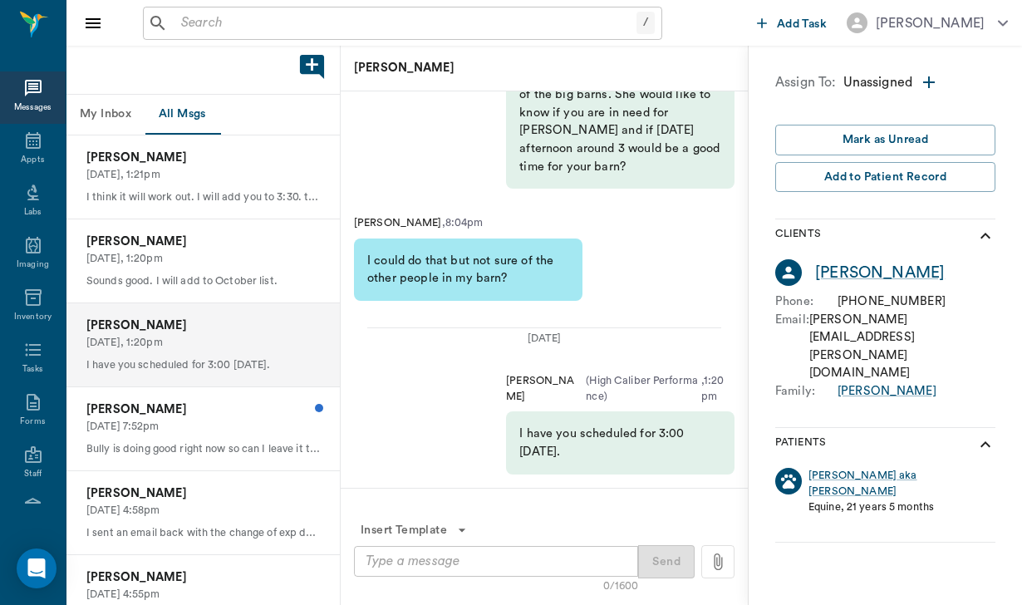
click at [158, 321] on p "[PERSON_NAME]" at bounding box center [202, 325] width 233 height 18
click at [164, 443] on p "Bully is doing good right now so can I leave it till her next planned visit ?" at bounding box center [202, 449] width 233 height 16
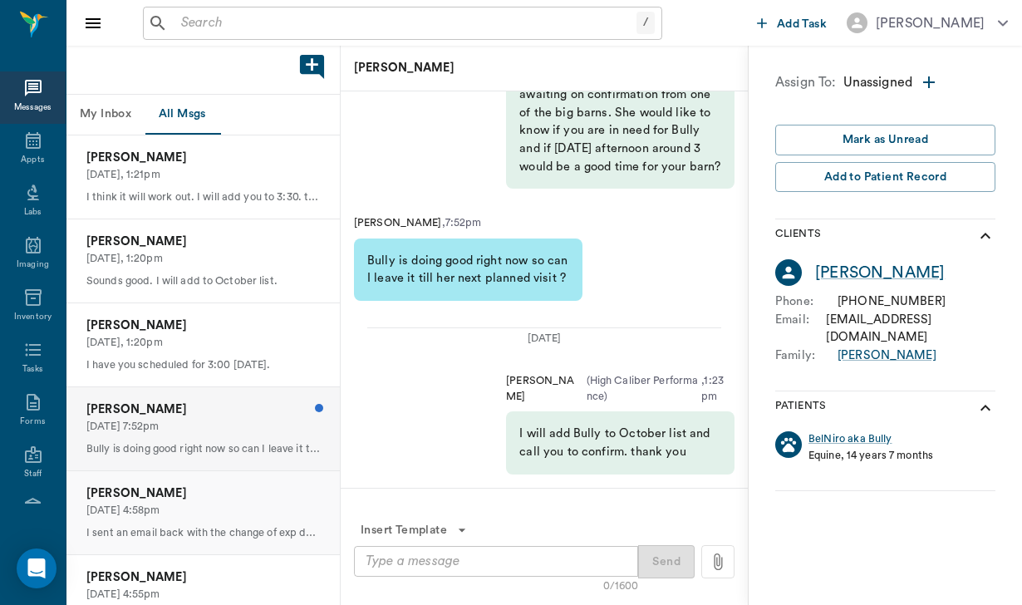
click at [167, 493] on p "[PERSON_NAME]" at bounding box center [202, 493] width 233 height 18
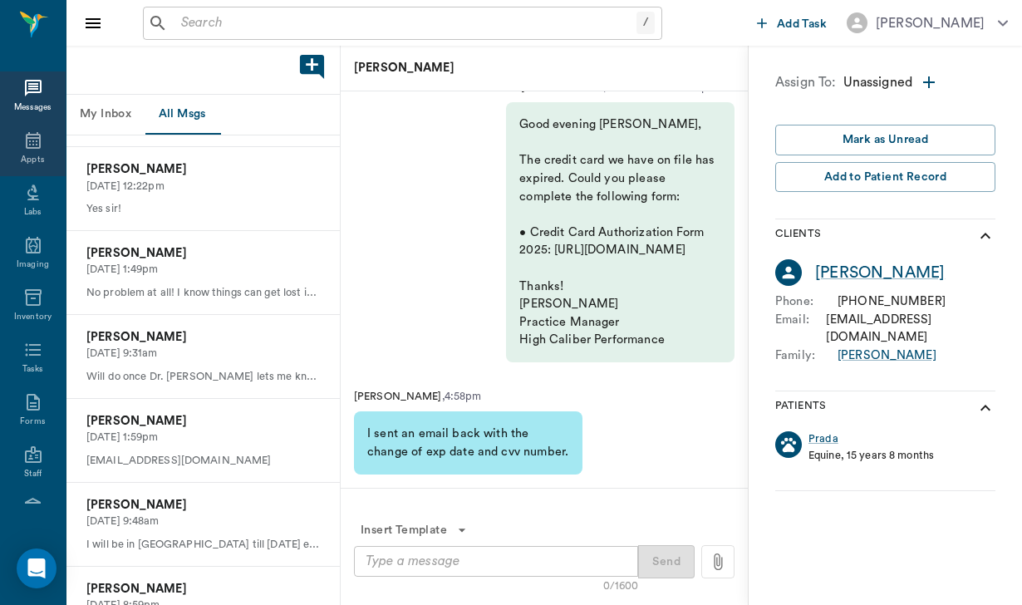
click at [37, 146] on icon at bounding box center [33, 140] width 20 height 20
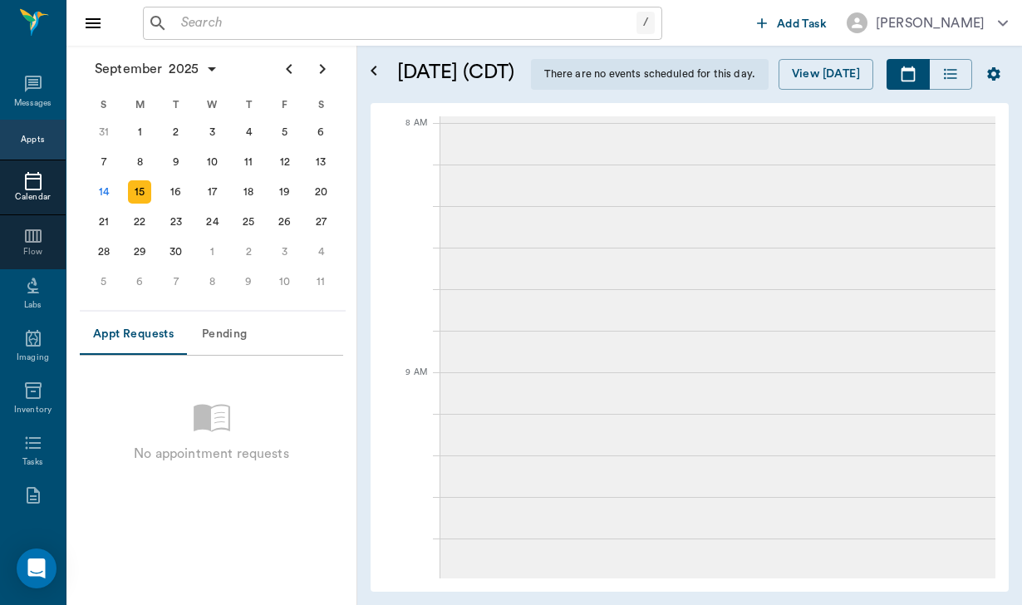
scroll to position [999, 0]
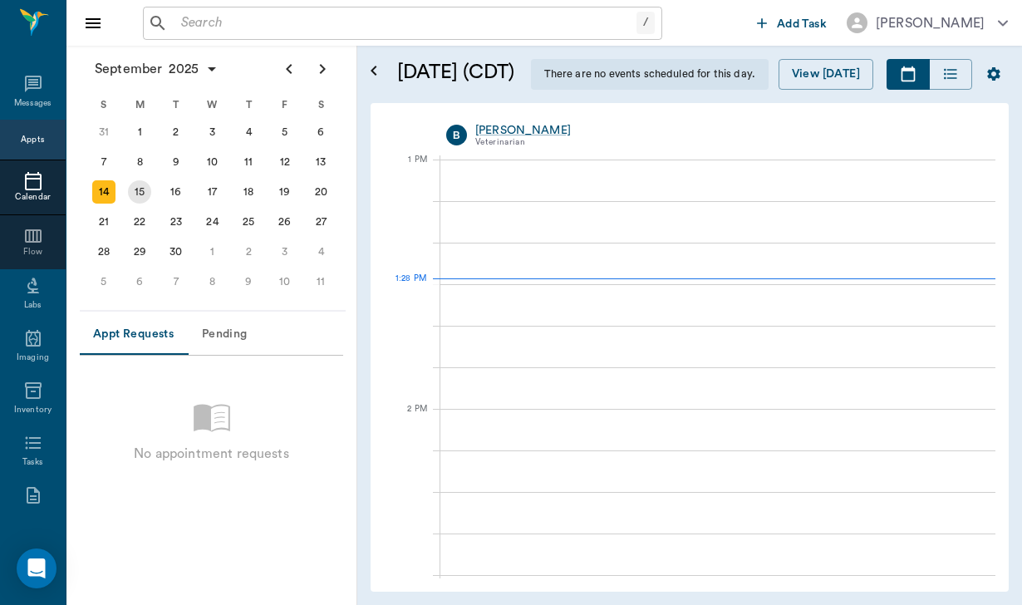
click at [135, 189] on div "15" at bounding box center [139, 191] width 23 height 23
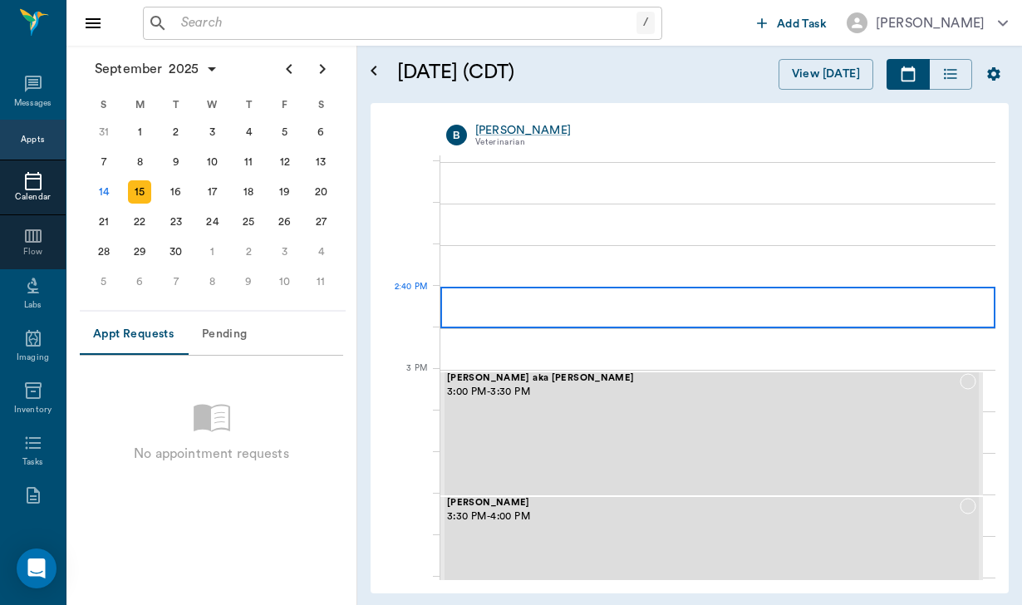
scroll to position [1539, 0]
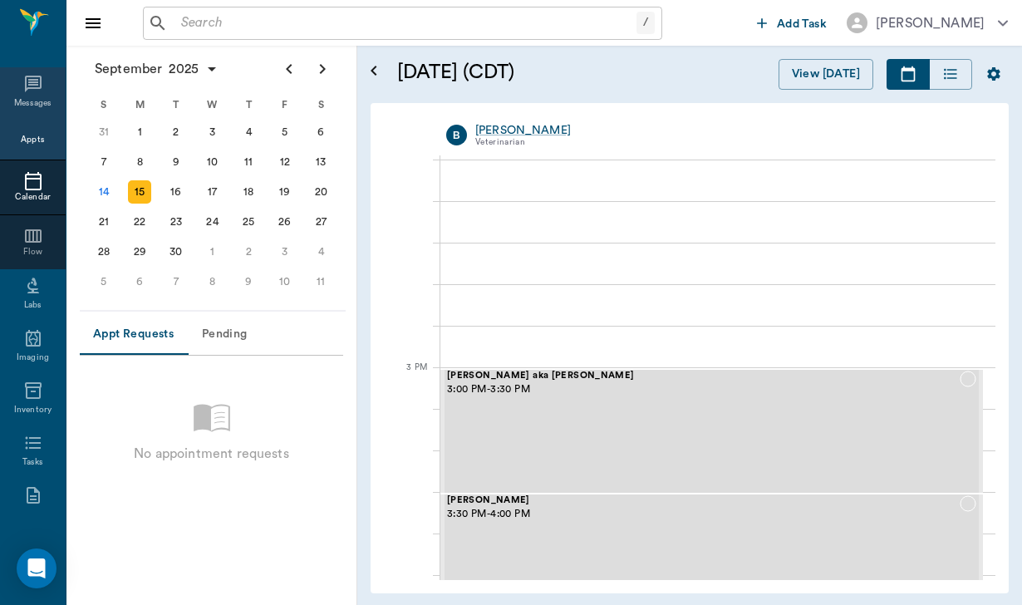
click at [37, 89] on icon at bounding box center [33, 84] width 20 height 20
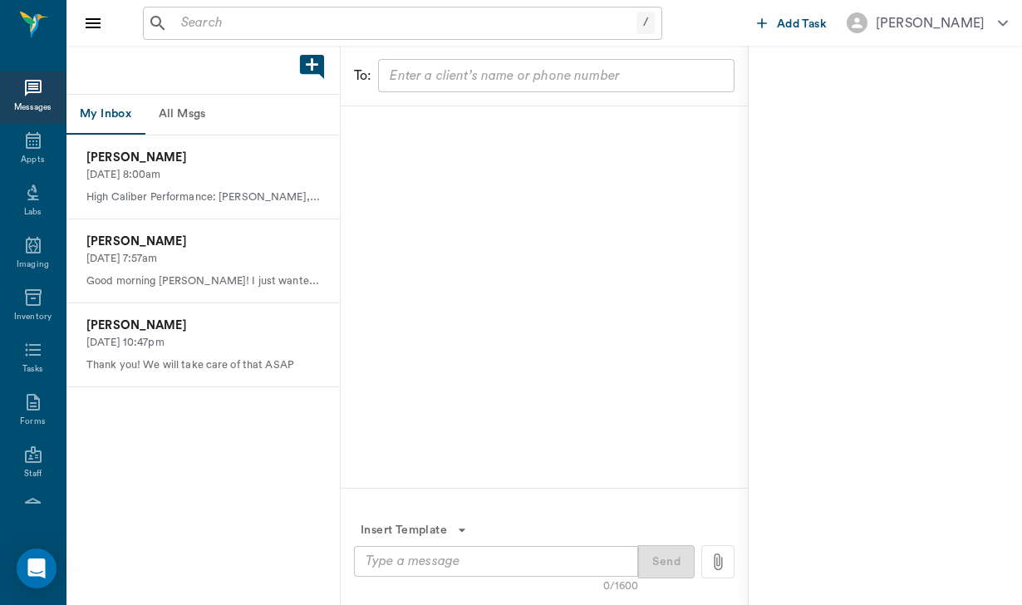
click at [204, 122] on button "All Msgs" at bounding box center [182, 115] width 75 height 40
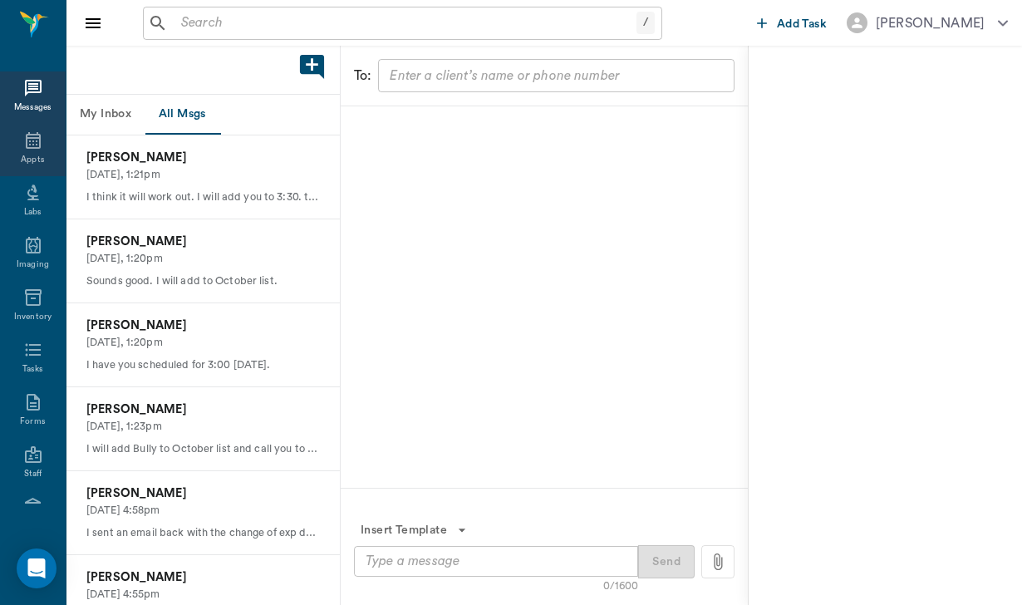
click at [49, 137] on div "Appts" at bounding box center [33, 150] width 66 height 52
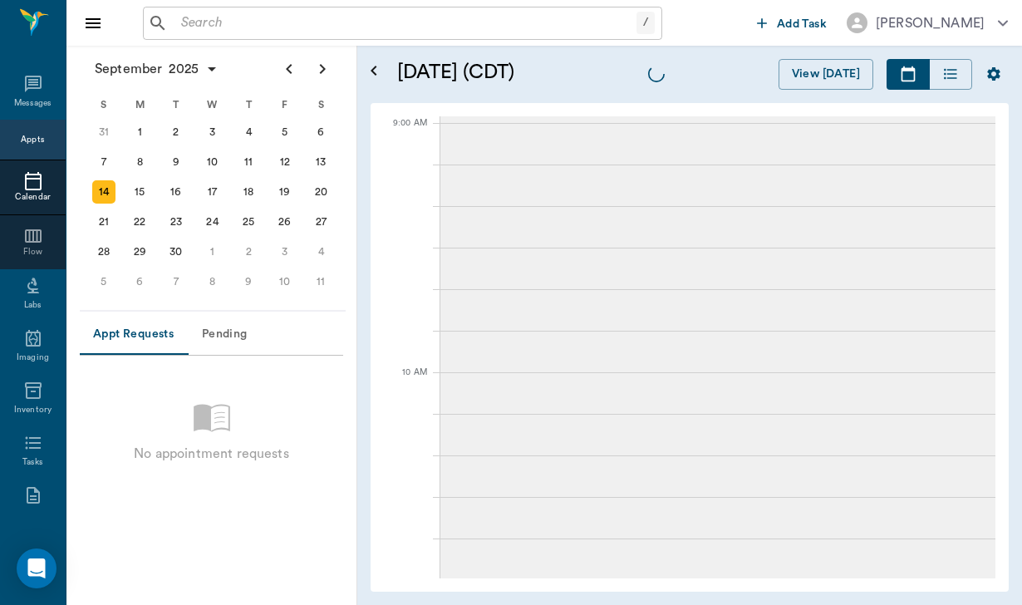
scroll to position [999, 0]
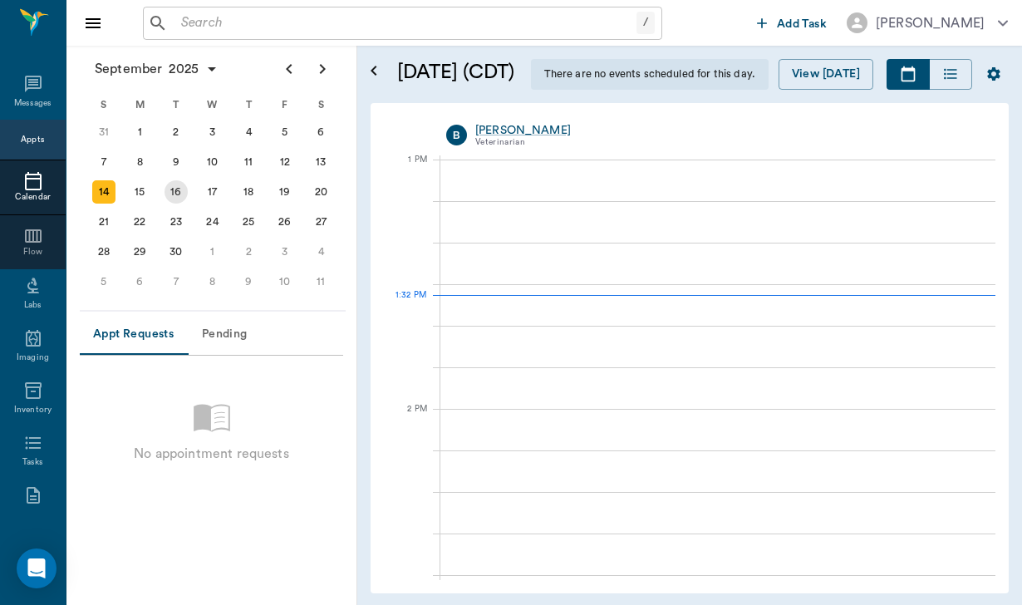
click at [184, 189] on div "16" at bounding box center [175, 191] width 23 height 23
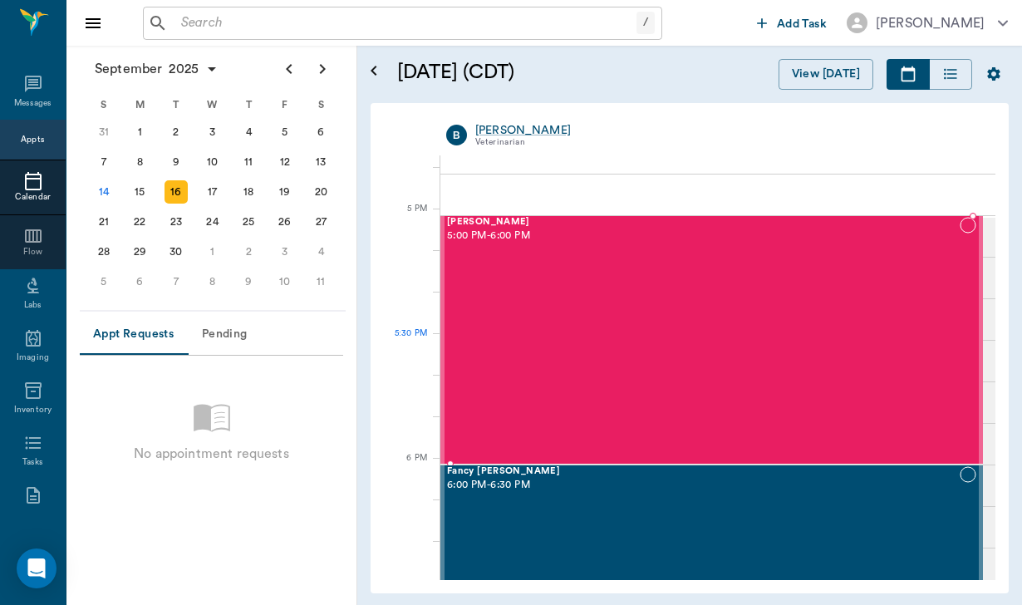
scroll to position [2175, 0]
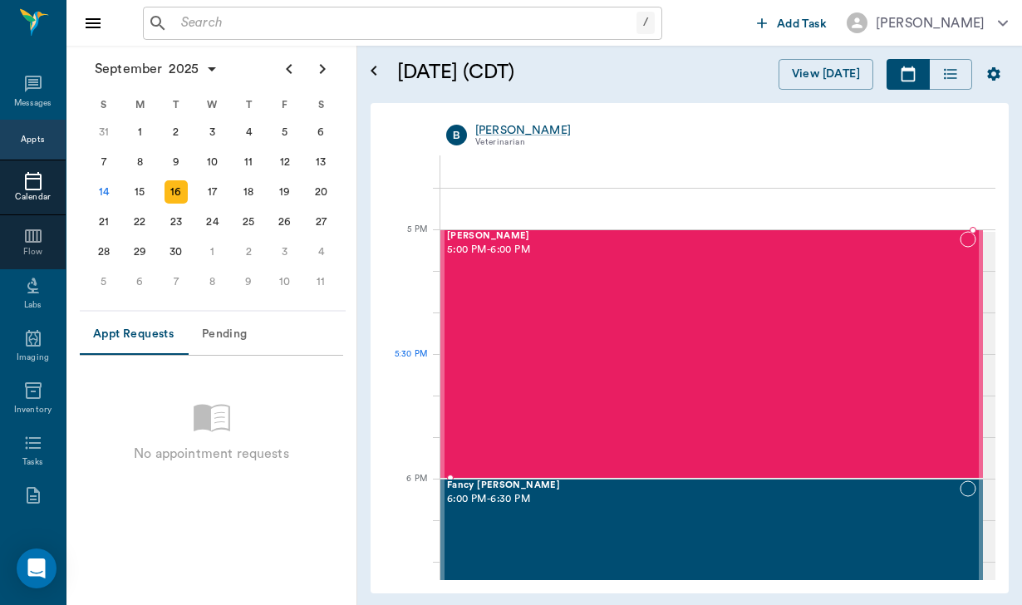
click at [540, 367] on div "Mei Dumas 5:00 PM - 6:00 PM" at bounding box center [703, 354] width 513 height 246
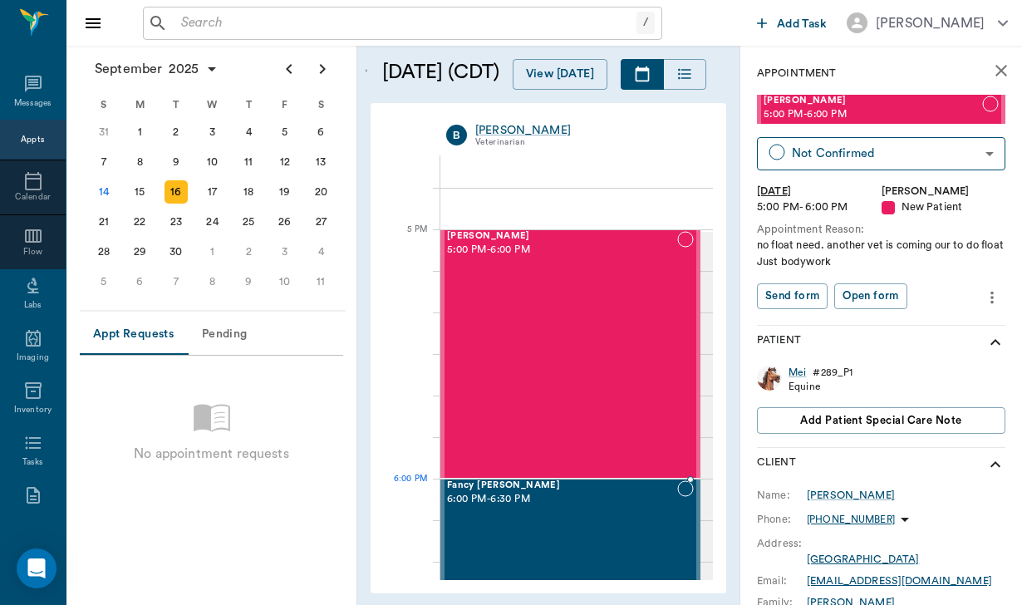
click at [561, 508] on div "Fancy Mead 6:00 PM - 6:30 PM" at bounding box center [562, 540] width 230 height 121
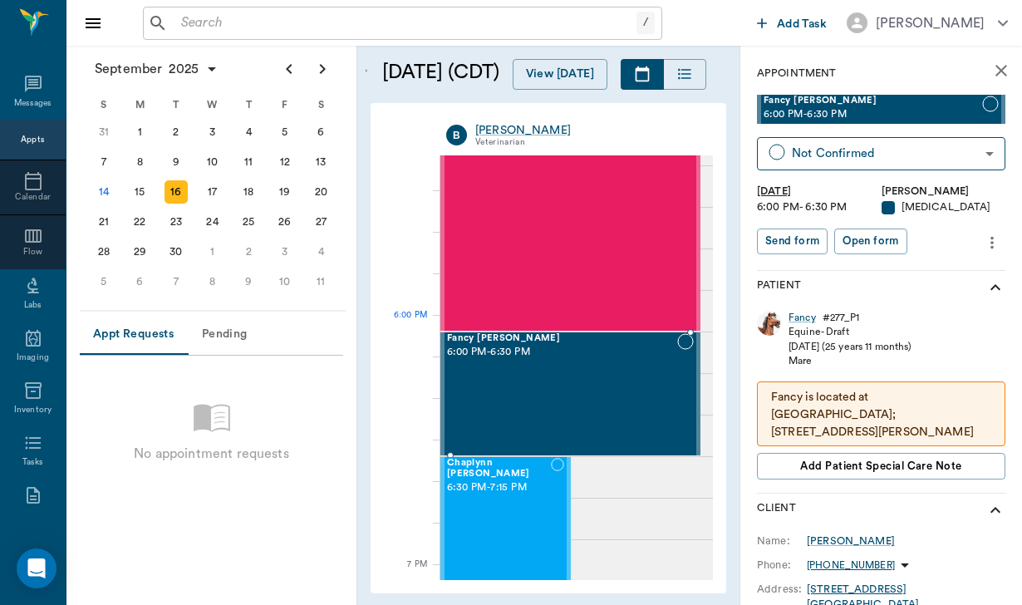
scroll to position [2342, 0]
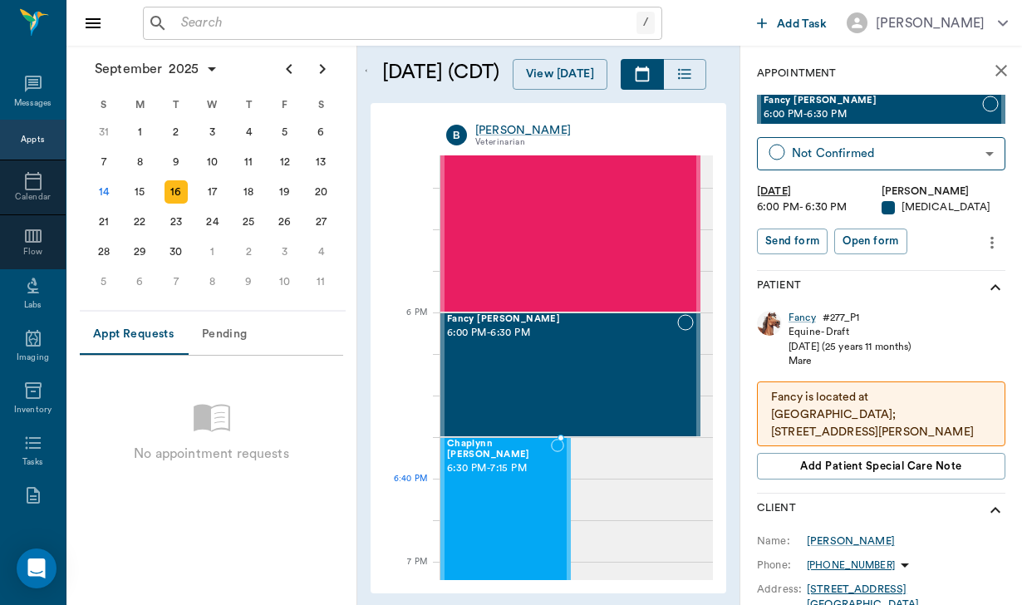
click at [499, 497] on div "Chaplynn IVERSON 6:30 PM - 7:15 PM" at bounding box center [499, 531] width 104 height 184
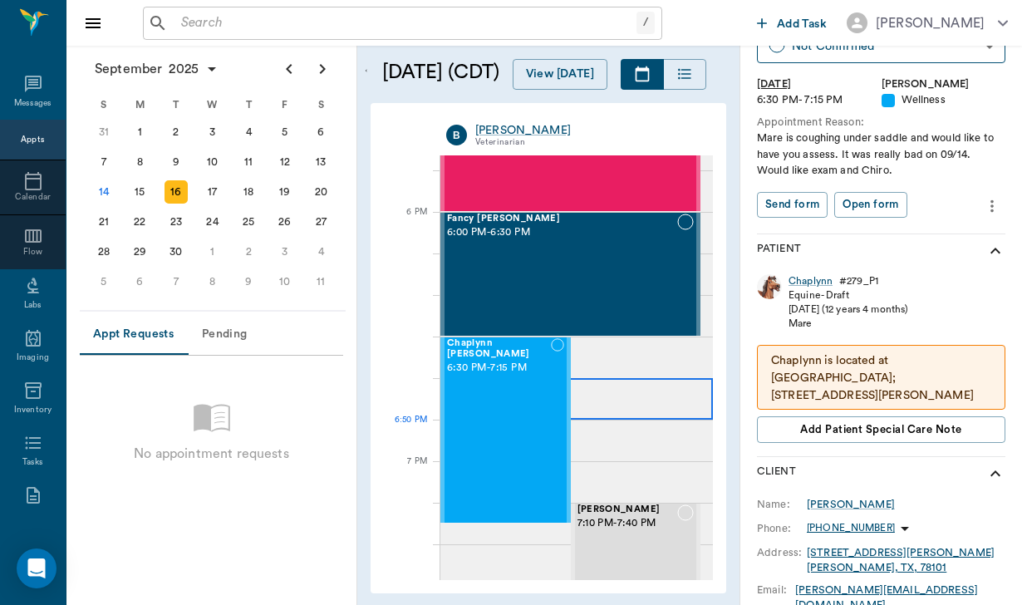
scroll to position [2452, 0]
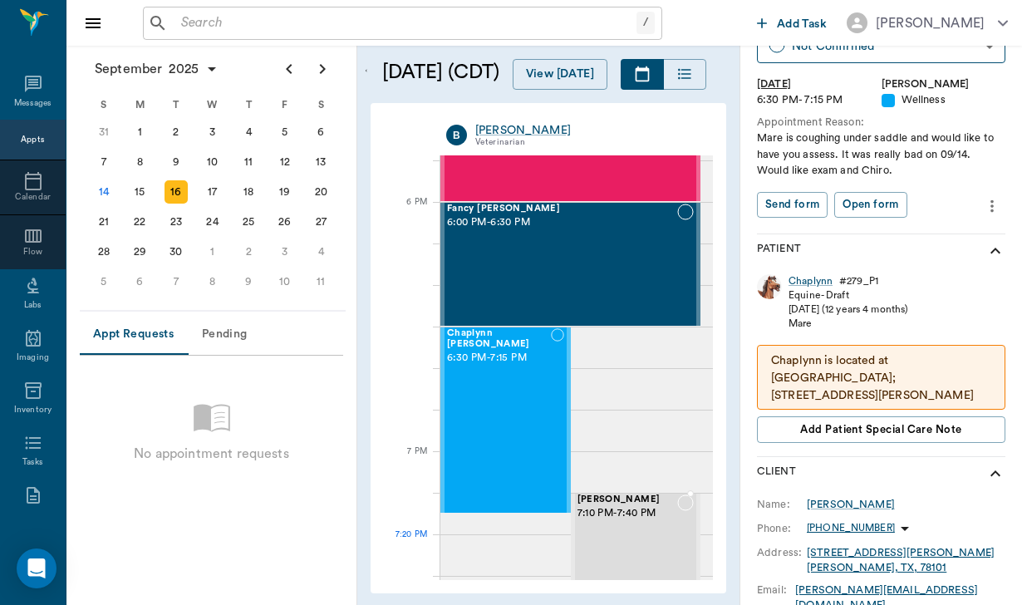
click at [642, 550] on div "Remi Janovic 7:10 PM - 7:40 PM" at bounding box center [627, 554] width 101 height 121
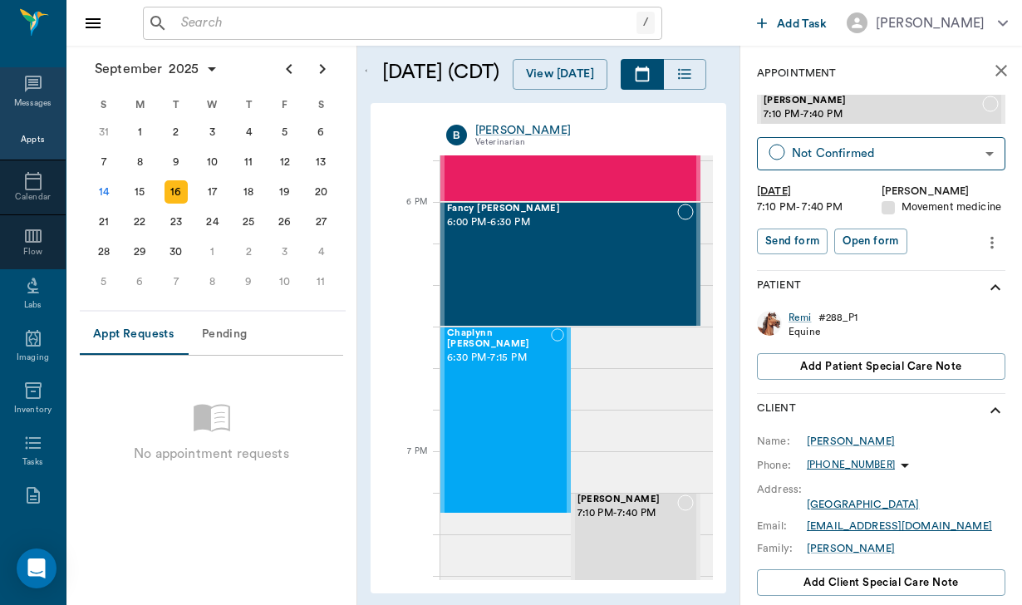
click at [45, 103] on div "Messages" at bounding box center [33, 93] width 66 height 52
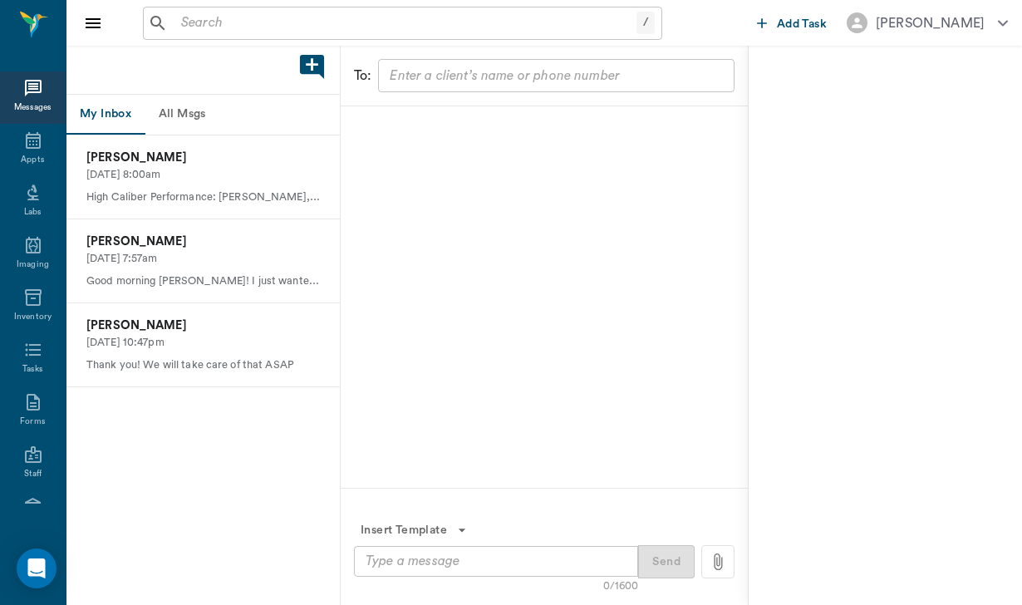
click at [207, 107] on button "All Msgs" at bounding box center [182, 115] width 75 height 40
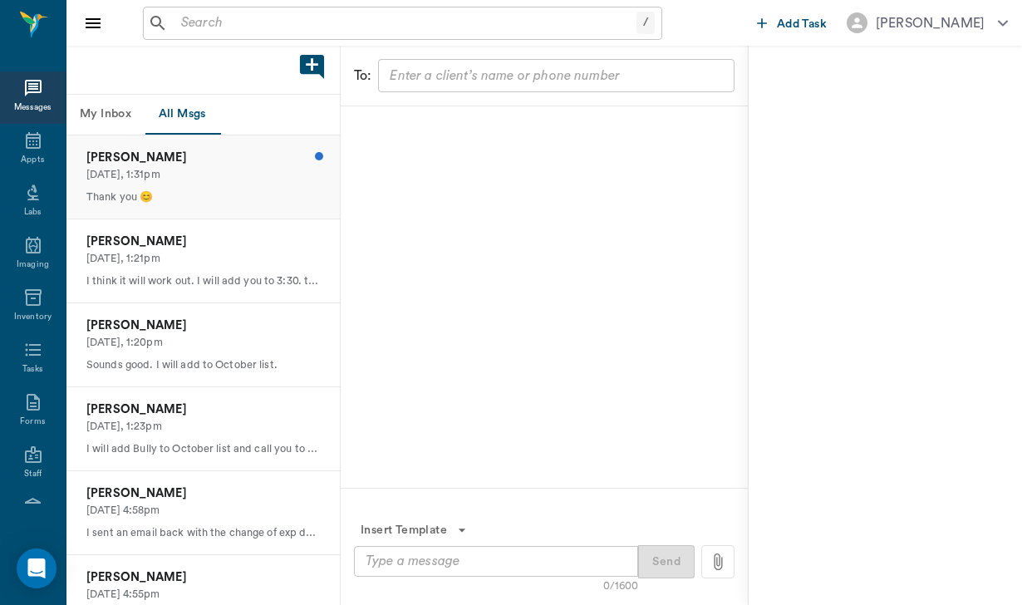
click at [222, 177] on p "Today, 1:31pm" at bounding box center [202, 175] width 233 height 16
